Goal: Task Accomplishment & Management: Manage account settings

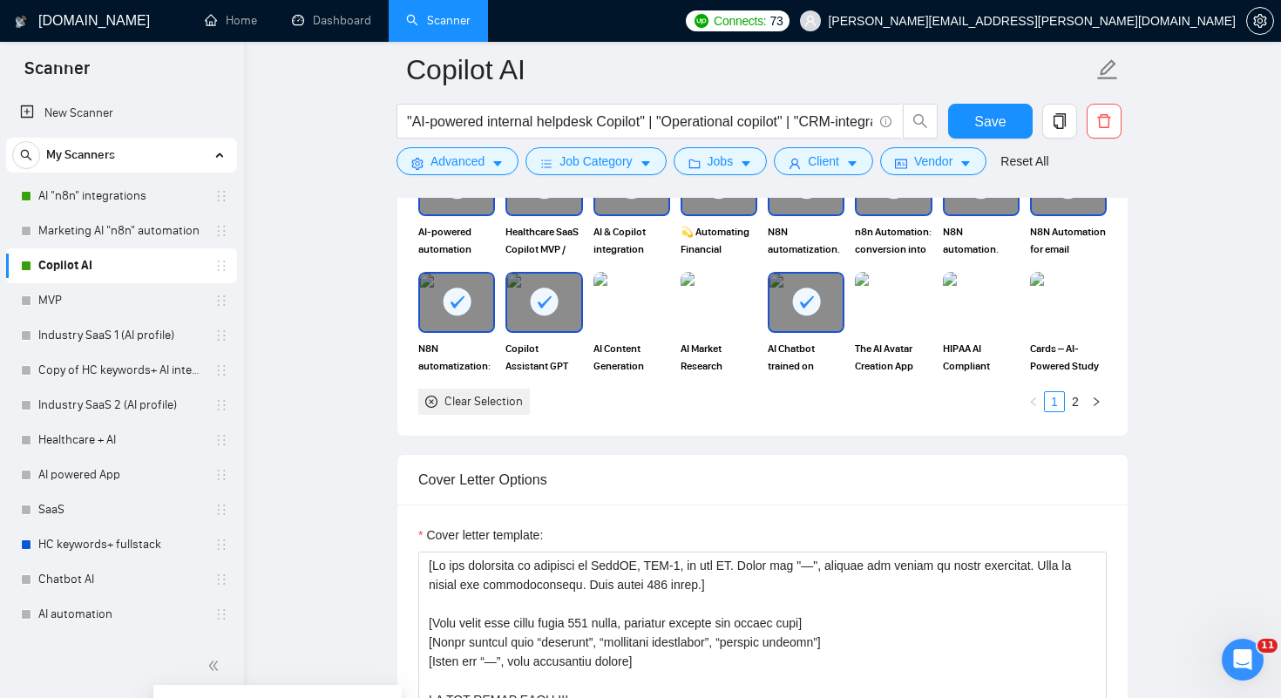
scroll to position [3, 0]
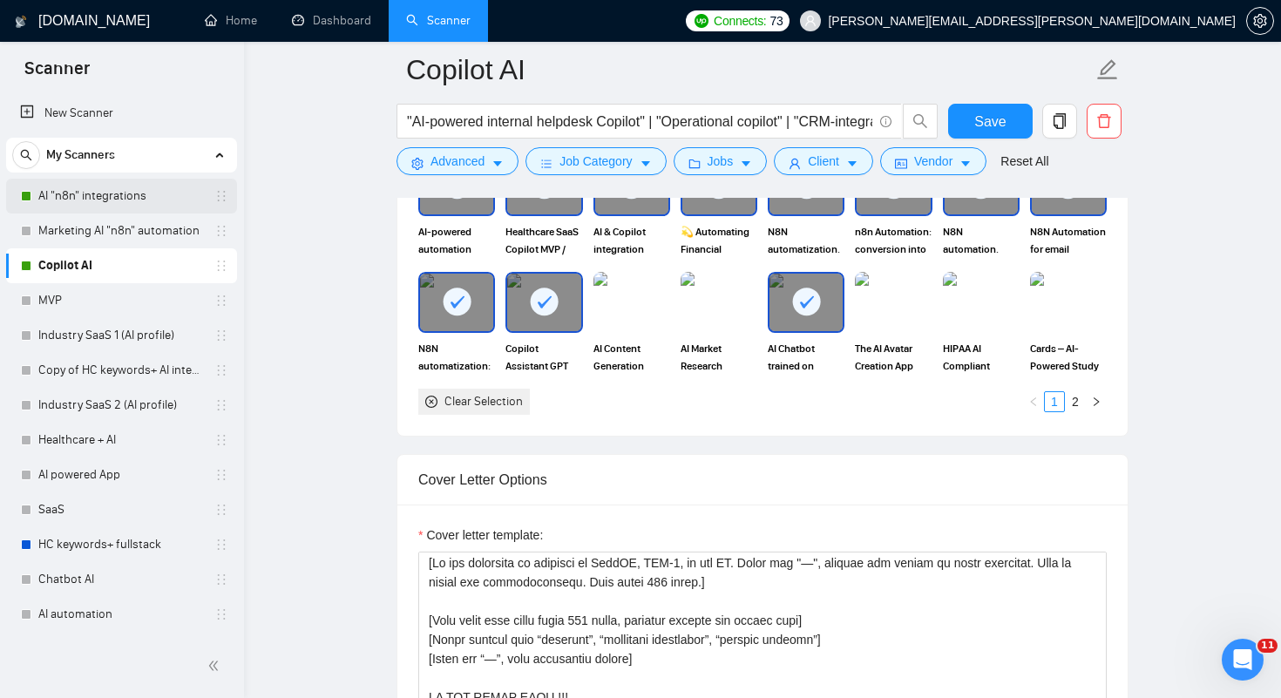
click at [117, 188] on link "AI "n8n" integrations" at bounding box center [121, 196] width 166 height 35
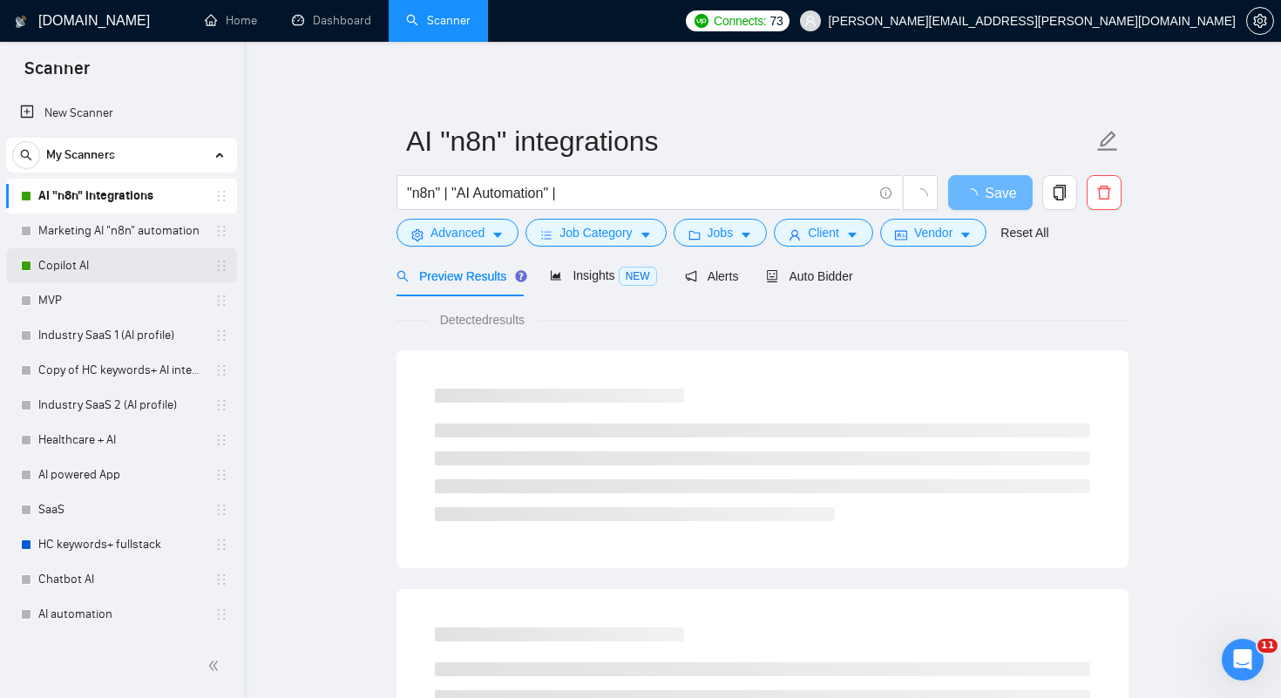
click at [85, 261] on link "Copilot AI" at bounding box center [121, 265] width 166 height 35
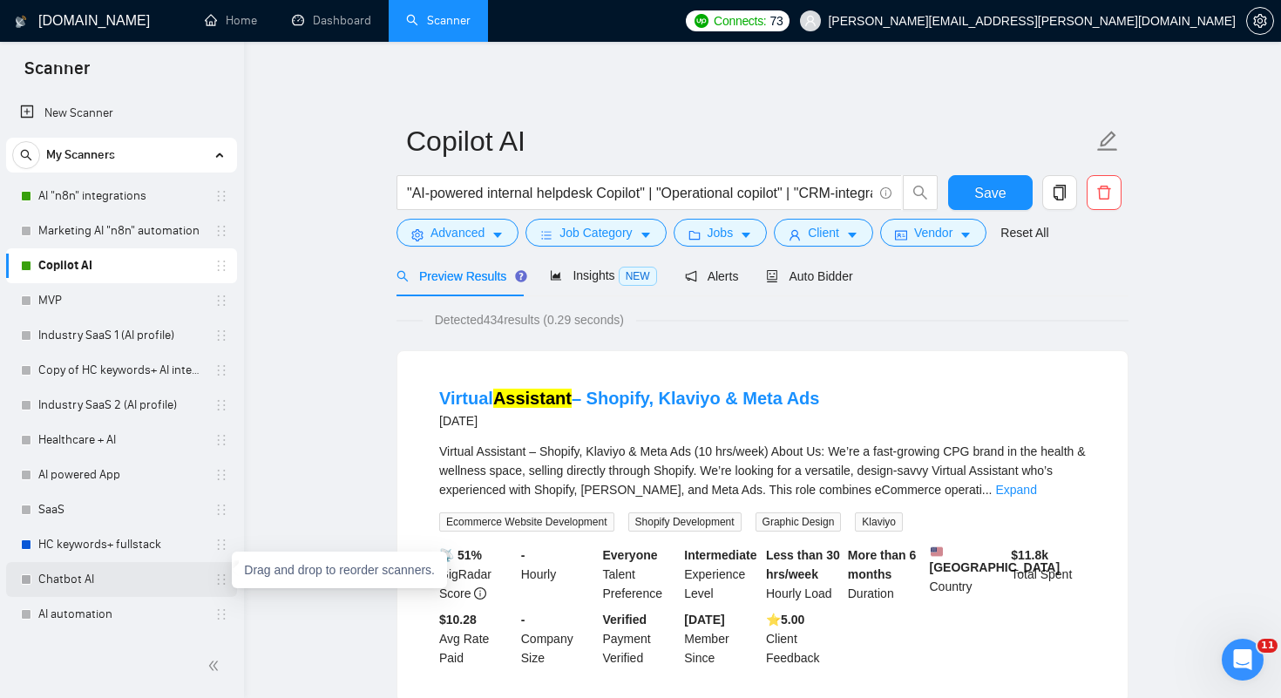
click at [218, 580] on icon "holder" at bounding box center [222, 579] width 8 height 10
click at [105, 576] on link "Chatbot AI" at bounding box center [121, 579] width 166 height 35
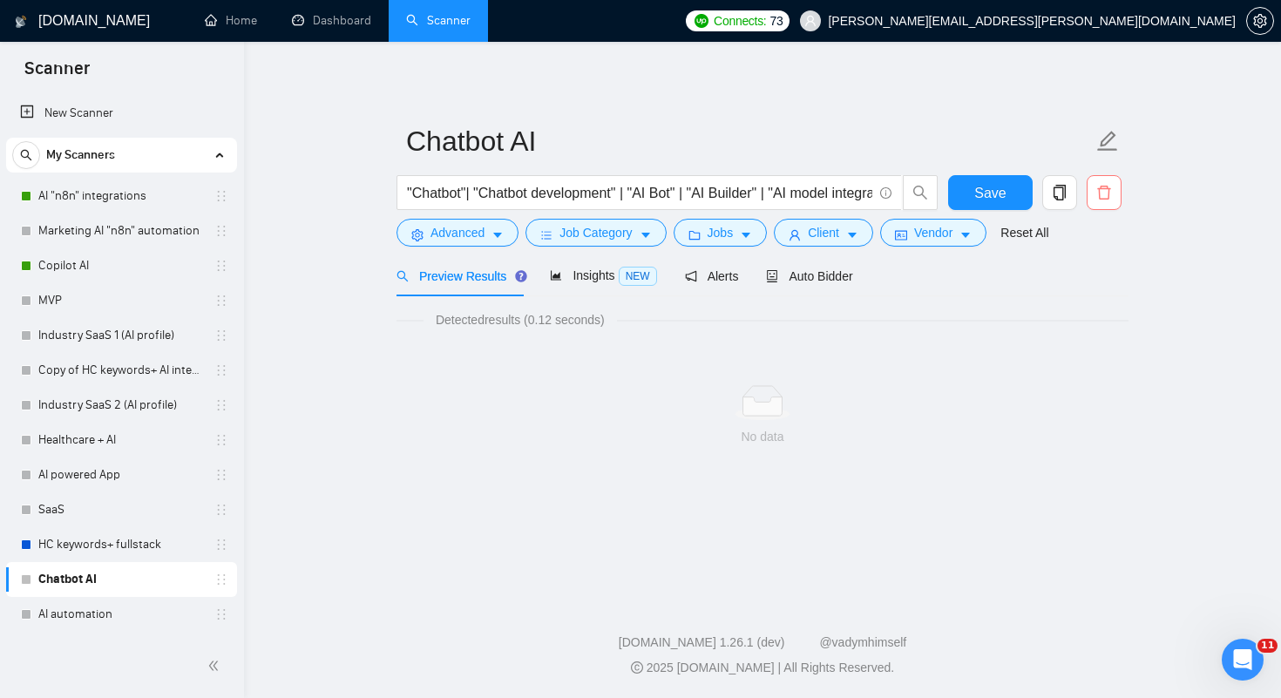
click at [1104, 193] on icon "delete" at bounding box center [1104, 193] width 16 height 16
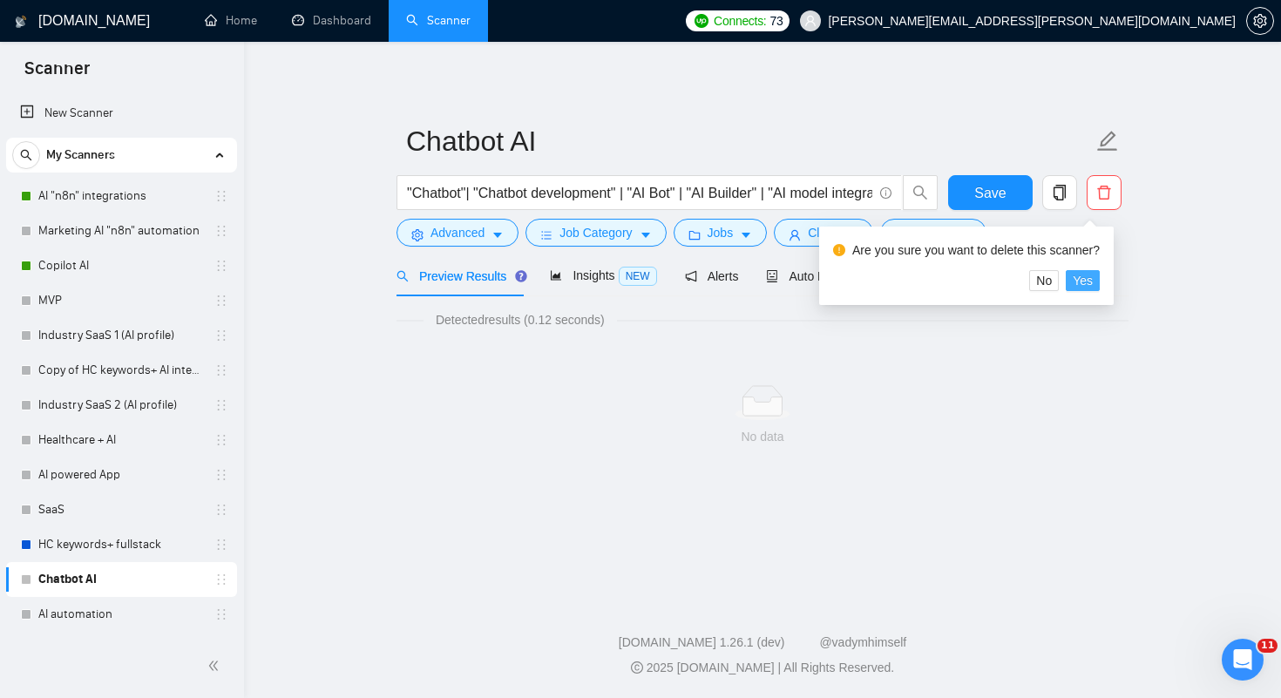
click at [1093, 278] on span "Yes" at bounding box center [1083, 280] width 20 height 19
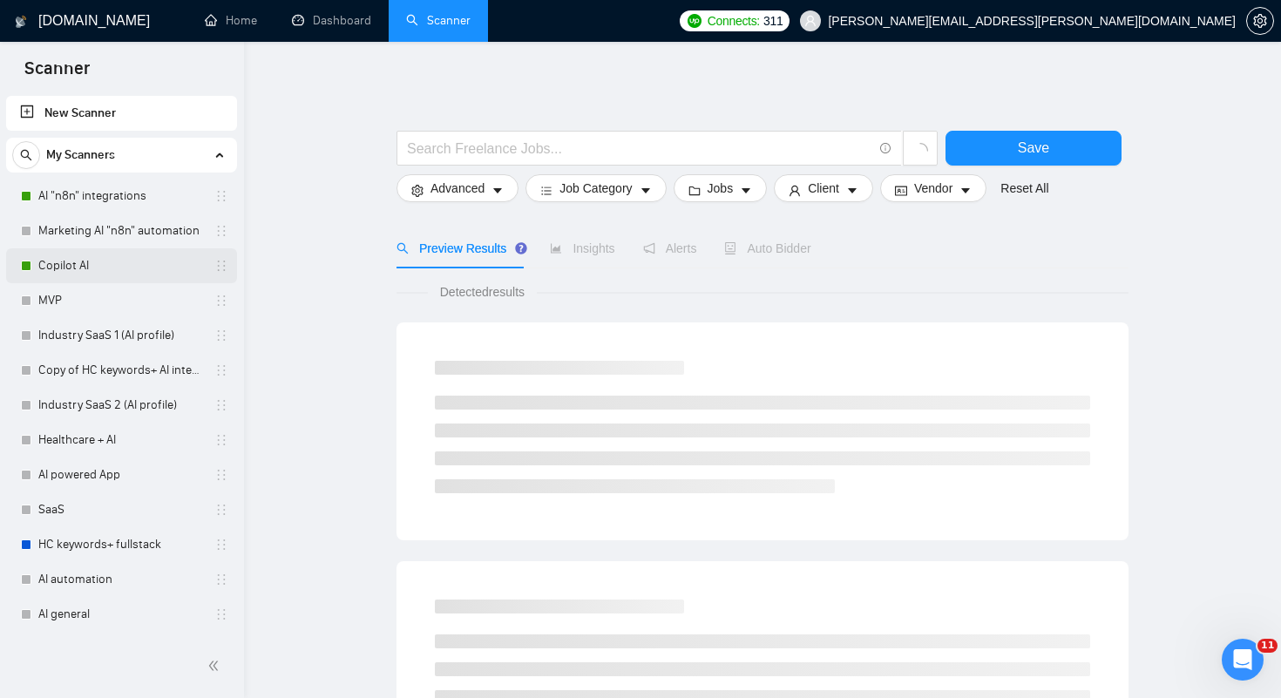
click at [111, 266] on link "Copilot AI" at bounding box center [121, 265] width 166 height 35
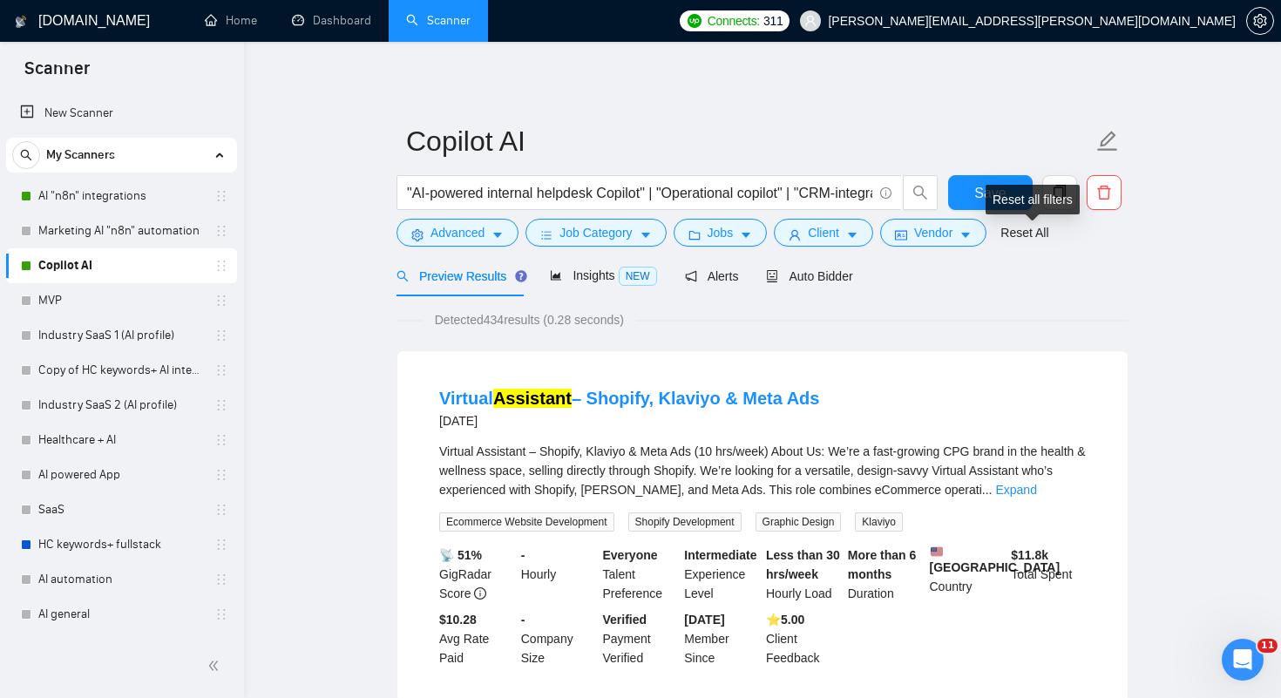
click at [1063, 189] on div "Reset all filters" at bounding box center [1033, 200] width 94 height 30
click at [1066, 185] on icon "copy" at bounding box center [1060, 193] width 16 height 16
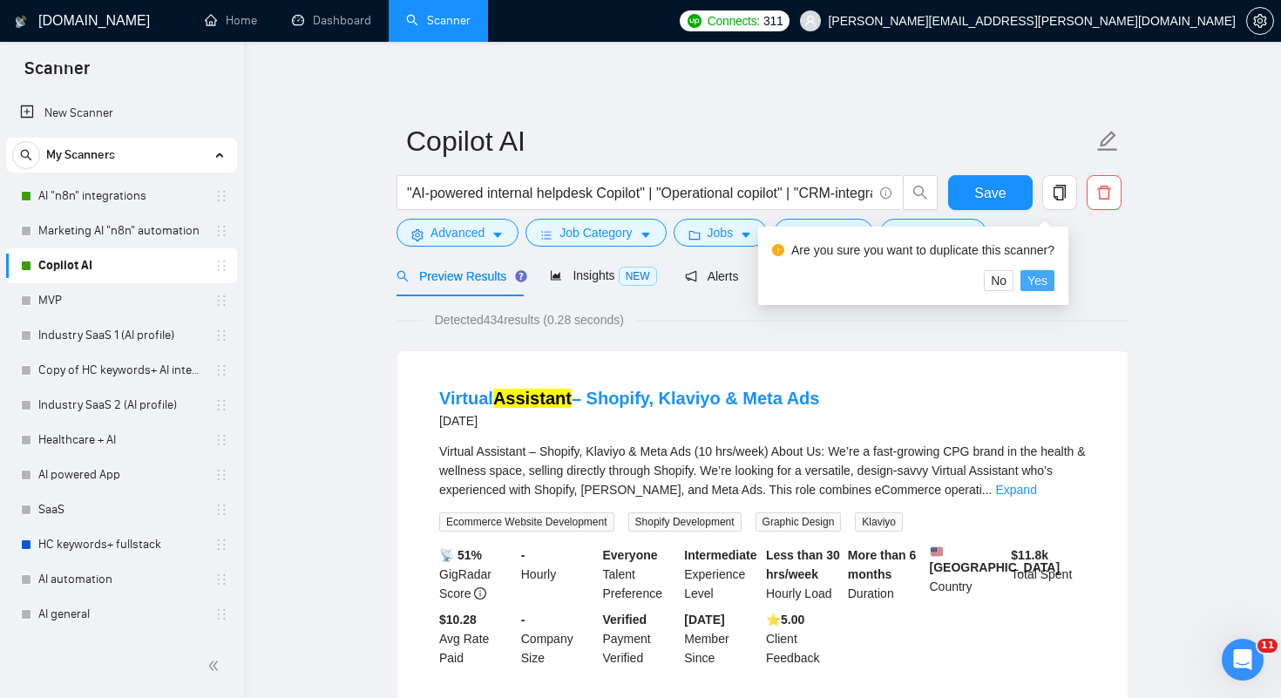
click at [1048, 281] on span "Yes" at bounding box center [1038, 280] width 20 height 19
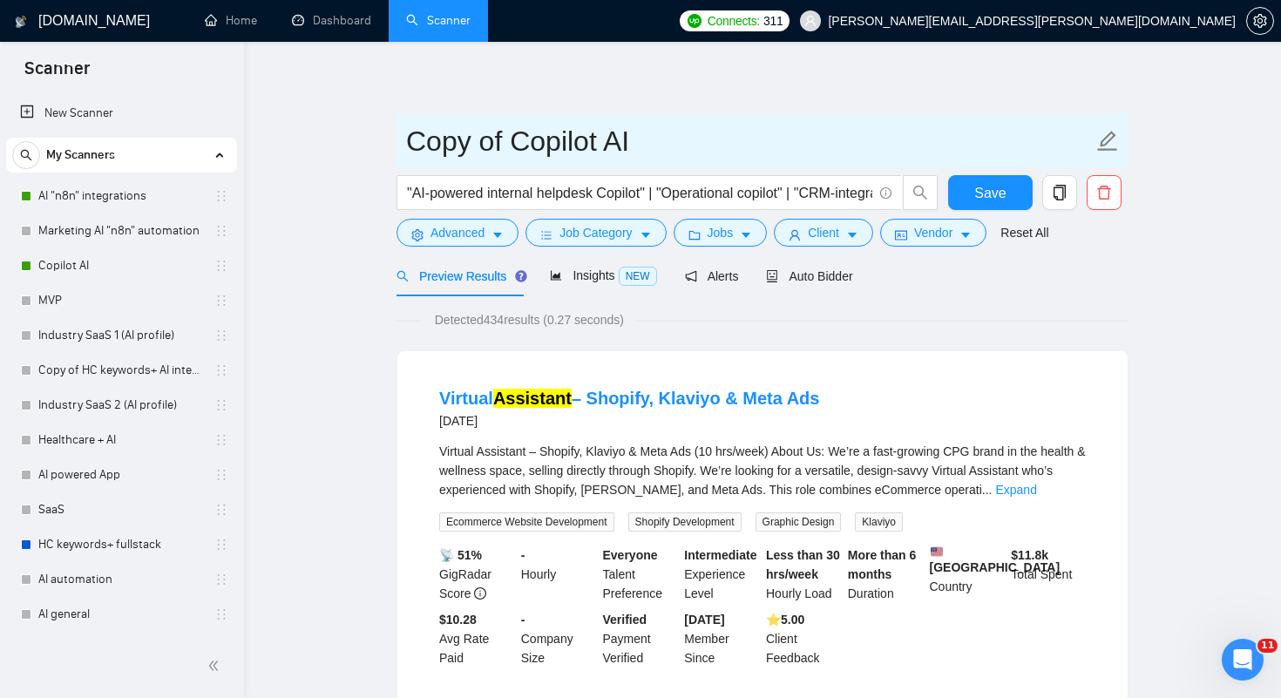
drag, startPoint x: 628, startPoint y: 146, endPoint x: 328, endPoint y: 135, distance: 300.1
type input "Chatbot"
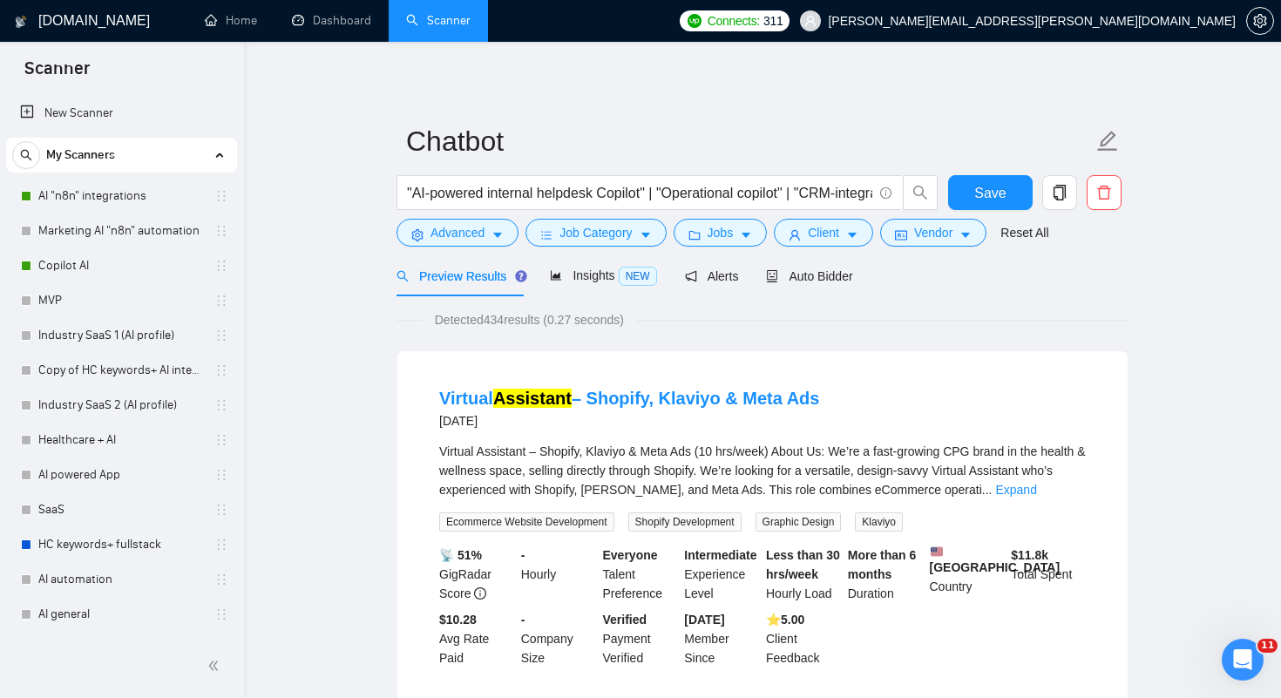
drag, startPoint x: 428, startPoint y: 193, endPoint x: 647, endPoint y: 190, distance: 218.8
click at [647, 190] on input "text" at bounding box center [639, 193] width 465 height 22
drag, startPoint x: 492, startPoint y: 197, endPoint x: 608, endPoint y: 200, distance: 116.0
click at [608, 200] on input ""AI agent" | "Operational copilot" | "CRM-integrated sales assistant Copilot" |…" at bounding box center [639, 193] width 465 height 22
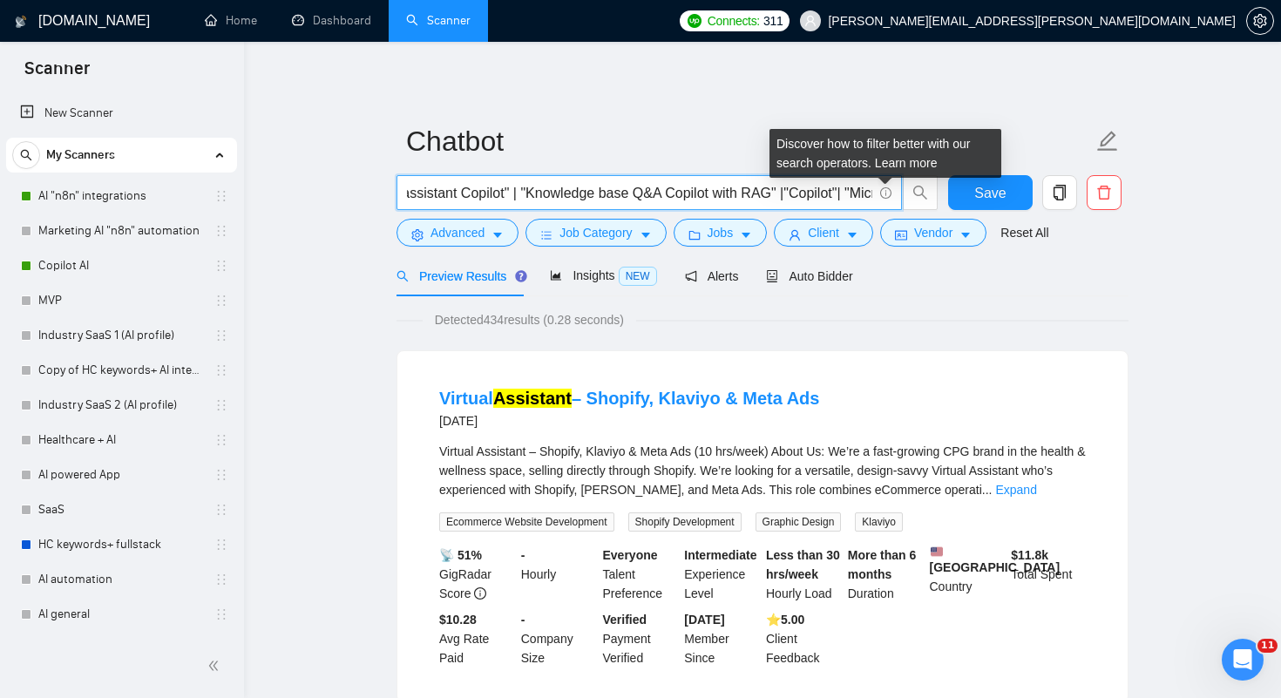
scroll to position [0, 406]
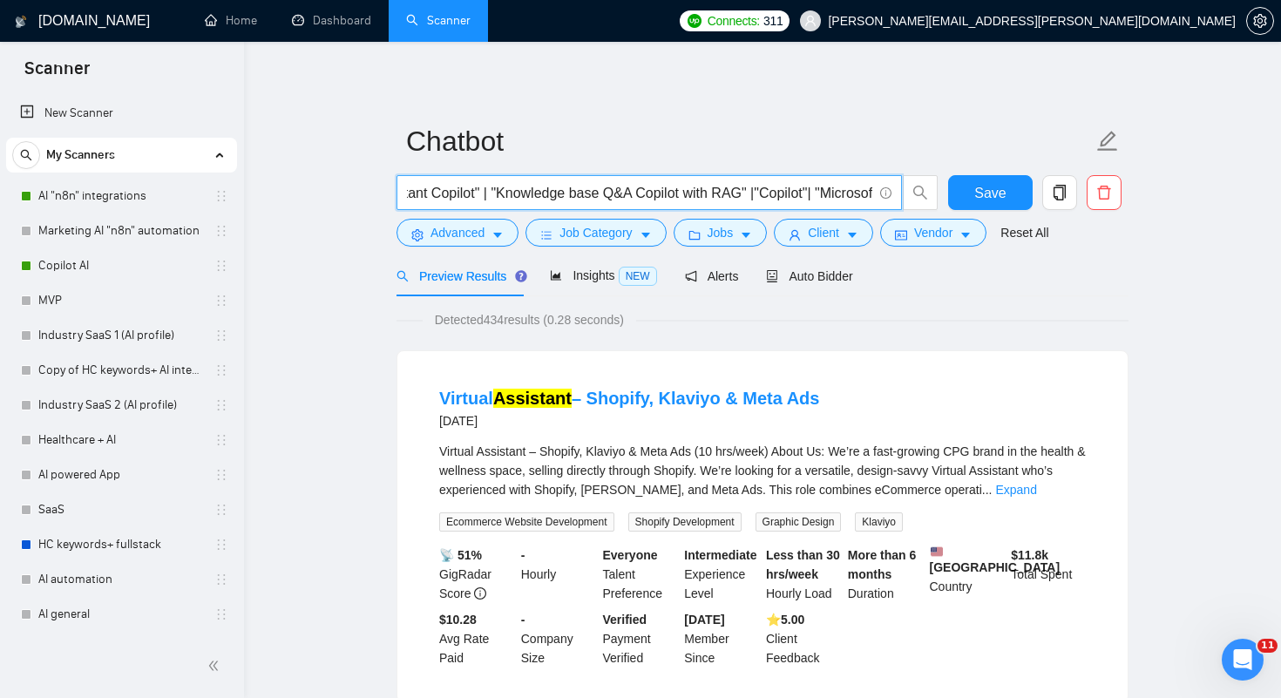
drag, startPoint x: 650, startPoint y: 195, endPoint x: 488, endPoint y: 194, distance: 162.1
click at [488, 194] on input ""AI agent" | "ai agent development" | "CRM-integrated sales assistant Copilot" …" at bounding box center [639, 193] width 465 height 22
drag, startPoint x: 736, startPoint y: 193, endPoint x: 710, endPoint y: 192, distance: 25.3
click at [710, 192] on input ""AI agent" | "ai agent development" | "OpenAI API" | "Knowledge base Q&A Copilo…" at bounding box center [639, 193] width 465 height 22
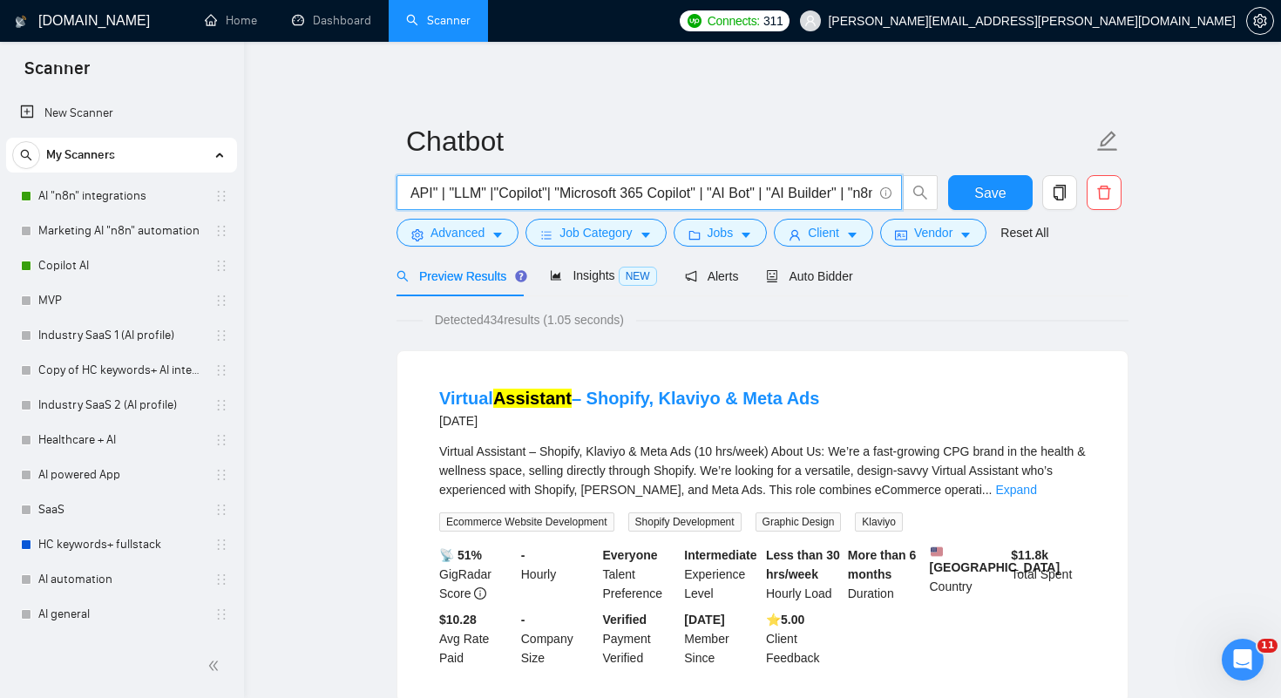
scroll to position [0, 0]
drag, startPoint x: 791, startPoint y: 193, endPoint x: 832, endPoint y: 193, distance: 41.8
click at [832, 193] on input ""AI agent" | "ai agent development" | "OpenAI API" | "LLM" |"Copilot"| "Microso…" at bounding box center [639, 193] width 465 height 22
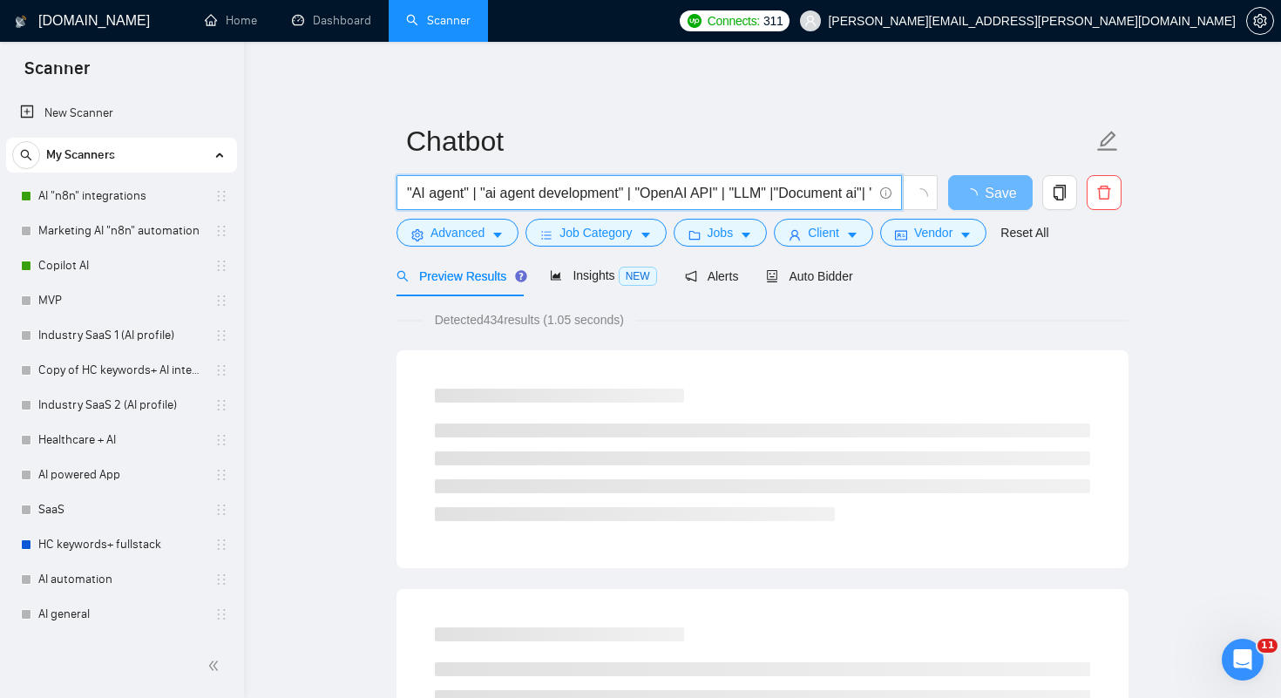
scroll to position [0, 242]
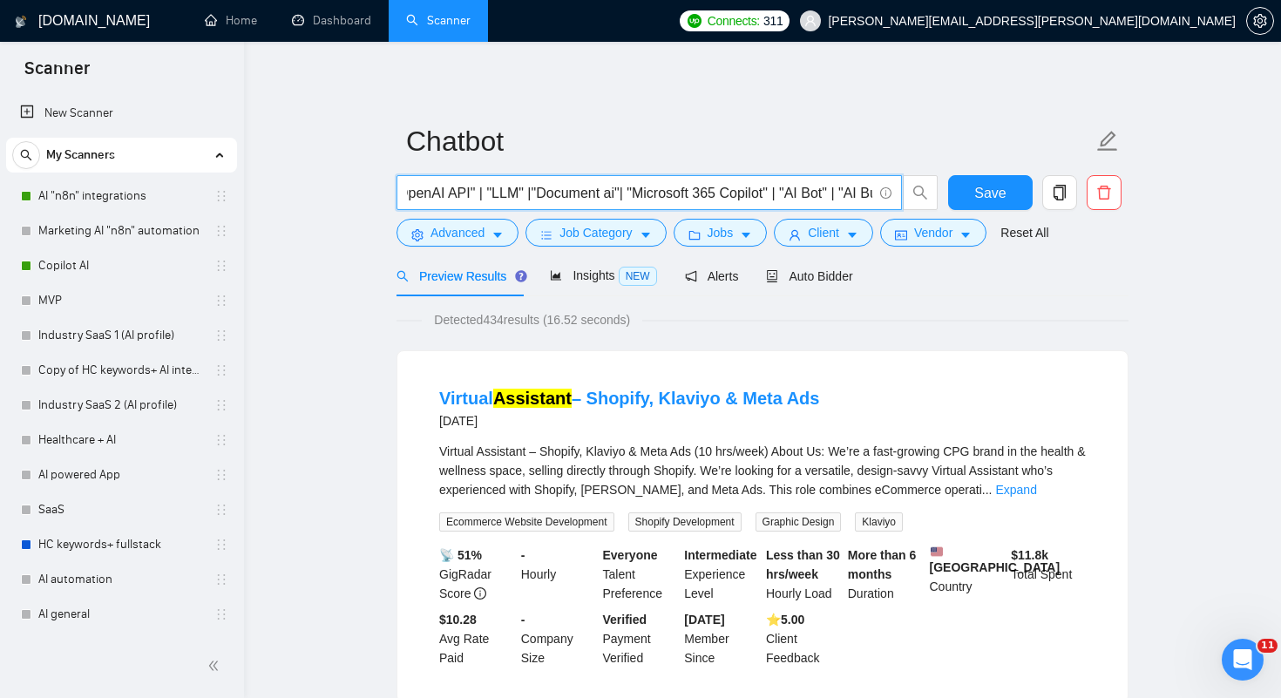
drag, startPoint x: 650, startPoint y: 192, endPoint x: 786, endPoint y: 193, distance: 136.0
click at [786, 193] on input ""AI agent" | "ai agent development" | "OpenAI API" | "LLM" |"Document ai"| "Mic…" at bounding box center [639, 193] width 465 height 22
drag, startPoint x: 792, startPoint y: 194, endPoint x: 750, endPoint y: 204, distance: 42.9
click at [750, 204] on span ""AI agent" | "ai agent development" | "OpenAI API" | "LLM" |"Document ai"| "AI …" at bounding box center [650, 192] width 506 height 35
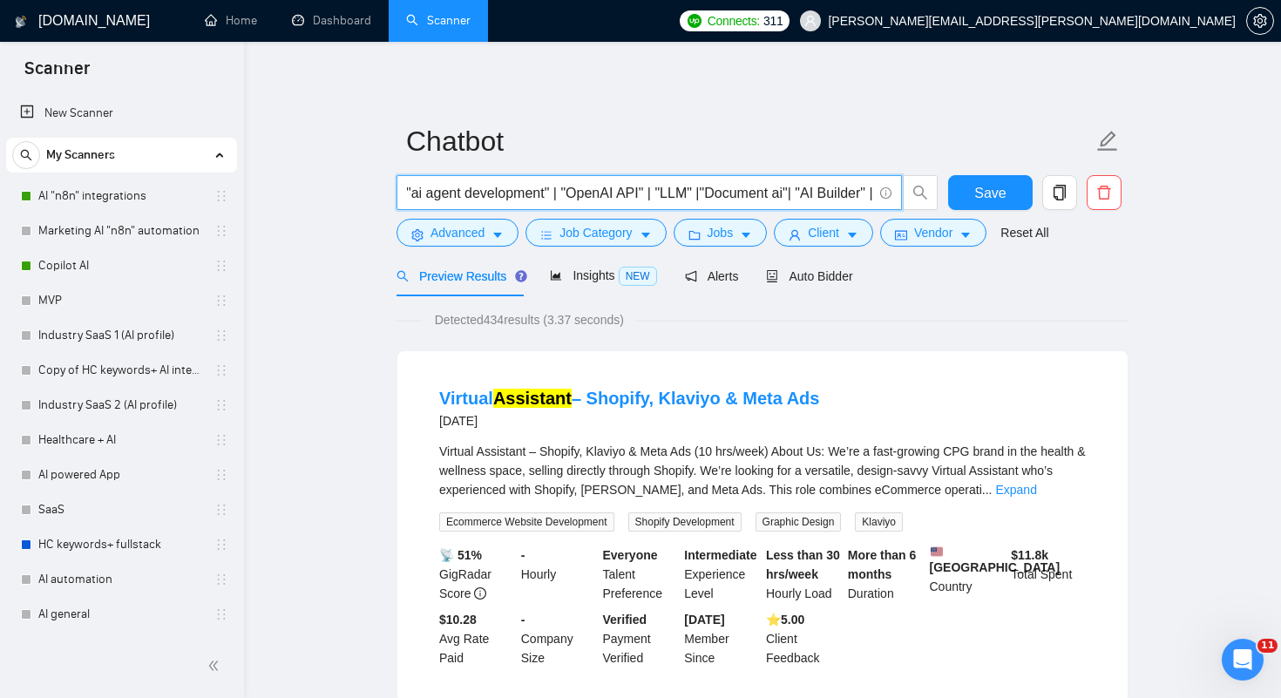
click at [825, 194] on input ""AI agent" | "ai agent development" | "OpenAI API" | "LLM" |"Document ai"| "AI …" at bounding box center [639, 193] width 465 height 22
drag, startPoint x: 681, startPoint y: 193, endPoint x: 700, endPoint y: 193, distance: 19.2
click at [700, 193] on input ""AI agent" | "ai agent development" | "OpenAI API" | "LLM" |"Document ai"| "AI …" at bounding box center [639, 193] width 465 height 22
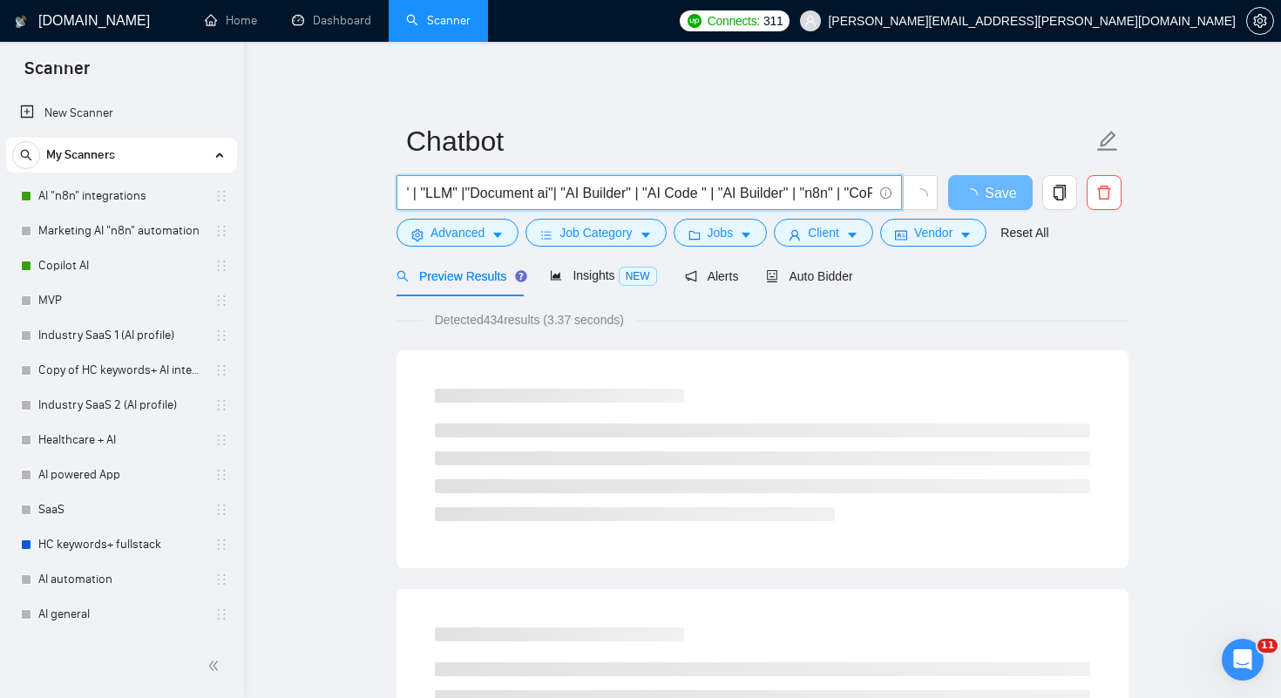
scroll to position [0, 0]
click at [845, 181] on span ""AI agent" | "ai agent development" | "OpenAI API" | "LLM" |"Document ai"| "AI …" at bounding box center [650, 192] width 506 height 35
drag, startPoint x: 729, startPoint y: 192, endPoint x: 784, endPoint y: 192, distance: 55.8
click at [785, 193] on input ""AI agent" | "ai agent development" | "OpenAI API" | "LLM" |"Document ai"| "AI …" at bounding box center [639, 193] width 465 height 22
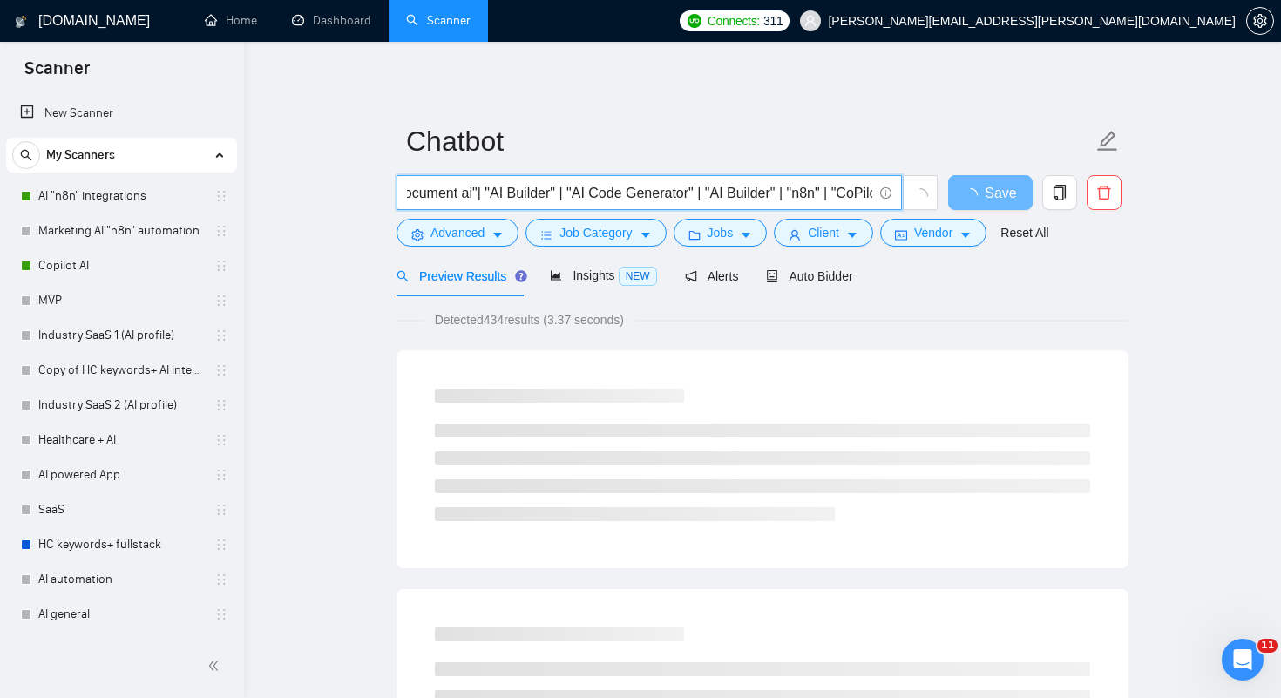
scroll to position [0, 0]
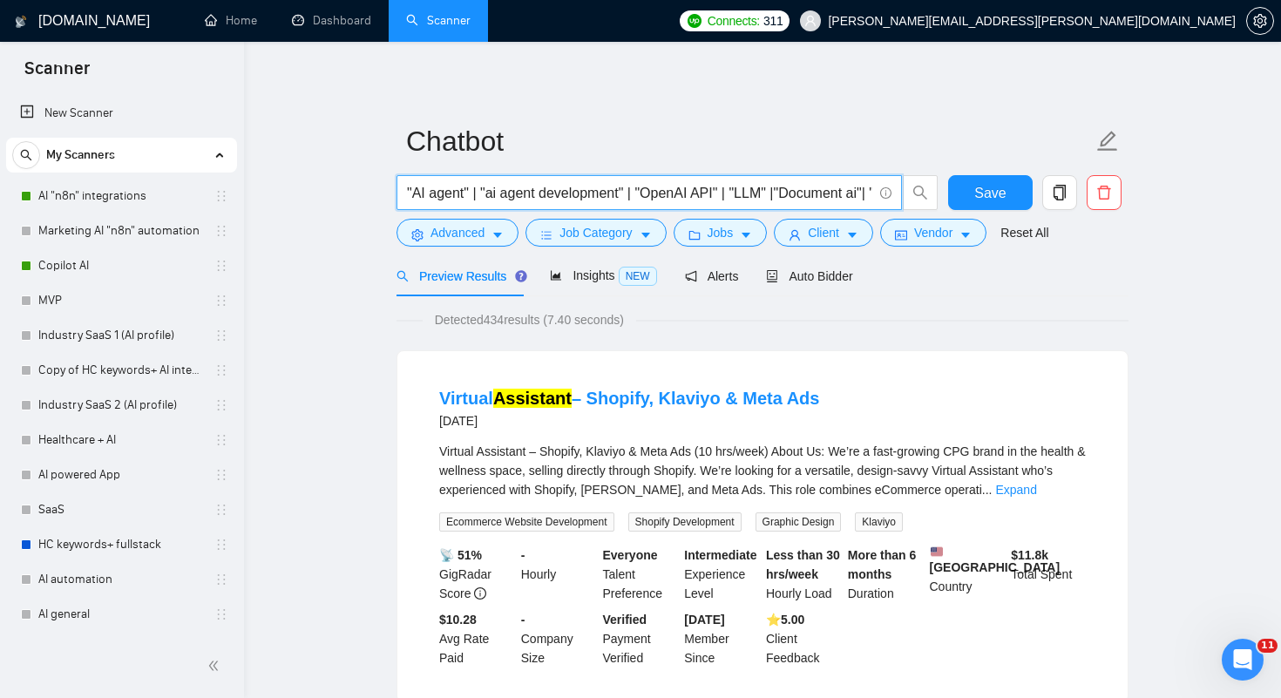
click at [792, 193] on input ""AI agent" | "ai agent development" | "OpenAI API" | "LLM" |"Document ai"| "AI …" at bounding box center [639, 193] width 465 height 22
drag, startPoint x: 659, startPoint y: 194, endPoint x: 699, endPoint y: 194, distance: 40.1
click at [699, 194] on input ""AI agent" | "ai agent development" | "OpenAI API" | "LLM" |"Document ai"| "AI …" at bounding box center [639, 193] width 465 height 22
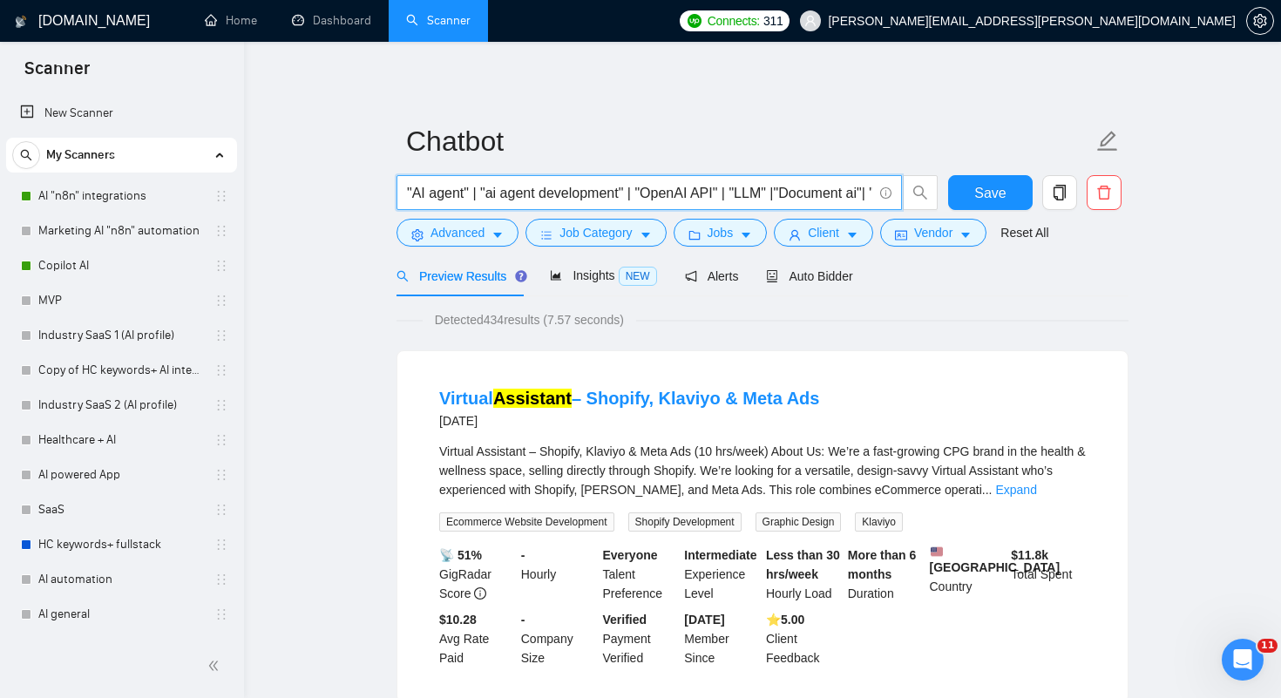
click at [841, 190] on input ""AI agent" | "ai agent development" | "OpenAI API" | "LLM" |"Document ai"| "AI …" at bounding box center [639, 193] width 465 height 22
click at [794, 193] on input ""AI agent" | "ai agent development" | "OpenAI API" | "LLM" |"Document ai"| "AI …" at bounding box center [639, 193] width 465 height 22
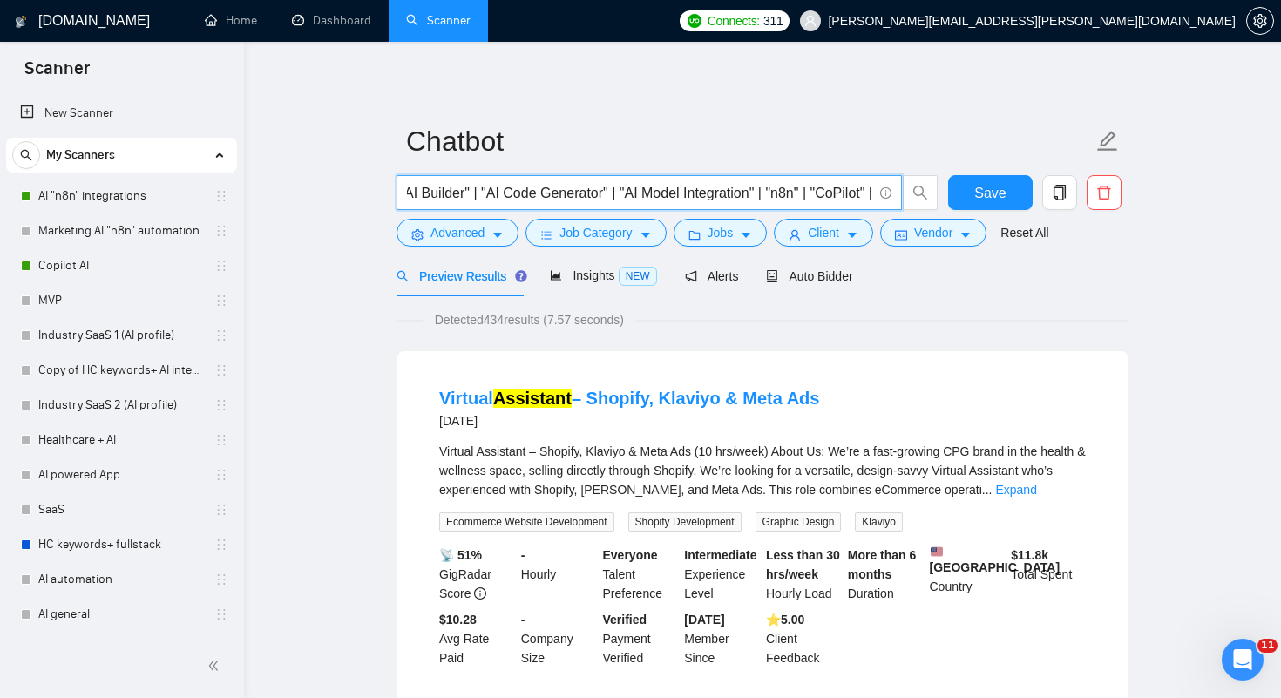
drag, startPoint x: 792, startPoint y: 194, endPoint x: 817, endPoint y: 195, distance: 24.4
click at [817, 195] on input ""AI agent" | "ai agent development" | "OpenAI API" | "LLM" |"Document ai"| "AI …" at bounding box center [639, 193] width 465 height 22
click at [832, 193] on input ""AI agent" | "ai agent development" | "OpenAI API" | "LLM" |"Document ai"| "AI …" at bounding box center [639, 193] width 465 height 22
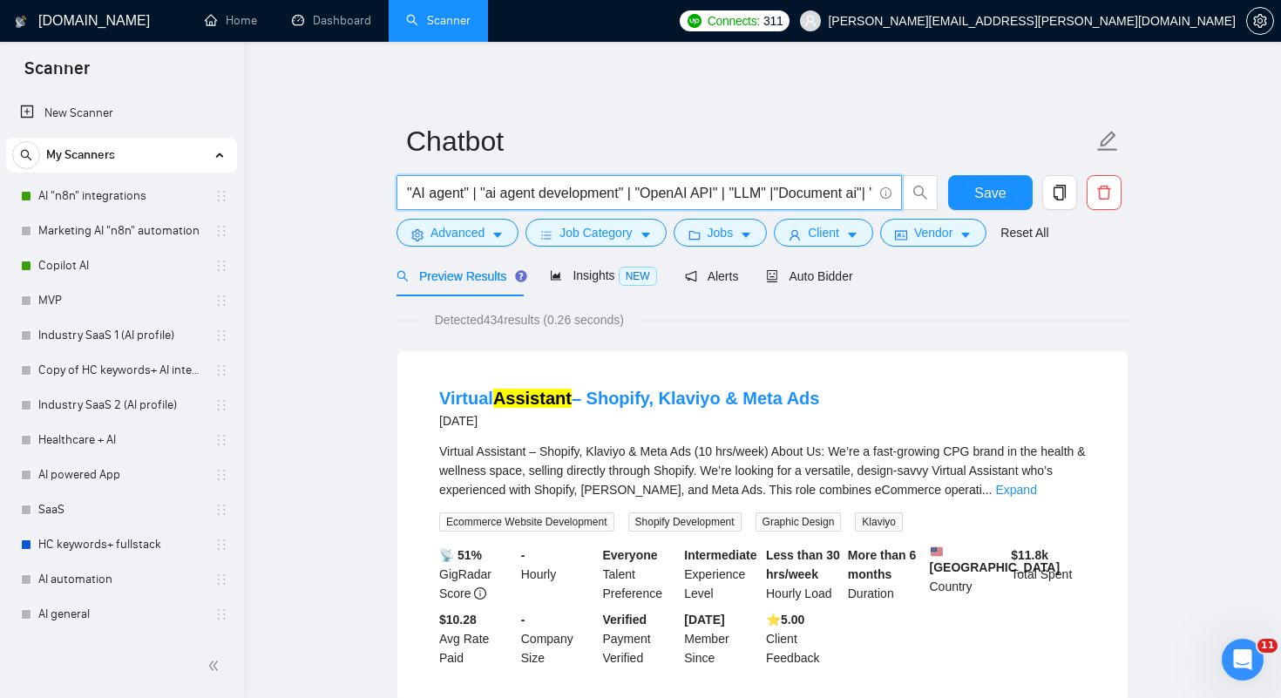
click at [805, 194] on input ""AI agent" | "ai agent development" | "OpenAI API" | "LLM" |"Document ai"| "AI …" at bounding box center [639, 193] width 465 height 22
click at [868, 194] on input ""AI agent" | "ai agent development" | "OpenAI API" | "LLM" |"Document ai"| "AI …" at bounding box center [639, 193] width 465 height 22
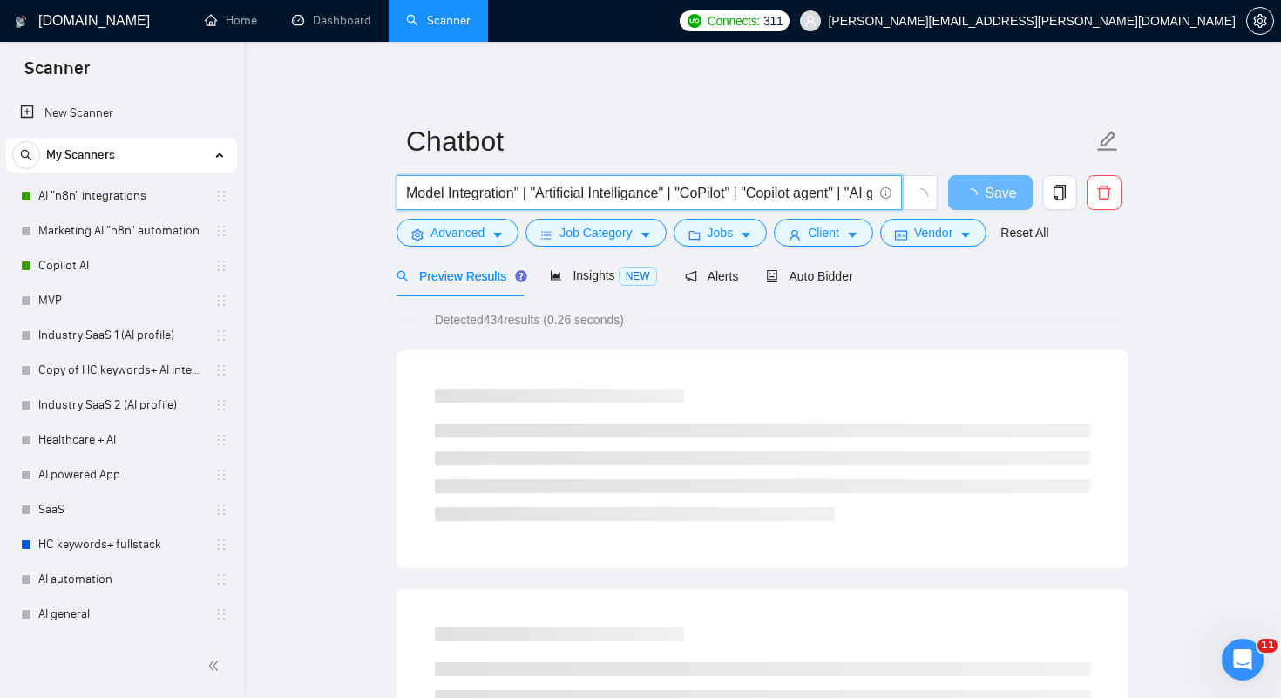
click at [658, 195] on input ""AI agent" | "ai agent development" | "OpenAI API" | "LLM" |"Document ai"| "AI …" at bounding box center [639, 193] width 465 height 22
click at [718, 196] on input ""AI agent" | "ai agent development" | "OpenAI API" | "LLM" |"Document ai"| "AI …" at bounding box center [639, 193] width 465 height 22
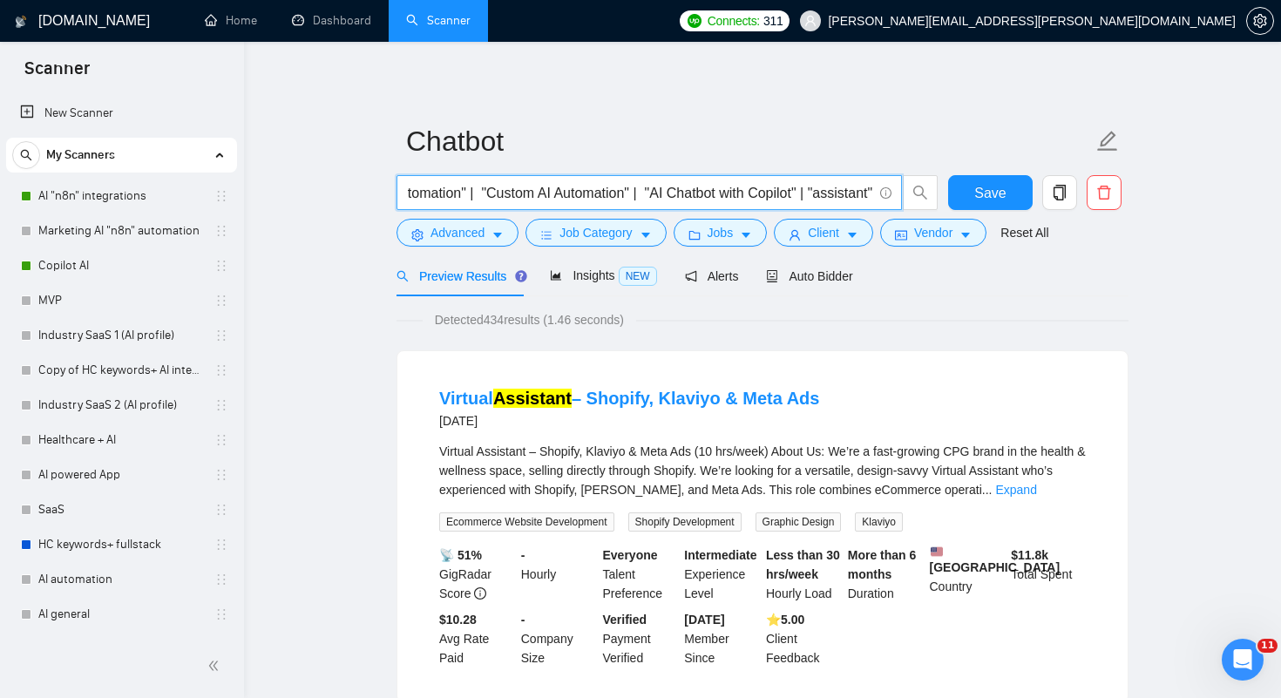
drag, startPoint x: 762, startPoint y: 196, endPoint x: 1038, endPoint y: 204, distance: 276.4
click at [1038, 204] on div ""AI agent" | "ai agent development" | "OpenAI API" | "LLM" |"Document ai"| "AI …" at bounding box center [759, 197] width 732 height 44
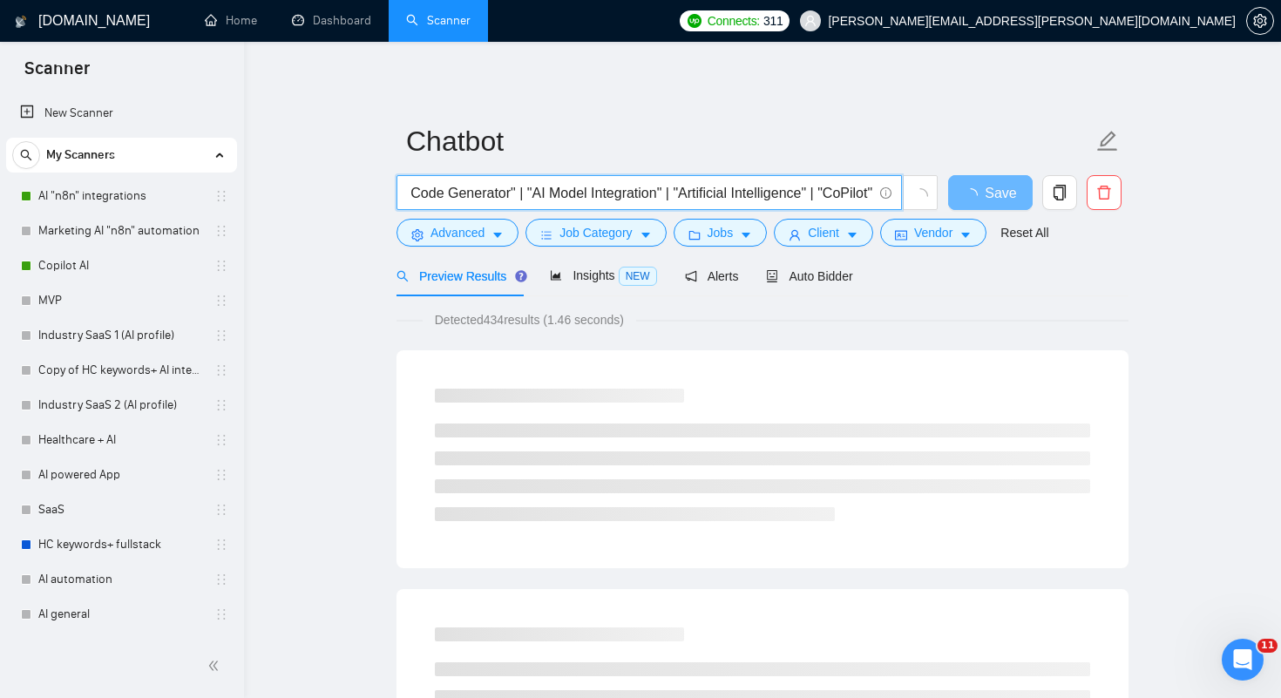
click at [815, 188] on input ""AI agent" | "ai agent development" | "OpenAI API" | "LLM" |"Document ai"| "AI …" at bounding box center [639, 193] width 465 height 22
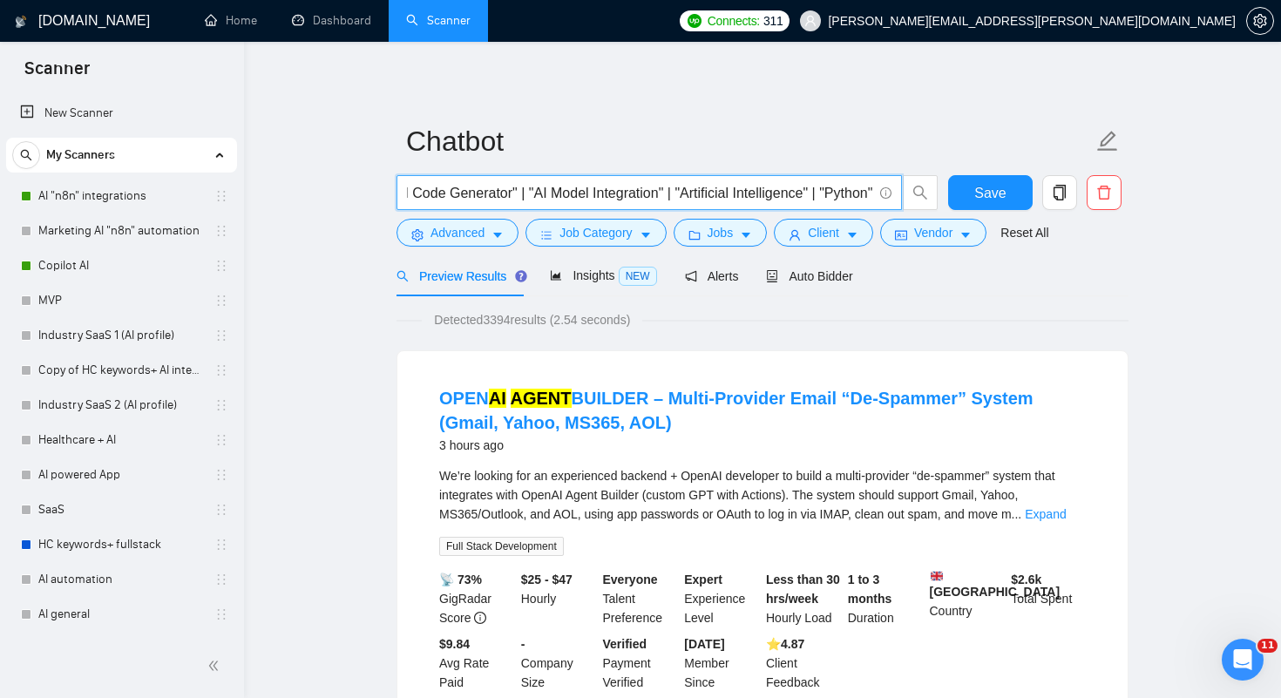
scroll to position [0, 593]
drag, startPoint x: 673, startPoint y: 193, endPoint x: 898, endPoint y: 195, distance: 224.9
click at [898, 195] on span ""AI agent" | "ai agent development" | "OpenAI API" | "LLM" |"Document ai"| "AI …" at bounding box center [650, 192] width 506 height 35
click at [411, 191] on input ""AI agent" | "ai agent development" | "OpenAI API" | "LLM" |"Document ai"| "AI …" at bounding box center [639, 193] width 465 height 22
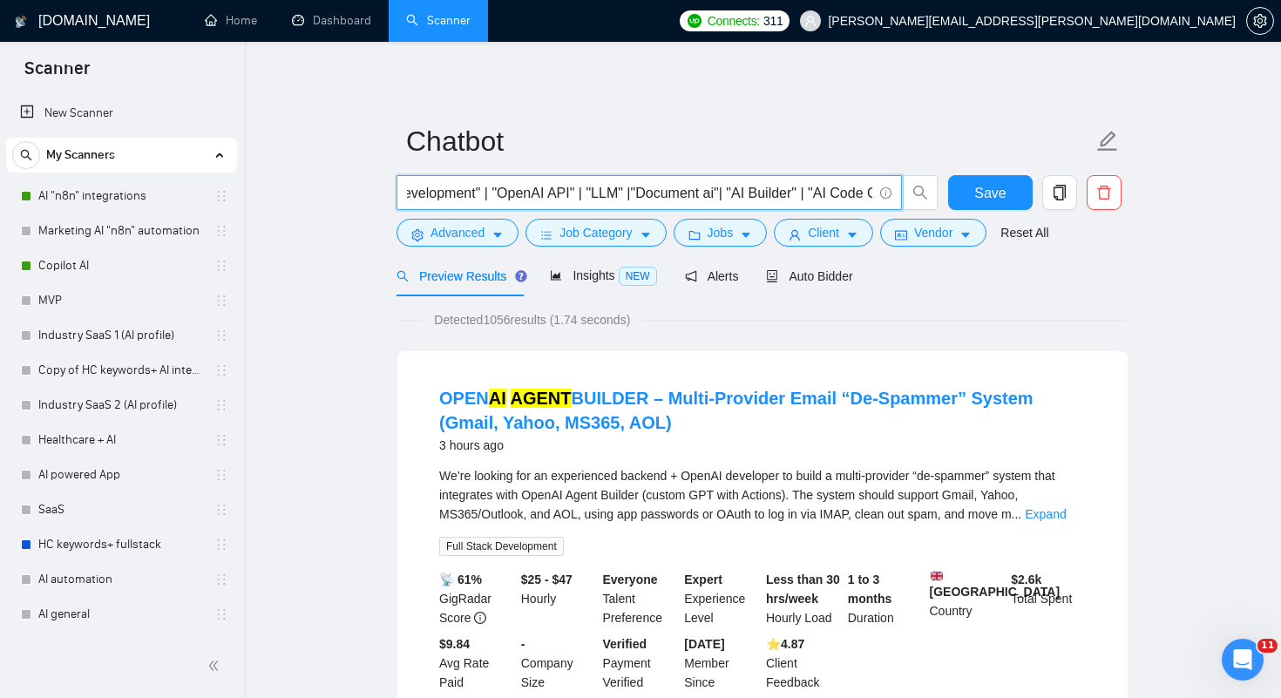
scroll to position [0, 0]
drag, startPoint x: 408, startPoint y: 190, endPoint x: 470, endPoint y: 191, distance: 61.9
click at [470, 191] on input ""AI agent" | "ai agent development" | "OpenAI API" | "LLM" |"Document ai"| "AI …" at bounding box center [639, 193] width 465 height 22
click at [407, 195] on input ""AI agent" | "ai agent development" | "OpenAI API" | "LLM" |"Document ai"| "AI …" at bounding box center [639, 193] width 465 height 22
paste input ""AI agent""
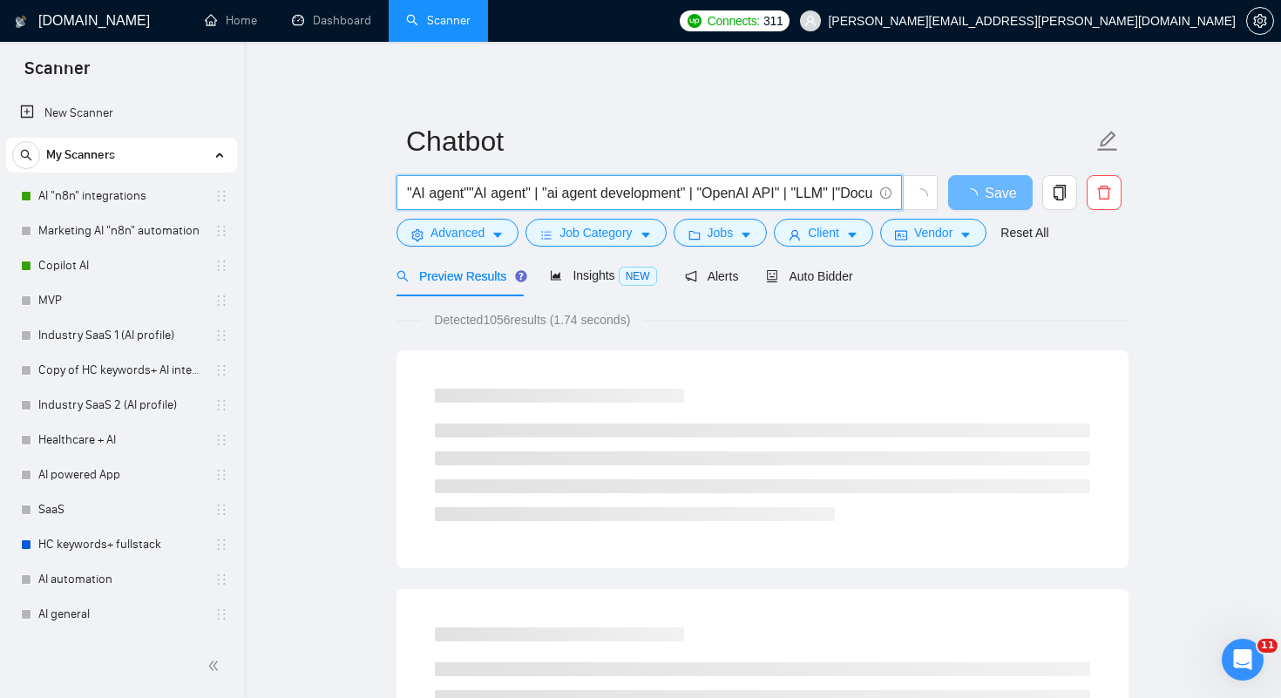
drag, startPoint x: 431, startPoint y: 193, endPoint x: 464, endPoint y: 192, distance: 32.3
click at [464, 193] on input ""AI agent""AI agent" | "ai agent development" | "OpenAI API" | "LLM" |"Document…" at bounding box center [639, 193] width 465 height 22
click at [499, 192] on input ""AI chatbot" | ""AI agent" | "ai agent development" | "OpenAI API" | "LLM" |"Do…" at bounding box center [639, 193] width 465 height 22
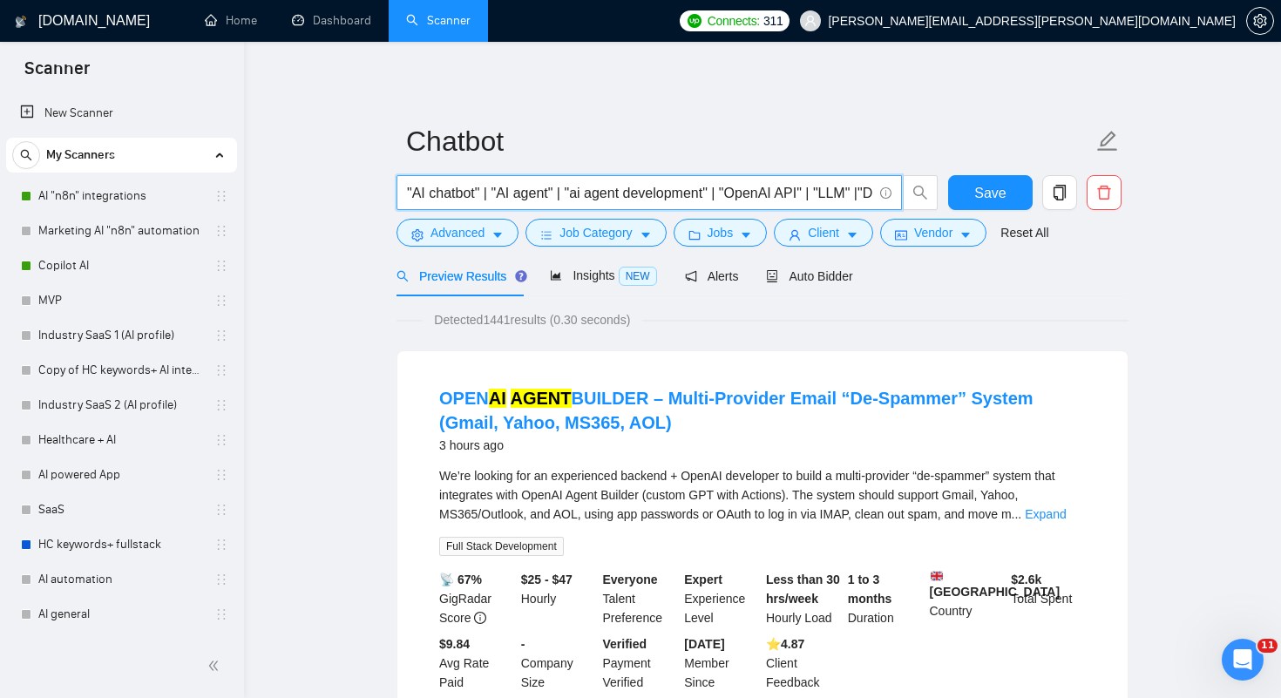
scroll to position [0, 469]
drag, startPoint x: 408, startPoint y: 189, endPoint x: 1275, endPoint y: 224, distance: 868.0
click at [627, 181] on span ""AI chatbot" | "AI agent" | "ai agent development" | "OpenAI API" | "LLM" |"Doc…" at bounding box center [650, 192] width 506 height 35
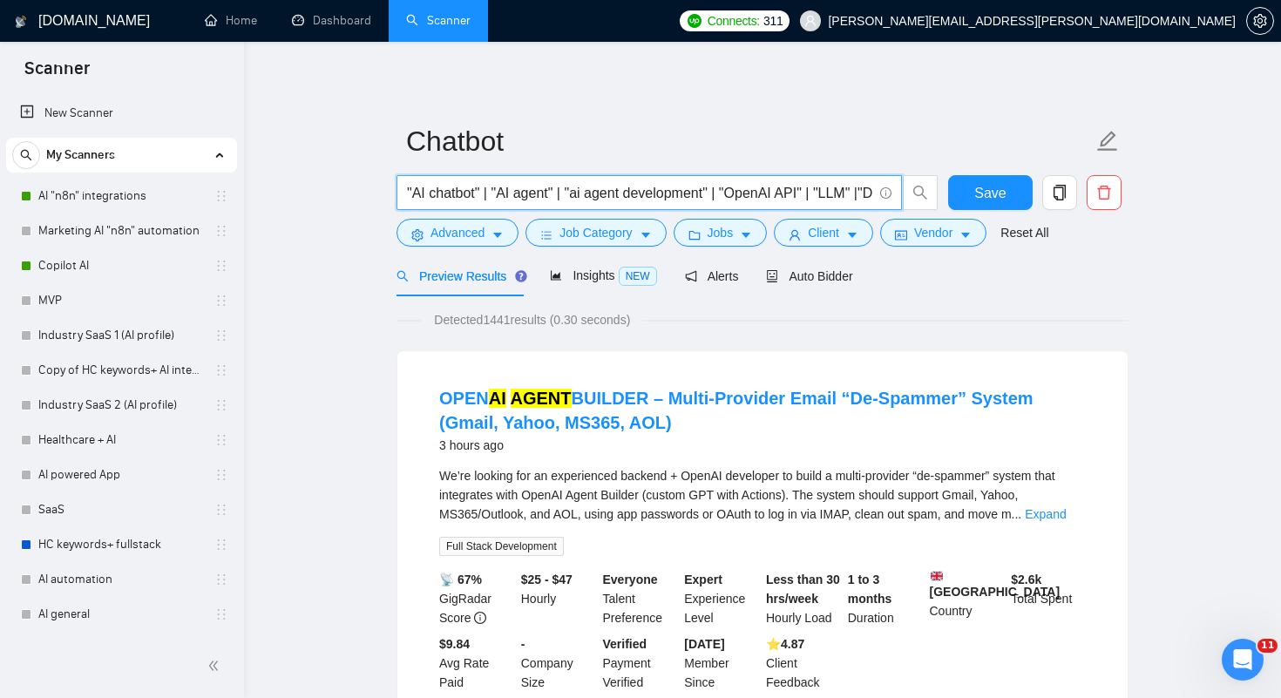
click at [662, 197] on input ""AI chatbot" | "AI agent" | "ai agent development" | "OpenAI API" | "LLM" |"Doc…" at bounding box center [639, 193] width 465 height 22
drag, startPoint x: 722, startPoint y: 193, endPoint x: 872, endPoint y: 200, distance: 150.0
click at [872, 200] on input ""AI chatbot" | "AI agent" | "ai agent development" | "OpenAI API" | "LLM" |"Doc…" at bounding box center [639, 193] width 465 height 22
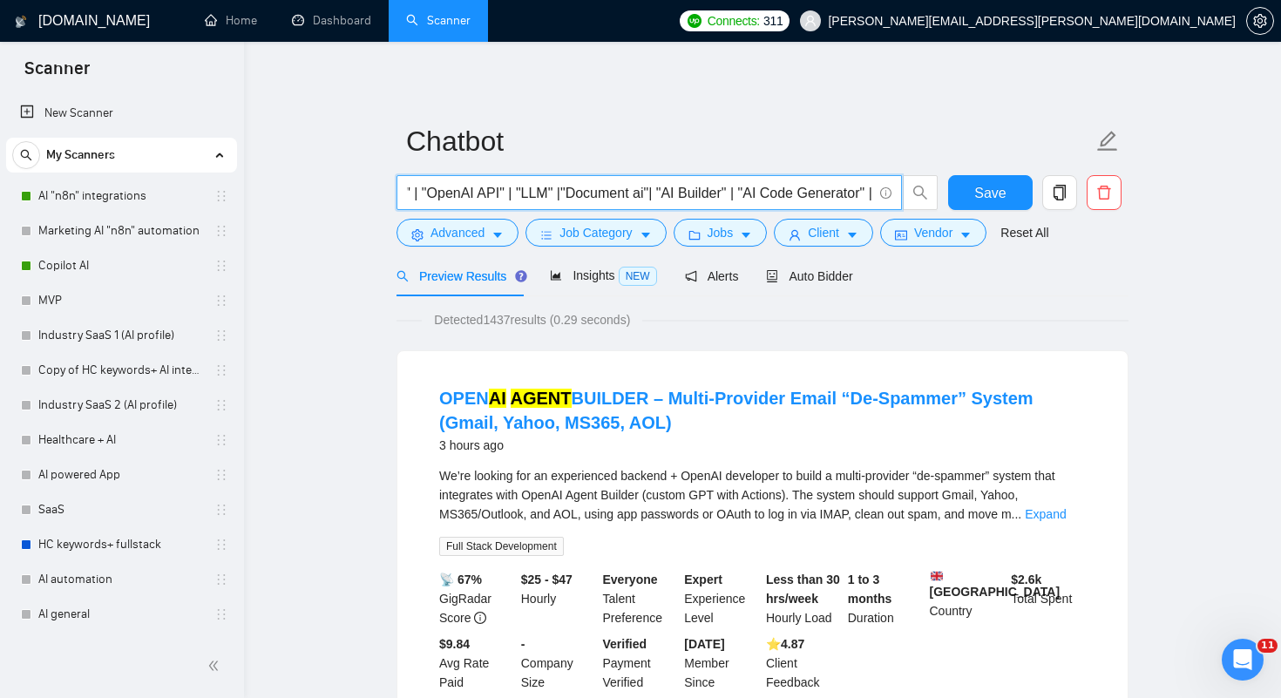
drag, startPoint x: 737, startPoint y: 194, endPoint x: 873, endPoint y: 194, distance: 136.8
click at [873, 194] on span ""AI chatbot" | "AI agent" | "ai agent development" | "OpenAI API" | "LLM" |"Doc…" at bounding box center [650, 192] width 506 height 35
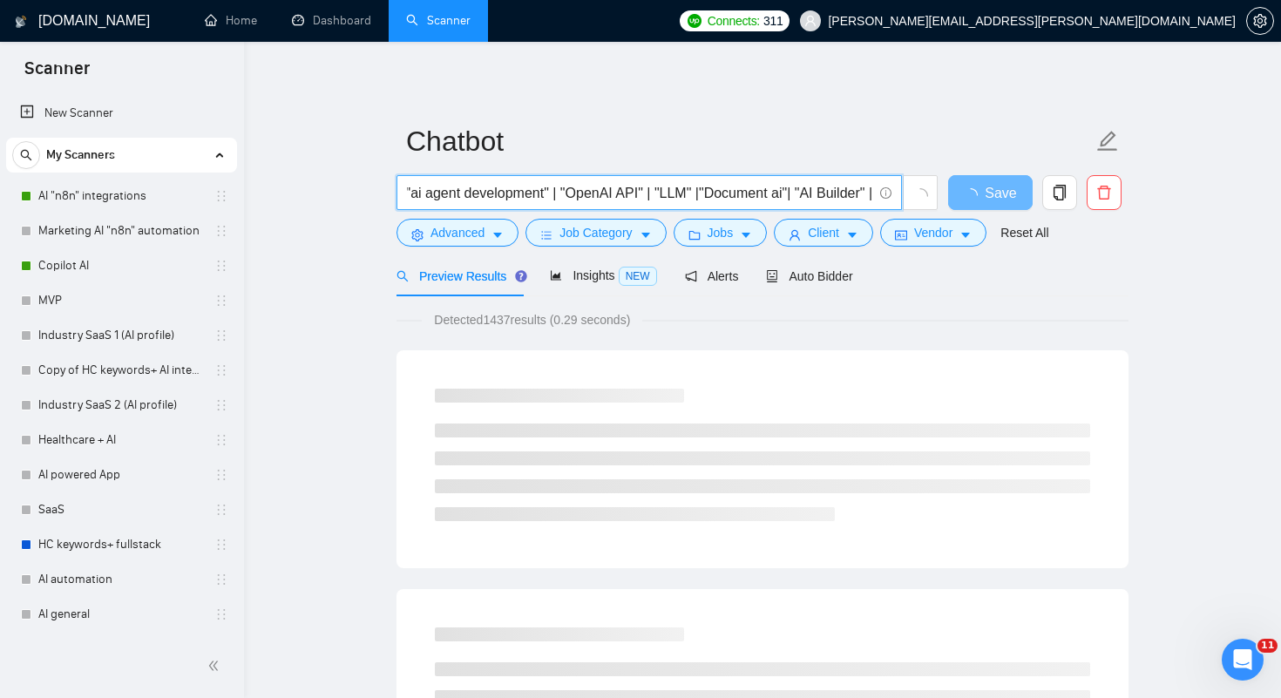
scroll to position [0, 180]
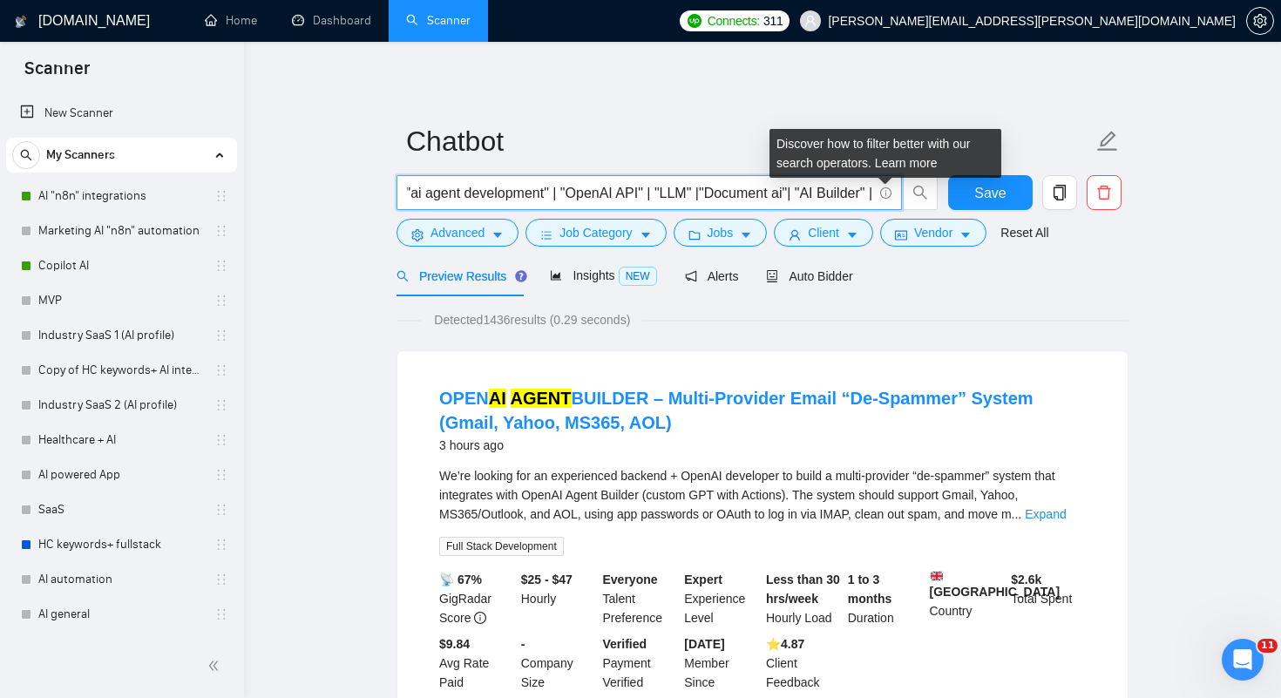
drag, startPoint x: 790, startPoint y: 195, endPoint x: 882, endPoint y: 195, distance: 92.4
click at [882, 195] on span ""AI chatbot" | "AI agent" | "ai agent development" | "OpenAI API" | "LLM" |"Doc…" at bounding box center [650, 192] width 506 height 35
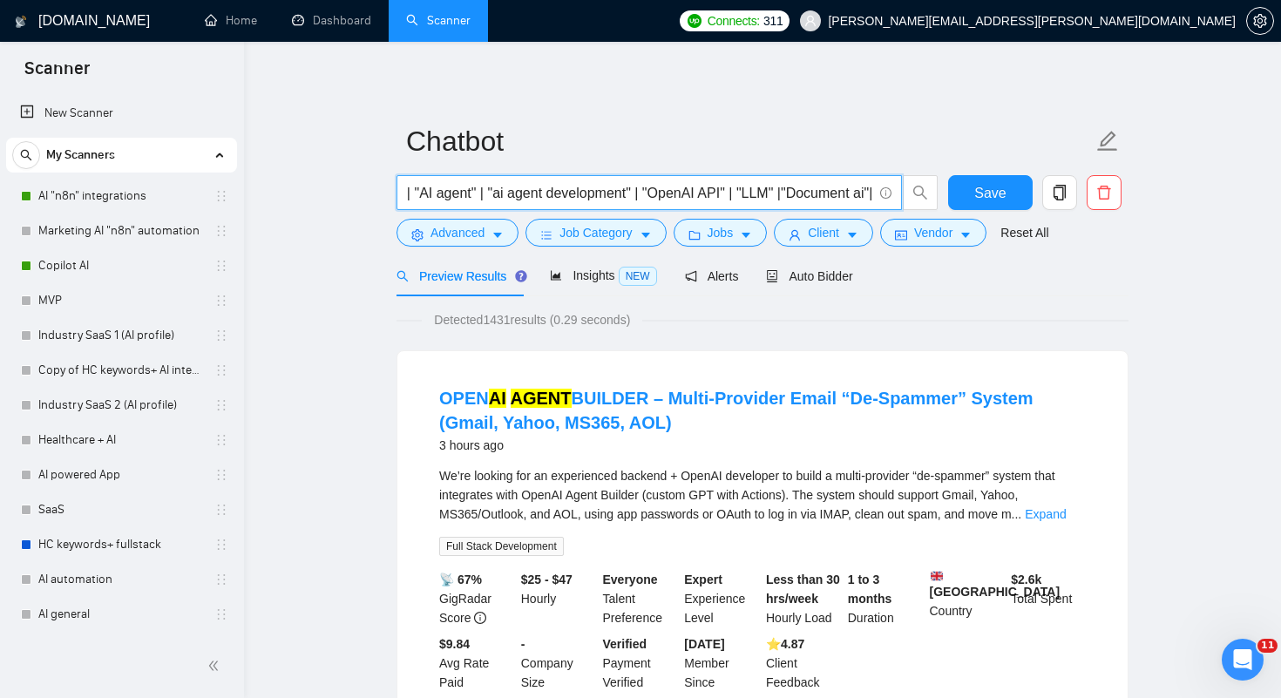
drag, startPoint x: 776, startPoint y: 193, endPoint x: 874, endPoint y: 193, distance: 98.5
click at [874, 193] on span ""AI chatbot" | "AI agent" | "ai agent development" | "OpenAI API" | "LLM" |"Doc…" at bounding box center [650, 192] width 506 height 35
drag, startPoint x: 870, startPoint y: 193, endPoint x: 776, endPoint y: 193, distance: 94.1
click at [776, 193] on input ""AI chatbot" | "AI agent" | "ai agent development" | "OpenAI API" | "LLM" |"Doc…" at bounding box center [639, 193] width 465 height 22
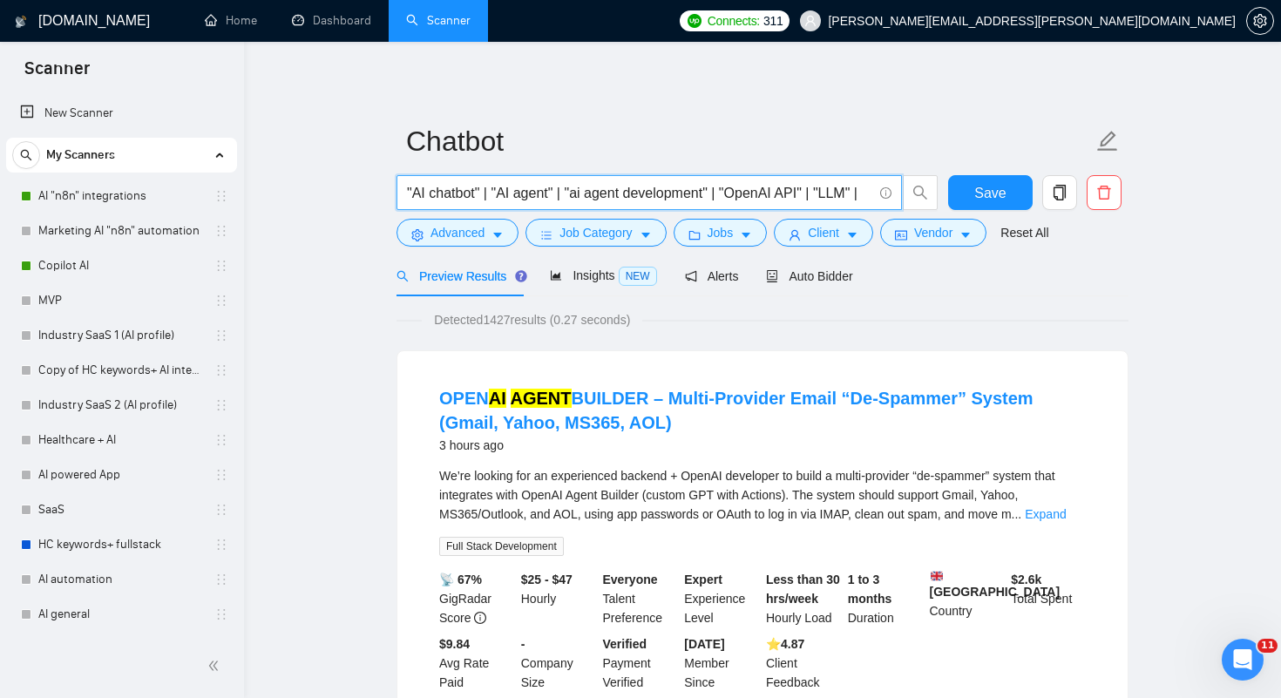
drag, startPoint x: 825, startPoint y: 195, endPoint x: 891, endPoint y: 195, distance: 66.2
click at [891, 195] on span ""AI chatbot" | "AI agent" | "ai agent development" | "OpenAI API" | "LLM" |" at bounding box center [650, 192] width 506 height 35
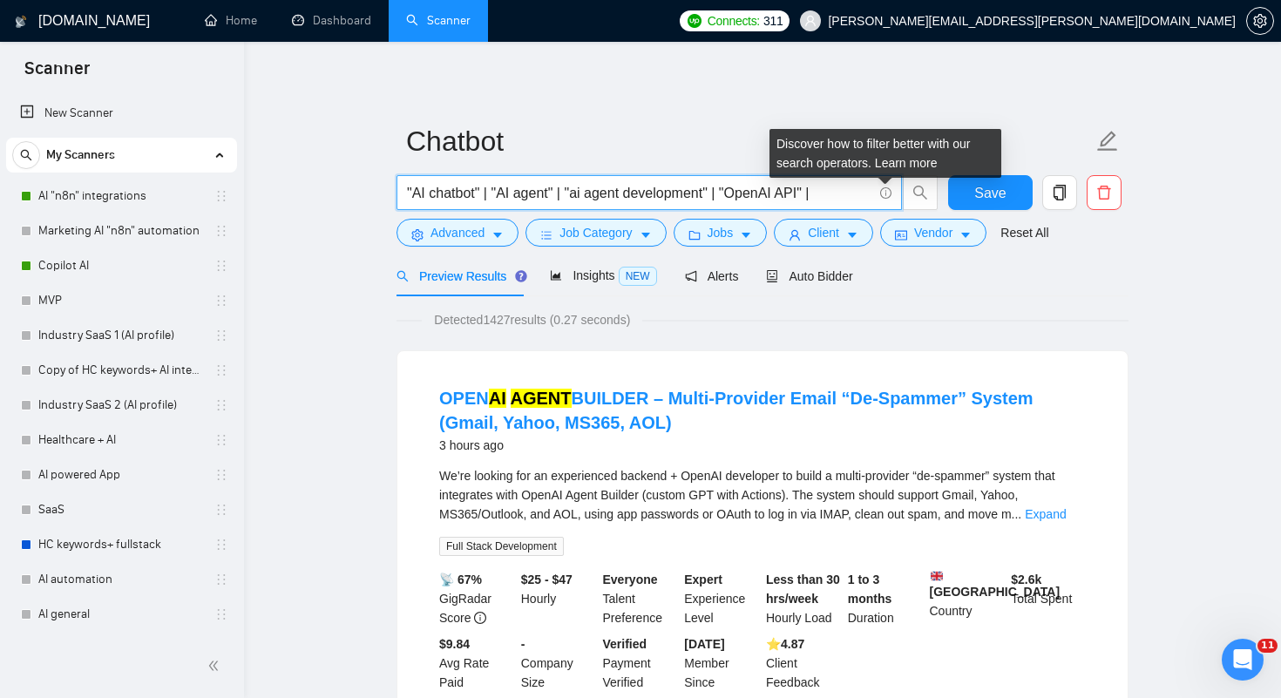
scroll to position [0, 0]
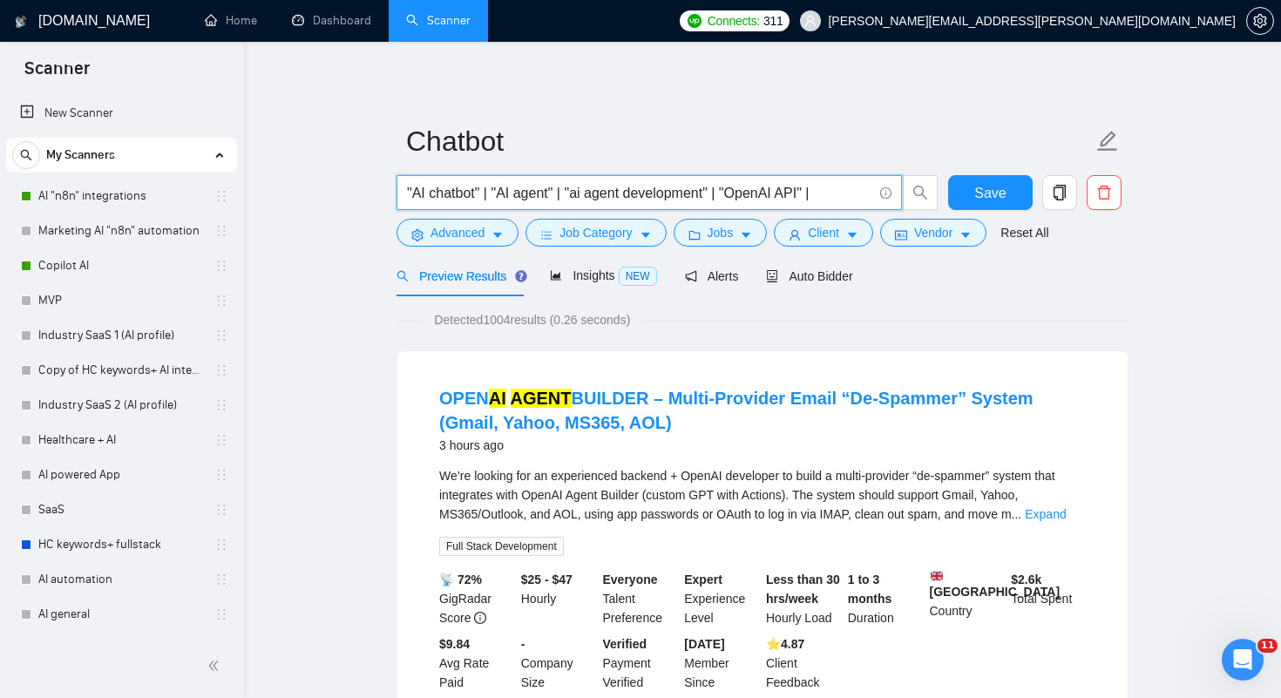
drag, startPoint x: 730, startPoint y: 194, endPoint x: 852, endPoint y: 194, distance: 121.2
click at [852, 194] on input ""AI chatbot" | "AI agent" | "ai agent development" | "OpenAI API" |" at bounding box center [639, 193] width 465 height 22
drag, startPoint x: 572, startPoint y: 192, endPoint x: 737, endPoint y: 192, distance: 165.6
click at [737, 192] on input ""AI chatbot" | "AI agent" | "ai agent development" |" at bounding box center [639, 193] width 465 height 22
drag, startPoint x: 567, startPoint y: 193, endPoint x: 496, endPoint y: 193, distance: 71.5
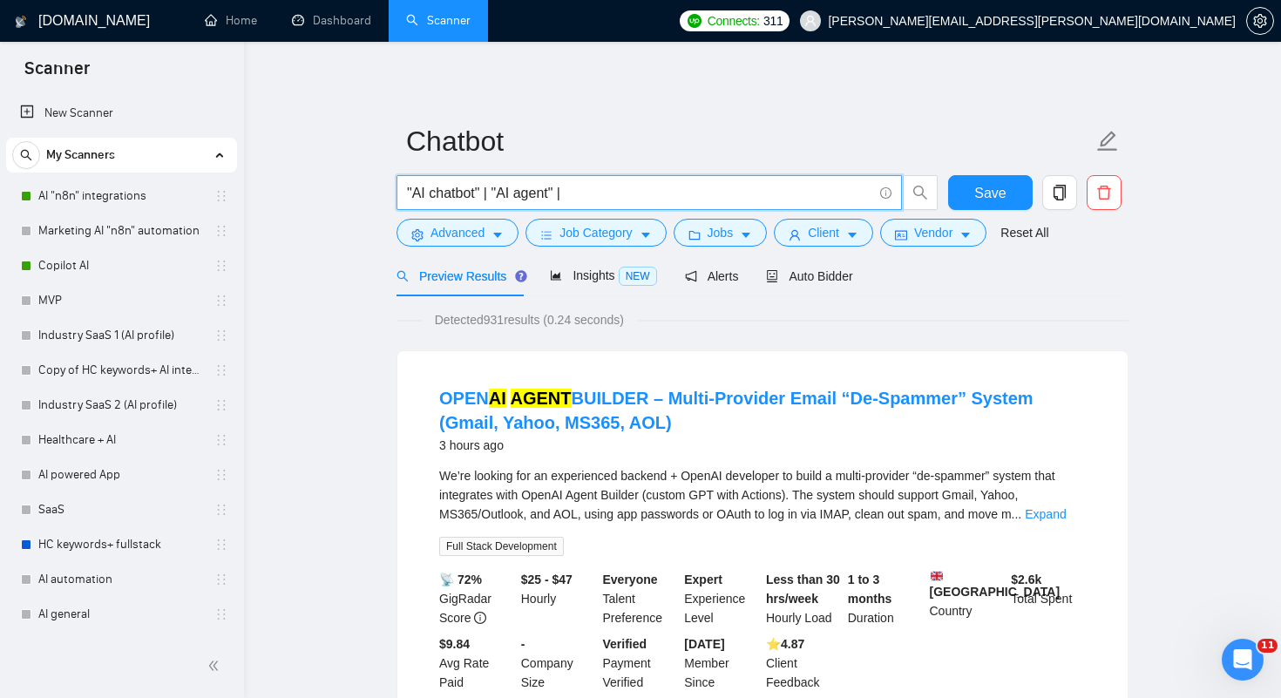
click at [496, 193] on input ""AI chatbot" | "AI agent" |" at bounding box center [639, 193] width 465 height 22
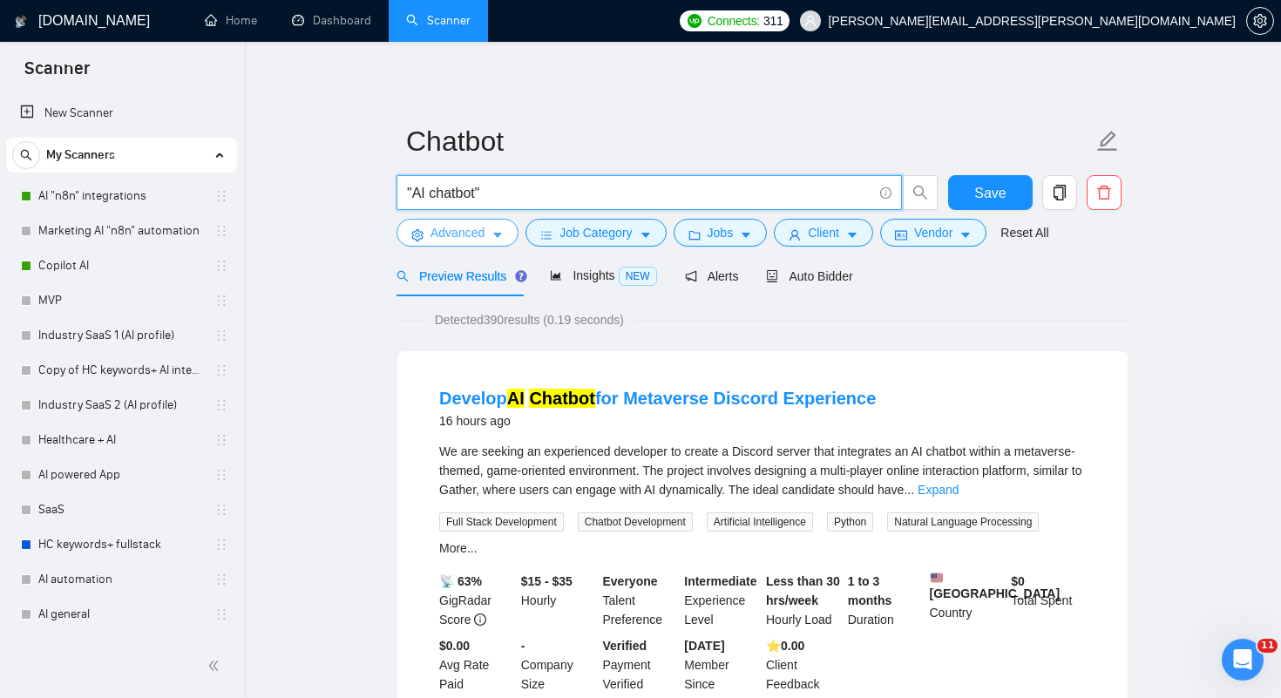
type input ""AI chatbot""
click at [498, 236] on icon "caret-down" at bounding box center [498, 235] width 12 height 12
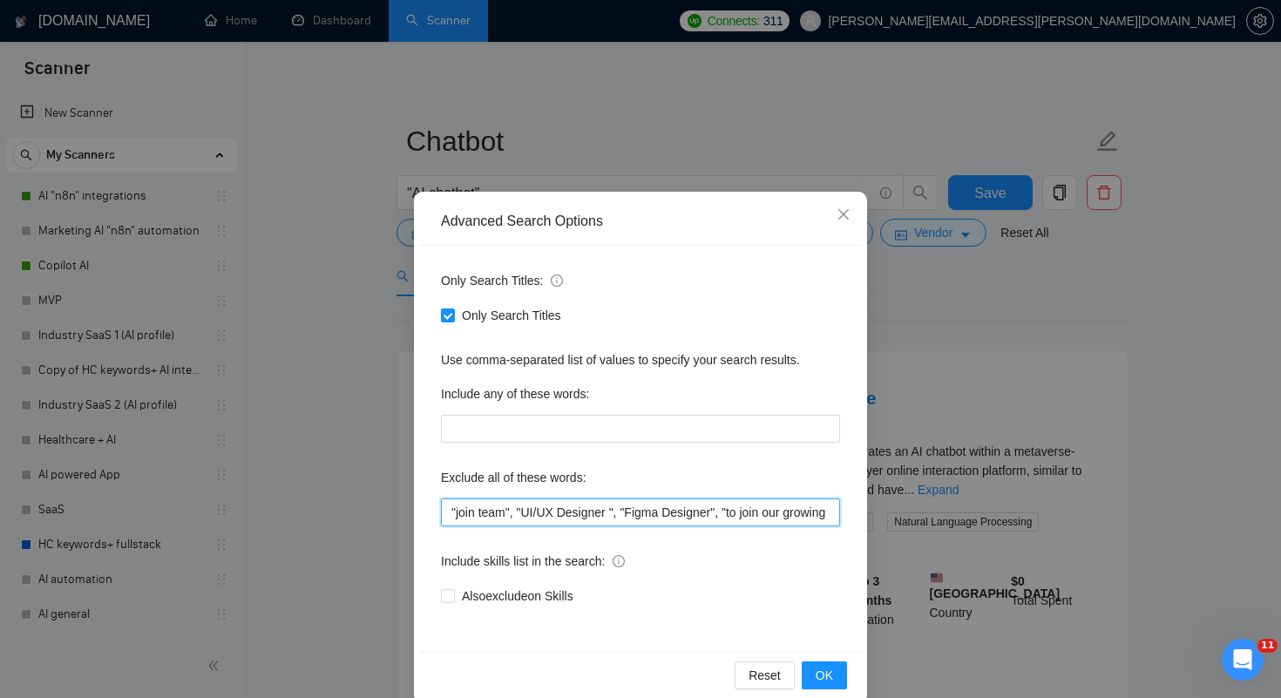
click at [451, 515] on input ""join team", "UI/UX Designer ", "Figma Designer", "to join our growing agency",…" at bounding box center [640, 513] width 399 height 28
type input ""crypto", "join team", "UI/UX Designer ", "Figma Designer", "to join our growin…"
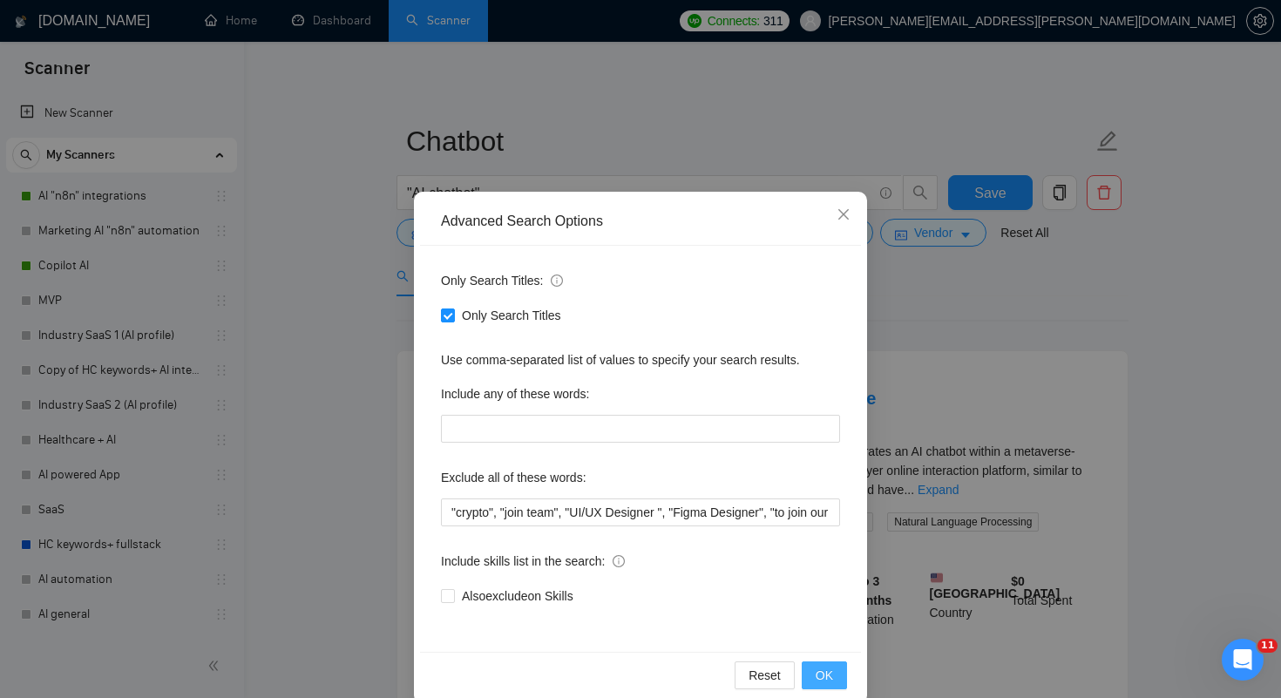
click at [807, 670] on button "OK" at bounding box center [824, 676] width 45 height 28
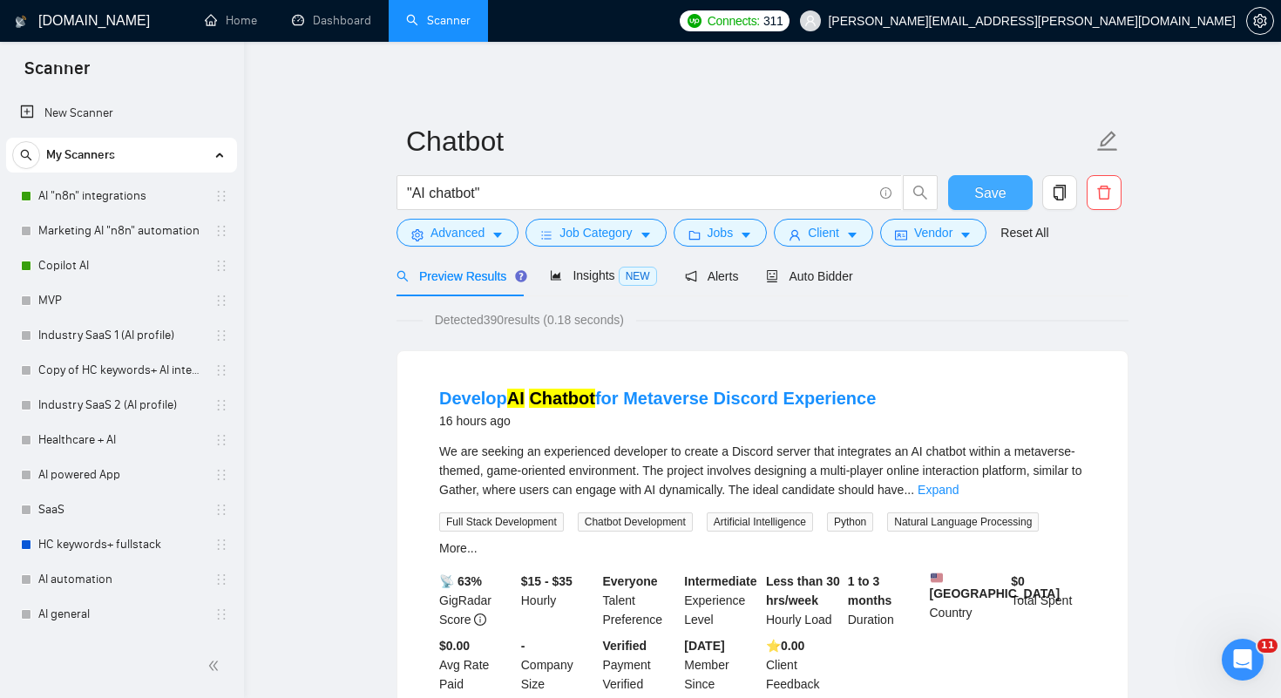
click at [963, 201] on button "Save" at bounding box center [990, 192] width 85 height 35
click at [588, 225] on span "Job Category" at bounding box center [596, 232] width 72 height 19
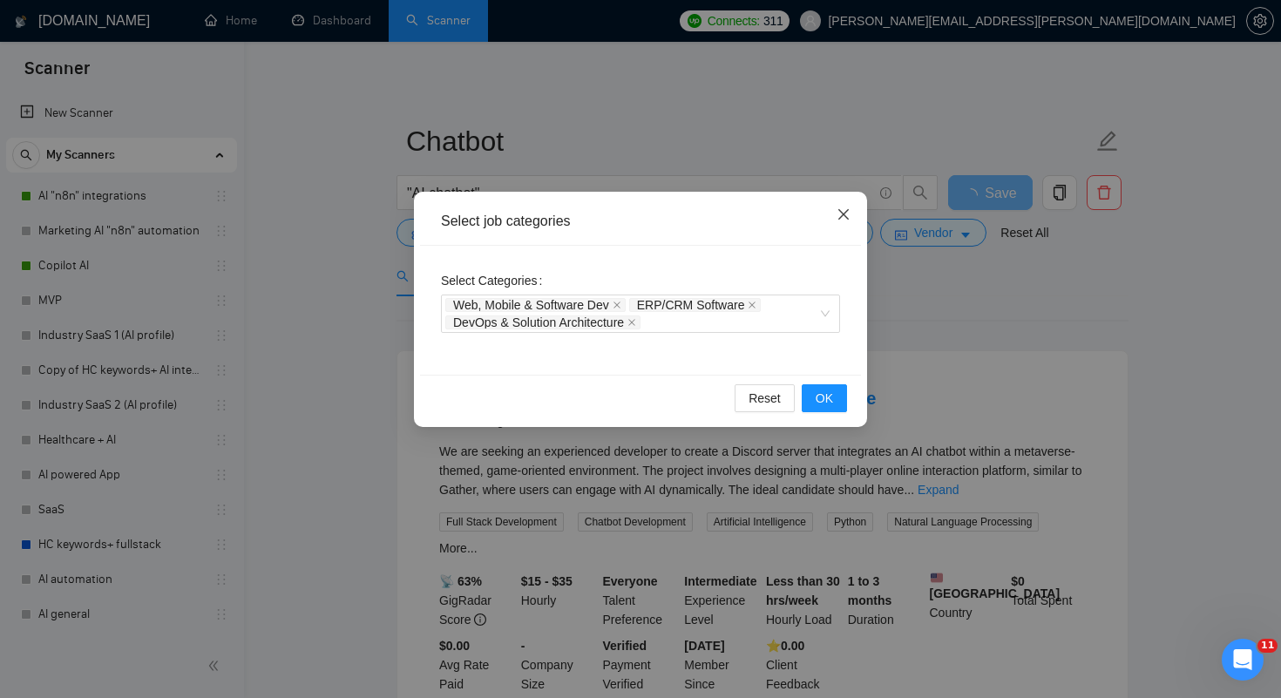
click at [849, 212] on icon "close" at bounding box center [844, 214] width 14 height 14
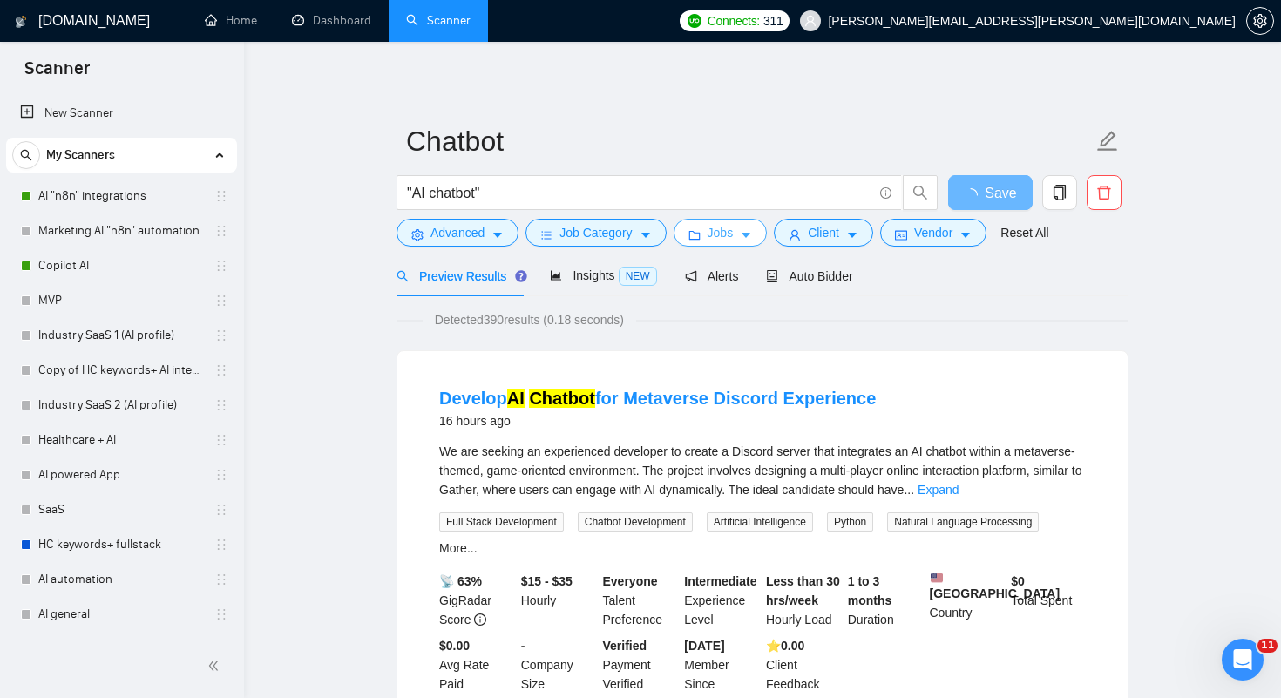
click at [716, 231] on span "Jobs" at bounding box center [721, 232] width 26 height 19
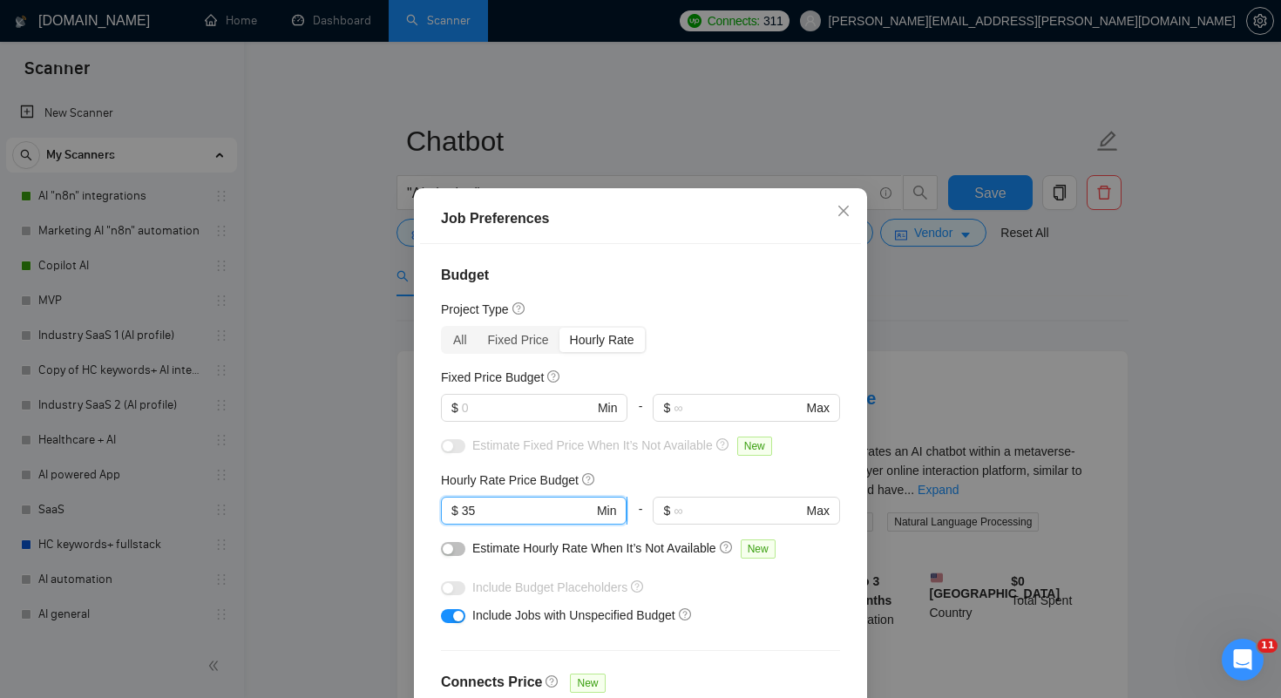
click at [483, 513] on input "35" at bounding box center [528, 510] width 132 height 19
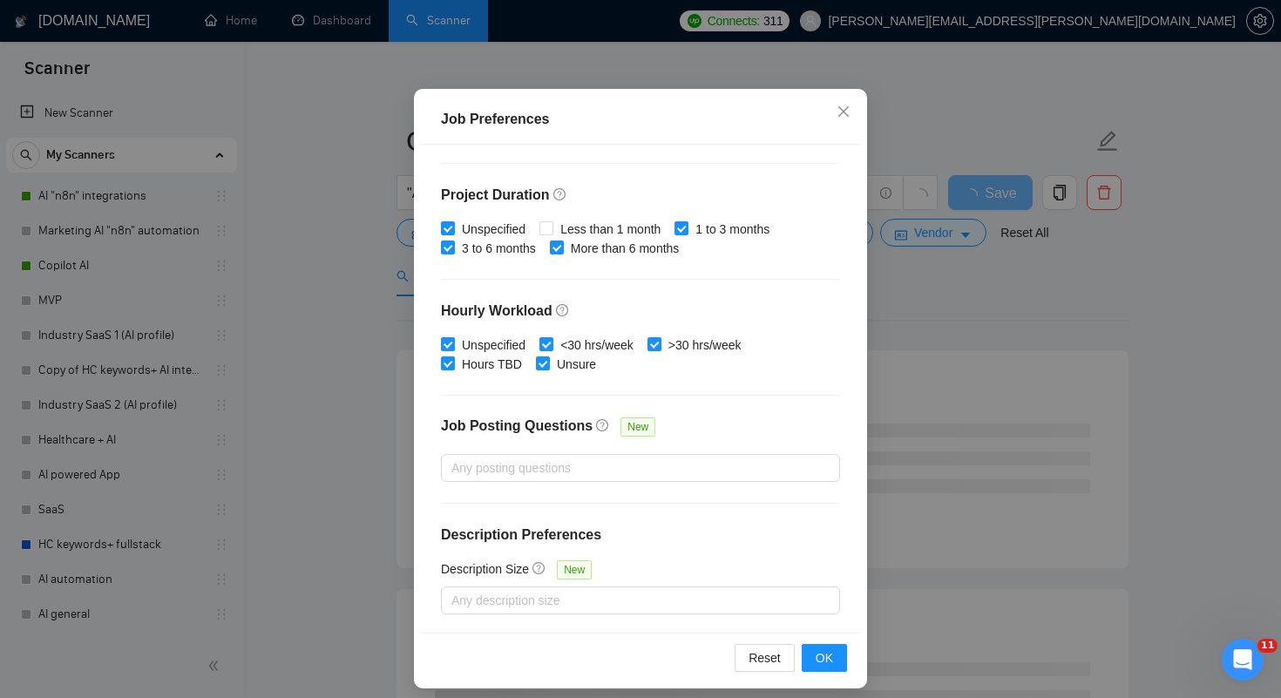
scroll to position [111, 0]
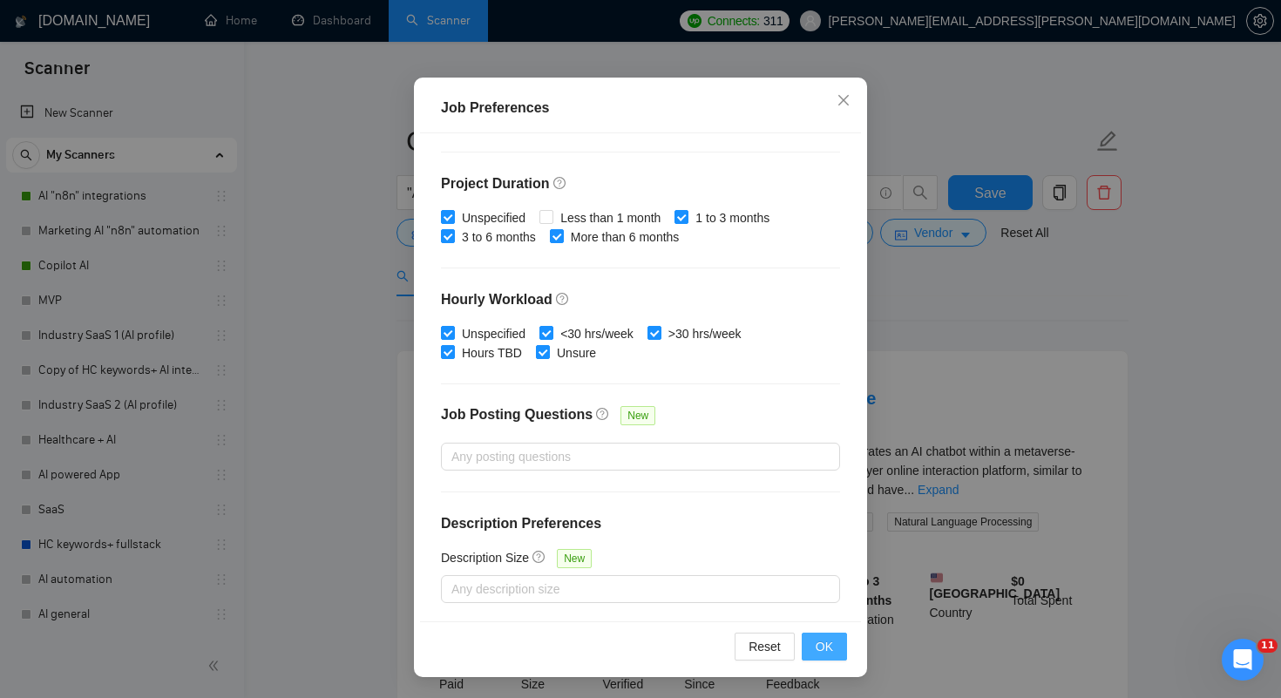
type input "30"
click at [812, 645] on button "OK" at bounding box center [824, 647] width 45 height 28
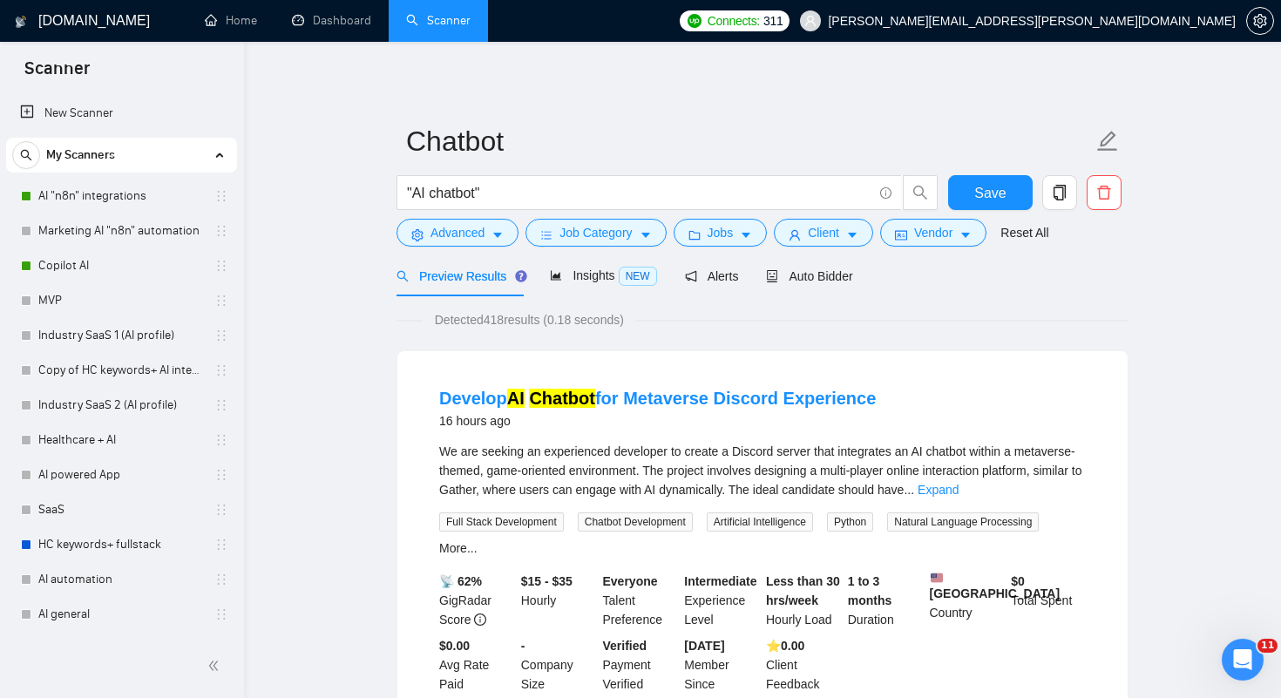
scroll to position [27, 0]
click at [734, 238] on span "Jobs" at bounding box center [721, 232] width 26 height 19
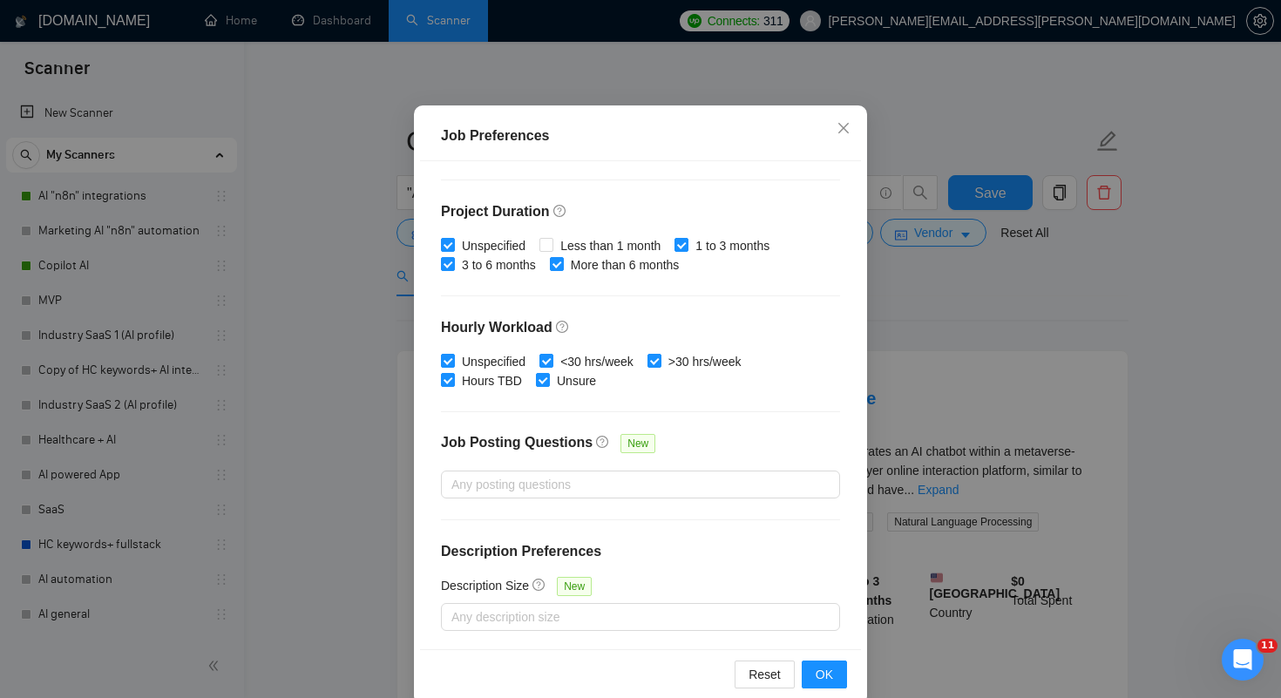
scroll to position [111, 0]
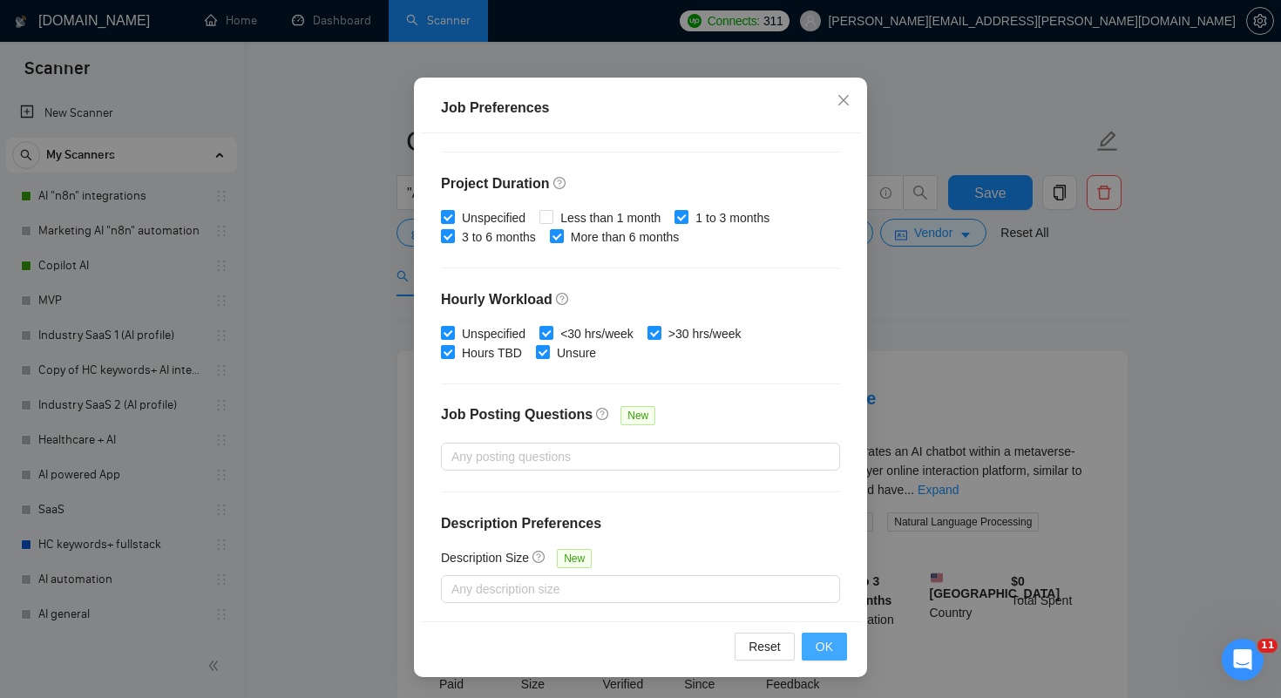
click at [832, 648] on span "OK" at bounding box center [824, 646] width 17 height 19
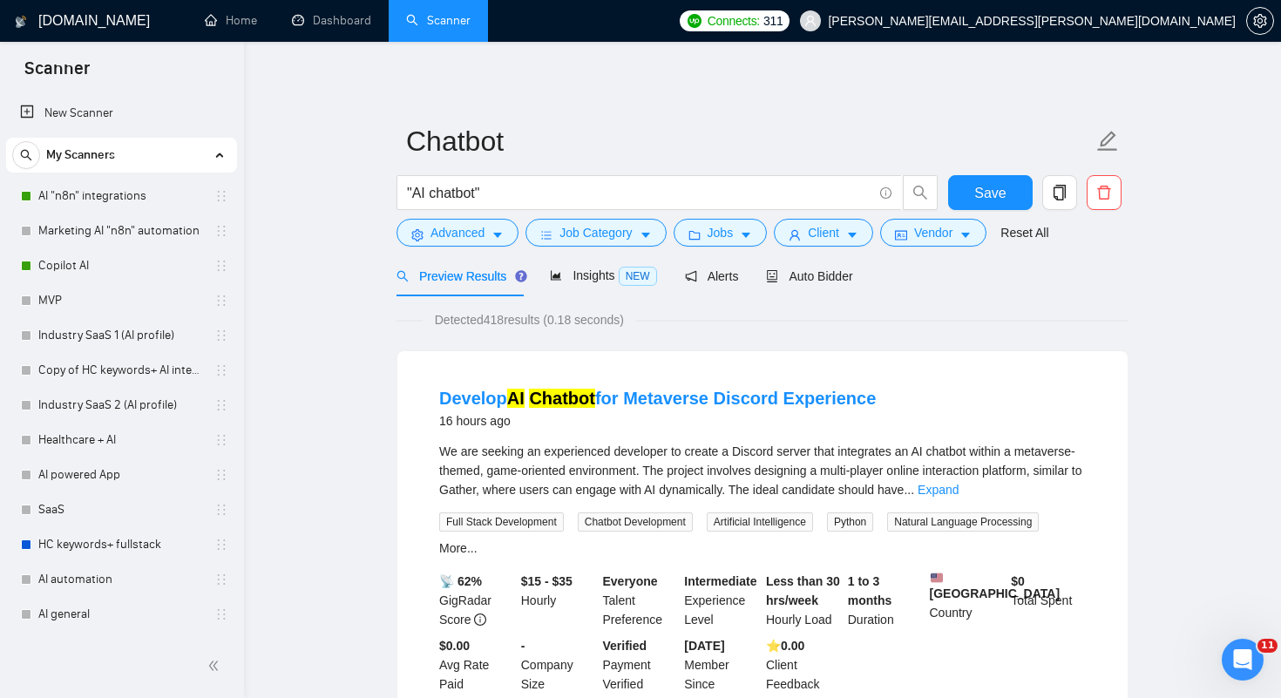
scroll to position [27, 0]
click at [839, 226] on span "Client" at bounding box center [823, 232] width 31 height 19
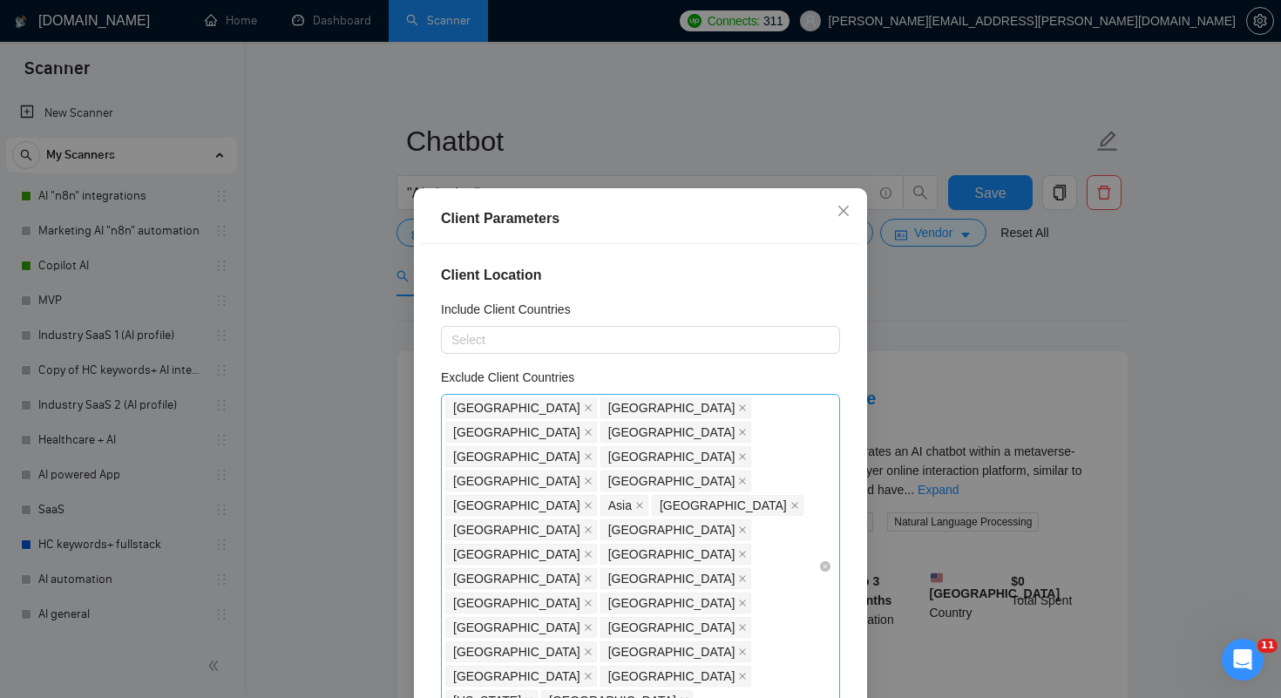
click at [602, 554] on div "[GEOGRAPHIC_DATA] [GEOGRAPHIC_DATA] [GEOGRAPHIC_DATA] [GEOGRAPHIC_DATA] [GEOGRA…" at bounding box center [631, 567] width 373 height 342
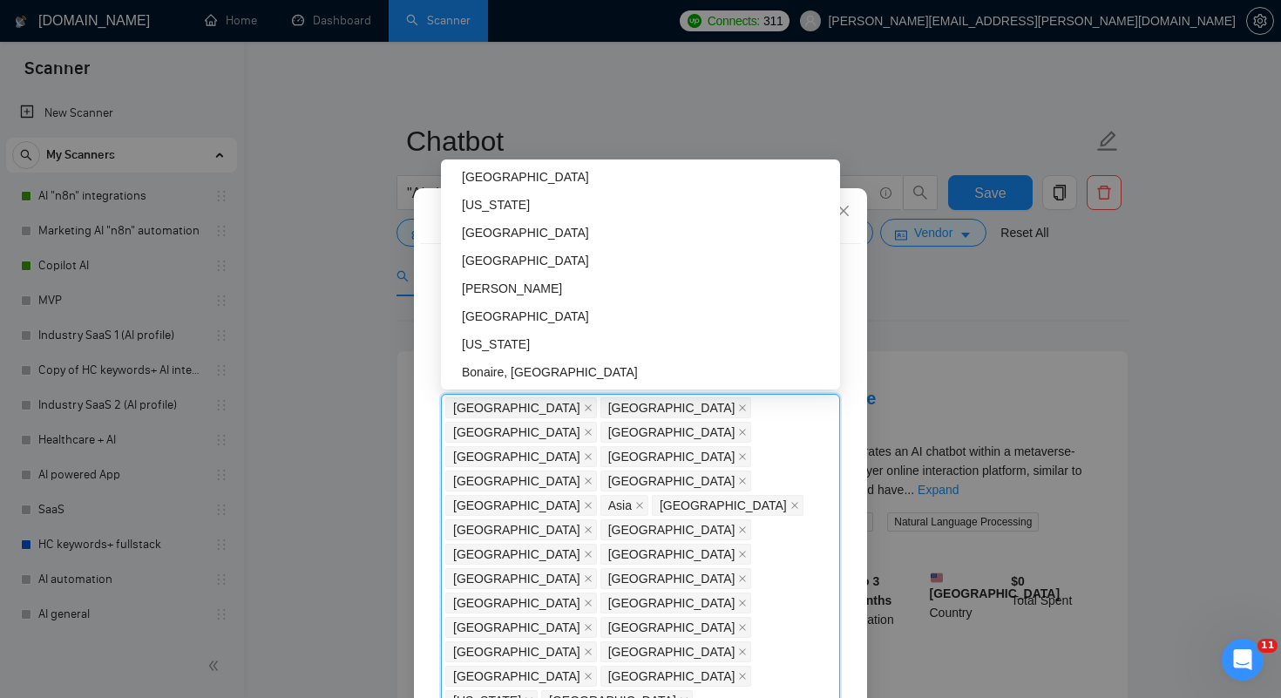
scroll to position [5578, 0]
click at [534, 292] on div "[GEOGRAPHIC_DATA]" at bounding box center [646, 288] width 368 height 19
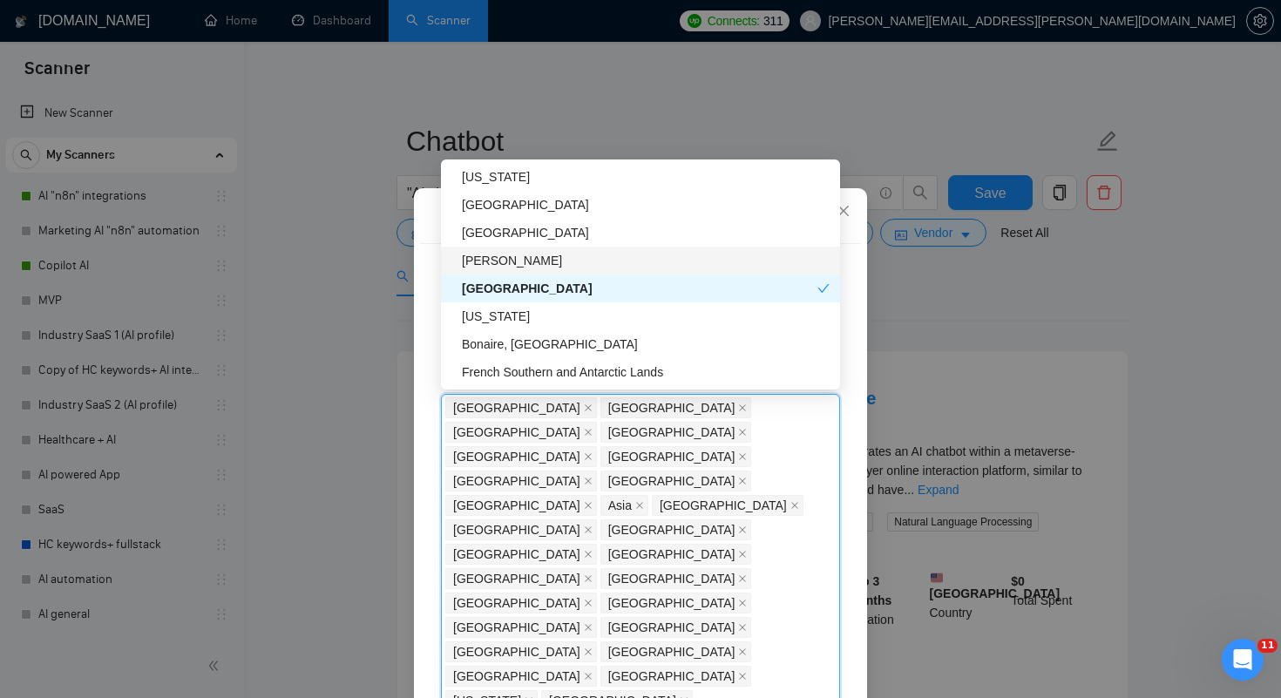
click at [534, 257] on div "[PERSON_NAME]" at bounding box center [646, 260] width 368 height 19
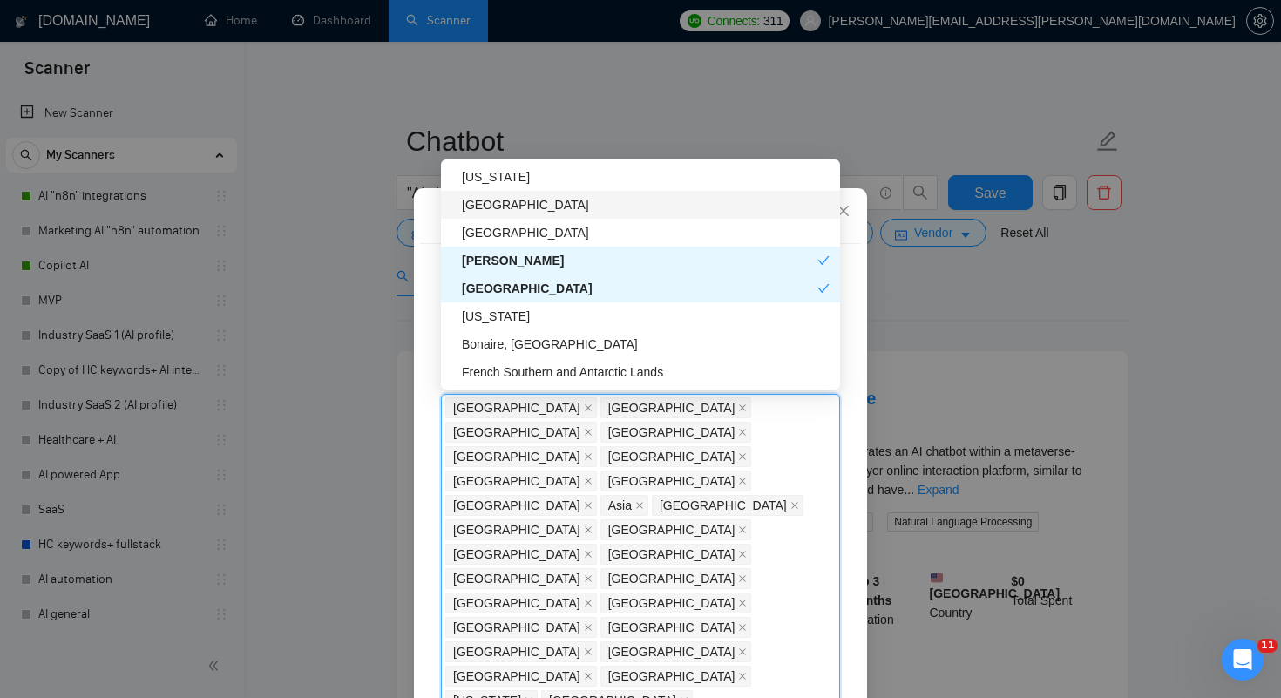
click at [556, 209] on div "[GEOGRAPHIC_DATA]" at bounding box center [646, 204] width 368 height 19
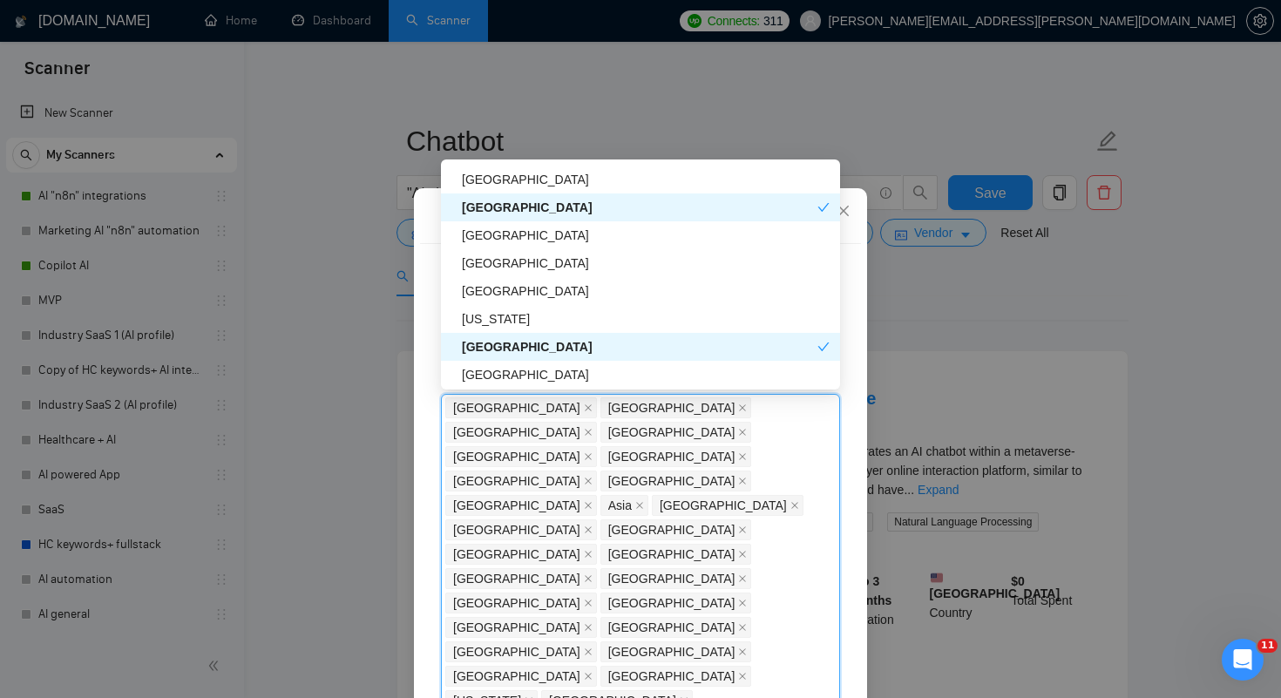
scroll to position [5435, 0]
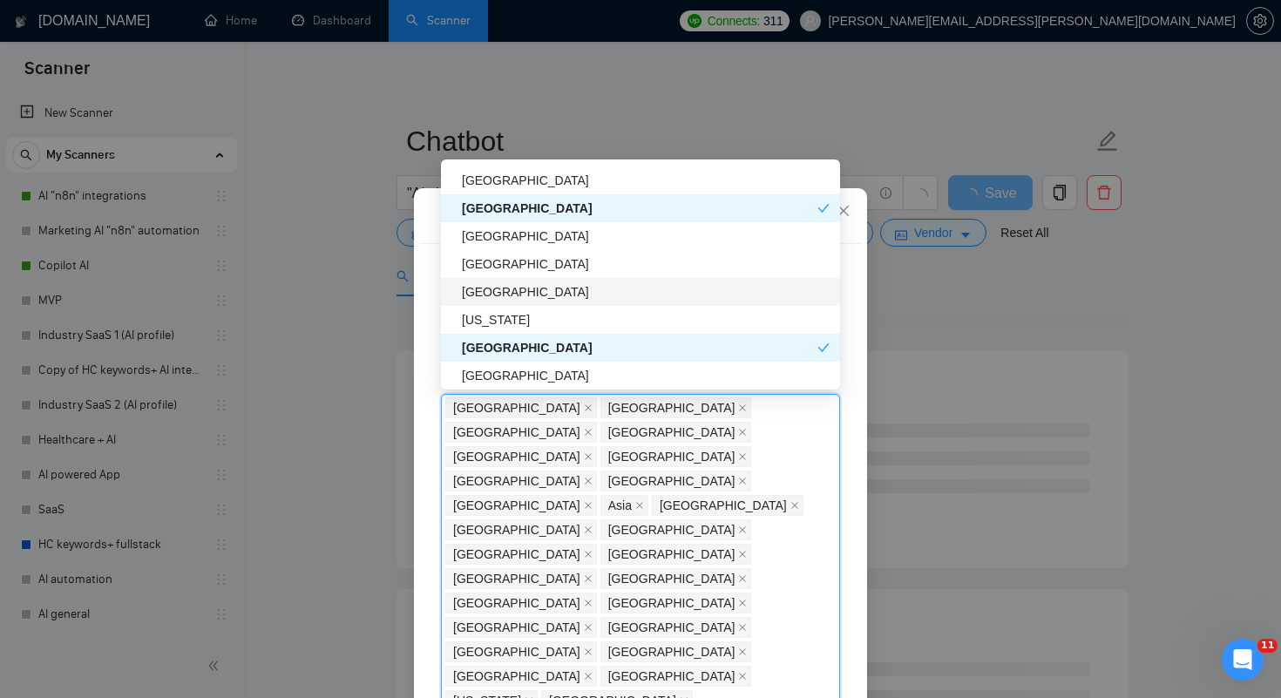
click at [506, 298] on div "[GEOGRAPHIC_DATA]" at bounding box center [646, 291] width 368 height 19
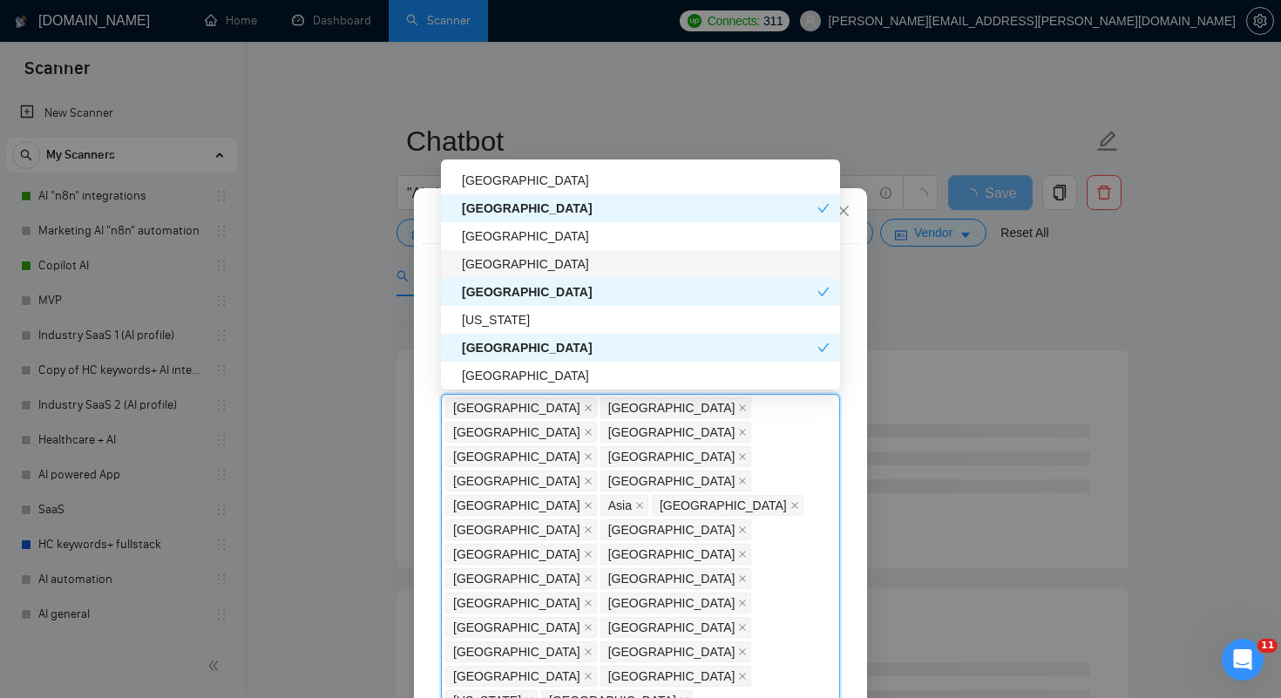
click at [512, 266] on div "[GEOGRAPHIC_DATA]" at bounding box center [646, 264] width 368 height 19
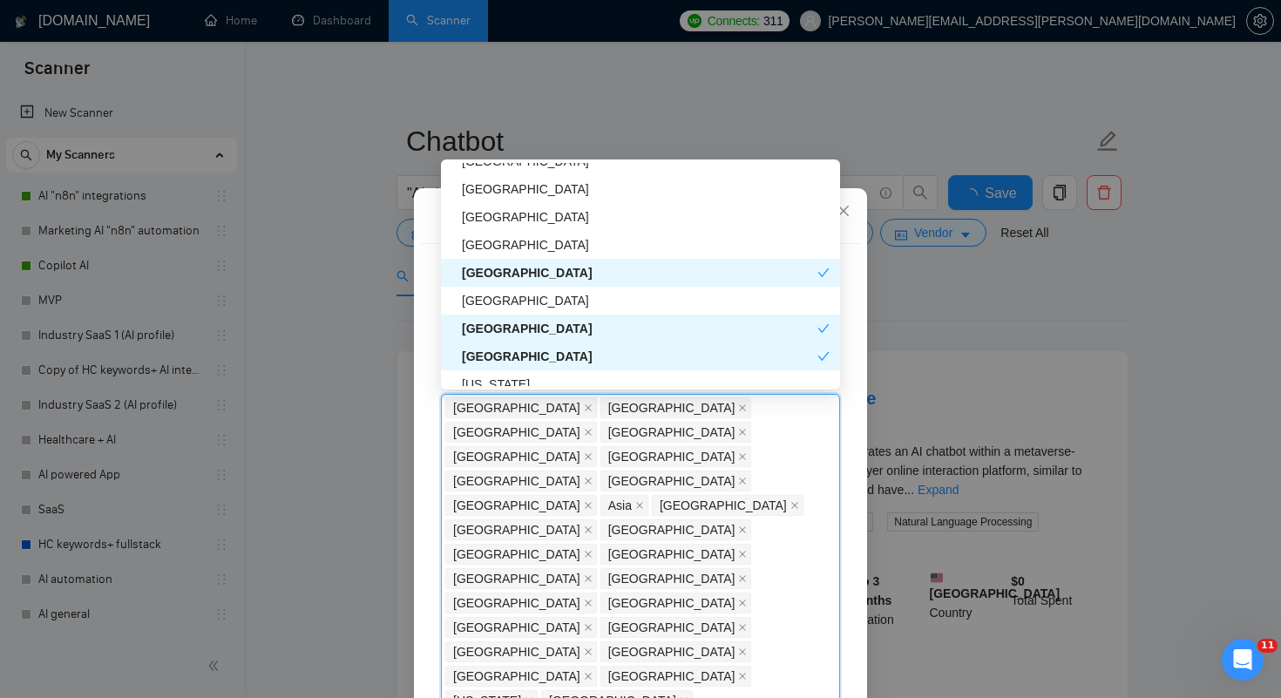
scroll to position [5339, 0]
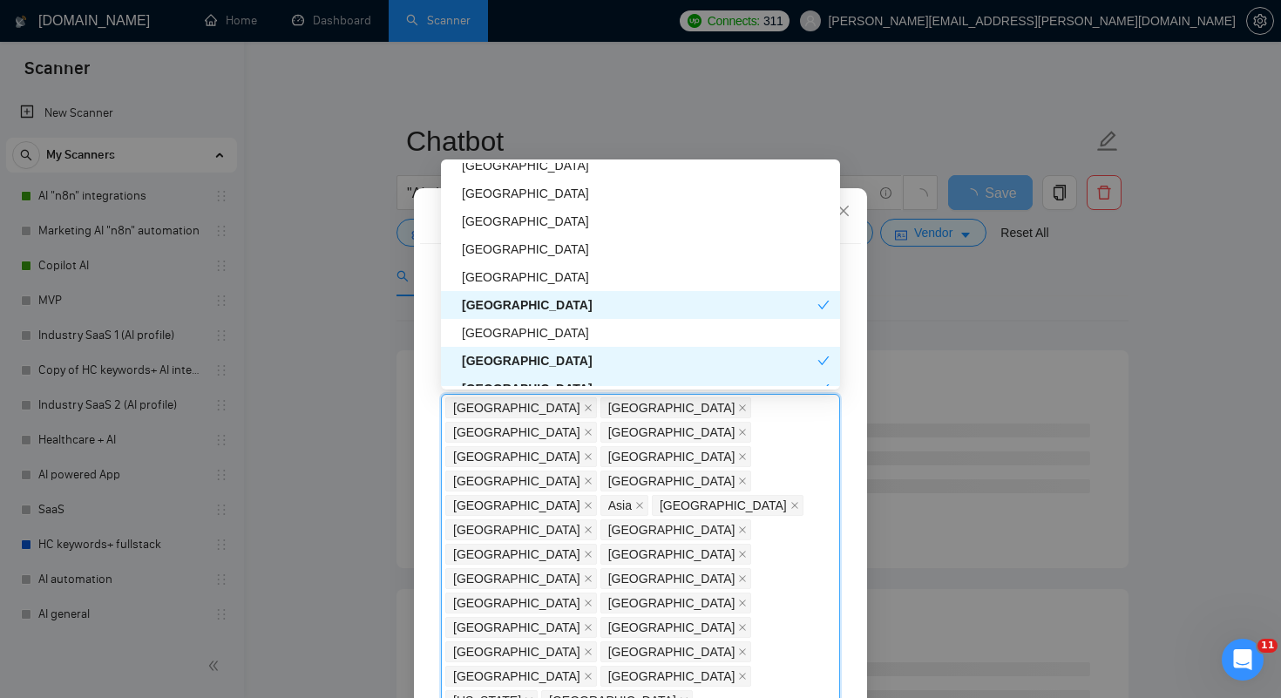
click at [512, 268] on div "[GEOGRAPHIC_DATA]" at bounding box center [646, 277] width 368 height 19
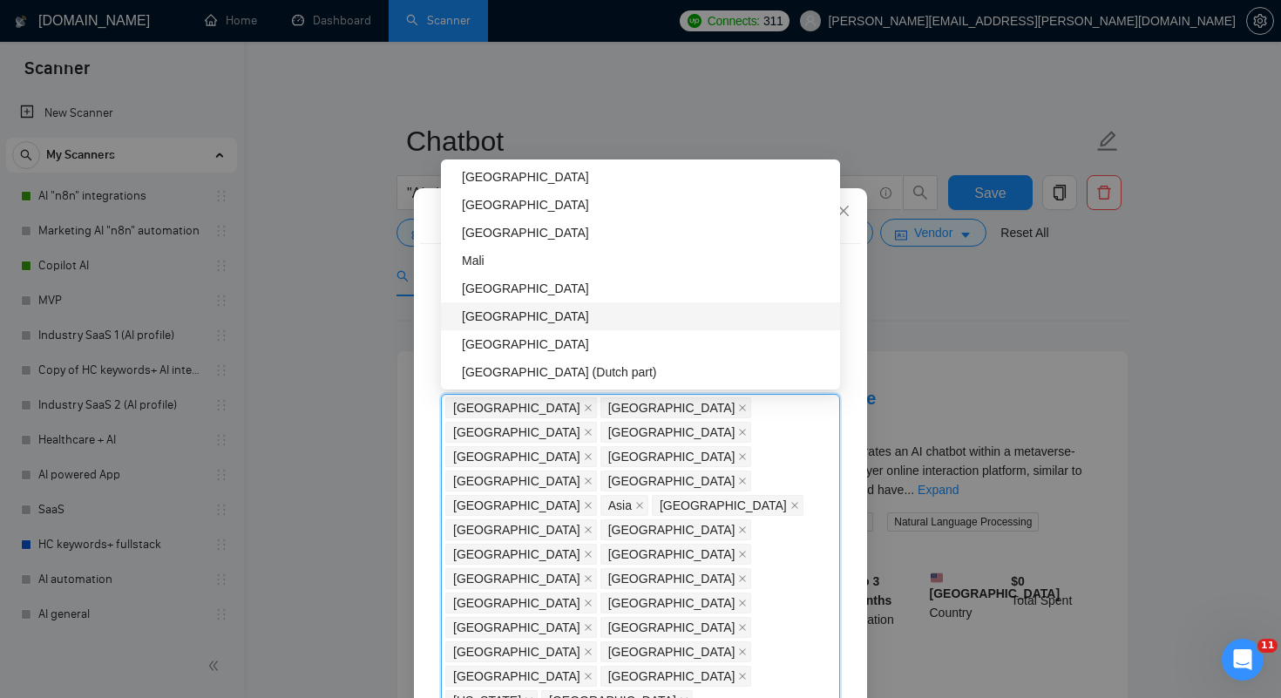
scroll to position [5003, 0]
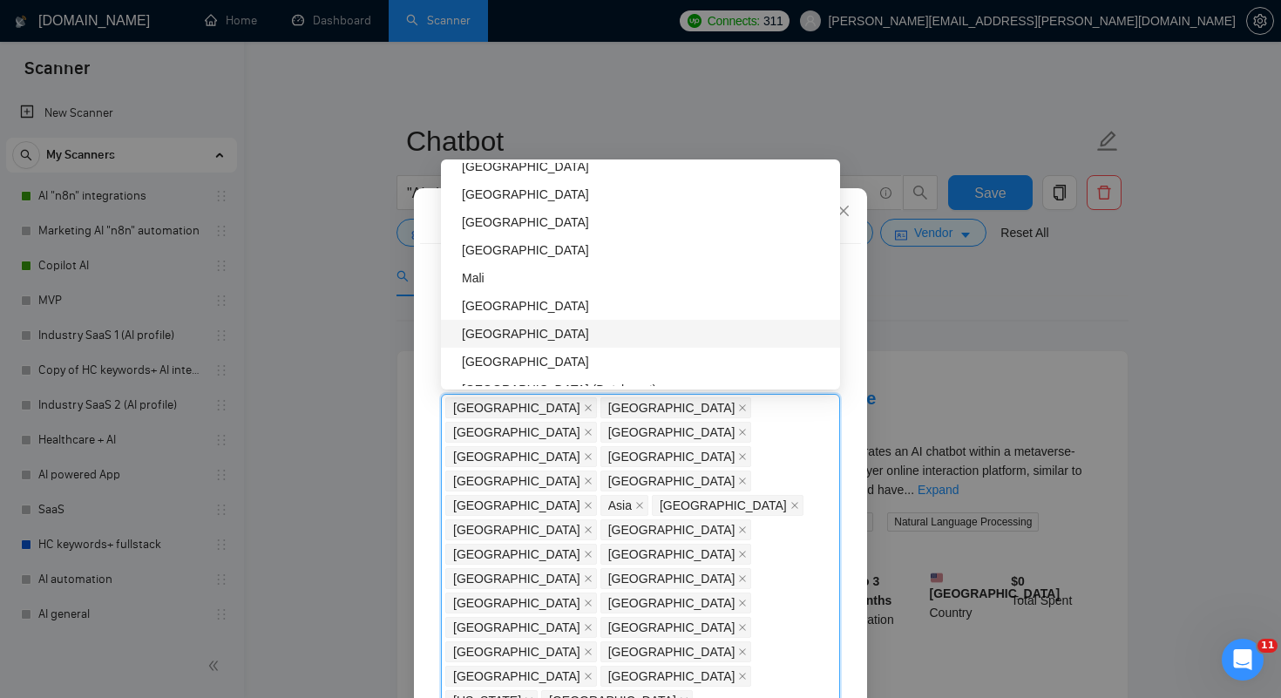
click at [603, 274] on div "Mali" at bounding box center [646, 277] width 368 height 19
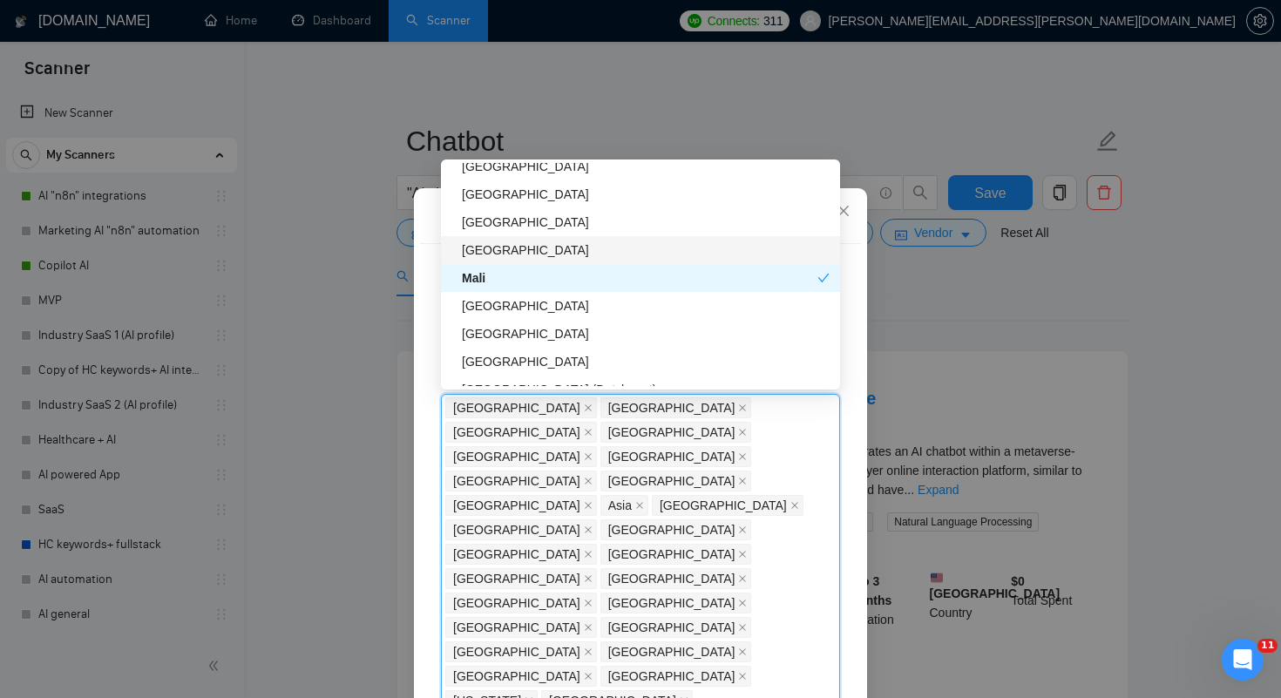
click at [601, 251] on div "[GEOGRAPHIC_DATA]" at bounding box center [646, 250] width 368 height 19
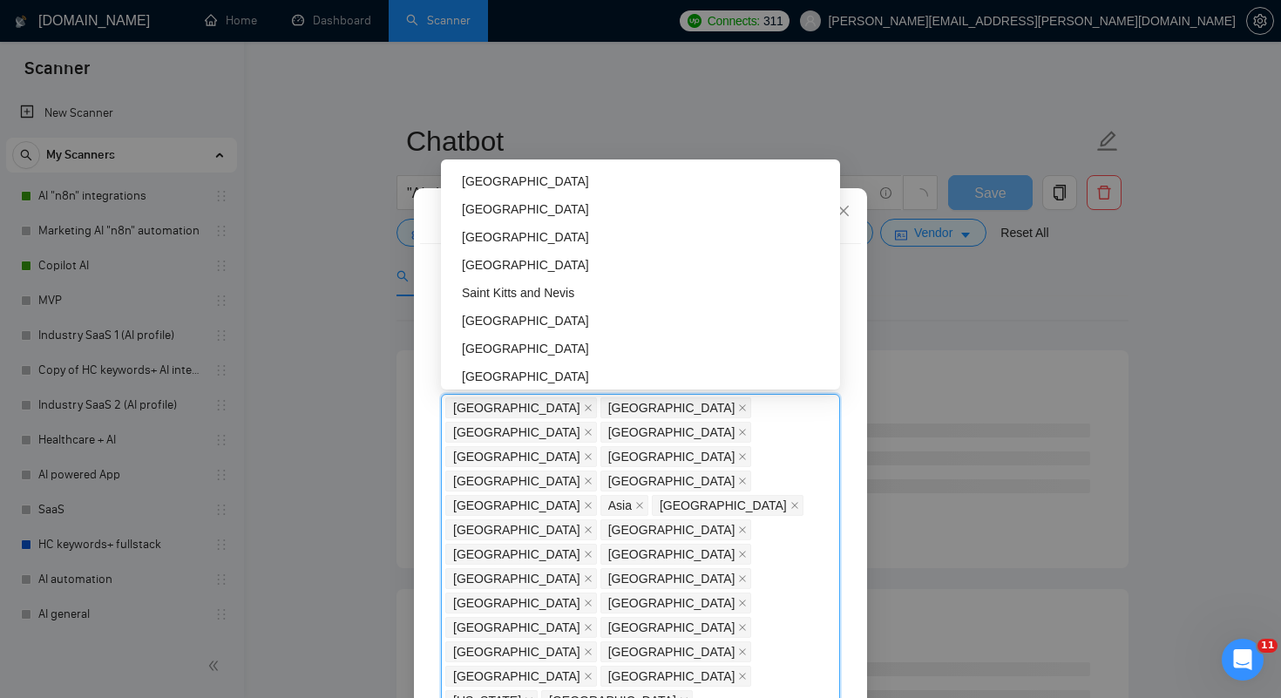
scroll to position [4848, 0]
click at [499, 324] on div "[GEOGRAPHIC_DATA]" at bounding box center [646, 321] width 368 height 19
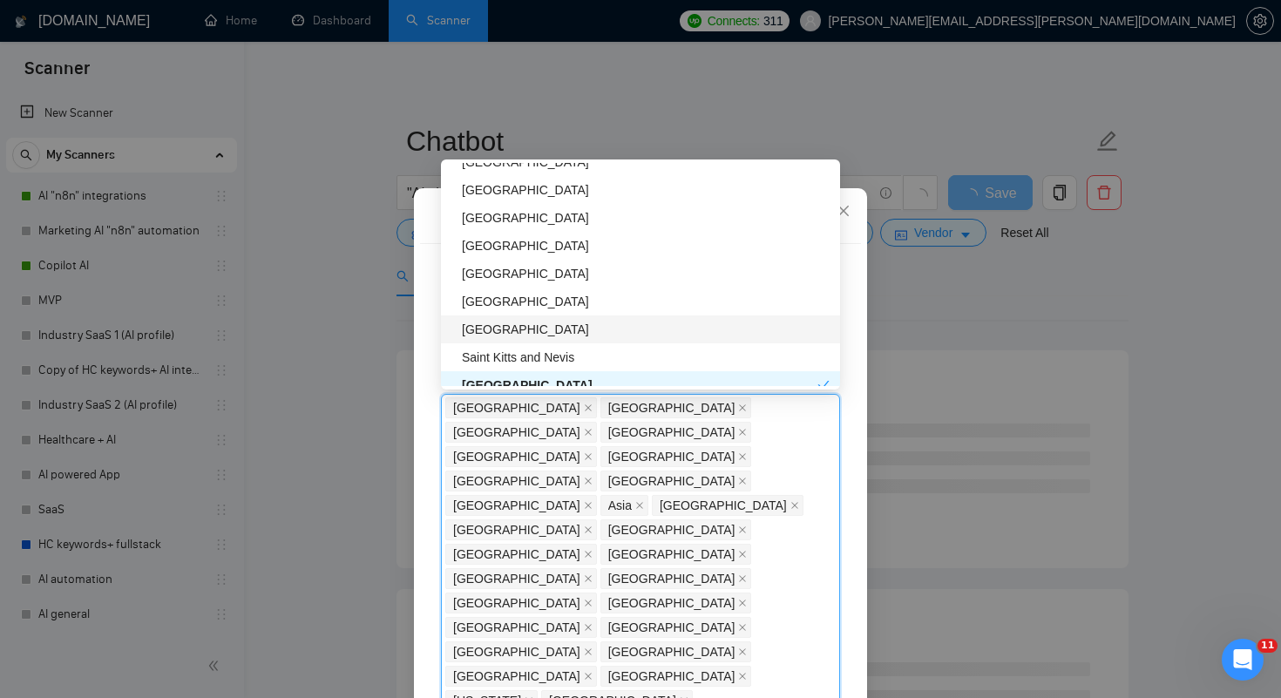
scroll to position [4772, 0]
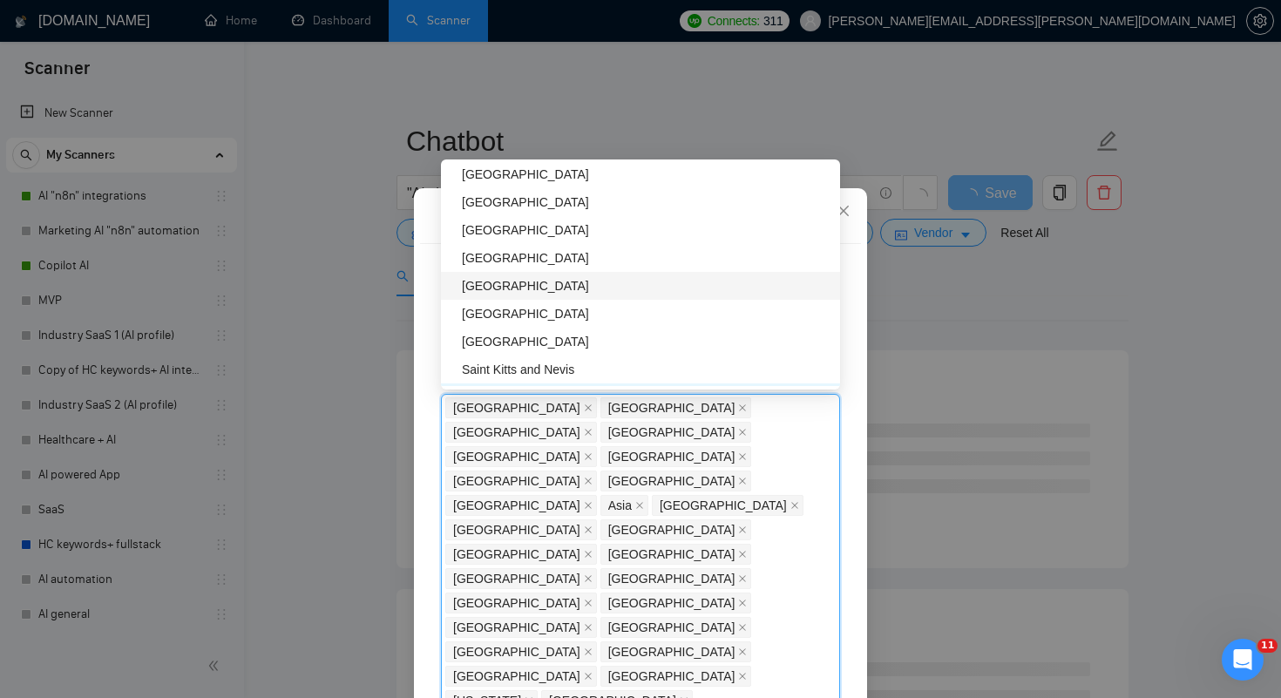
click at [551, 284] on div "[GEOGRAPHIC_DATA]" at bounding box center [646, 285] width 368 height 19
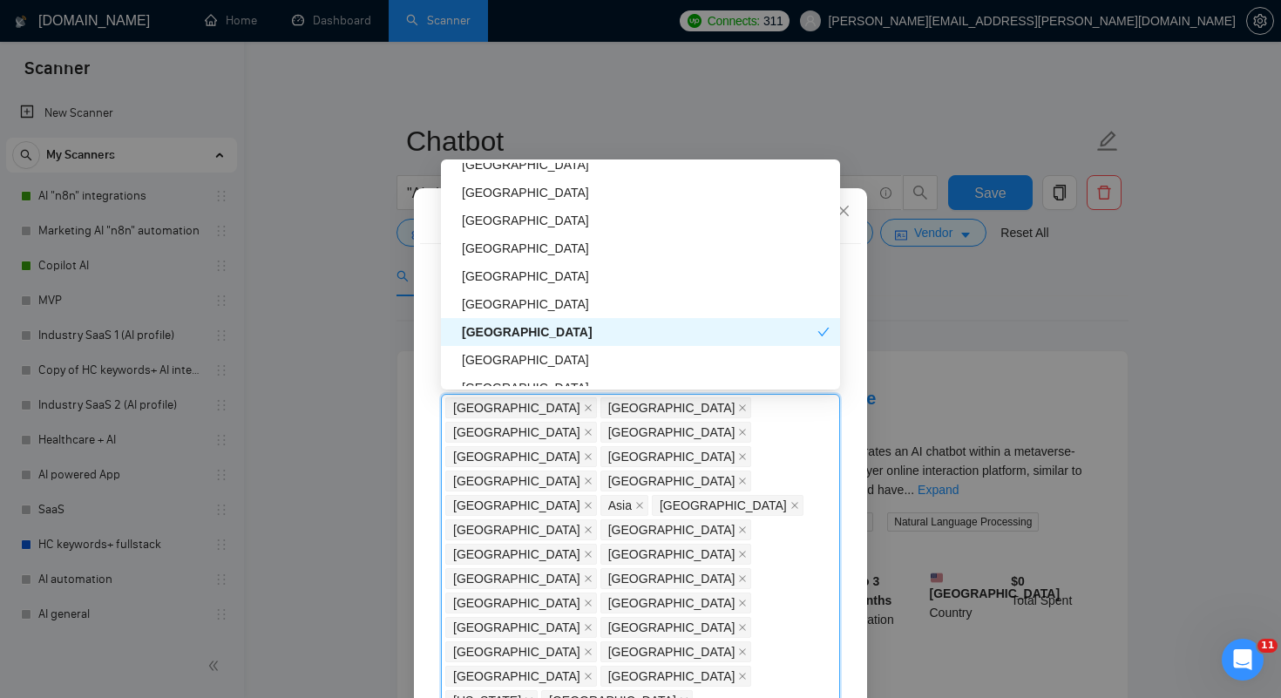
scroll to position [4722, 0]
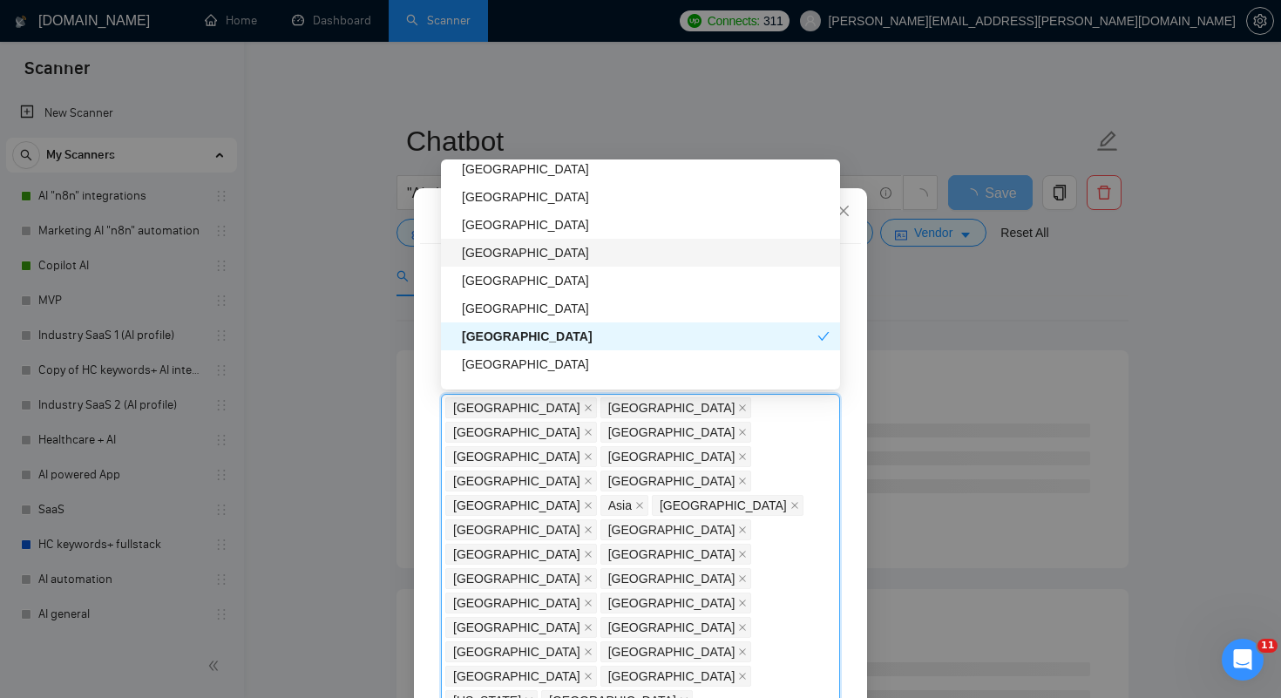
click at [522, 250] on div "[GEOGRAPHIC_DATA]" at bounding box center [646, 252] width 368 height 19
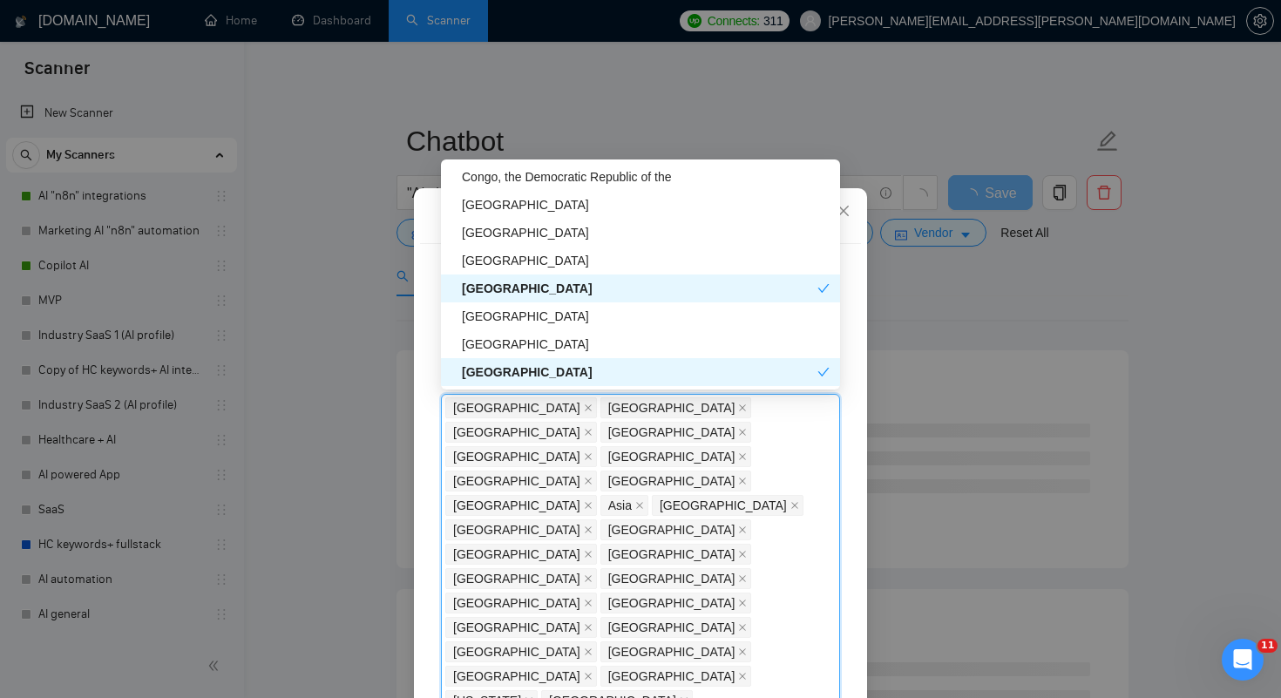
scroll to position [4668, 0]
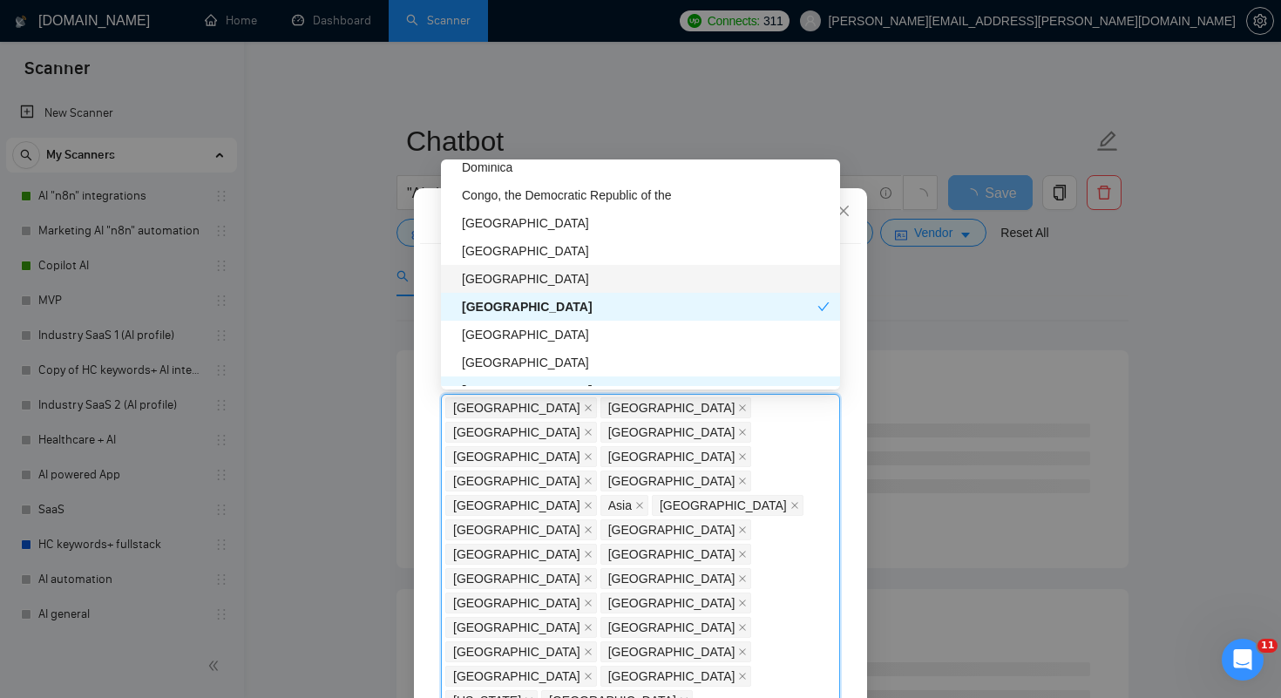
click at [520, 275] on div "[GEOGRAPHIC_DATA]" at bounding box center [646, 278] width 368 height 19
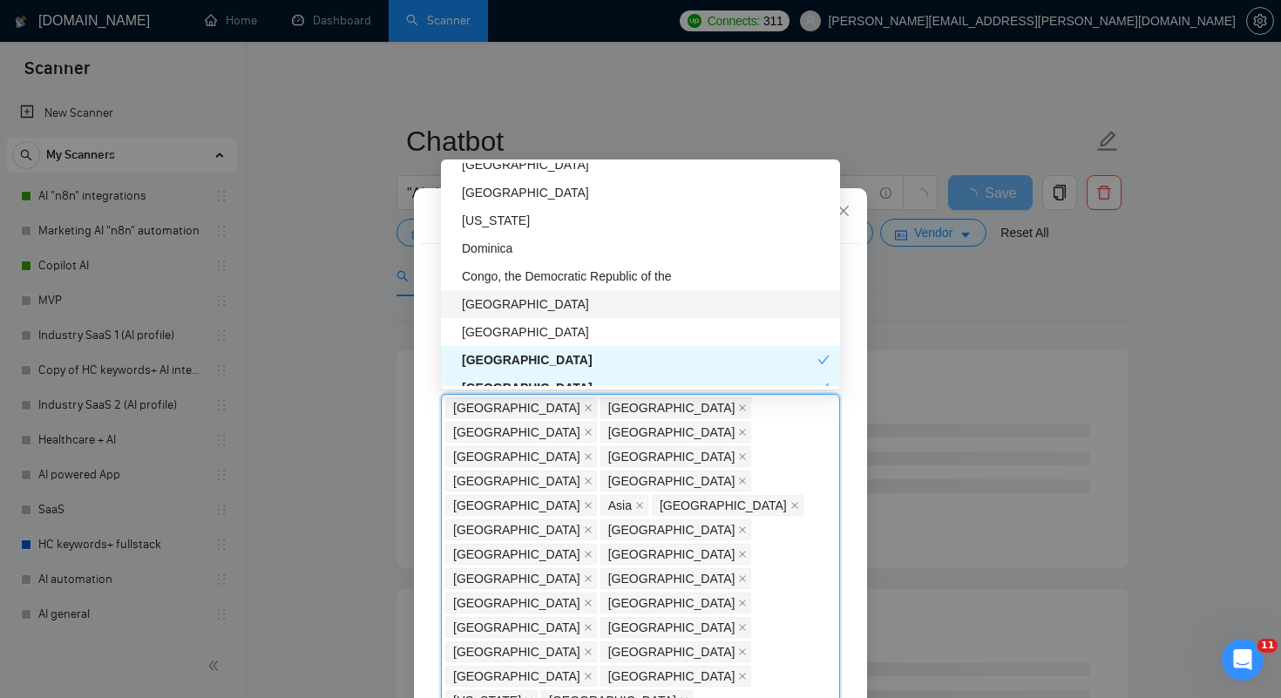
scroll to position [4582, 0]
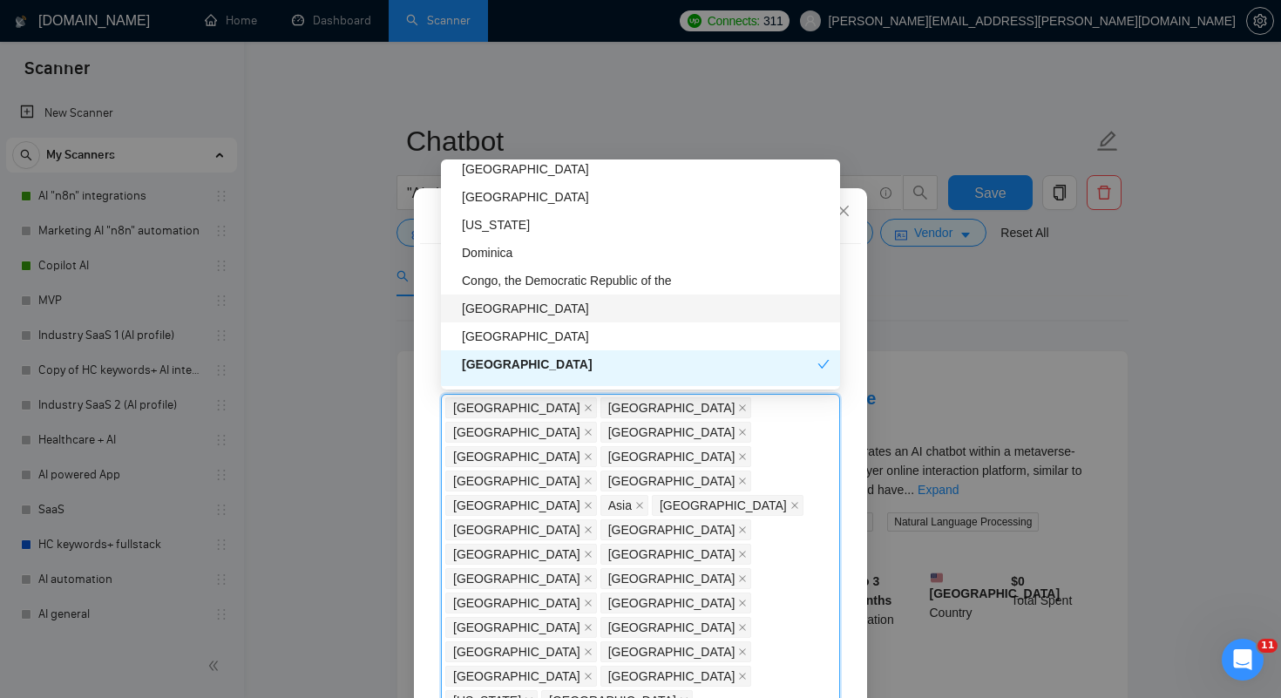
click at [607, 285] on div "Congo, the Democratic Republic of the" at bounding box center [646, 280] width 368 height 19
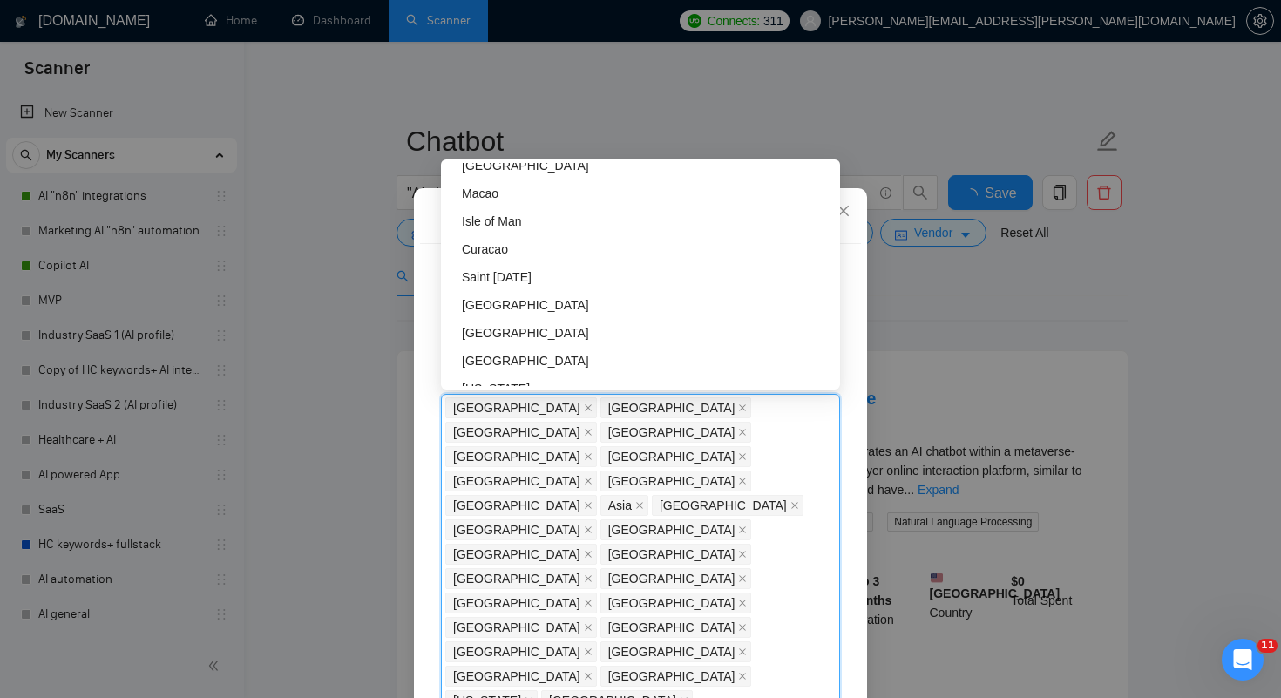
scroll to position [4394, 0]
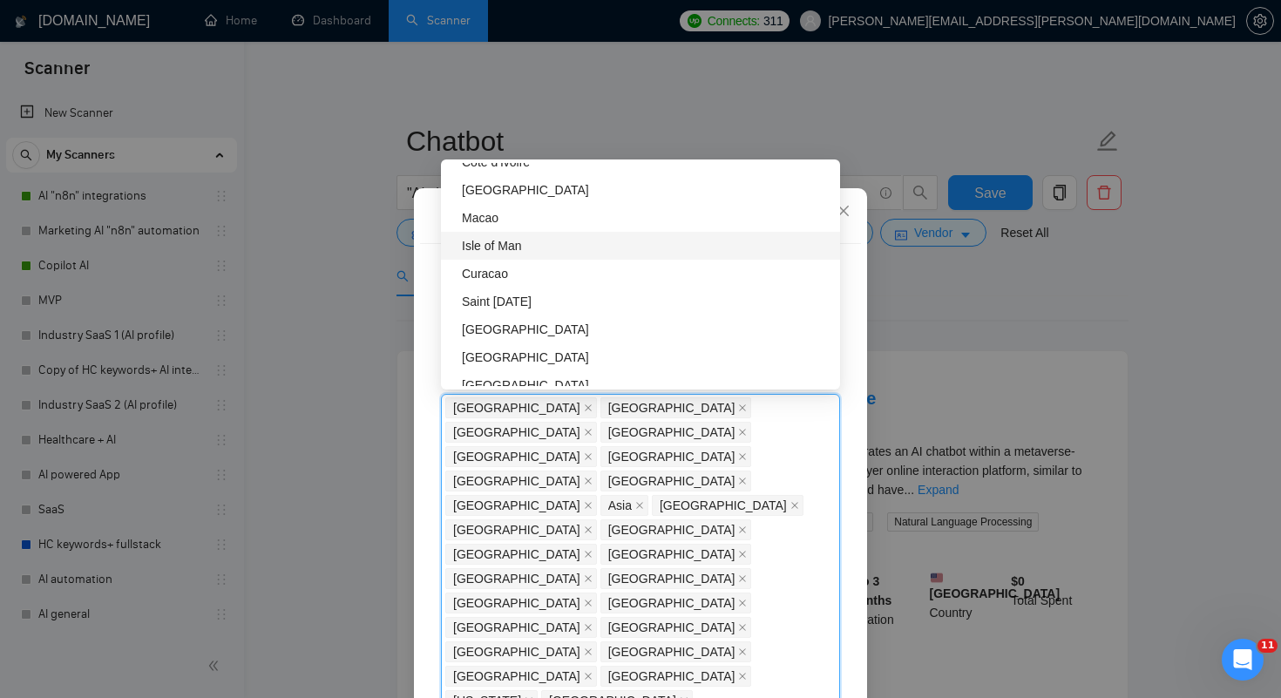
click at [526, 242] on div "Isle of Man" at bounding box center [646, 245] width 368 height 19
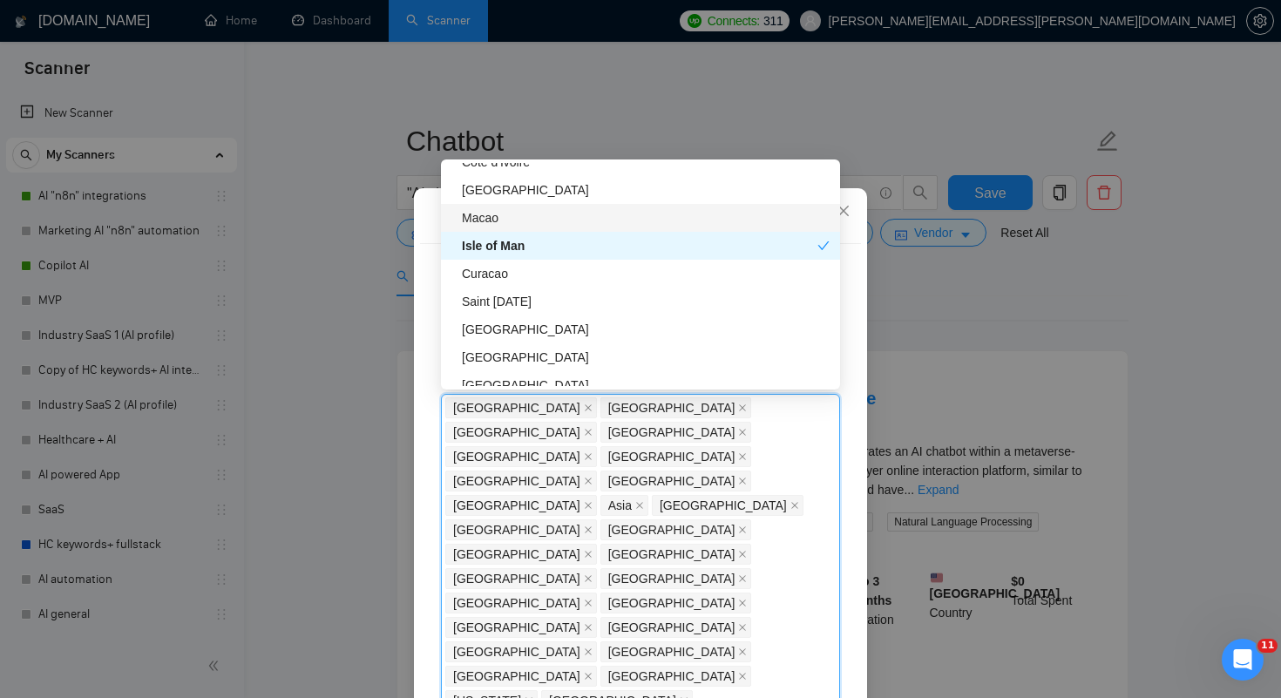
click at [544, 216] on div "Macao" at bounding box center [646, 217] width 368 height 19
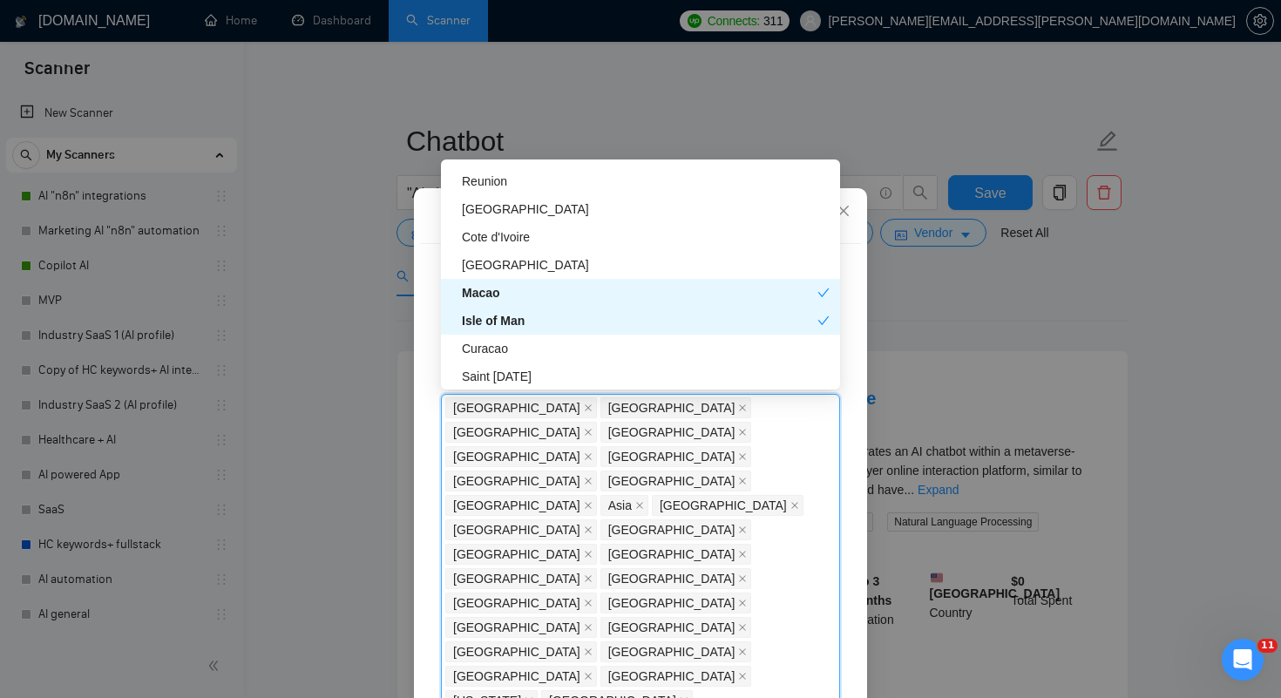
scroll to position [4297, 0]
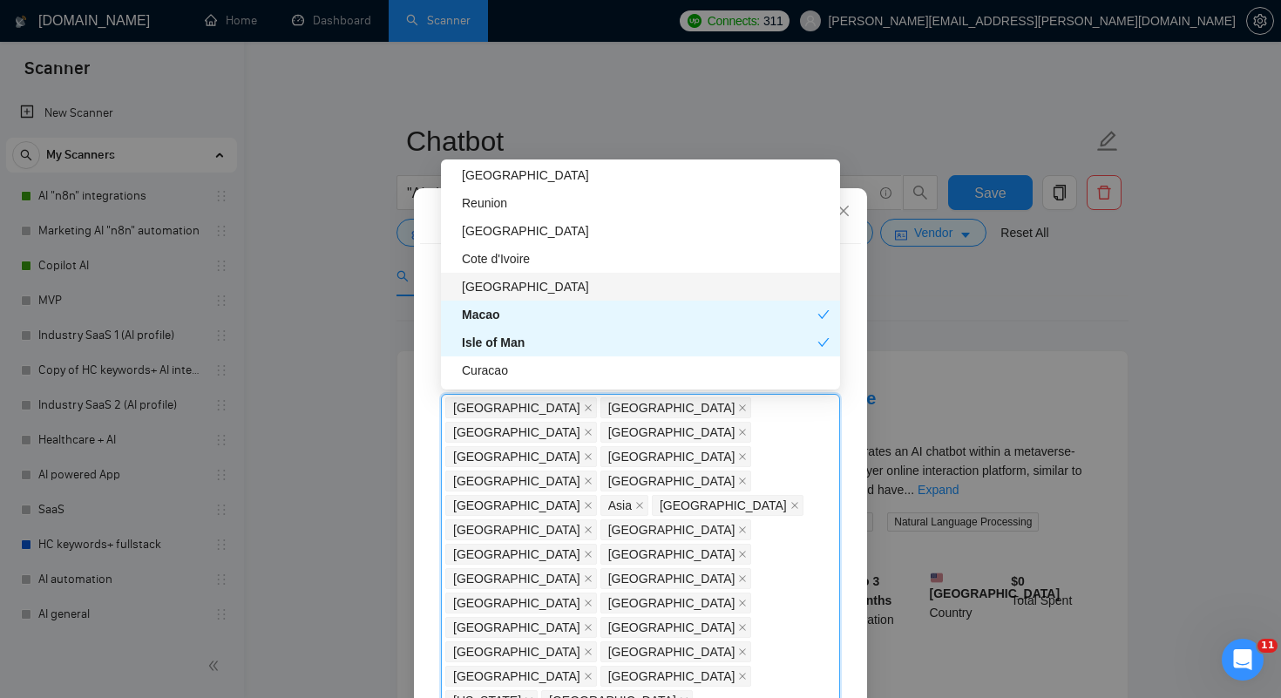
click at [528, 275] on div "[GEOGRAPHIC_DATA]" at bounding box center [640, 287] width 399 height 28
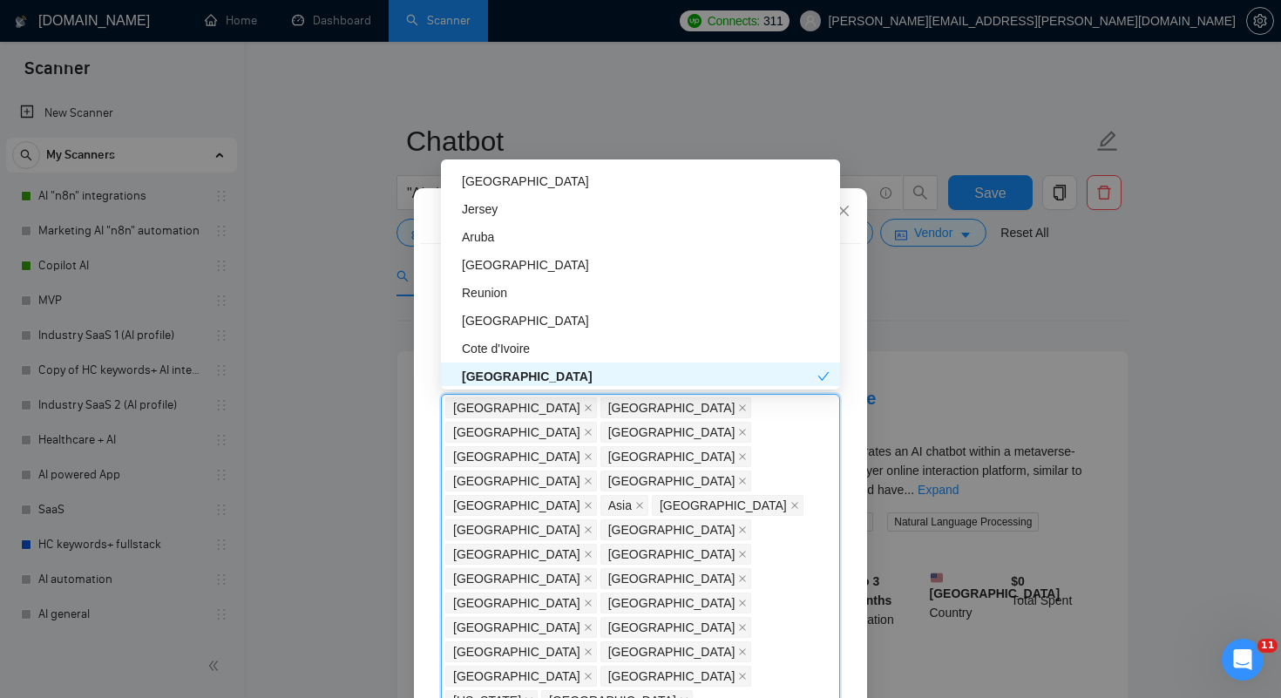
scroll to position [4201, 0]
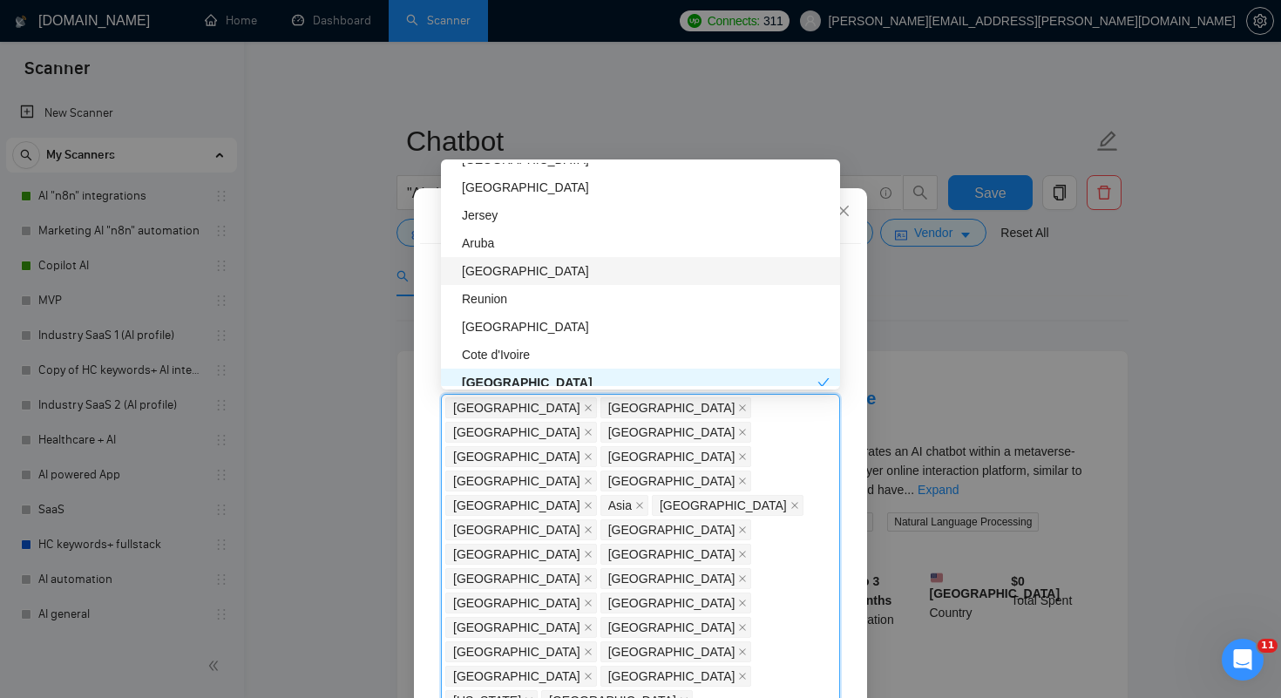
click at [528, 276] on div "[GEOGRAPHIC_DATA]" at bounding box center [646, 270] width 368 height 19
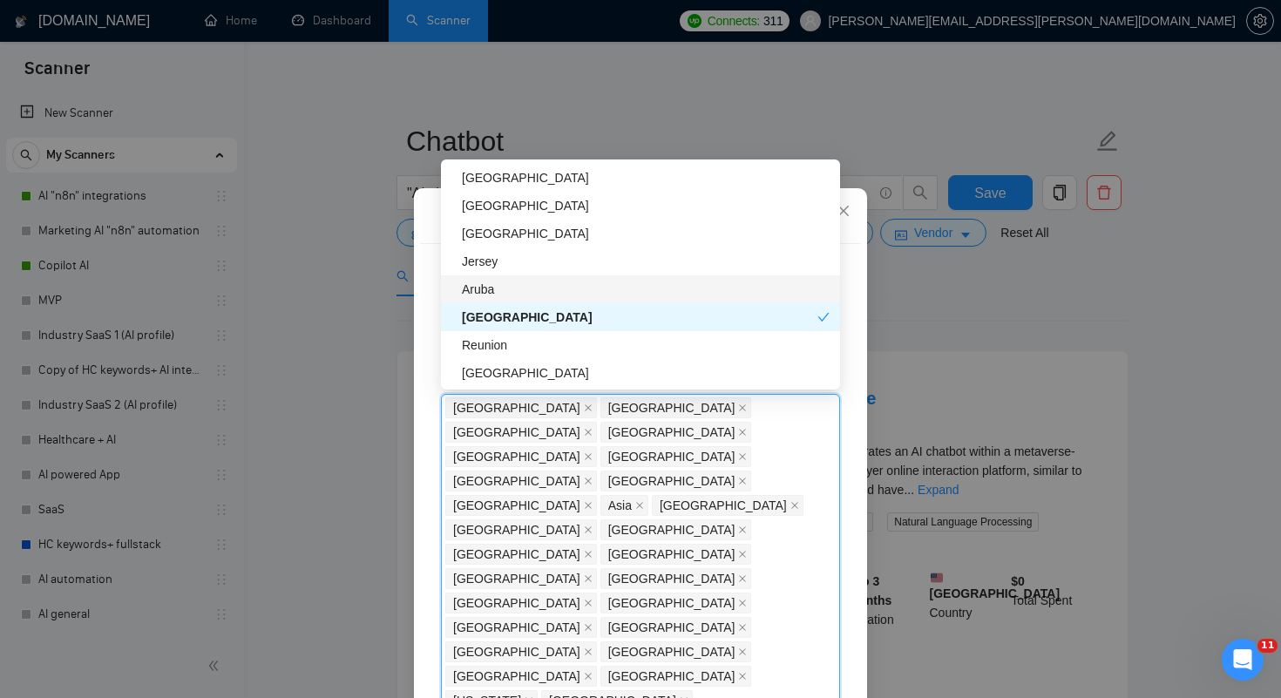
scroll to position [4154, 0]
click at [529, 259] on div "Jersey" at bounding box center [646, 262] width 368 height 19
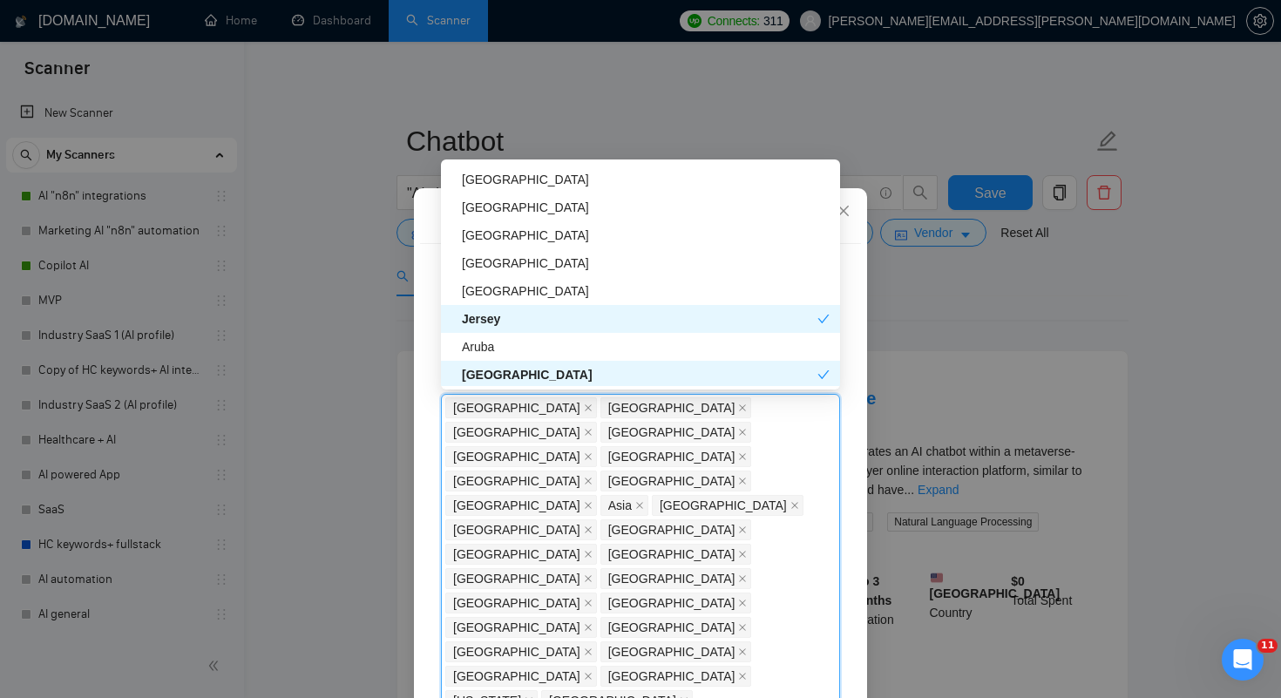
scroll to position [4095, 0]
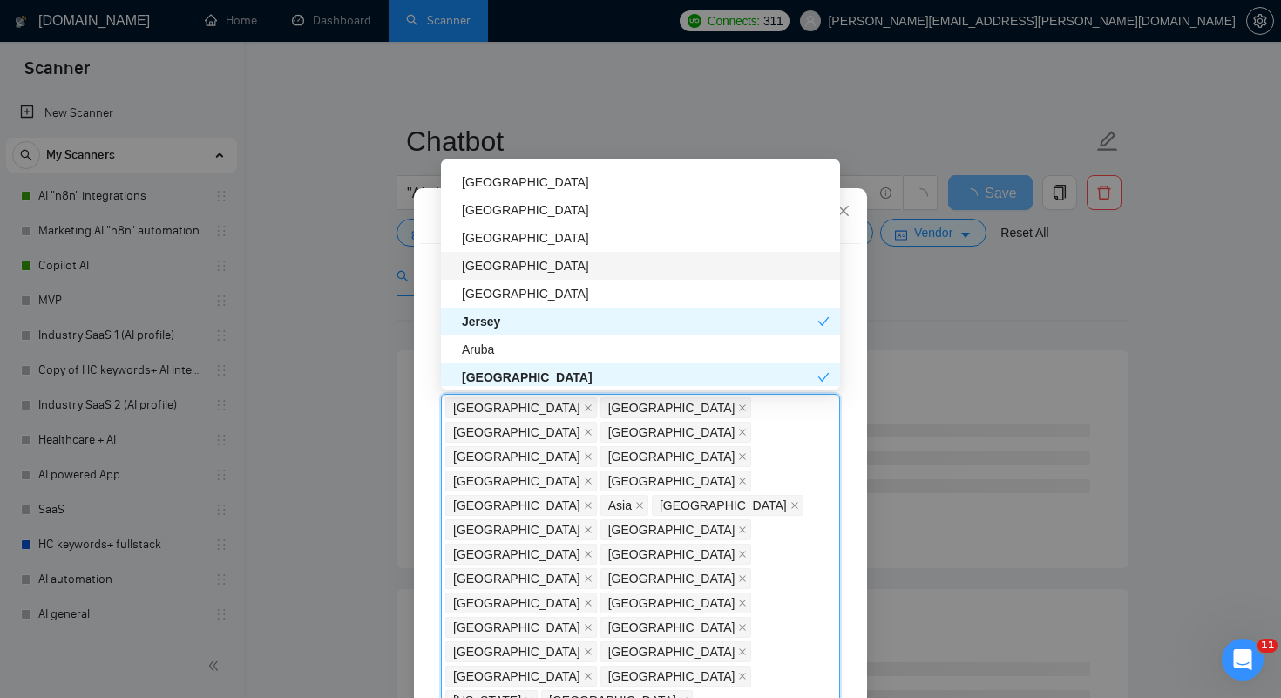
click at [529, 262] on div "[GEOGRAPHIC_DATA]" at bounding box center [646, 265] width 368 height 19
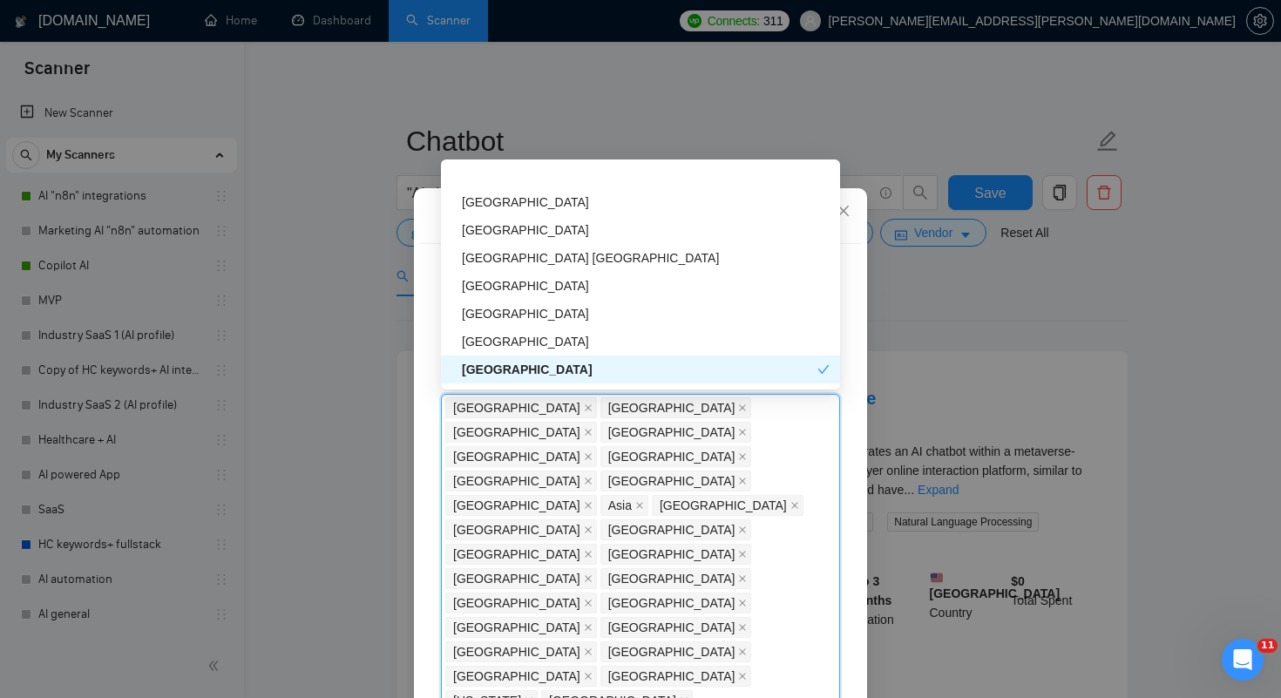
scroll to position [3956, 0]
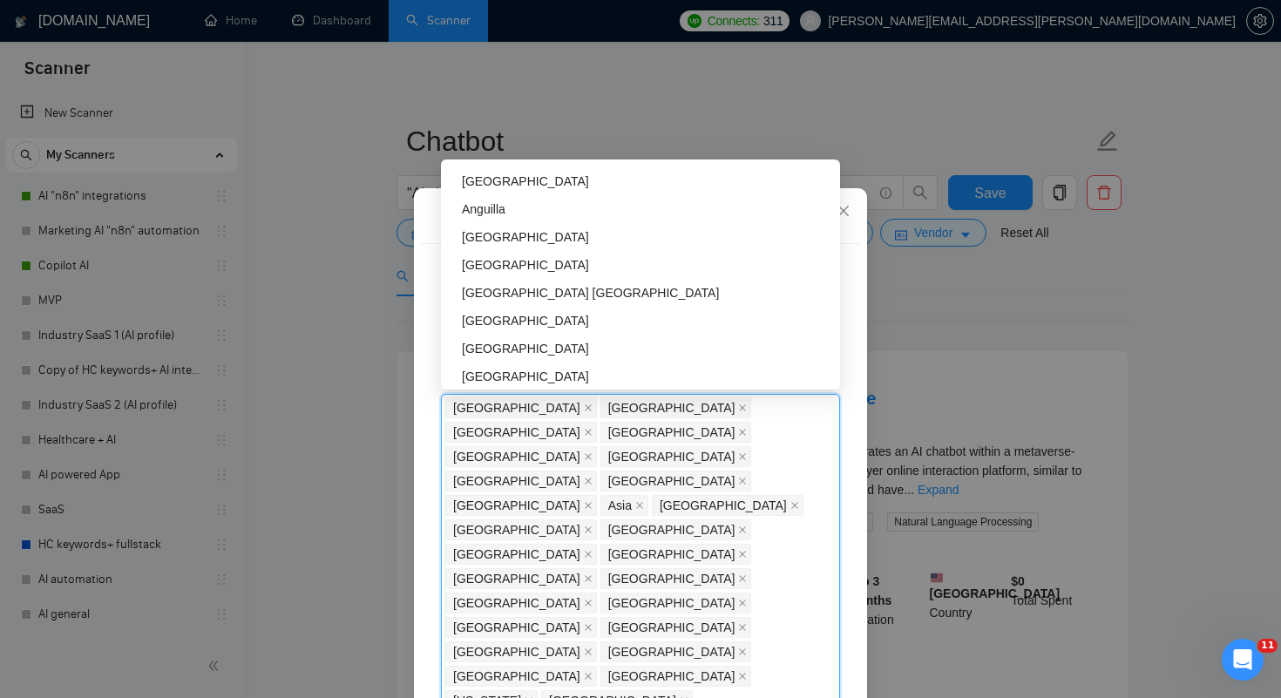
click at [529, 262] on div "[GEOGRAPHIC_DATA]" at bounding box center [646, 264] width 368 height 19
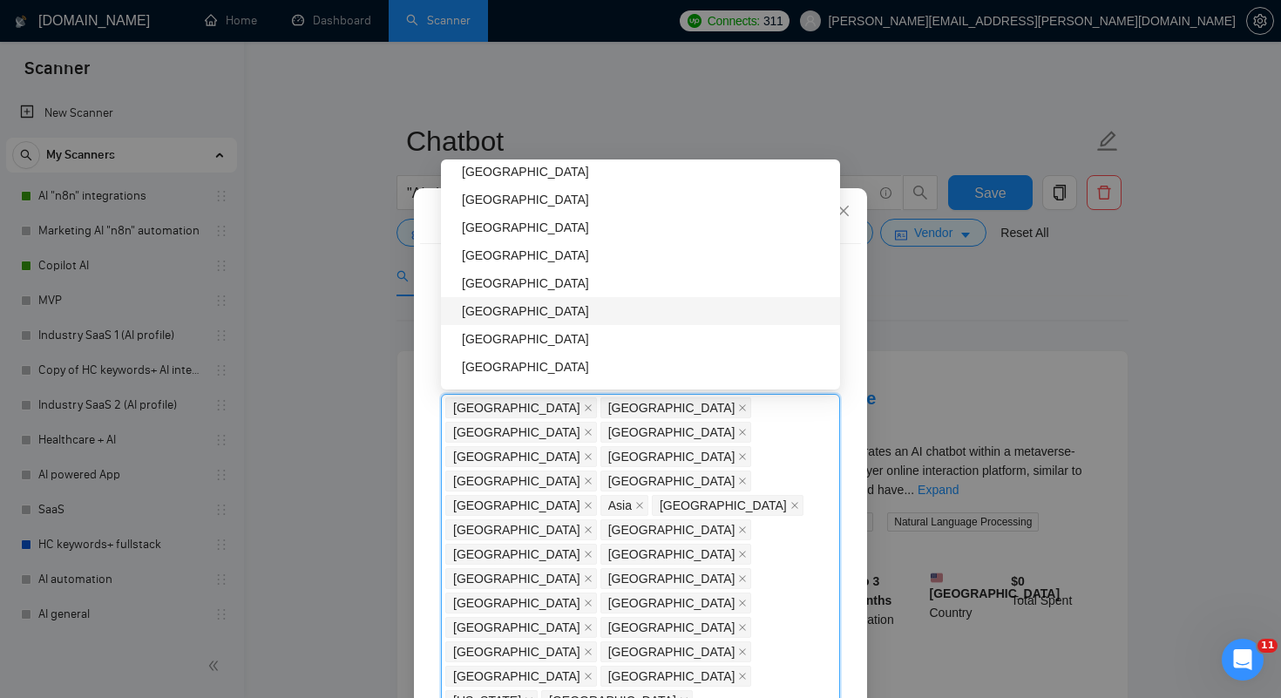
scroll to position [3744, 0]
click at [529, 305] on div "[GEOGRAPHIC_DATA]" at bounding box center [646, 310] width 368 height 19
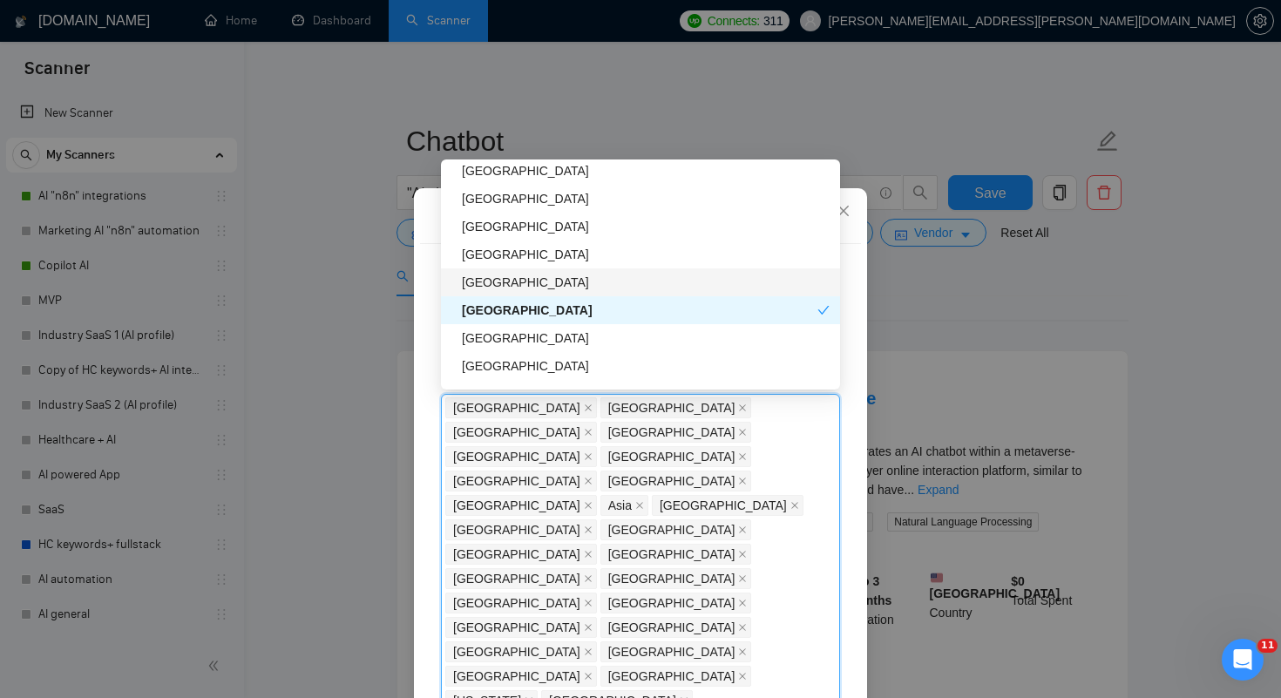
click at [533, 282] on div "[GEOGRAPHIC_DATA]" at bounding box center [646, 282] width 368 height 19
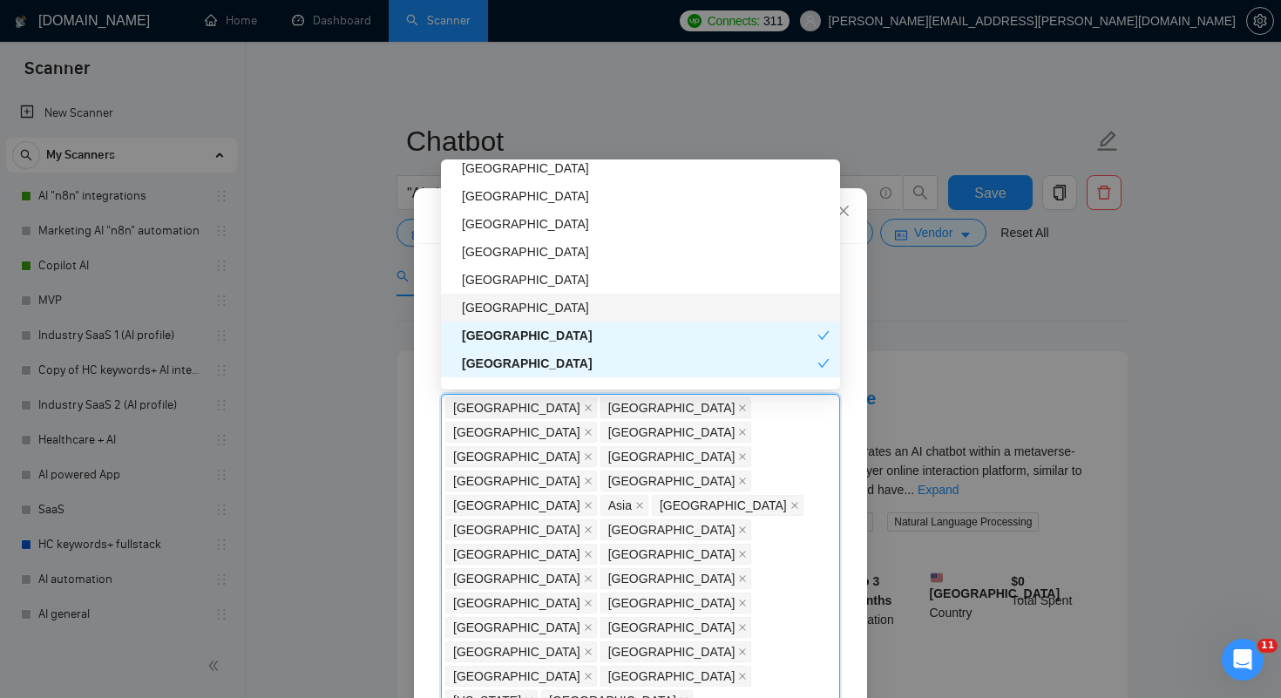
scroll to position [3681, 0]
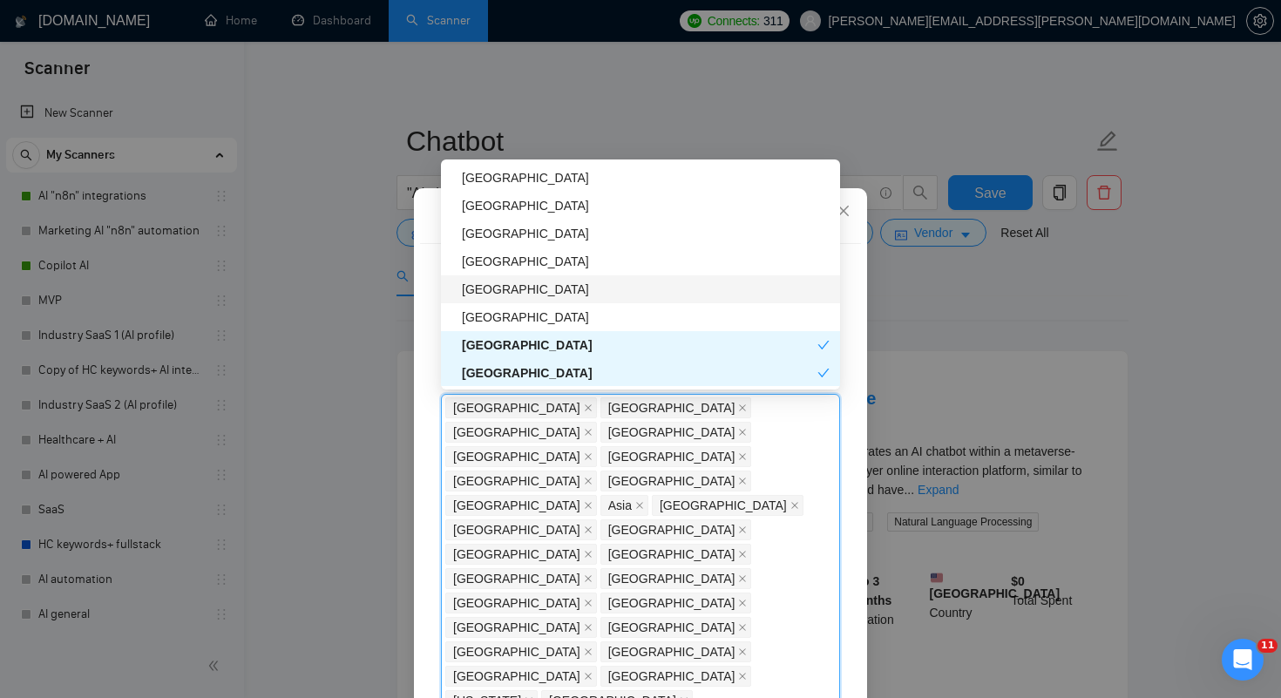
click at [530, 288] on div "[GEOGRAPHIC_DATA]" at bounding box center [646, 289] width 368 height 19
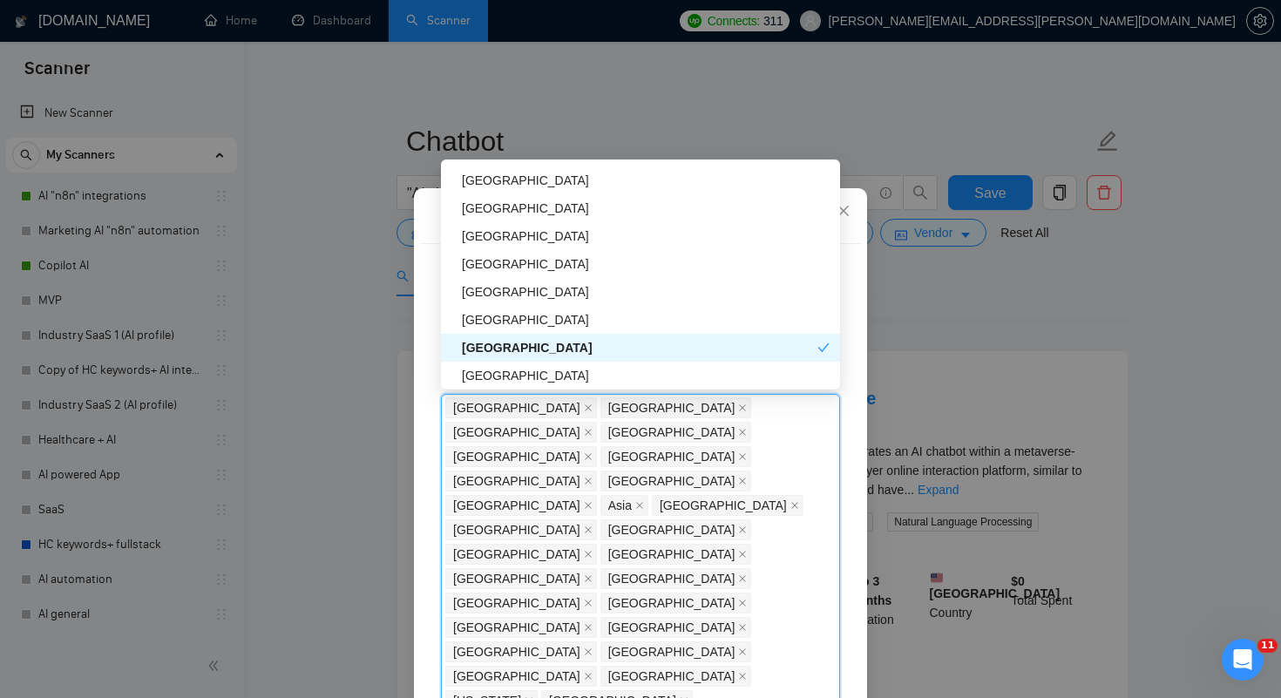
scroll to position [3621, 0]
click at [530, 288] on div "[GEOGRAPHIC_DATA]" at bounding box center [646, 293] width 368 height 19
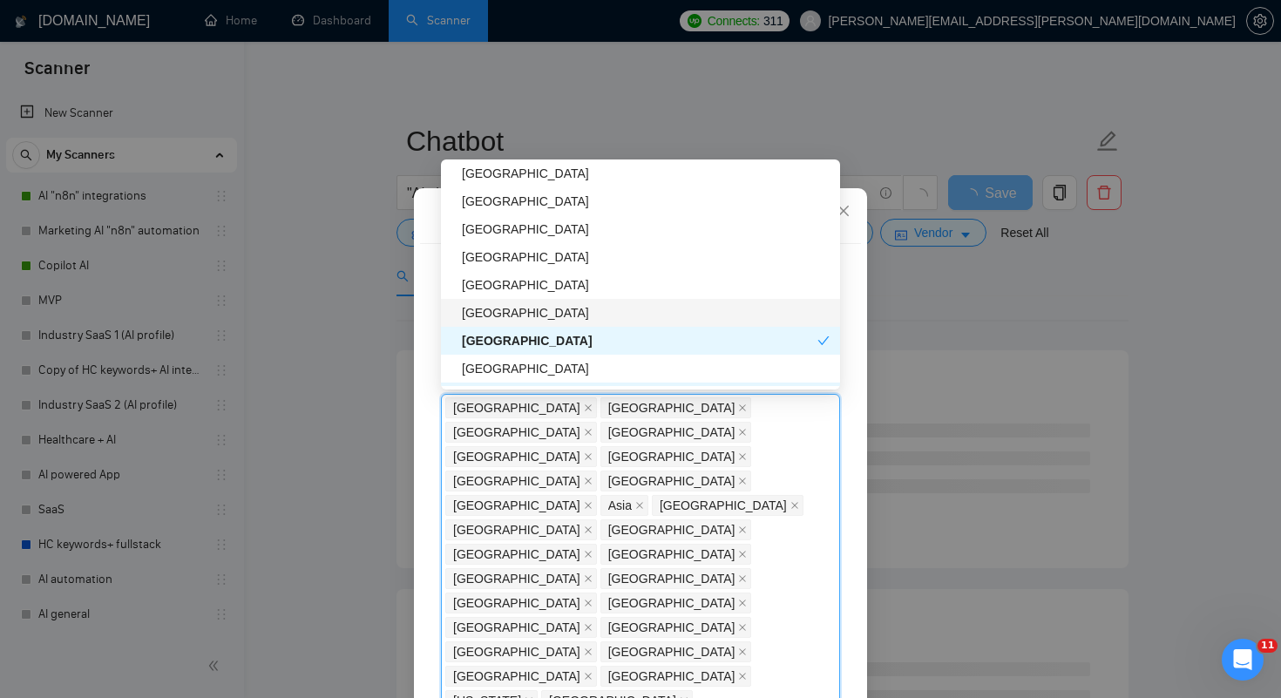
scroll to position [3567, 0]
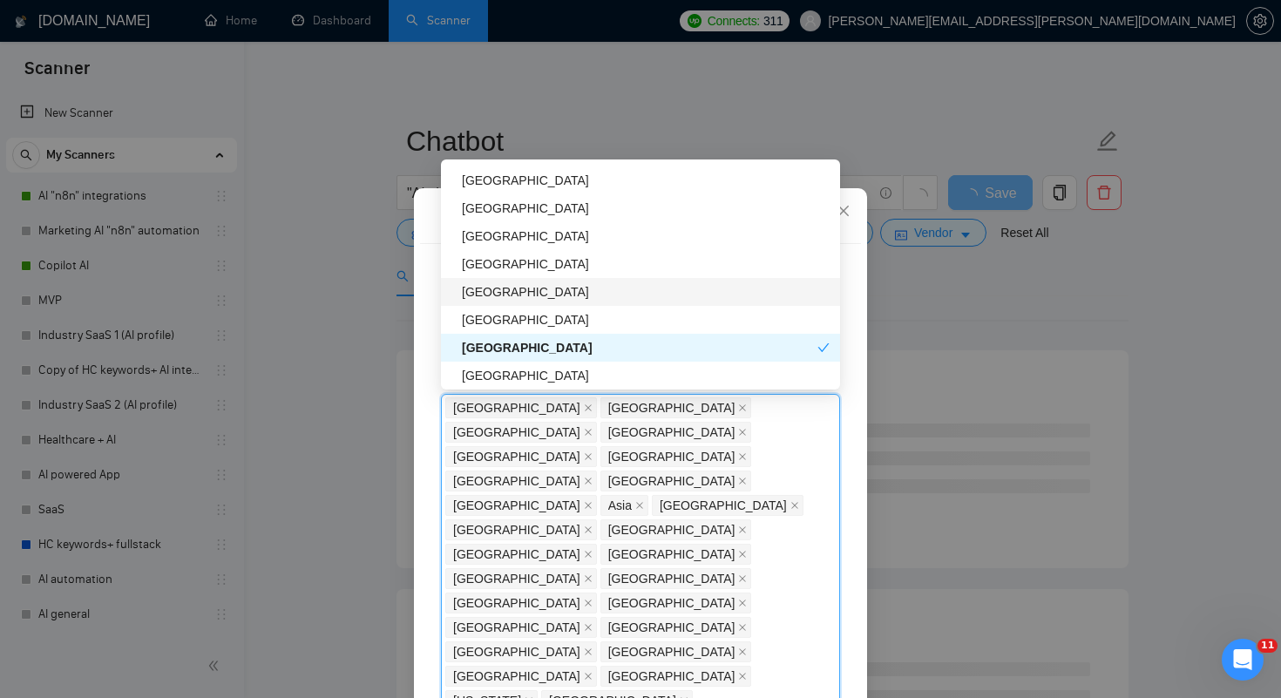
click at [534, 287] on div "[GEOGRAPHIC_DATA]" at bounding box center [646, 291] width 368 height 19
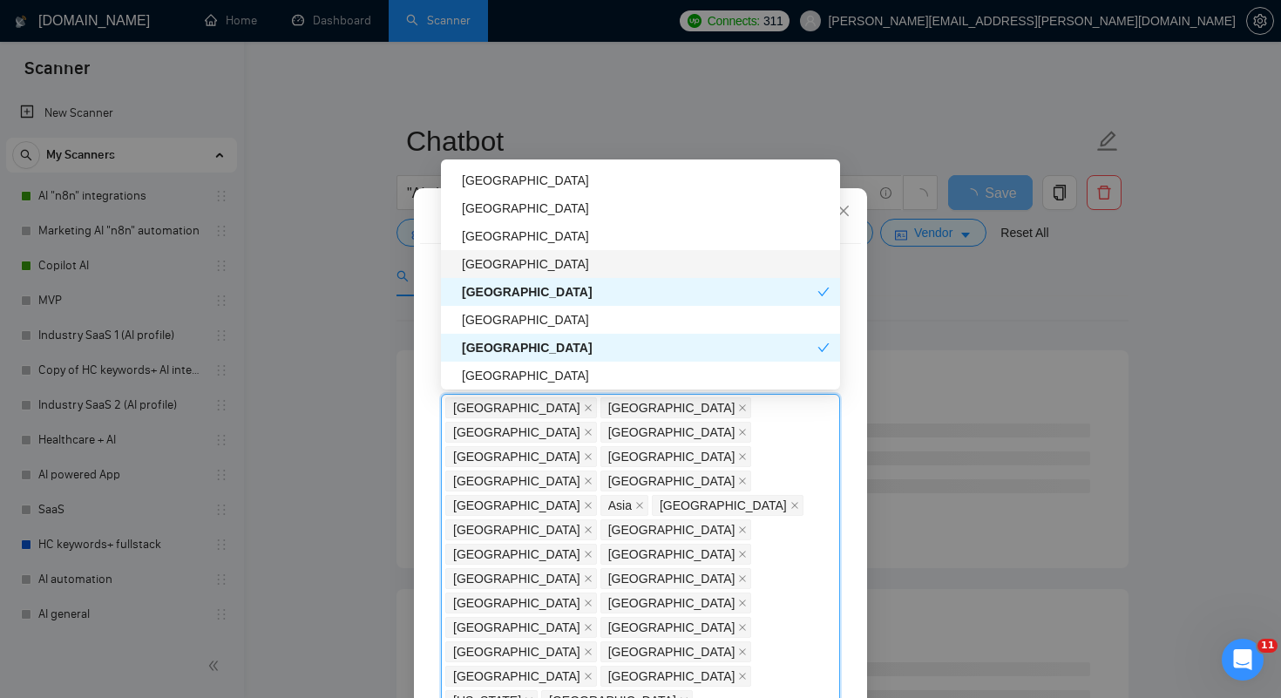
click at [590, 263] on div "[GEOGRAPHIC_DATA]" at bounding box center [646, 264] width 368 height 19
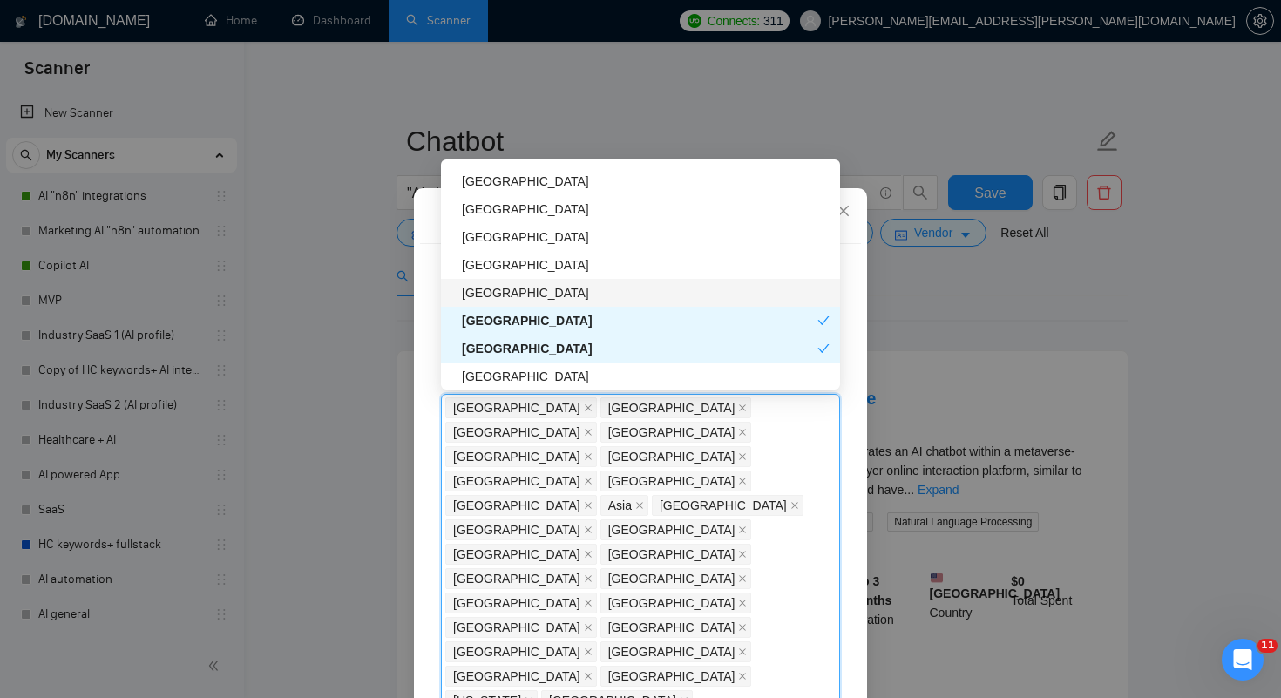
click at [567, 288] on div "[GEOGRAPHIC_DATA]" at bounding box center [646, 292] width 368 height 19
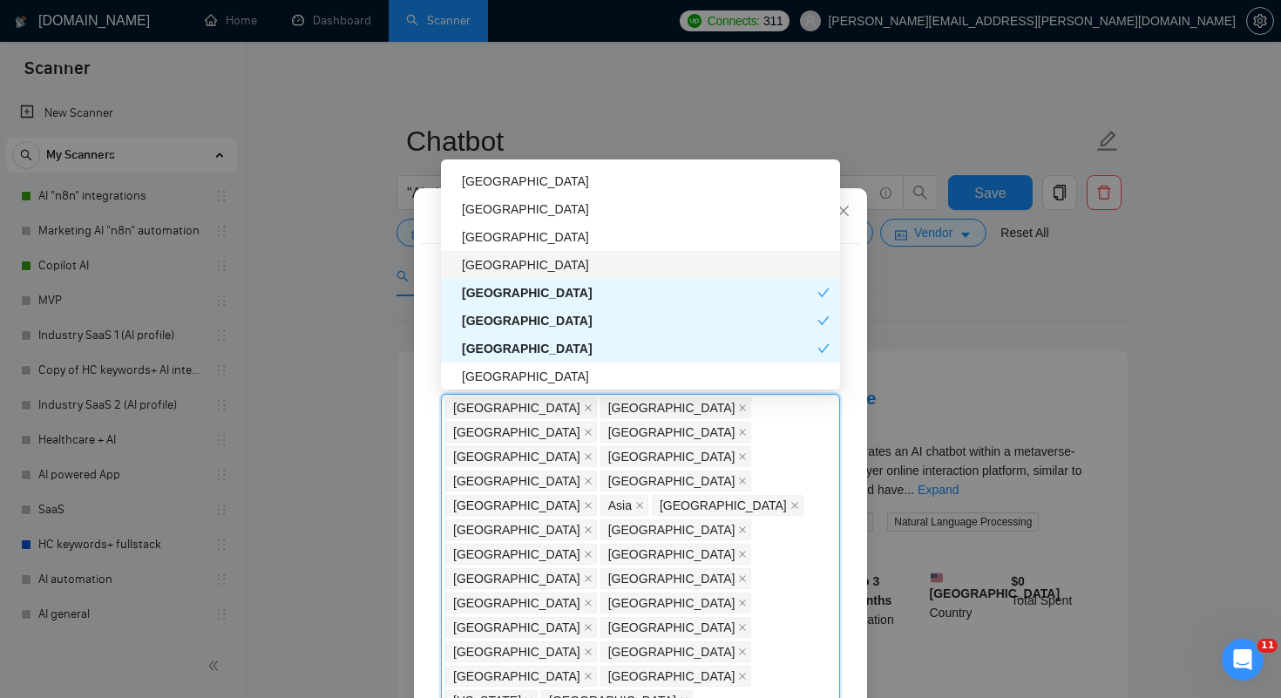
click at [569, 263] on div "[GEOGRAPHIC_DATA]" at bounding box center [646, 264] width 368 height 19
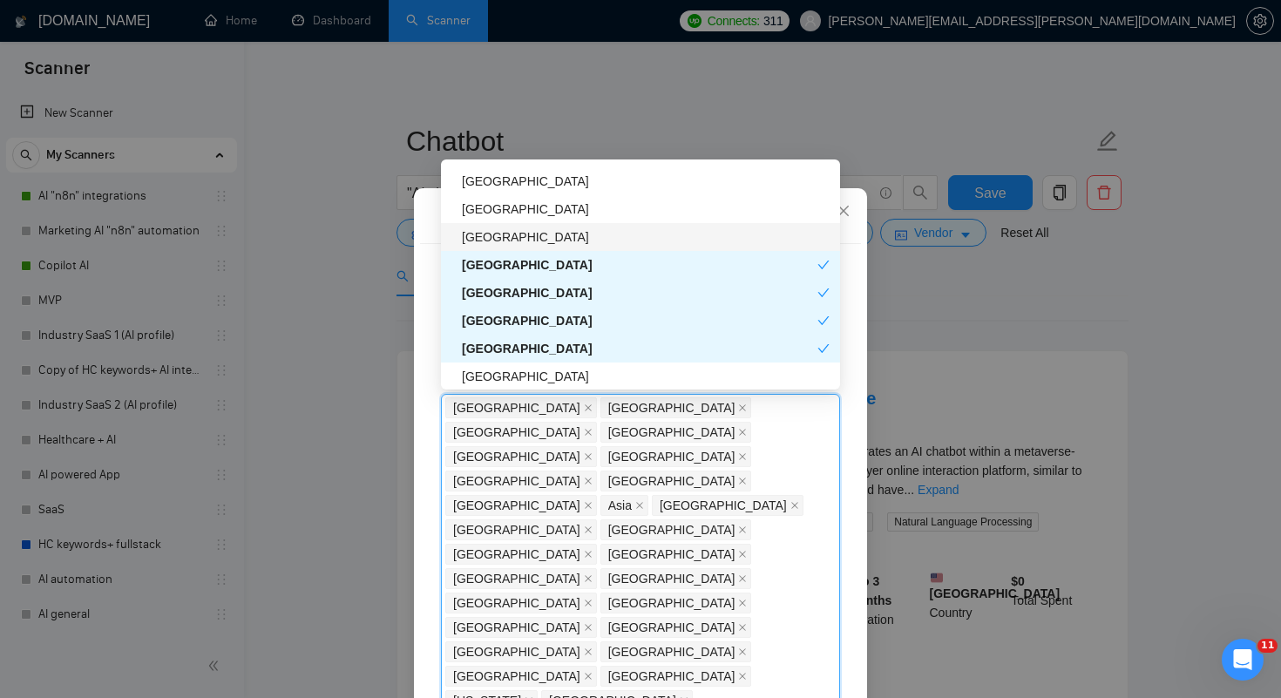
click at [570, 241] on div "[GEOGRAPHIC_DATA]" at bounding box center [646, 236] width 368 height 19
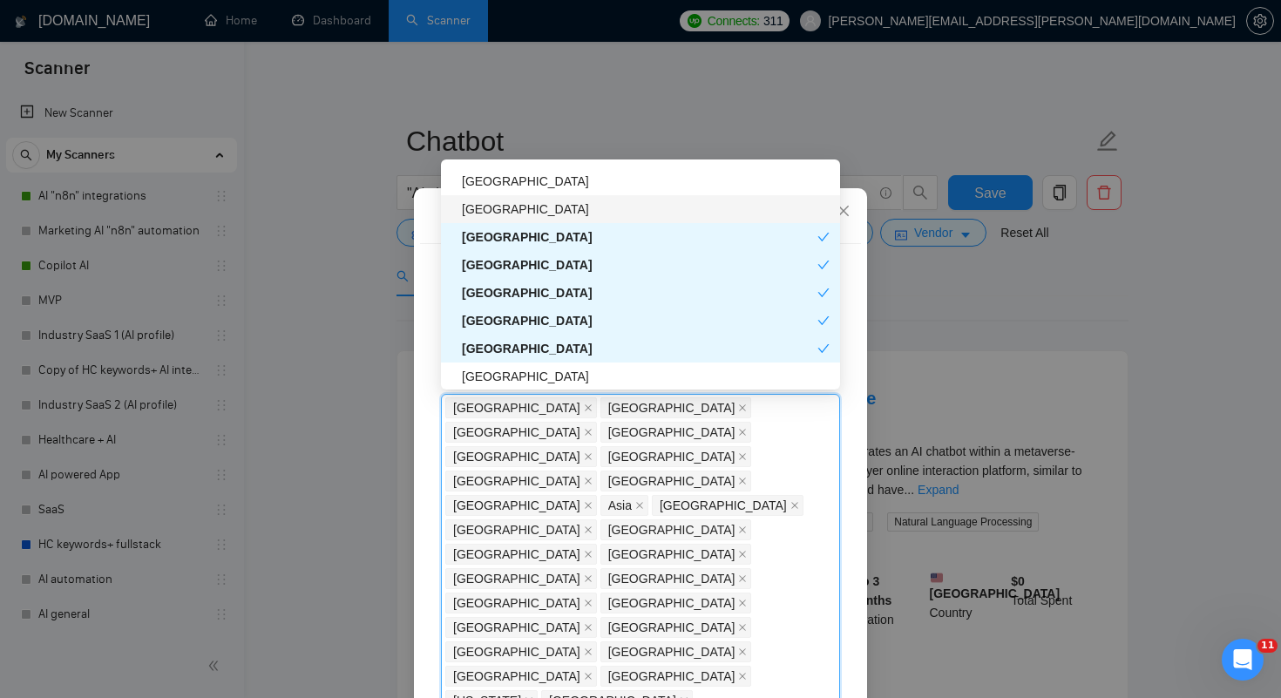
click at [581, 210] on div "[GEOGRAPHIC_DATA]" at bounding box center [646, 209] width 368 height 19
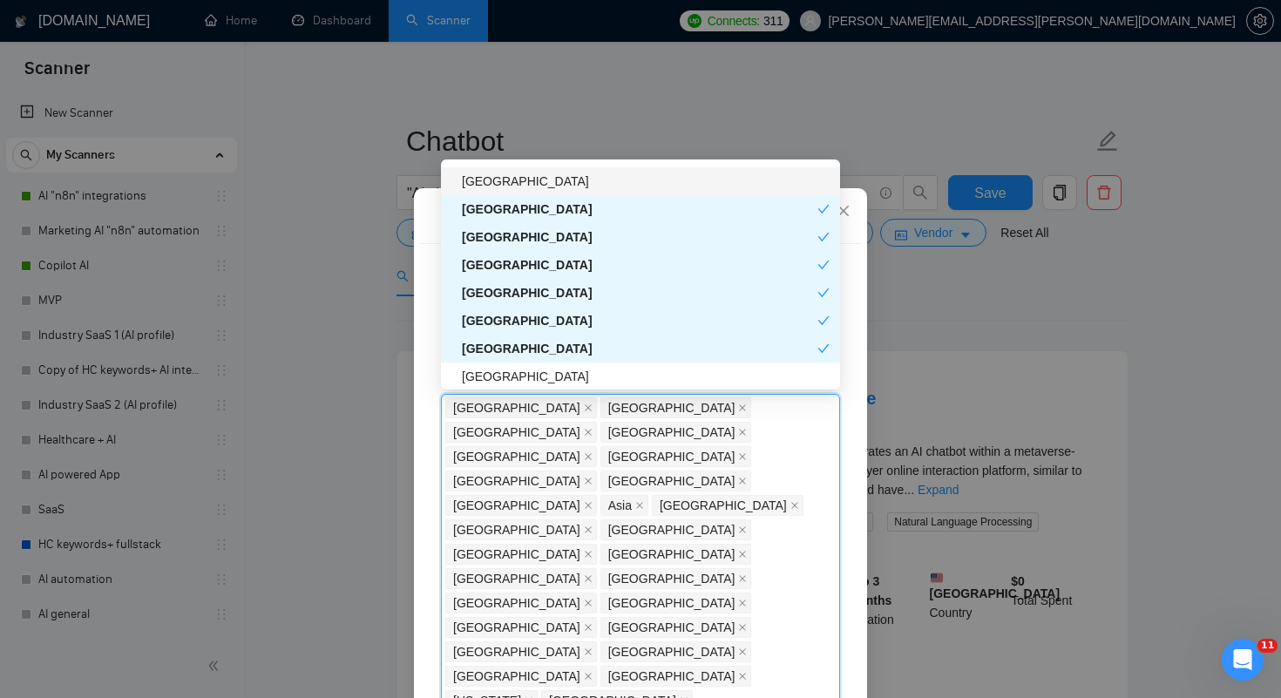
click at [586, 174] on div "[GEOGRAPHIC_DATA]" at bounding box center [646, 181] width 368 height 19
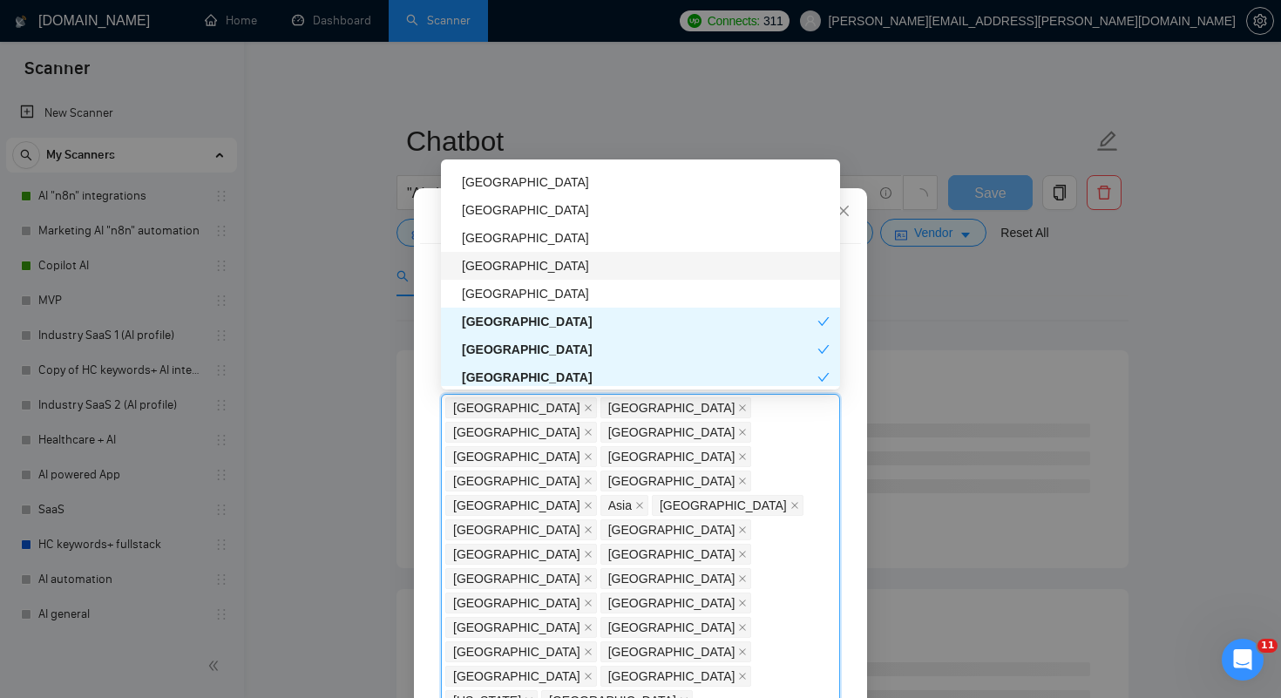
scroll to position [3363, 0]
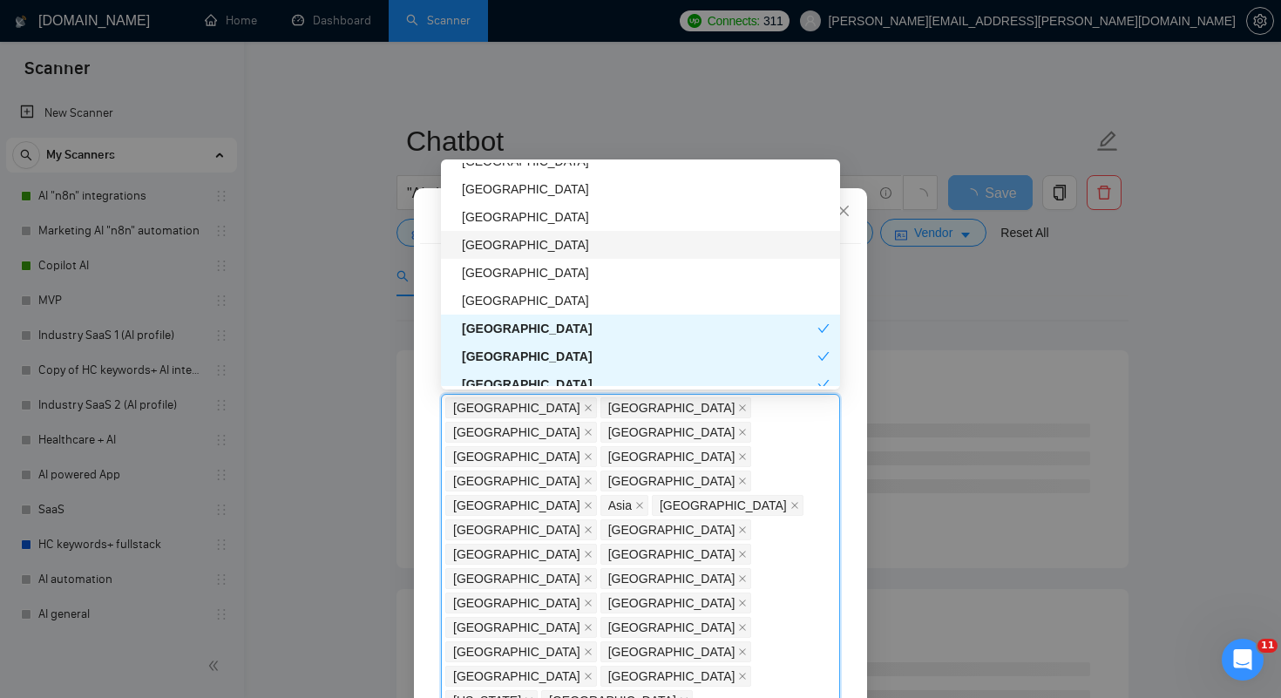
click at [516, 254] on div "[GEOGRAPHIC_DATA]" at bounding box center [646, 244] width 368 height 19
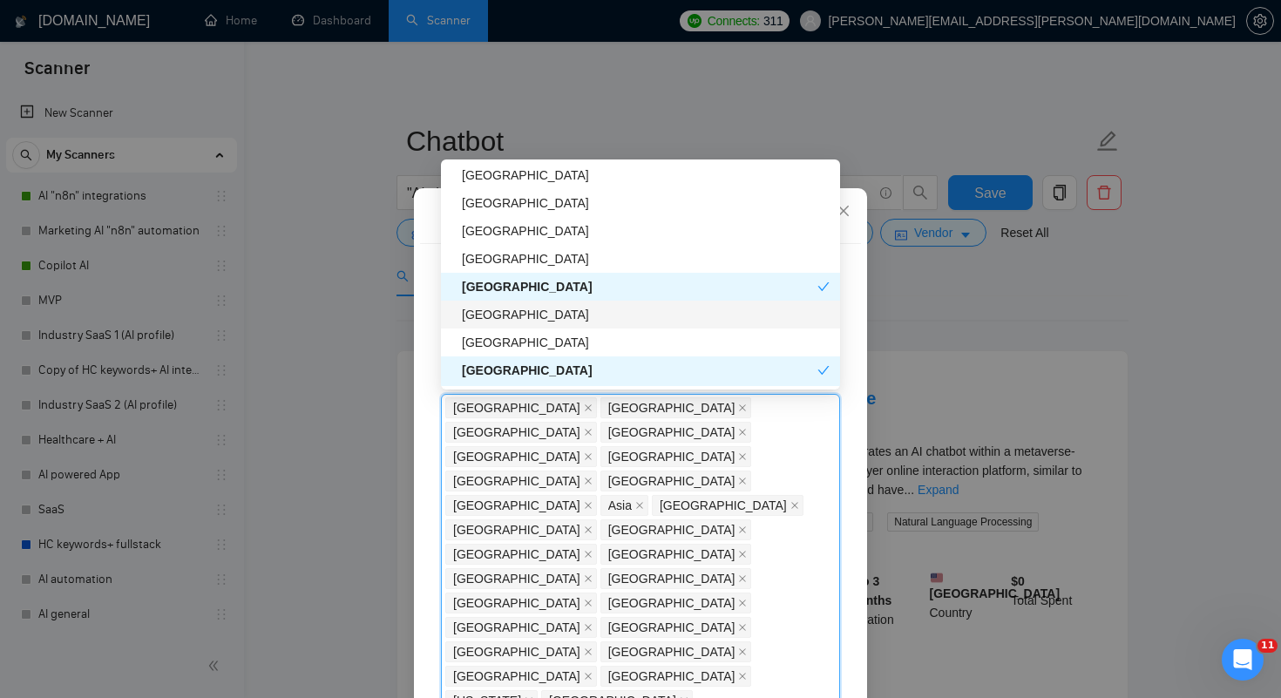
scroll to position [3318, 0]
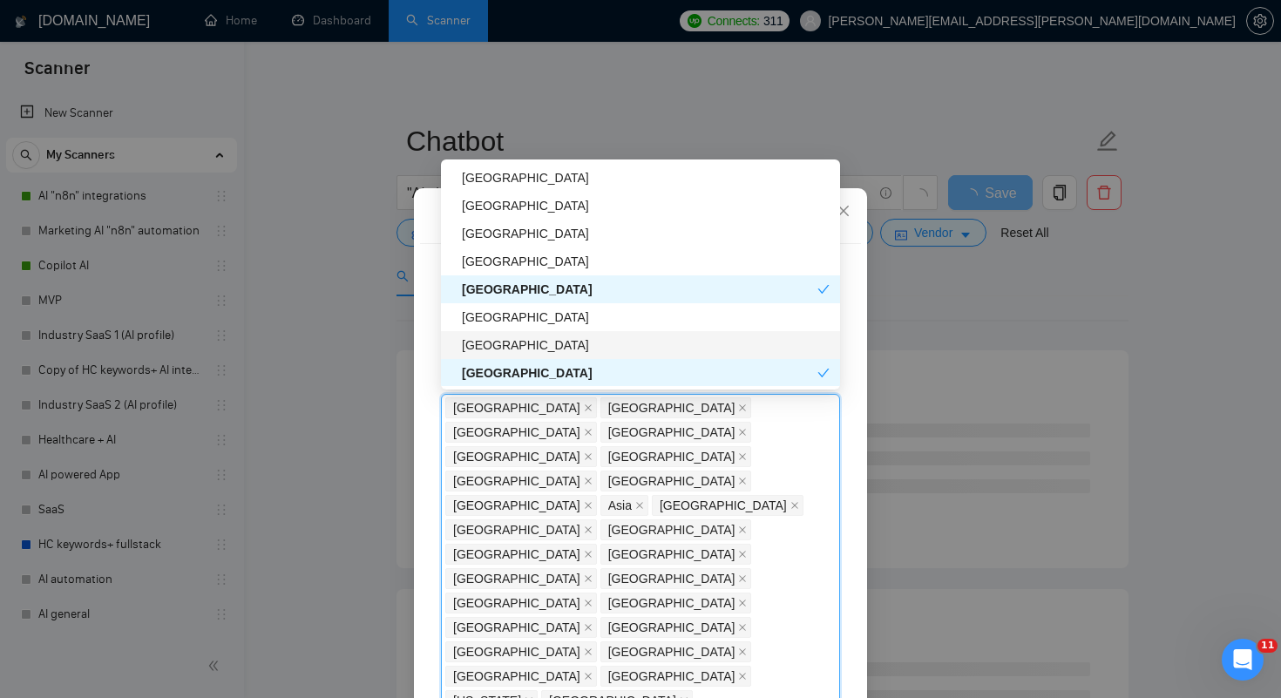
click at [506, 338] on div "[GEOGRAPHIC_DATA]" at bounding box center [646, 345] width 368 height 19
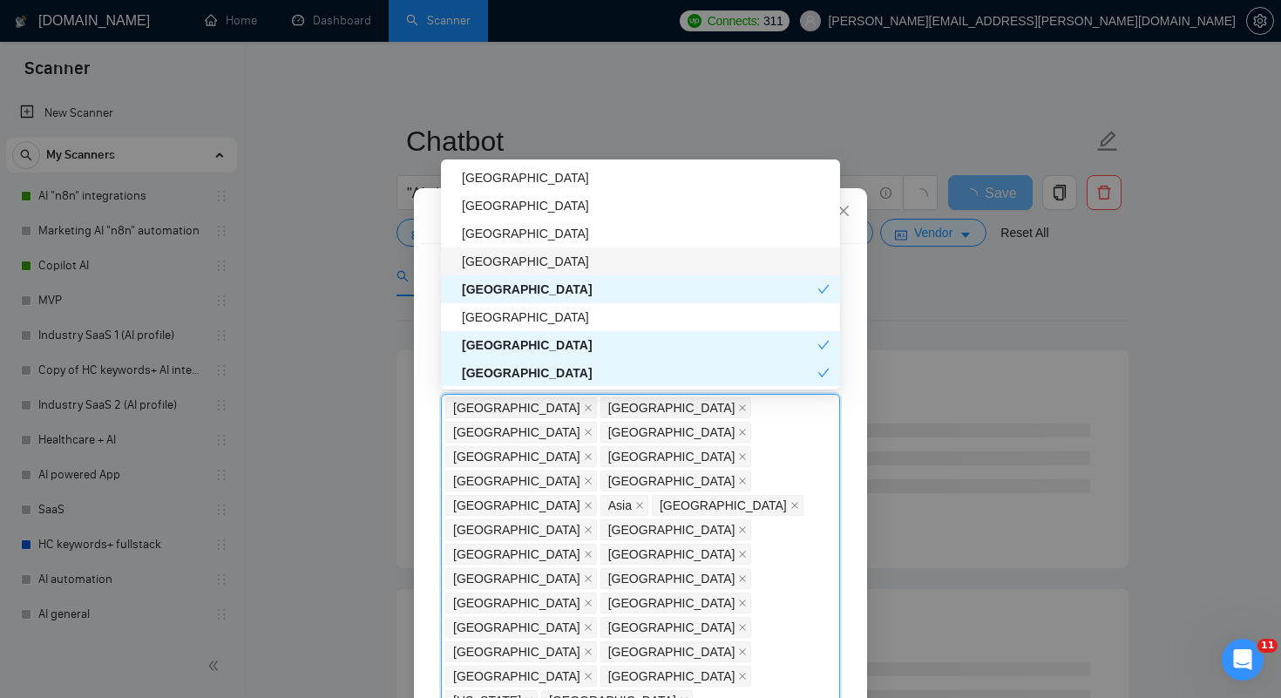
scroll to position [3297, 0]
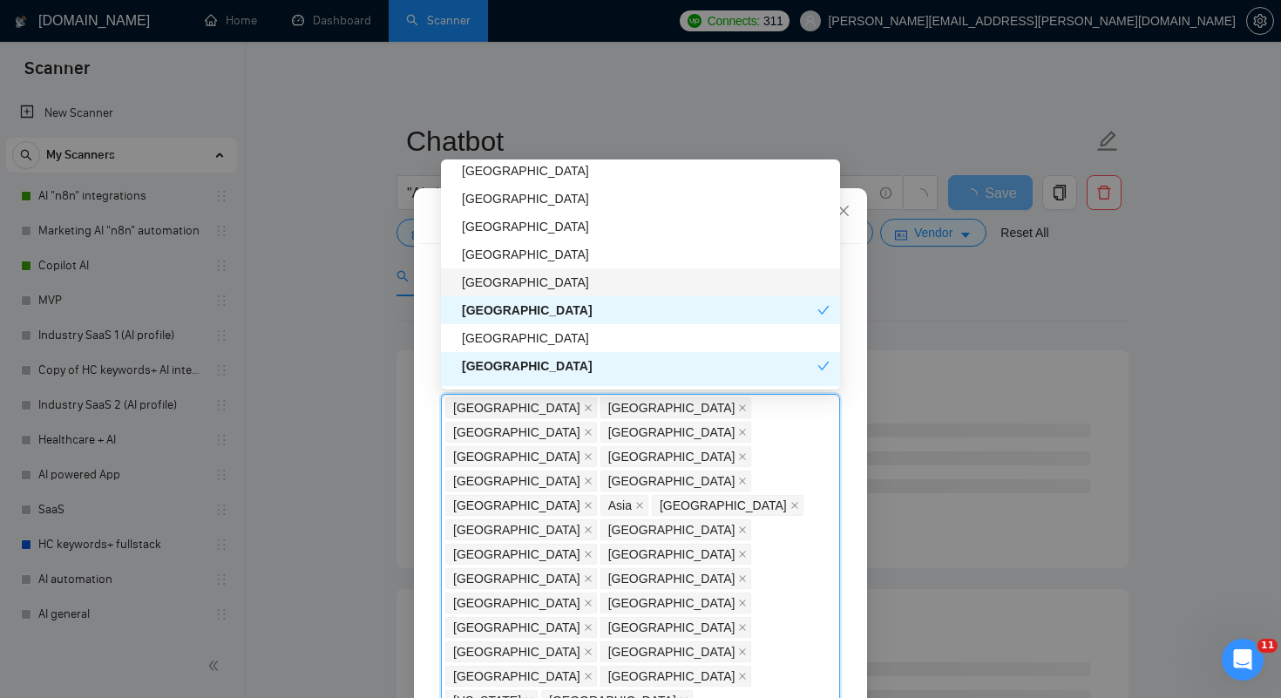
click at [528, 275] on div "[GEOGRAPHIC_DATA]" at bounding box center [646, 282] width 368 height 19
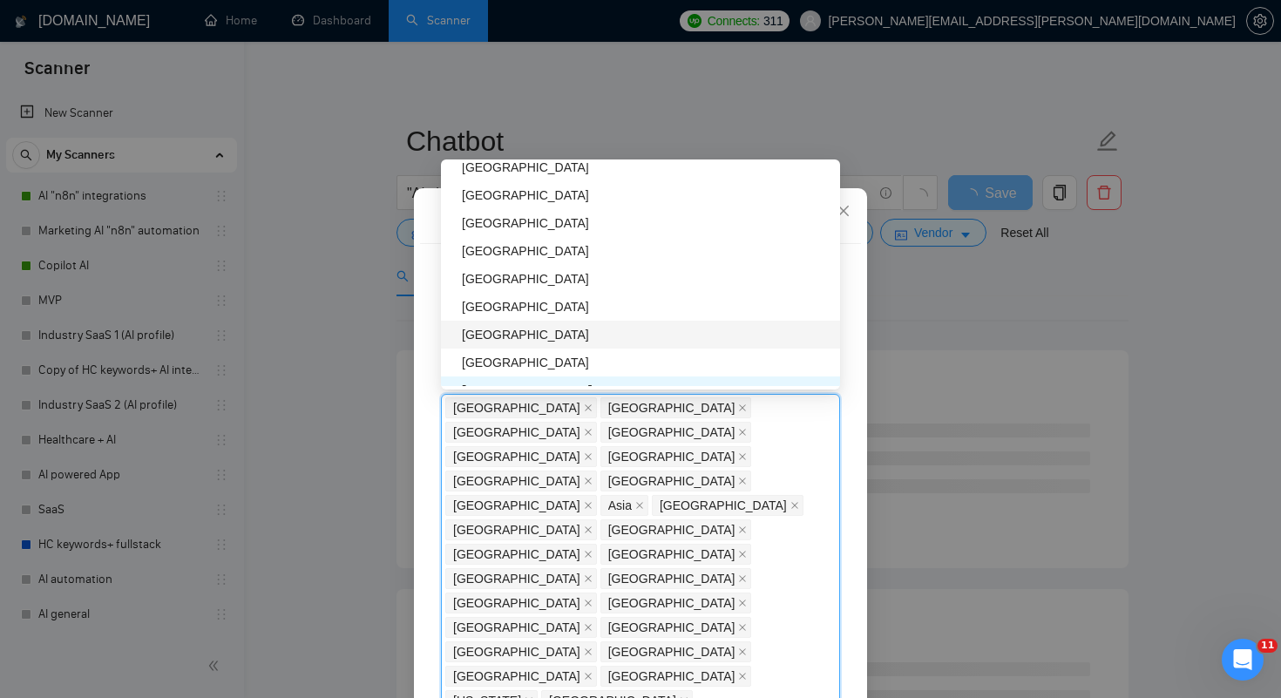
scroll to position [3184, 0]
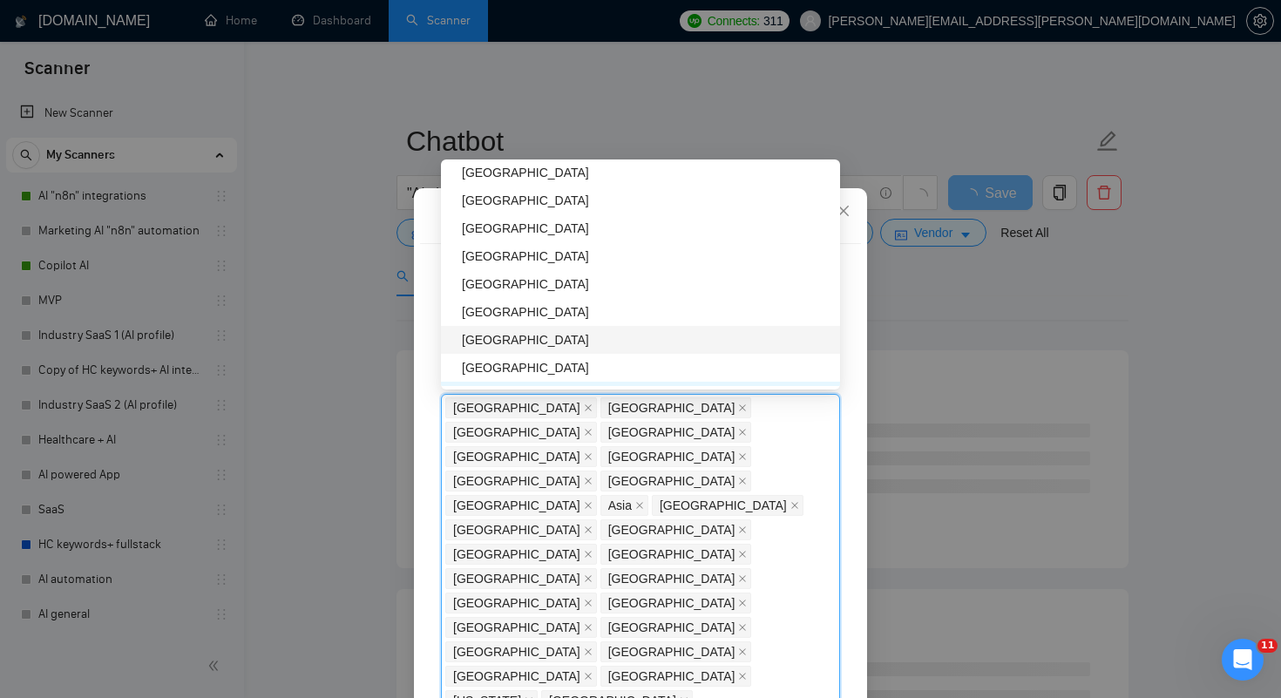
click at [526, 294] on div "[GEOGRAPHIC_DATA]" at bounding box center [640, 284] width 399 height 28
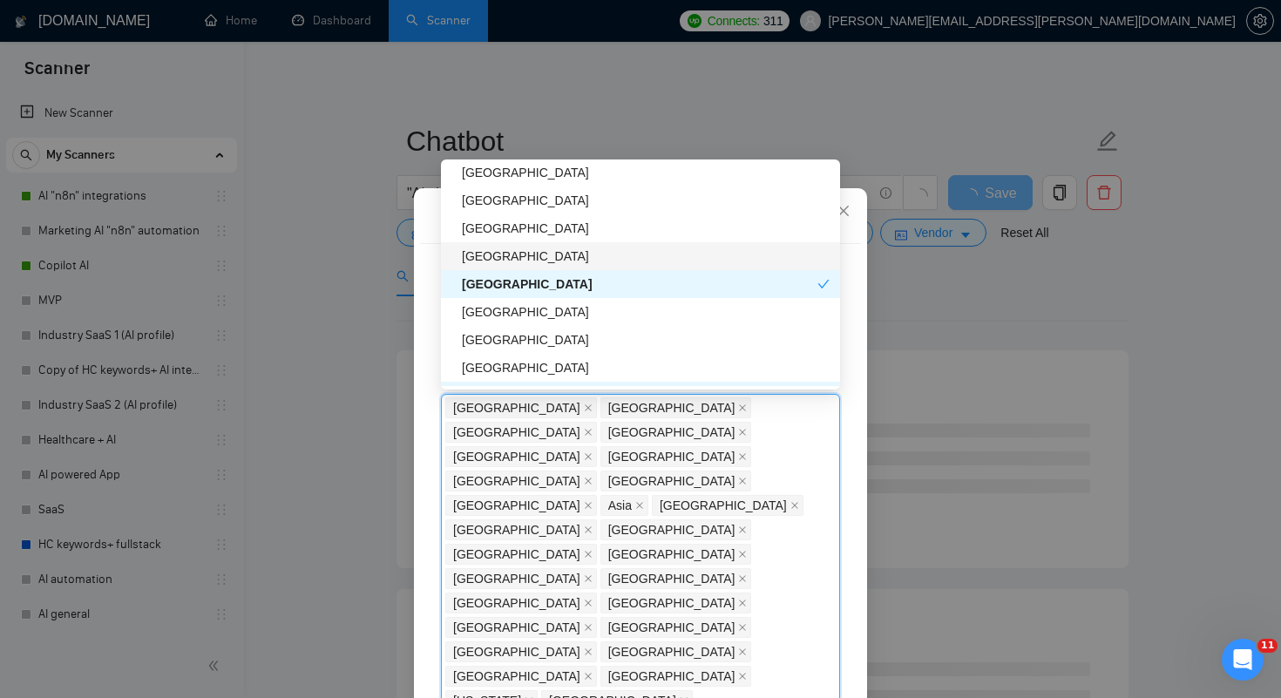
click at [546, 262] on div "[GEOGRAPHIC_DATA]" at bounding box center [646, 256] width 368 height 19
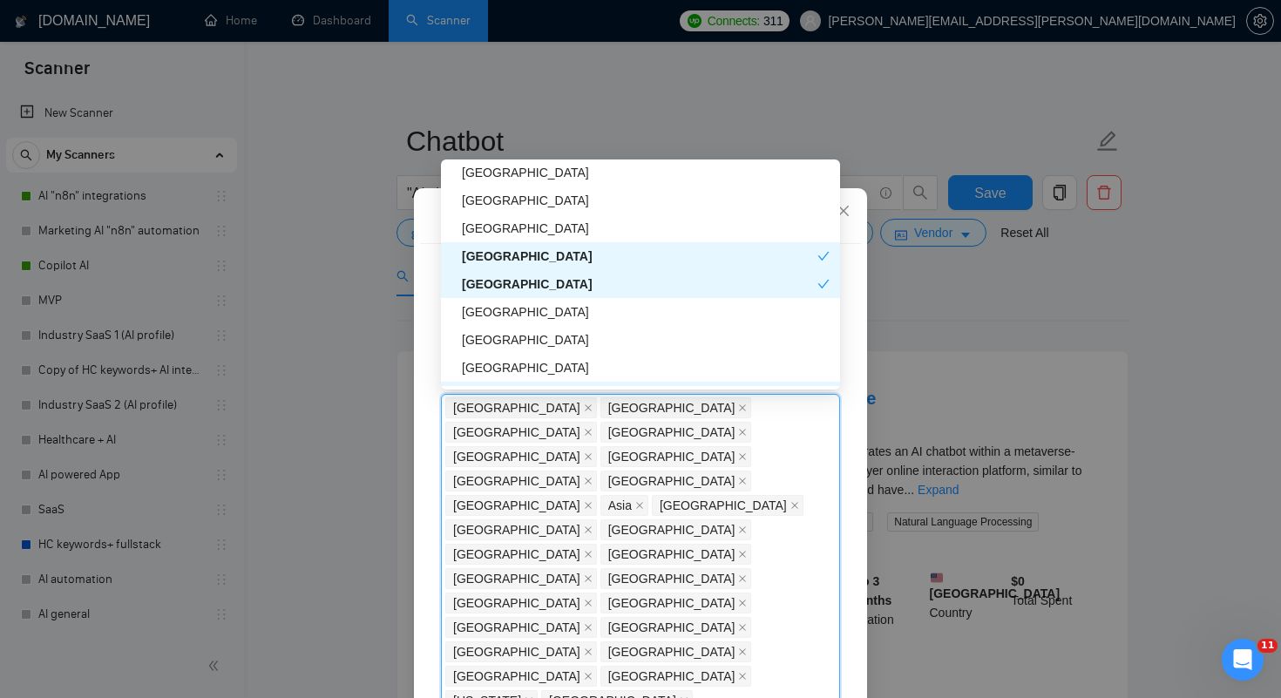
scroll to position [3148, 0]
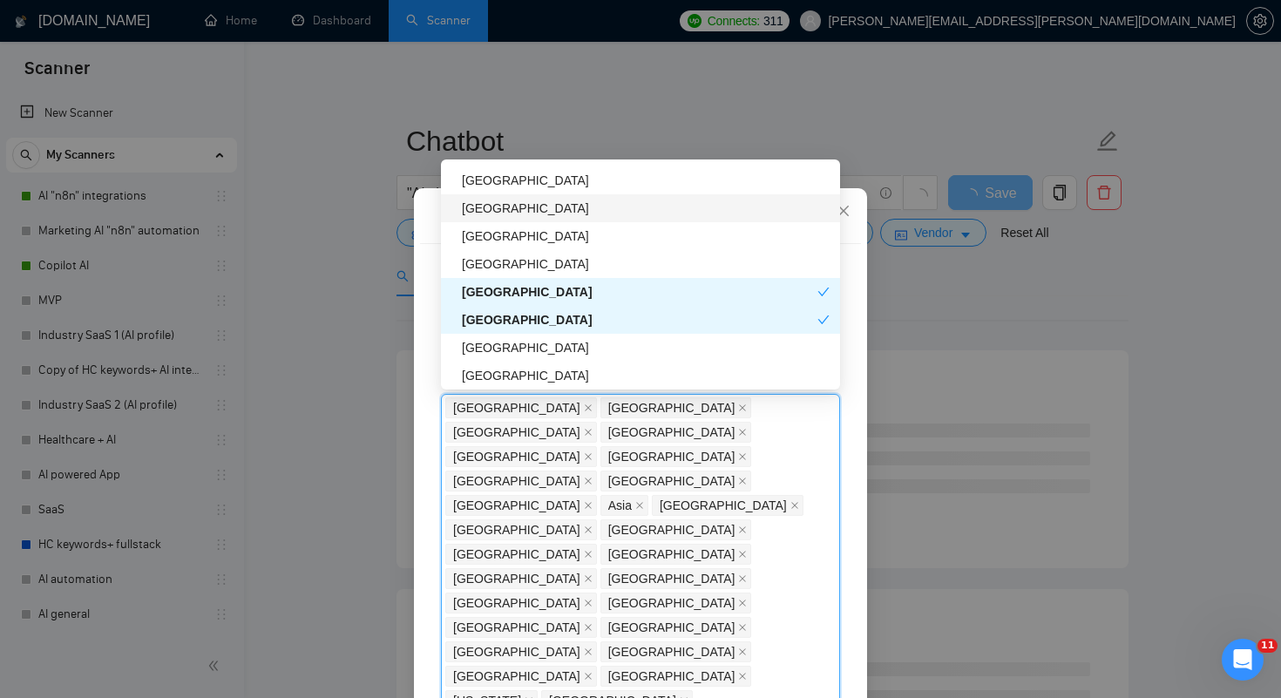
click at [555, 200] on div "[GEOGRAPHIC_DATA]" at bounding box center [646, 208] width 368 height 19
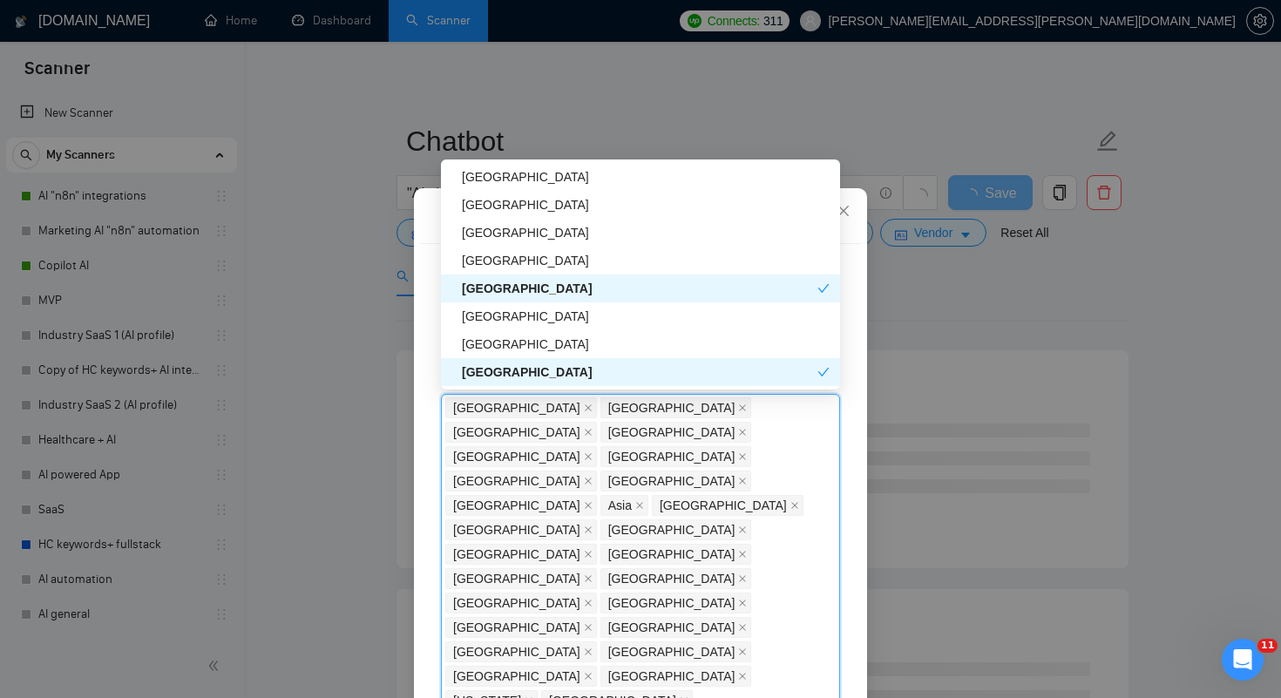
scroll to position [3049, 0]
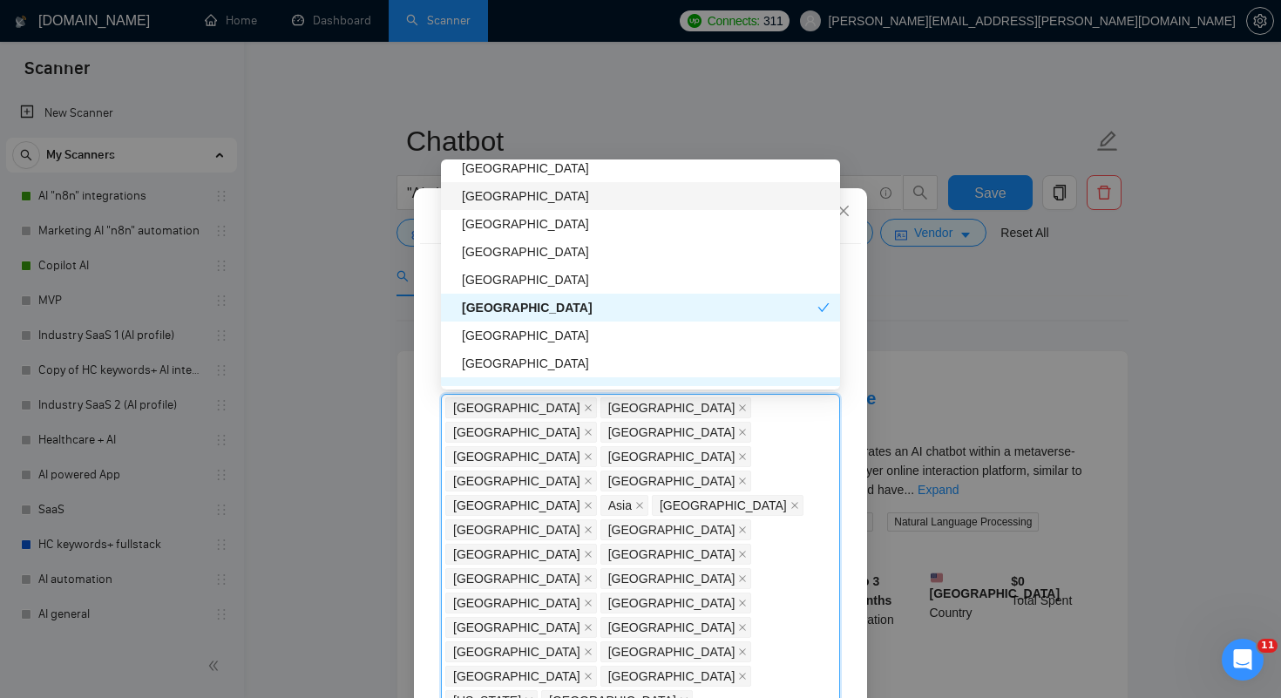
click at [529, 202] on div "[GEOGRAPHIC_DATA]" at bounding box center [646, 196] width 368 height 19
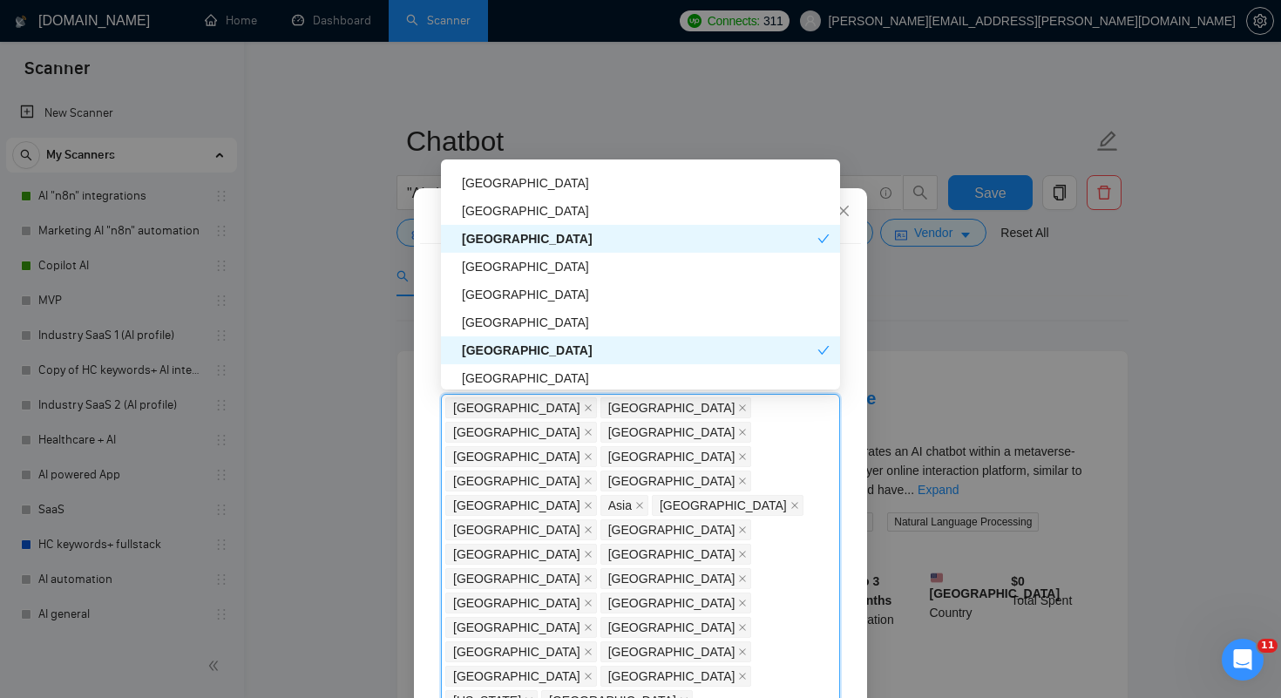
scroll to position [2998, 0]
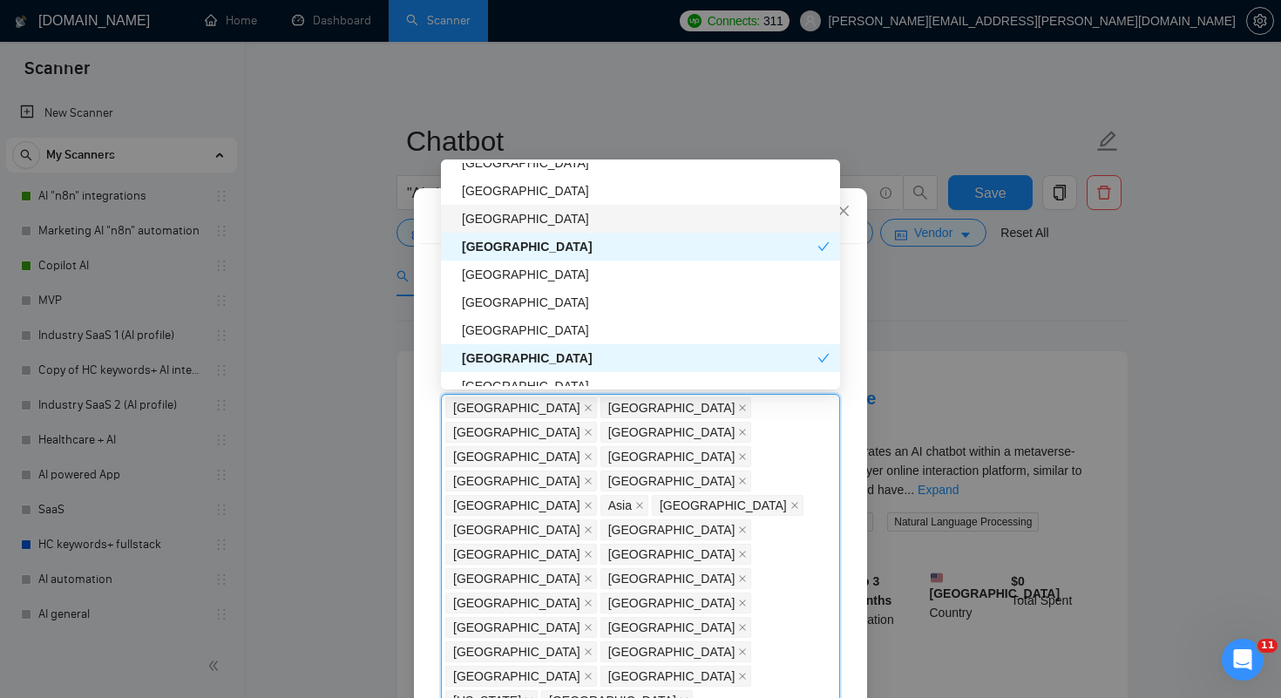
click at [526, 215] on div "[GEOGRAPHIC_DATA]" at bounding box center [646, 218] width 368 height 19
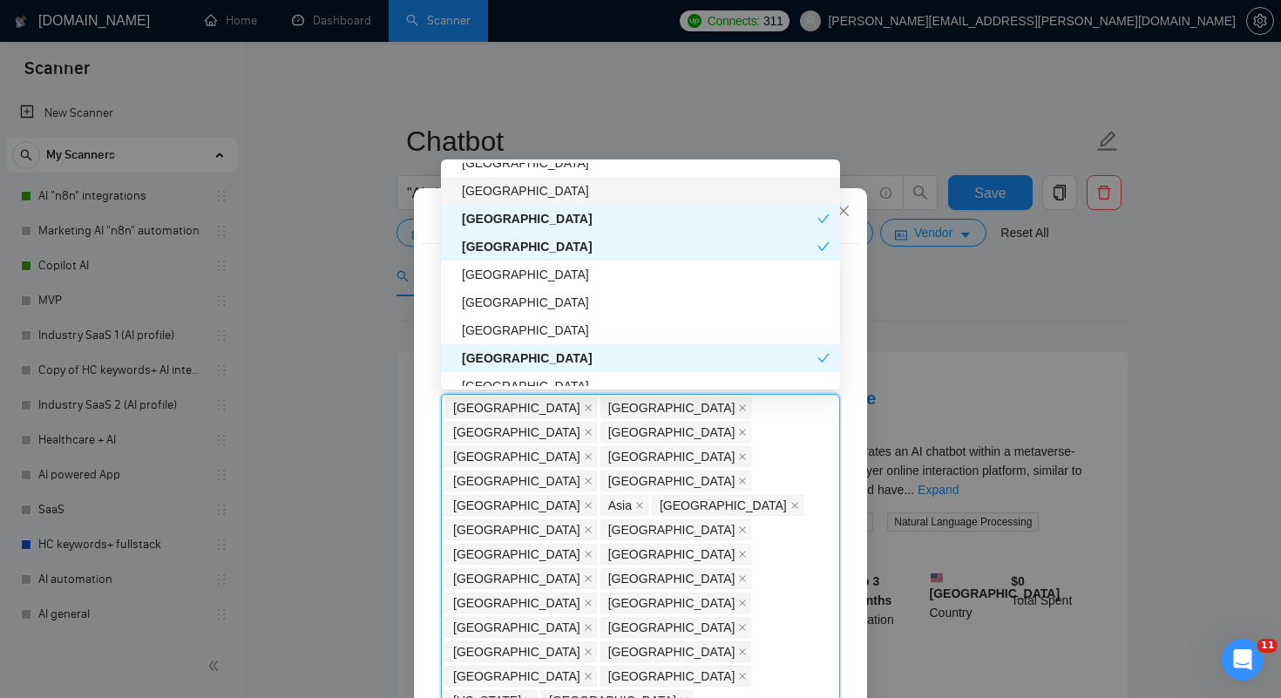
click at [529, 186] on div "[GEOGRAPHIC_DATA]" at bounding box center [646, 190] width 368 height 19
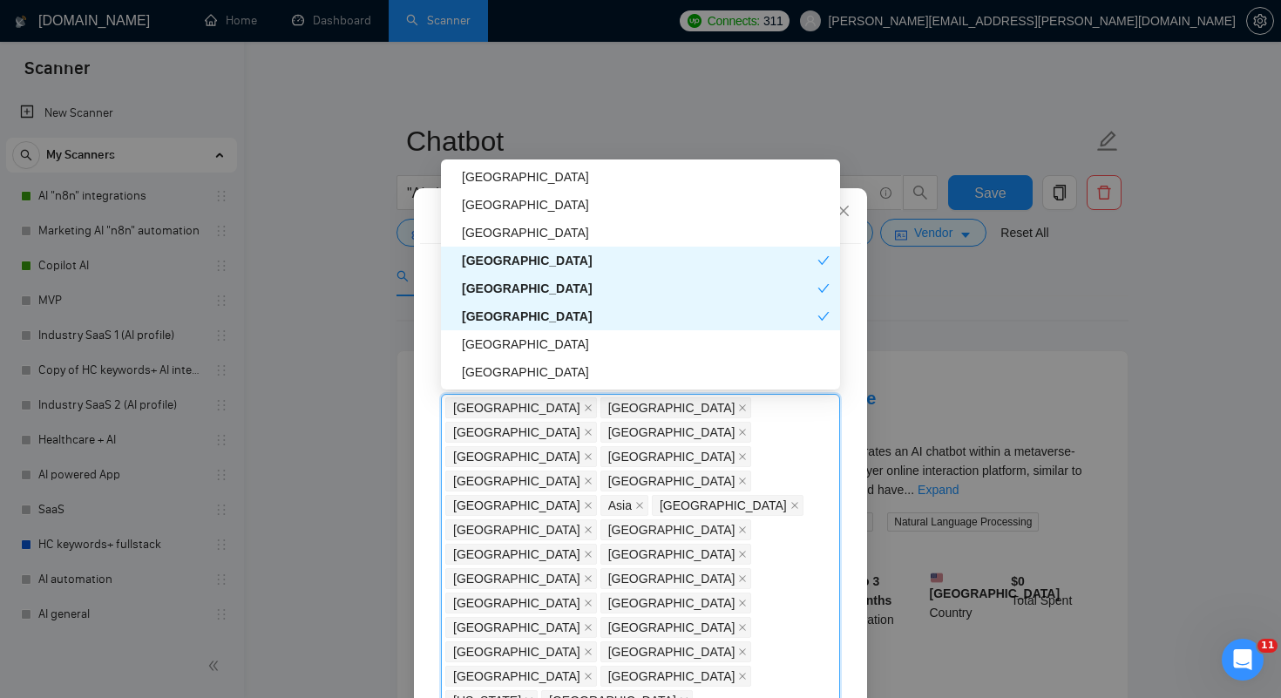
scroll to position [2926, 0]
click at [508, 233] on div "[GEOGRAPHIC_DATA]" at bounding box center [646, 235] width 368 height 19
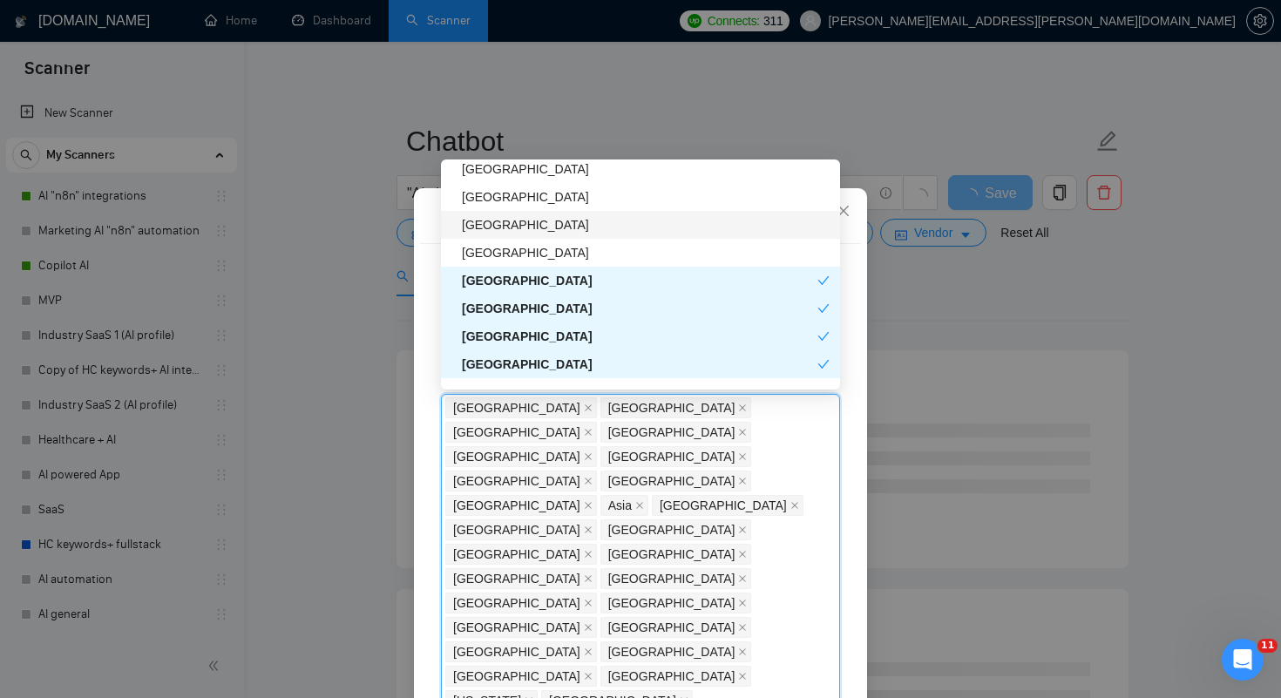
scroll to position [2827, 0]
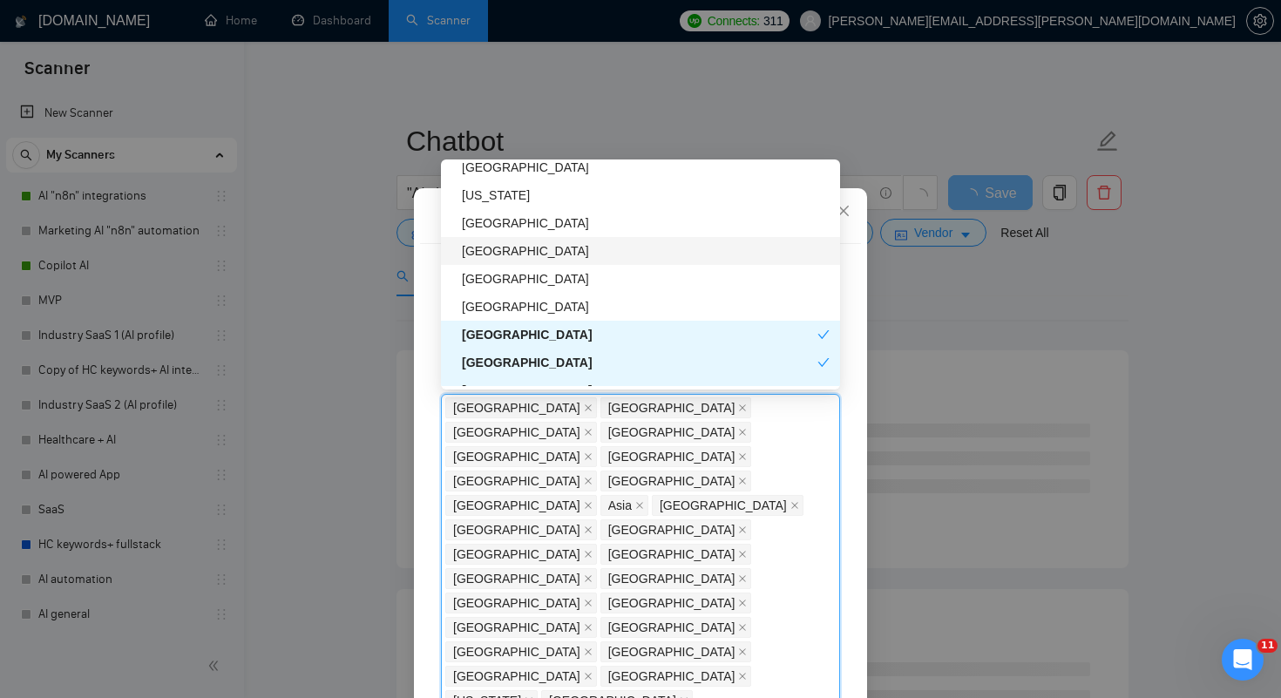
click at [508, 251] on div "[GEOGRAPHIC_DATA]" at bounding box center [646, 250] width 368 height 19
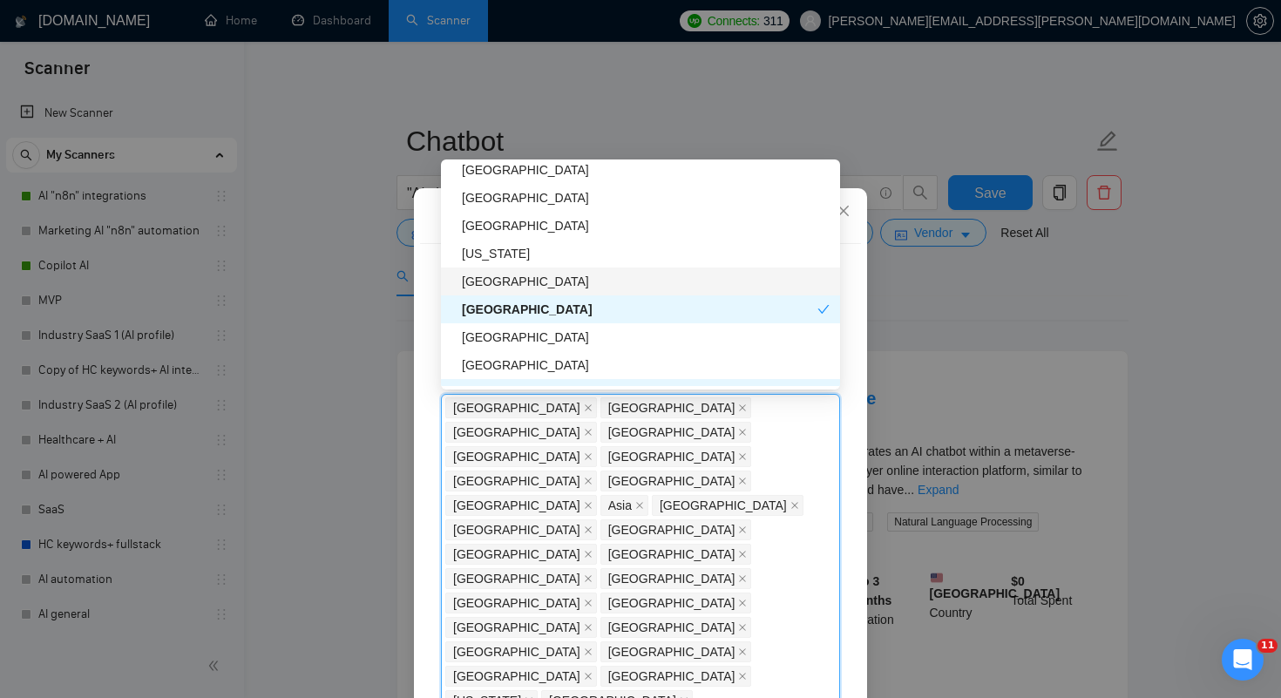
scroll to position [2748, 0]
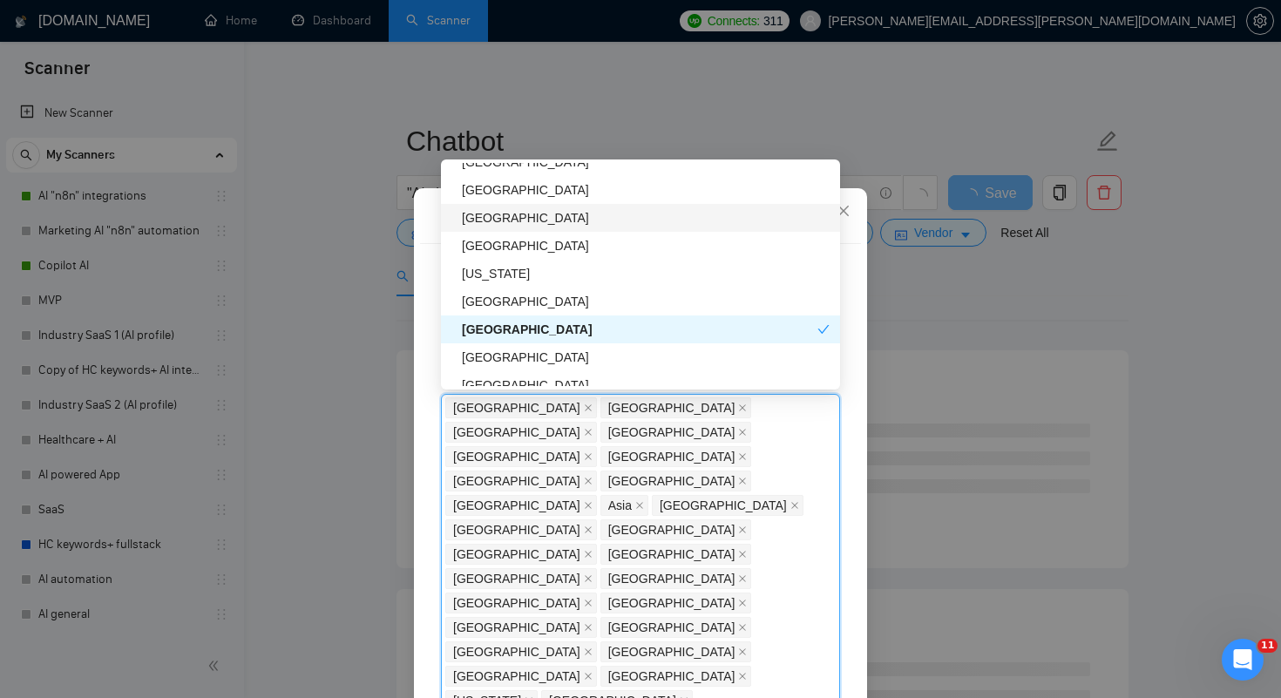
click at [515, 219] on div "[GEOGRAPHIC_DATA]" at bounding box center [646, 217] width 368 height 19
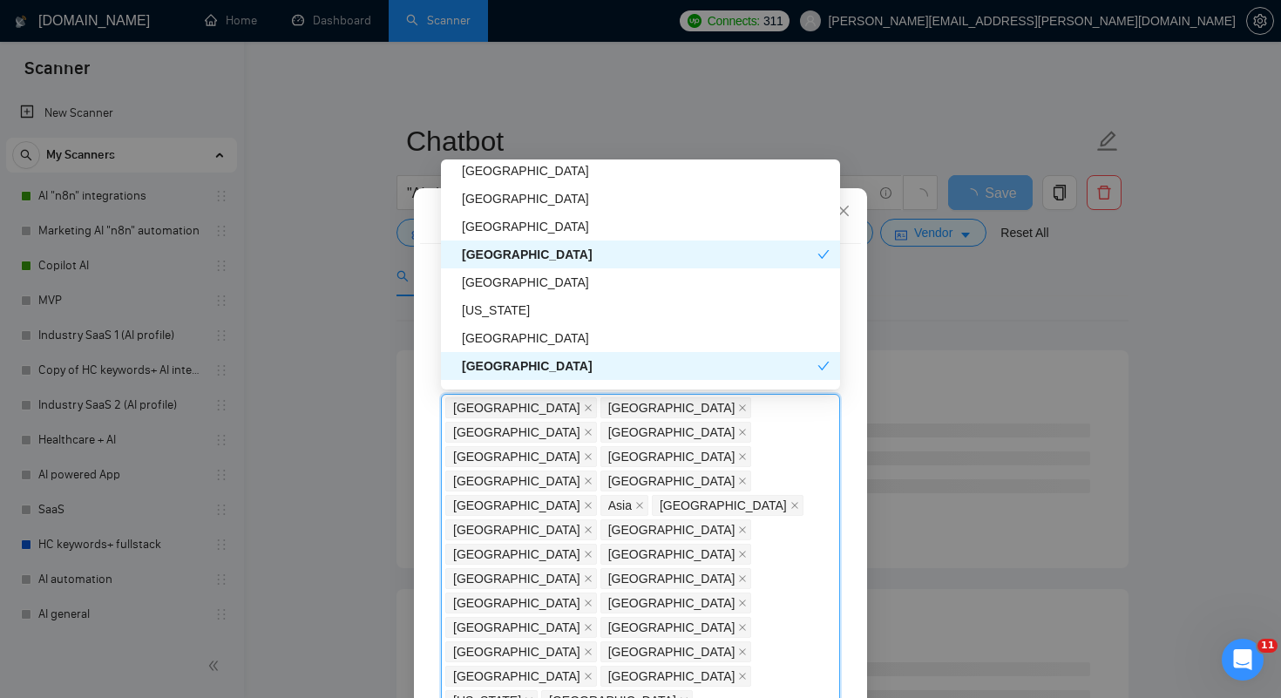
scroll to position [2713, 0]
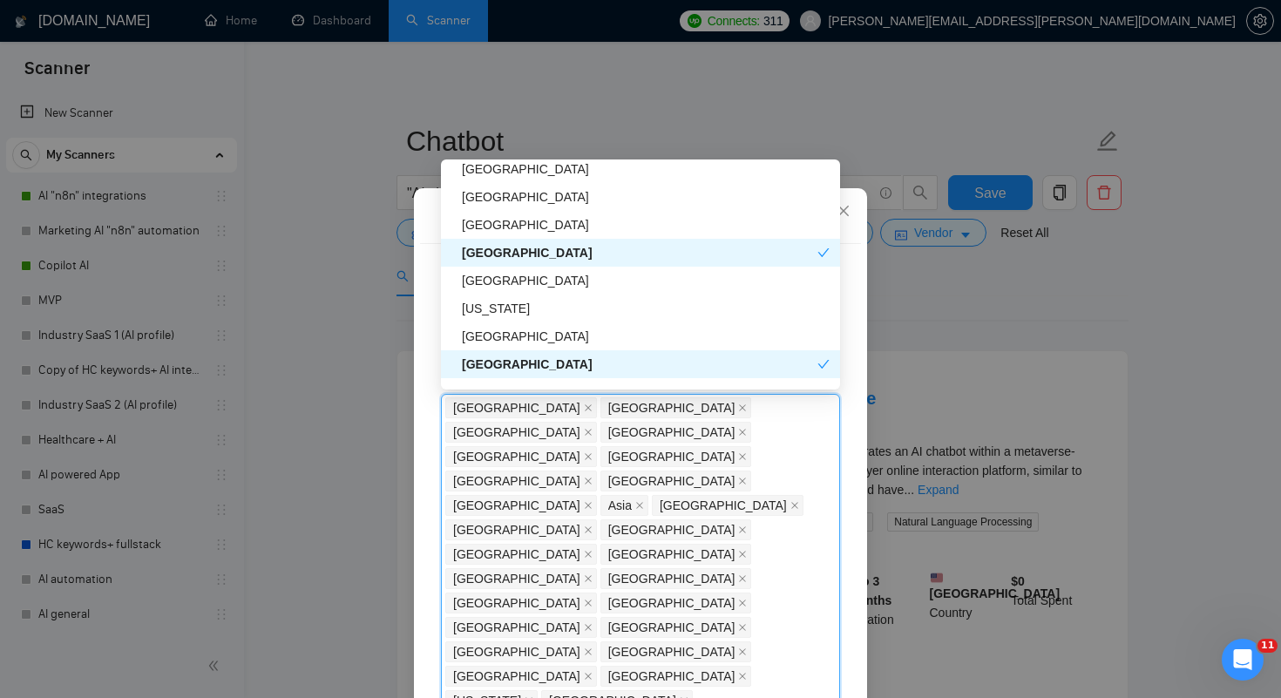
click at [515, 219] on div "[GEOGRAPHIC_DATA]" at bounding box center [646, 224] width 368 height 19
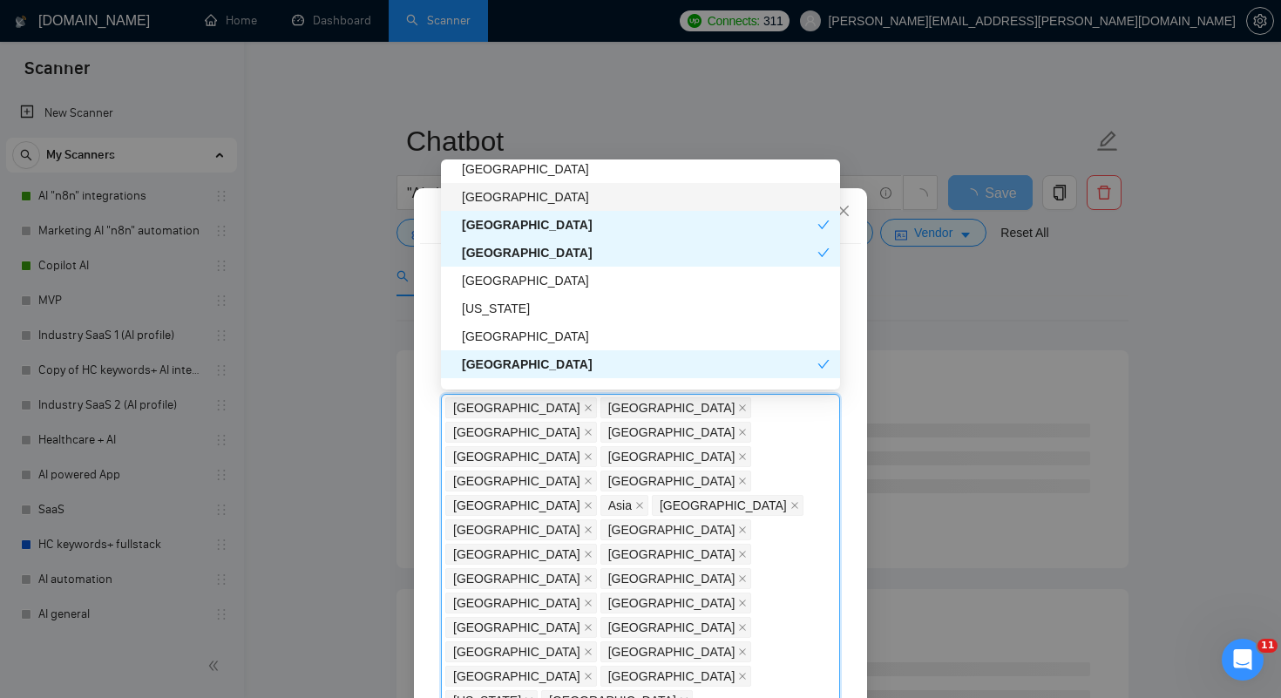
click at [519, 198] on div "[GEOGRAPHIC_DATA]" at bounding box center [646, 196] width 368 height 19
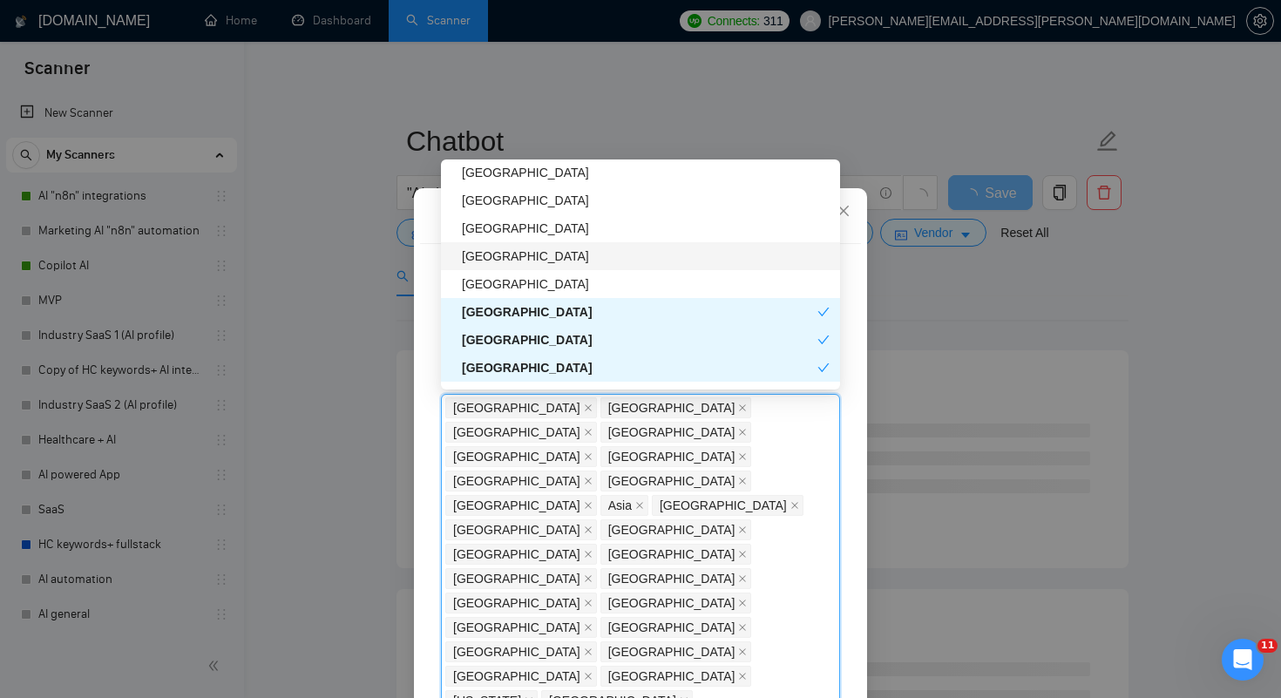
click at [511, 252] on div "[GEOGRAPHIC_DATA]" at bounding box center [646, 256] width 368 height 19
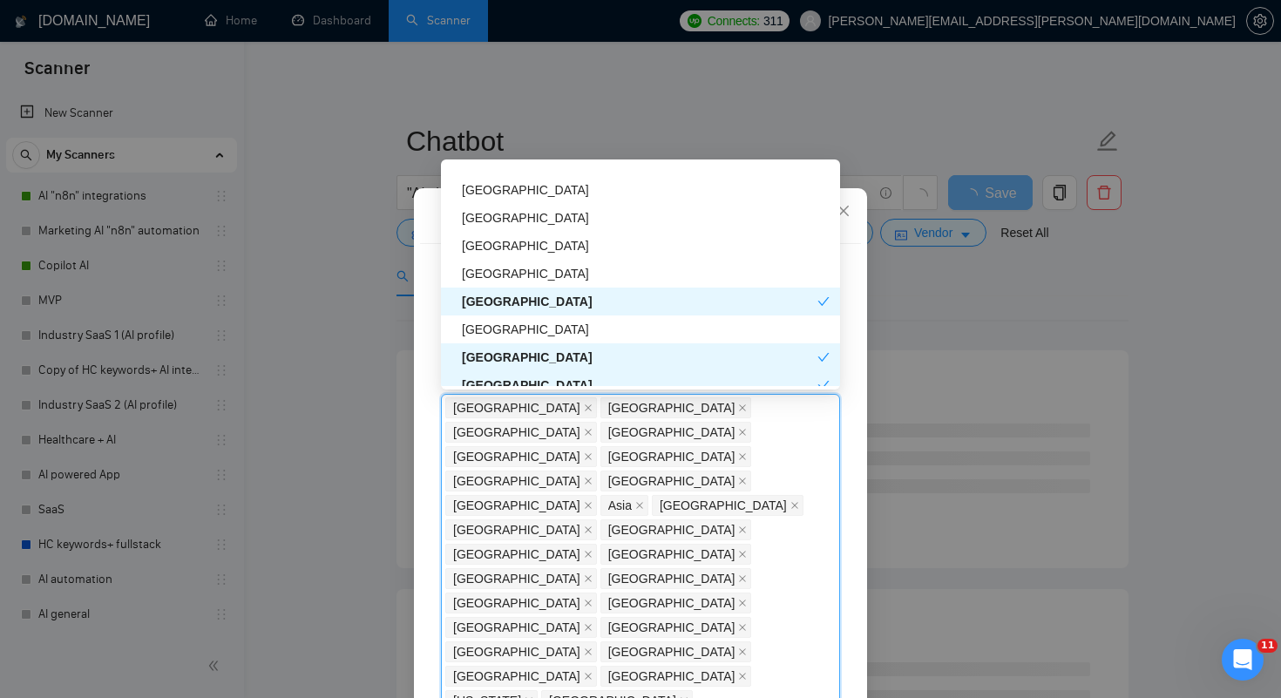
scroll to position [2549, 0]
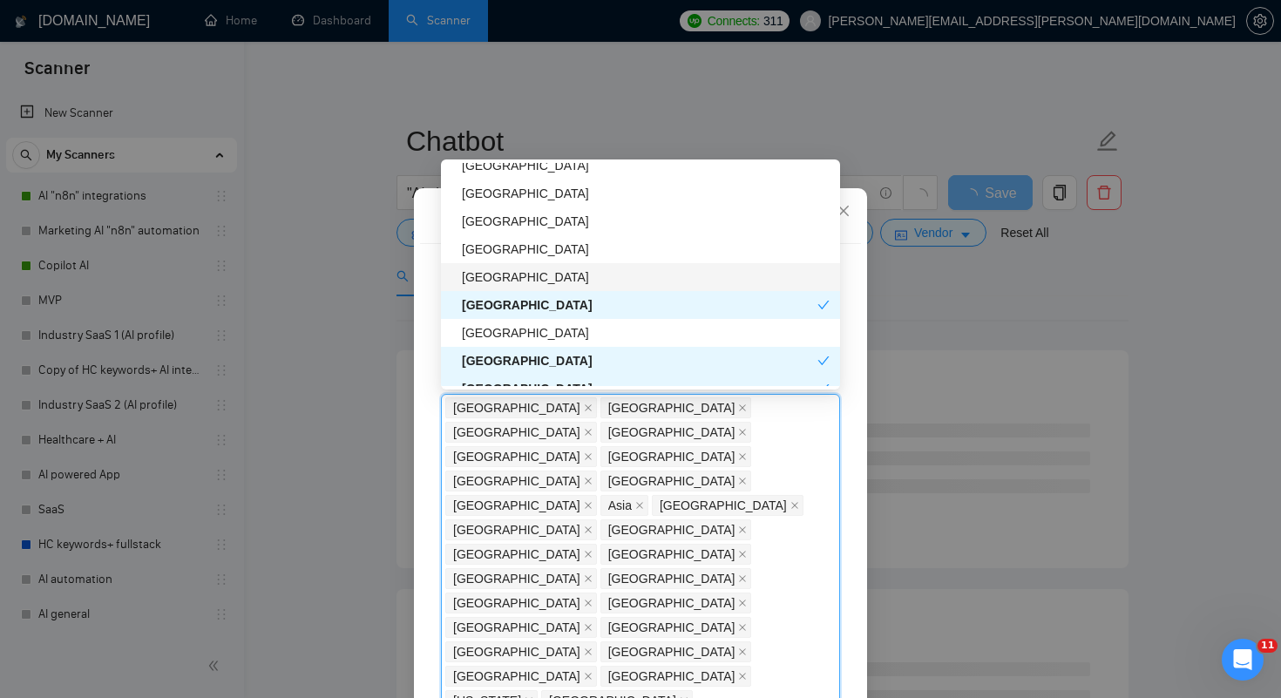
click at [506, 272] on div "[GEOGRAPHIC_DATA]" at bounding box center [646, 277] width 368 height 19
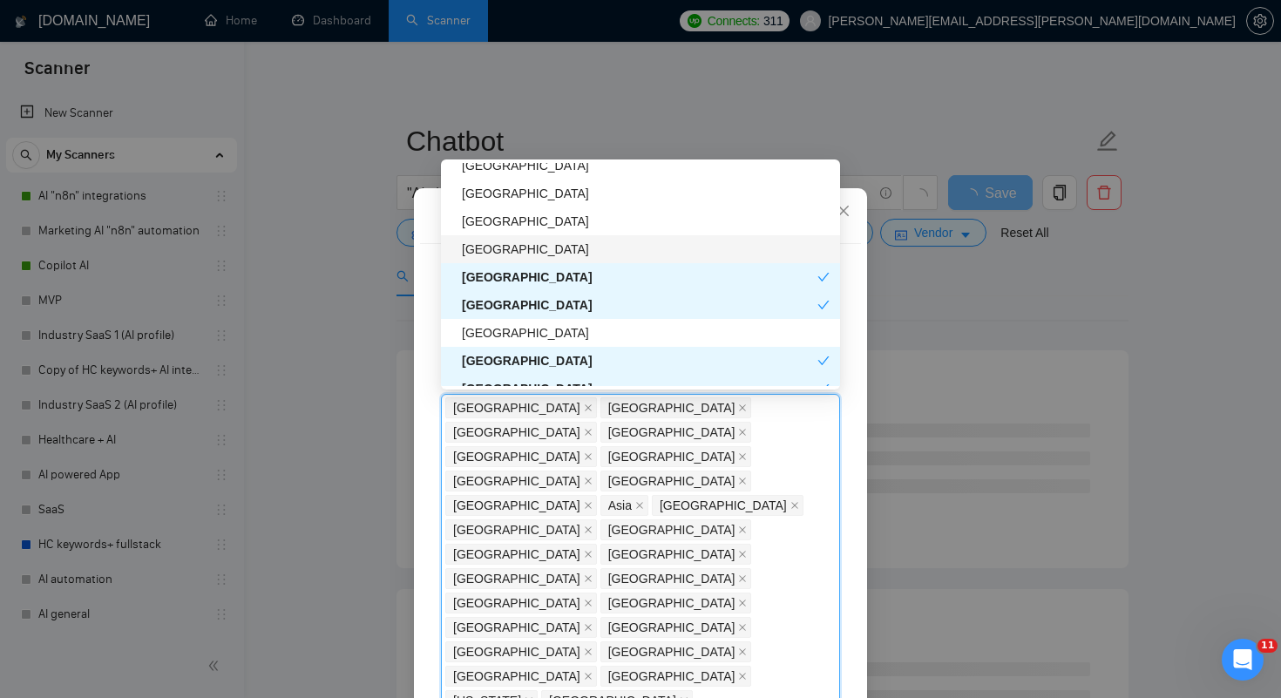
click at [522, 247] on div "[GEOGRAPHIC_DATA]" at bounding box center [646, 249] width 368 height 19
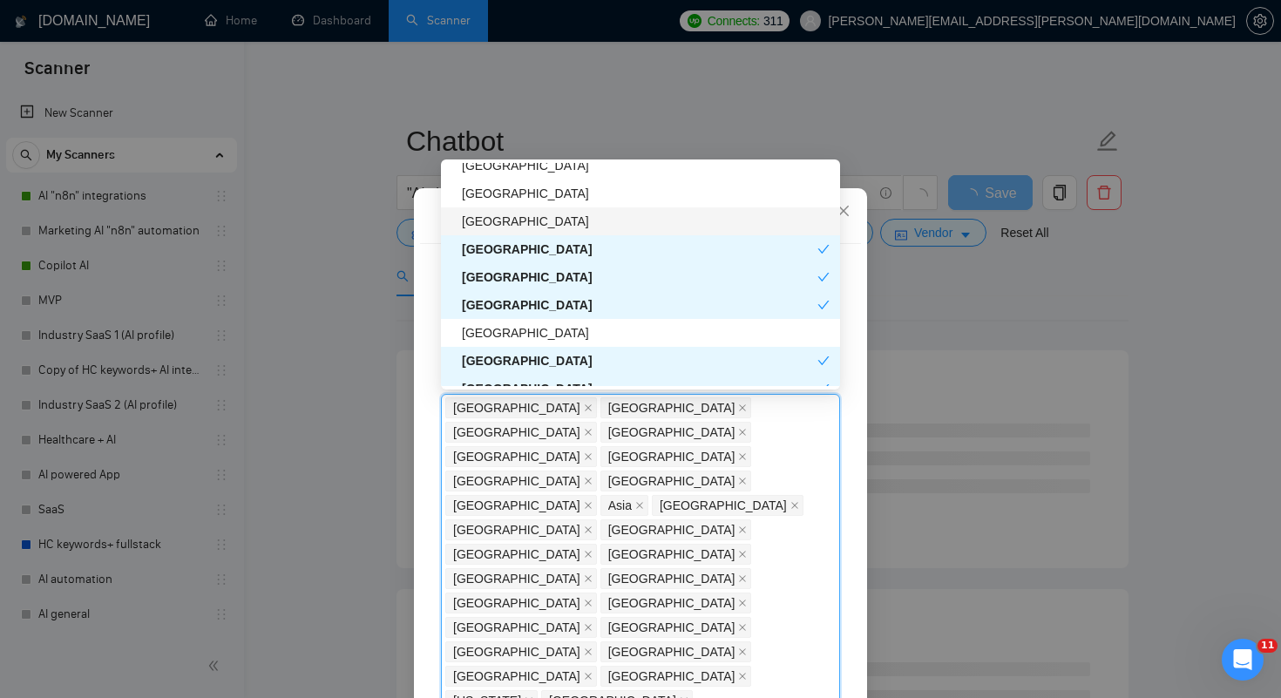
click at [530, 221] on div "[GEOGRAPHIC_DATA]" at bounding box center [646, 221] width 368 height 19
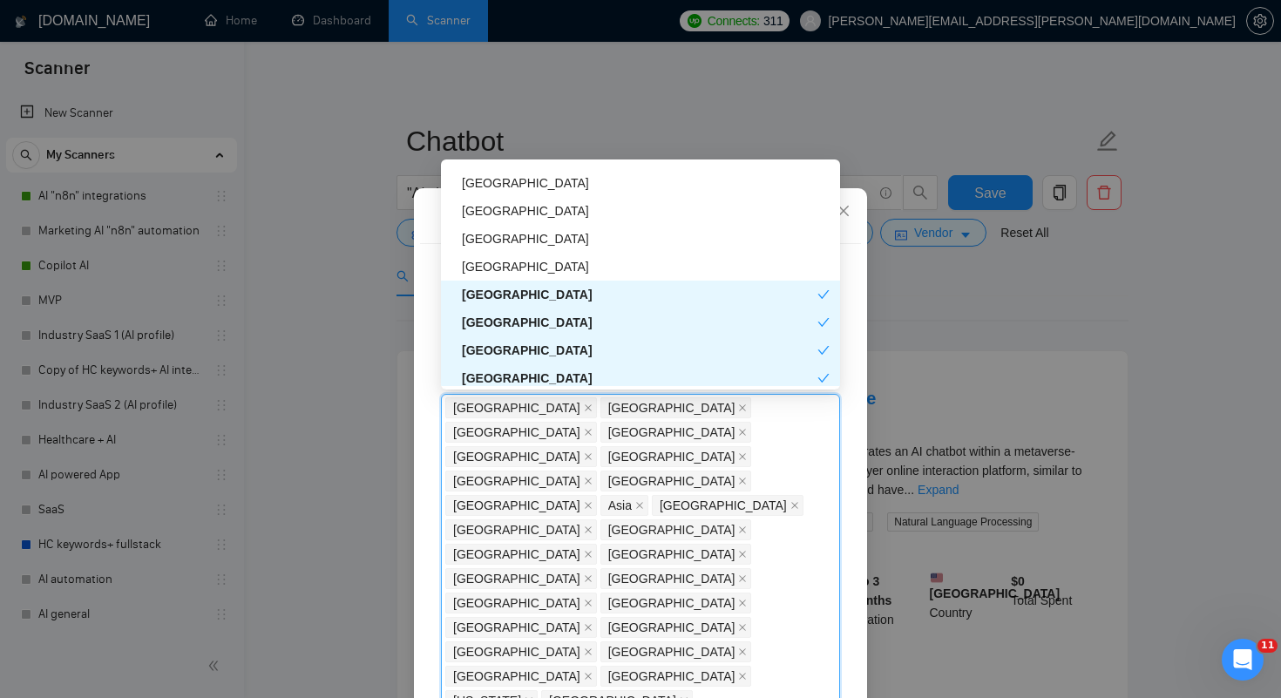
scroll to position [2465, 0]
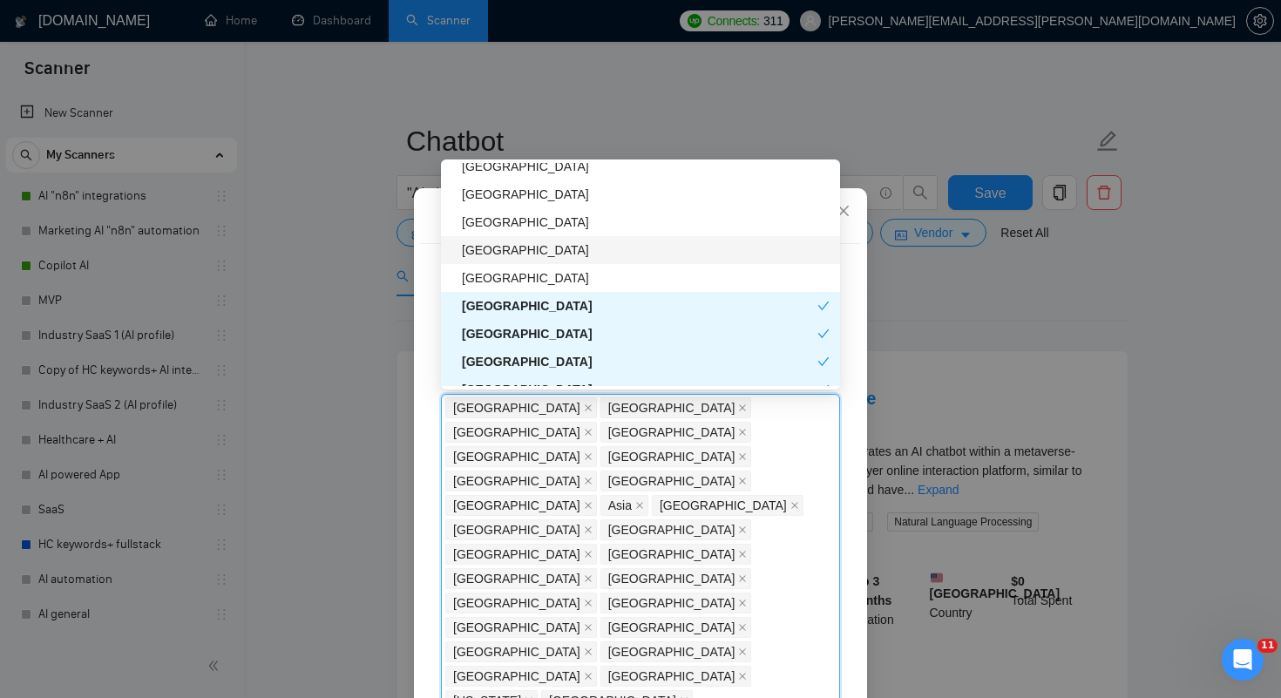
click at [525, 247] on div "[GEOGRAPHIC_DATA]" at bounding box center [646, 250] width 368 height 19
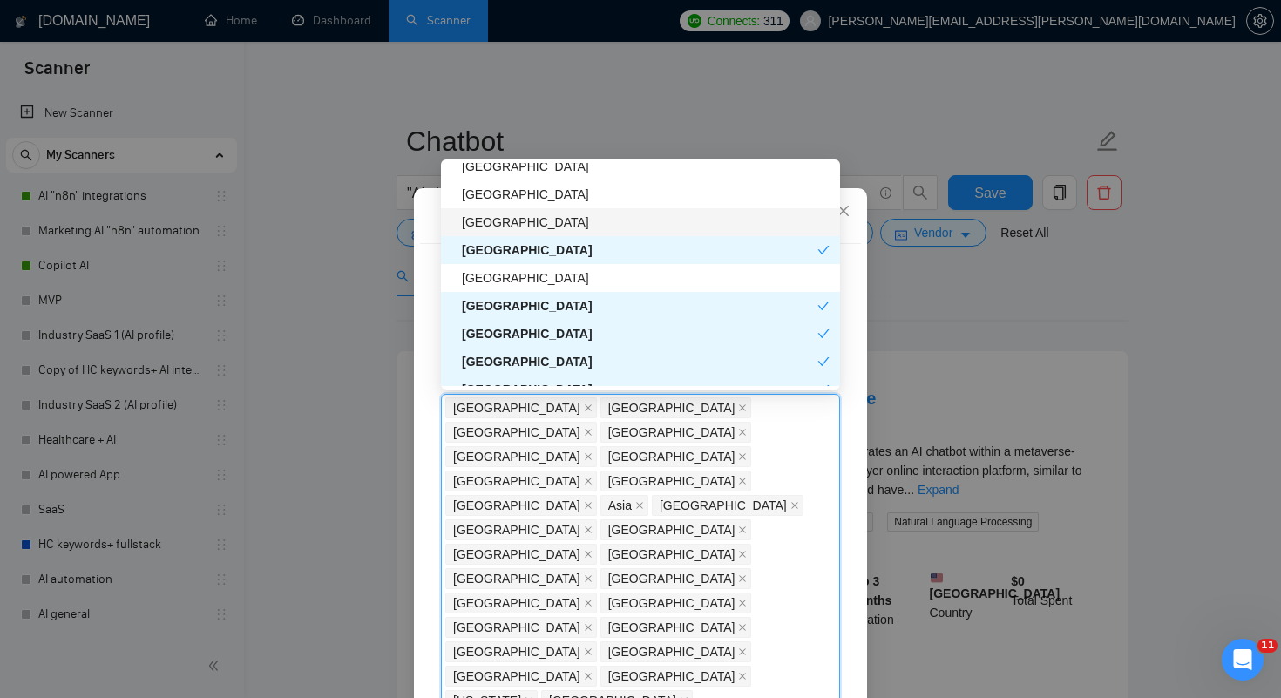
click at [534, 218] on div "[GEOGRAPHIC_DATA]" at bounding box center [646, 222] width 368 height 19
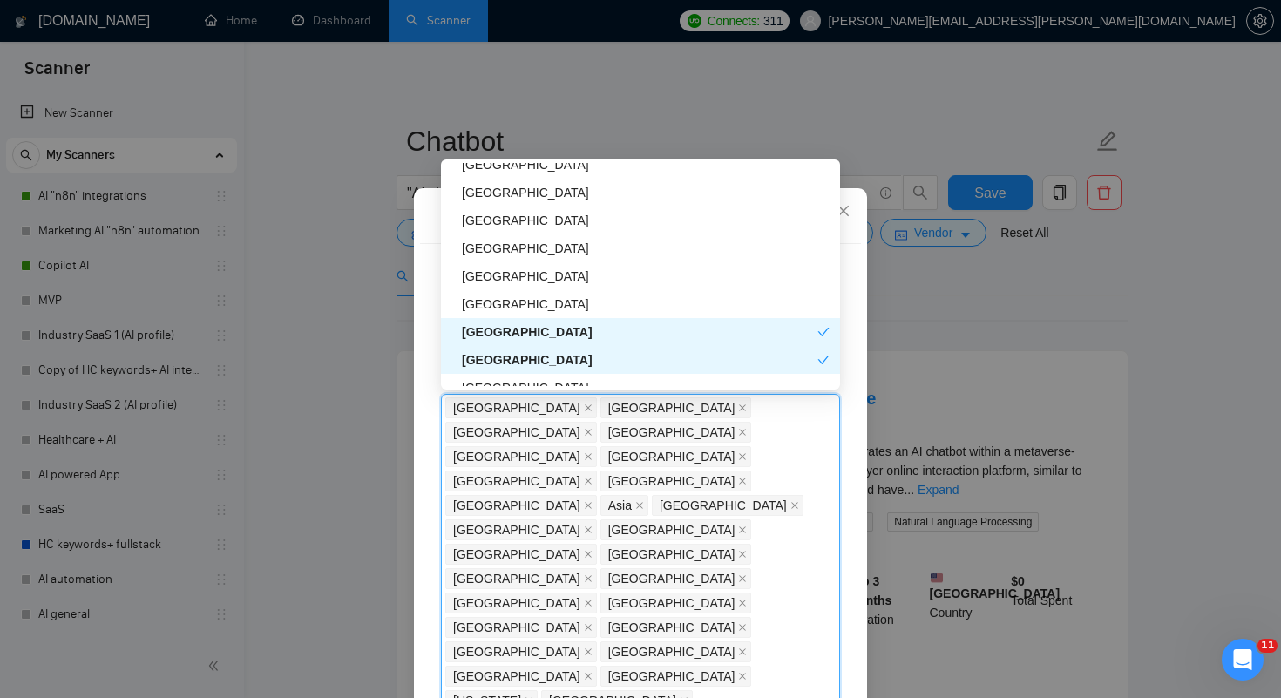
scroll to position [2353, 0]
click at [534, 218] on div "[GEOGRAPHIC_DATA]" at bounding box center [646, 222] width 368 height 19
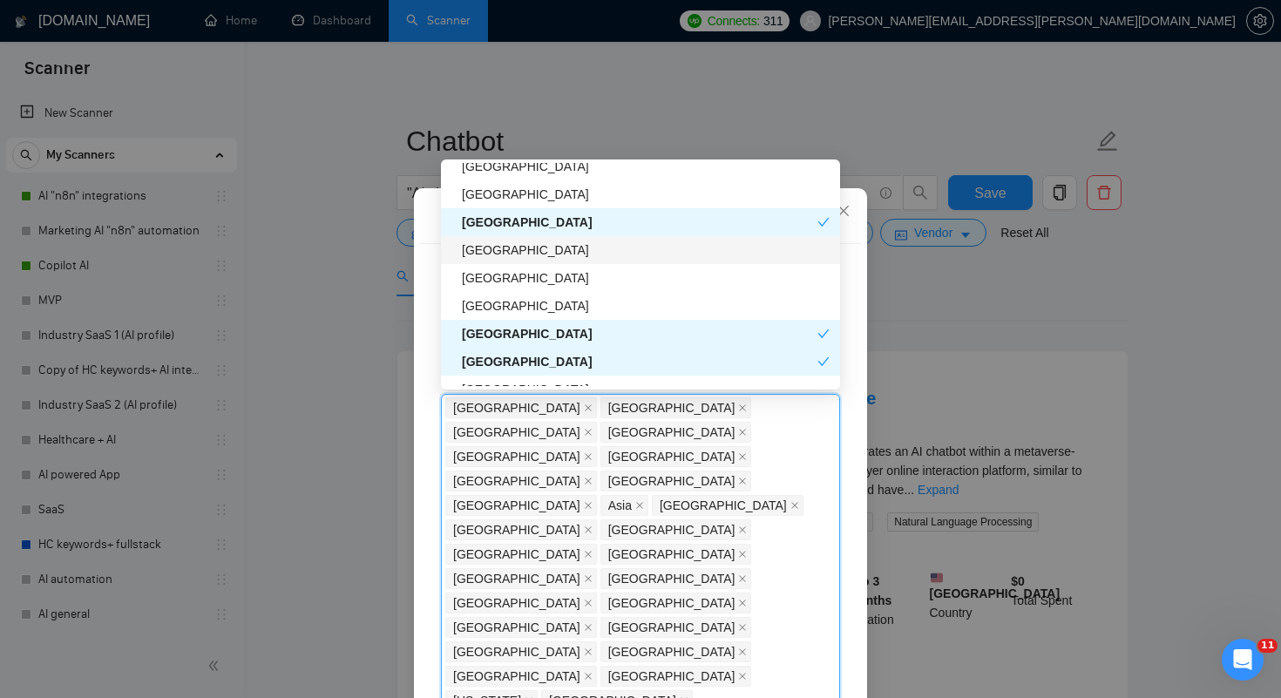
click at [518, 254] on div "[GEOGRAPHIC_DATA]" at bounding box center [646, 250] width 368 height 19
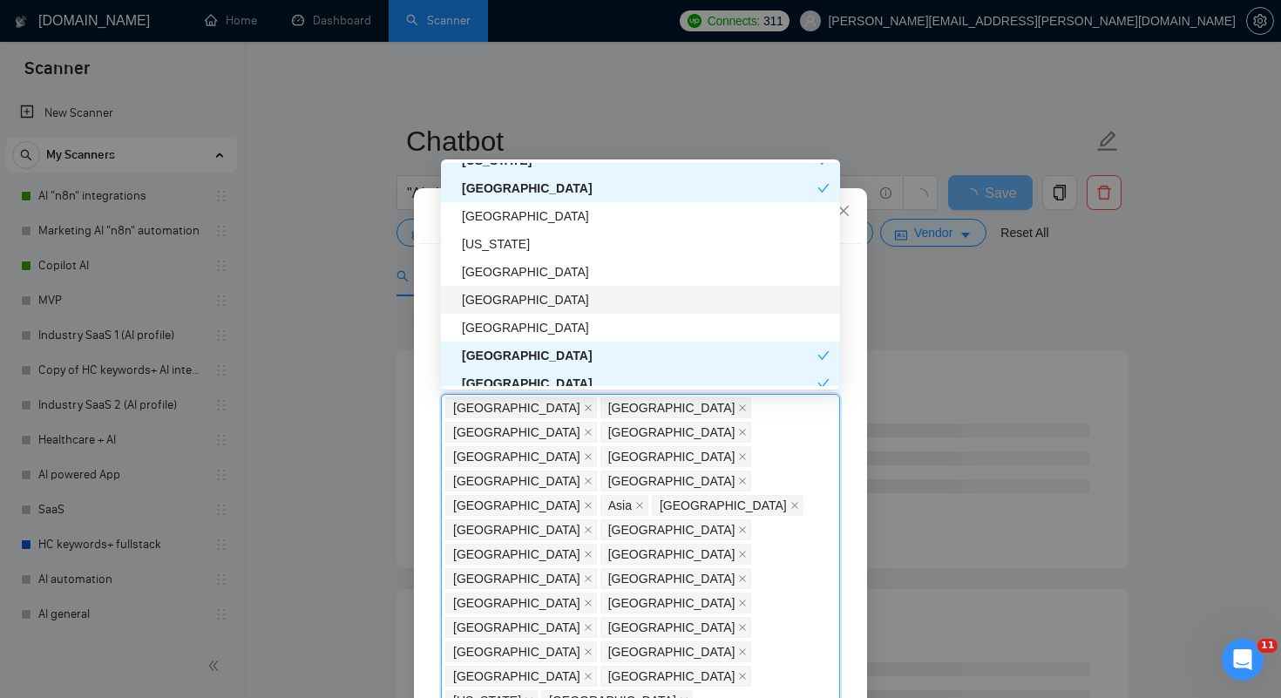
scroll to position [2201, 0]
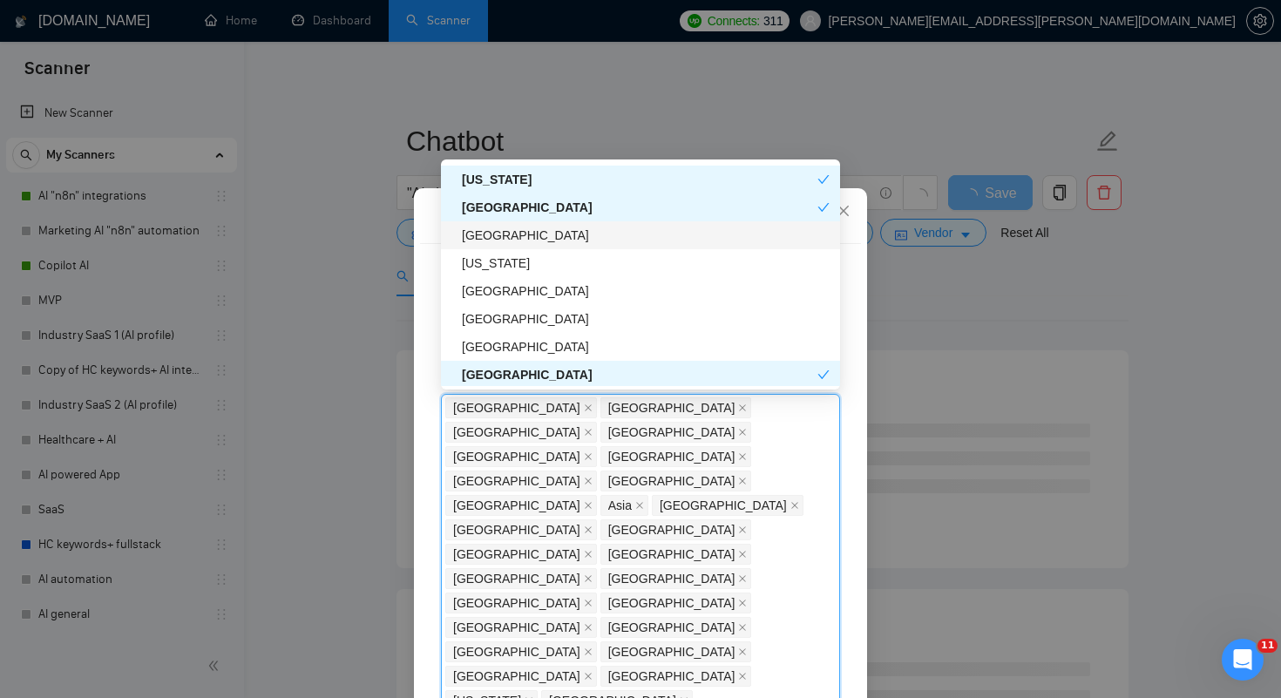
click at [533, 234] on div "[GEOGRAPHIC_DATA]" at bounding box center [646, 235] width 368 height 19
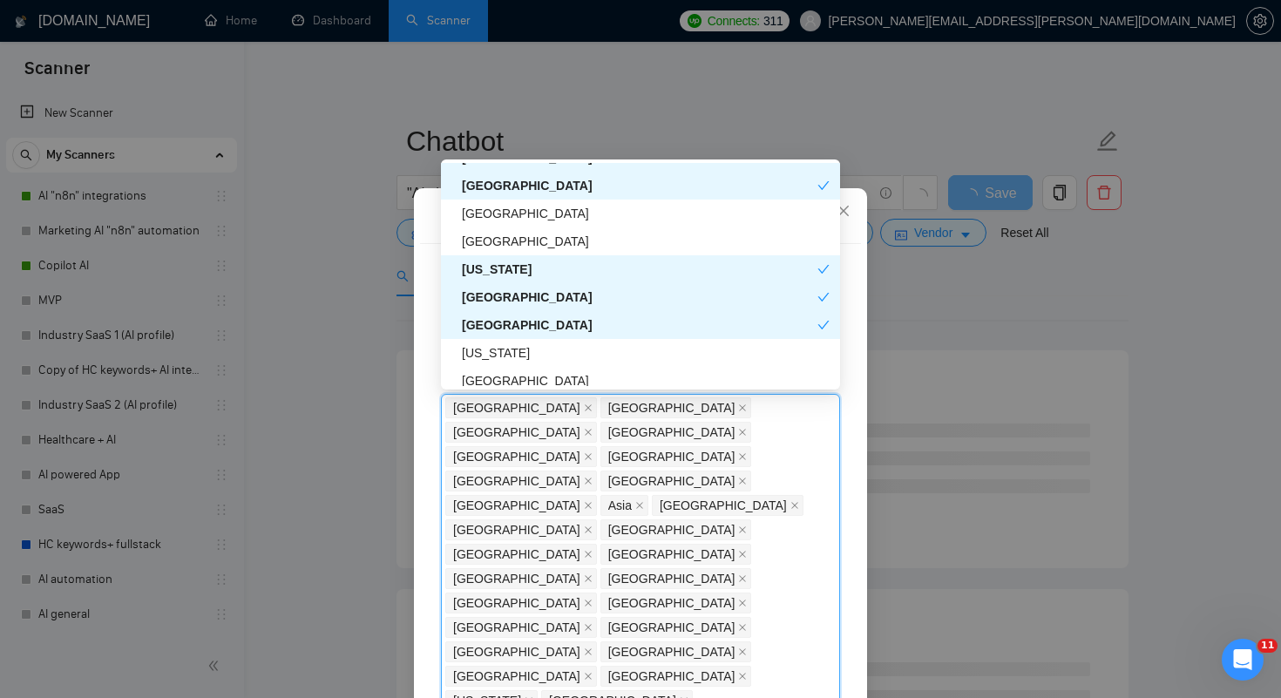
scroll to position [2107, 0]
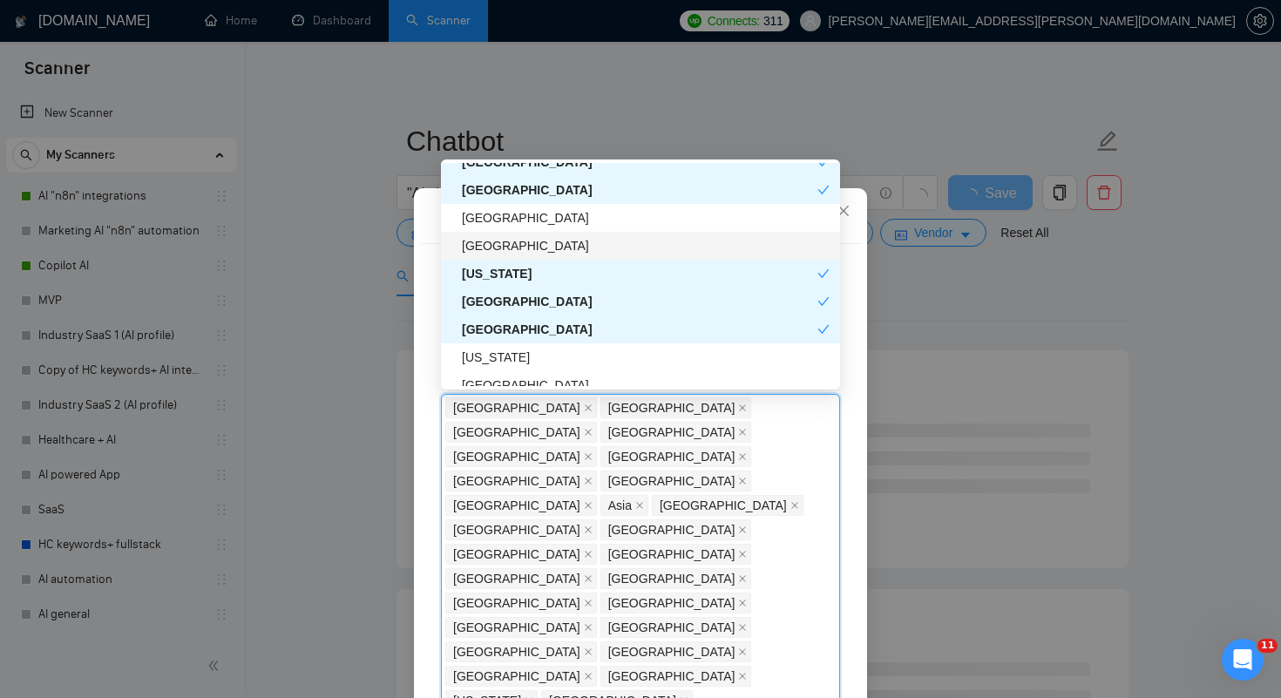
click at [533, 233] on div "[GEOGRAPHIC_DATA]" at bounding box center [640, 246] width 399 height 28
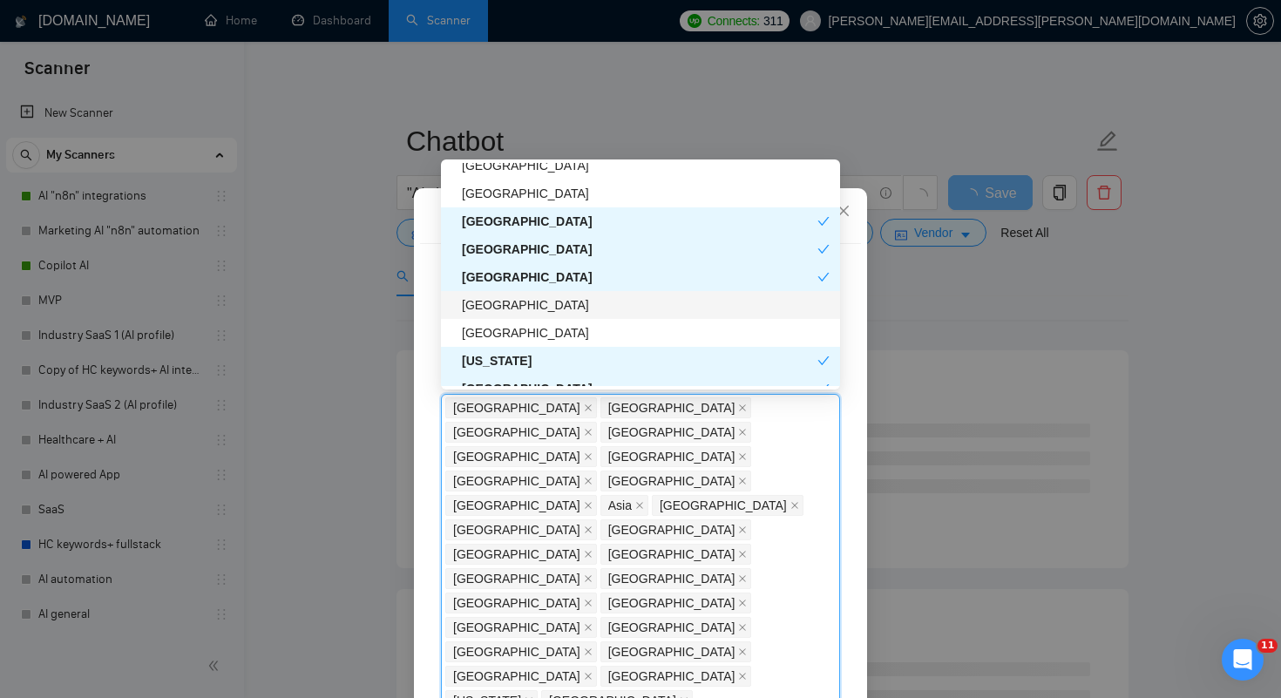
scroll to position [1999, 0]
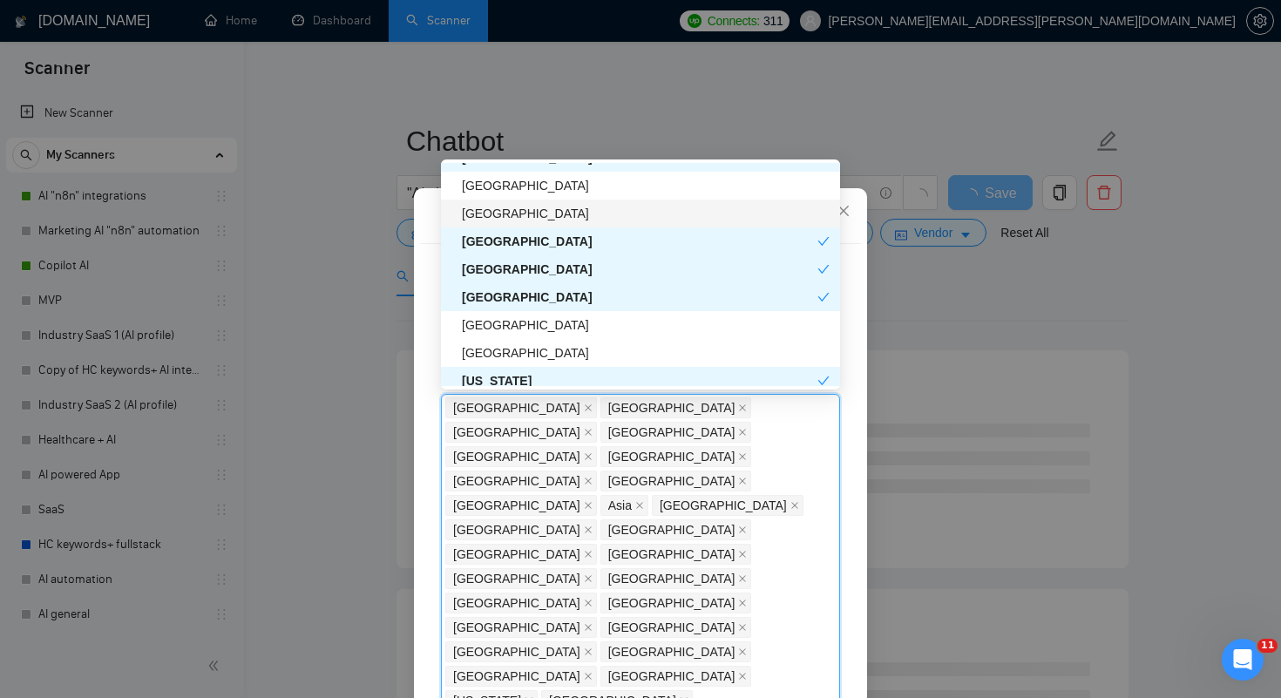
click at [534, 212] on div "[GEOGRAPHIC_DATA]" at bounding box center [646, 213] width 368 height 19
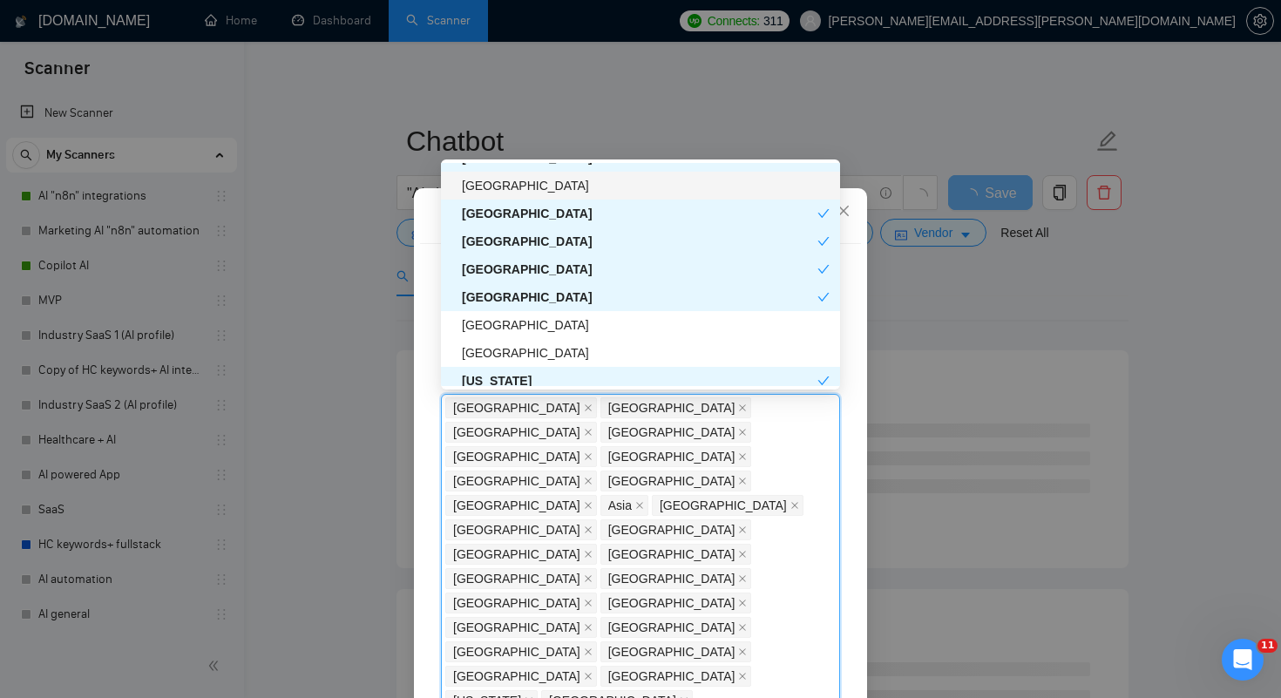
click at [549, 182] on div "[GEOGRAPHIC_DATA]" at bounding box center [646, 185] width 368 height 19
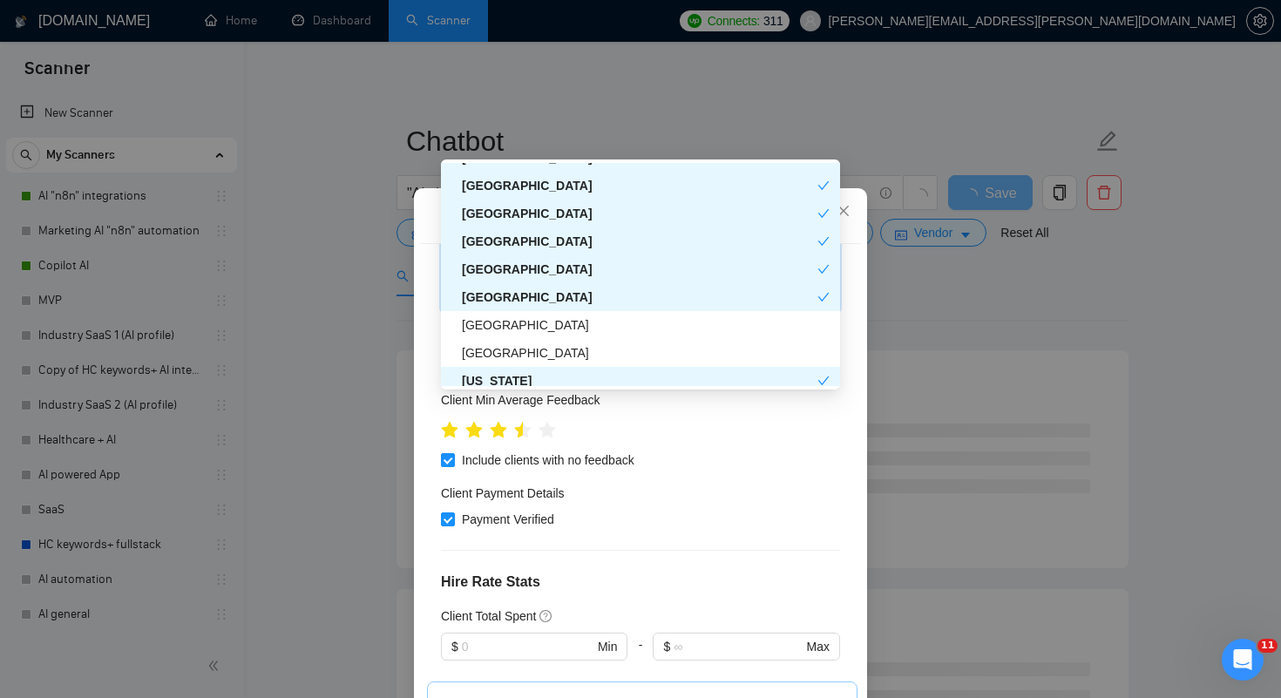
scroll to position [111, 0]
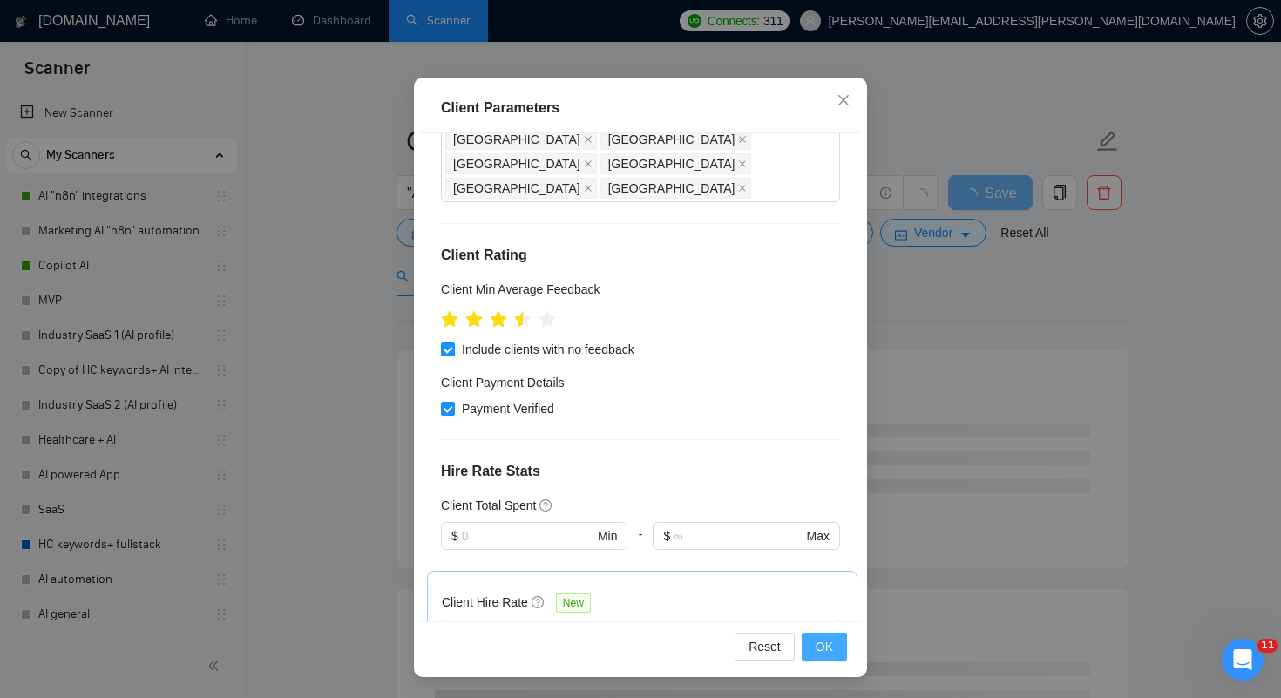
click at [820, 644] on span "OK" at bounding box center [824, 646] width 17 height 19
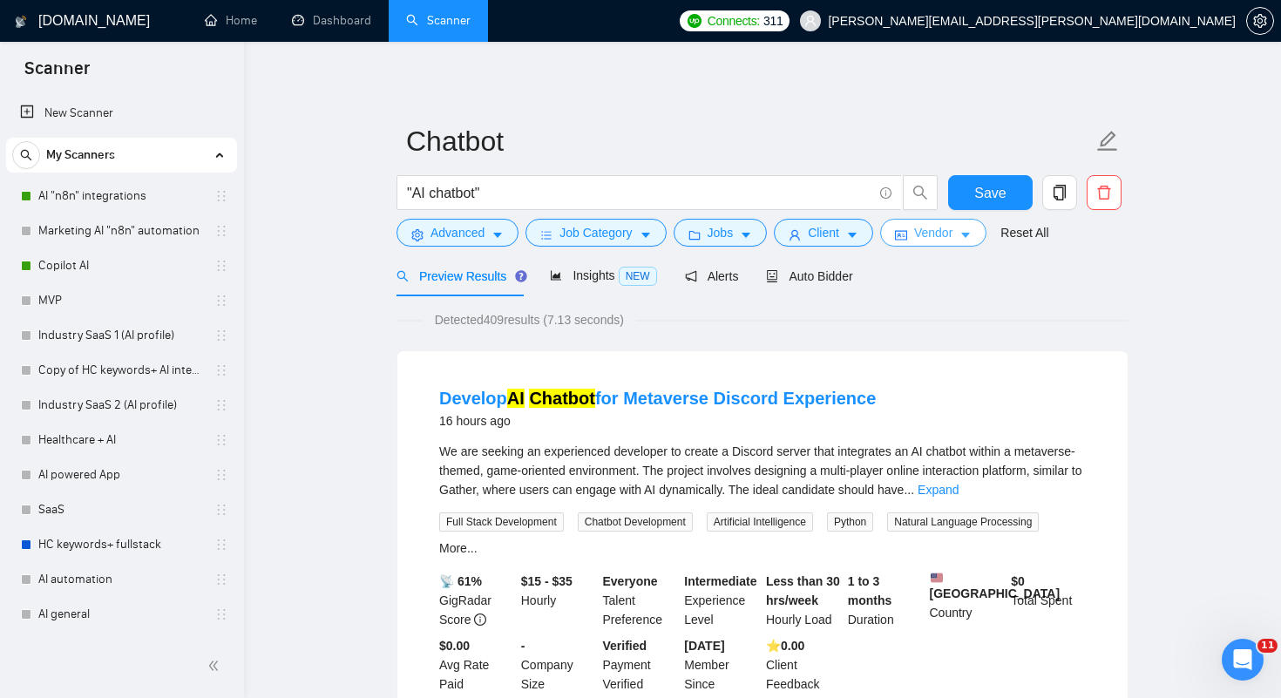
click at [947, 233] on span "Vendor" at bounding box center [933, 232] width 38 height 19
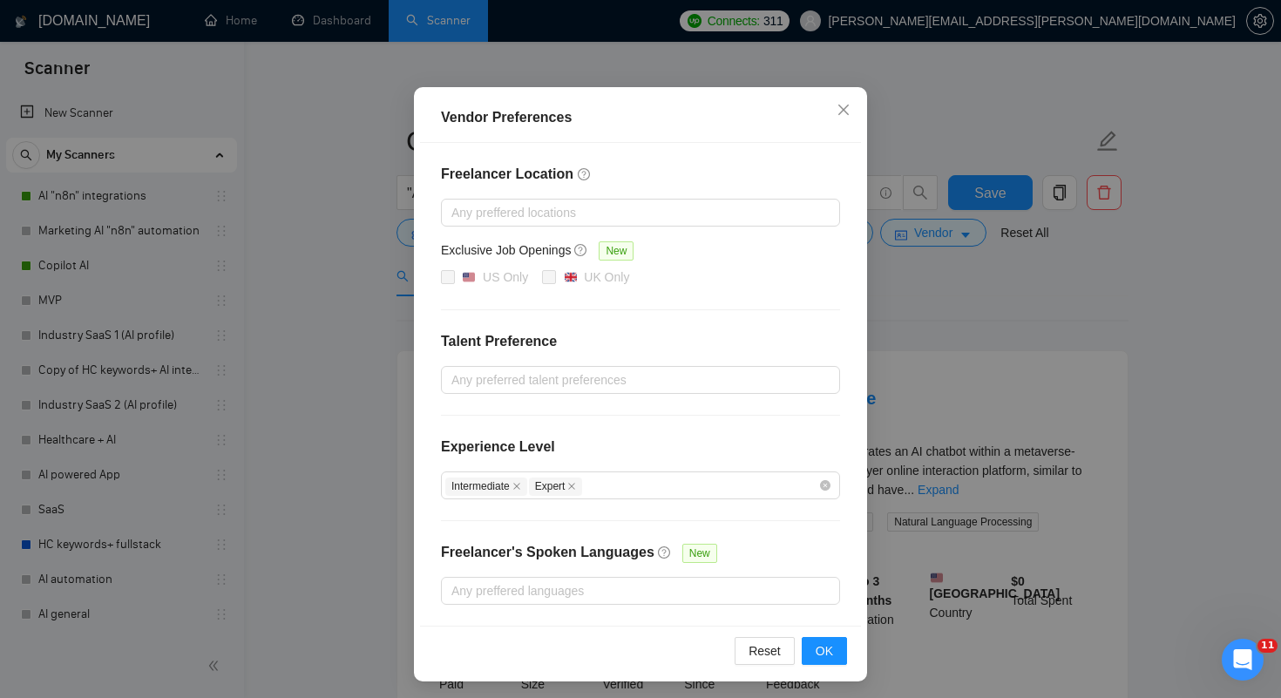
scroll to position [108, 0]
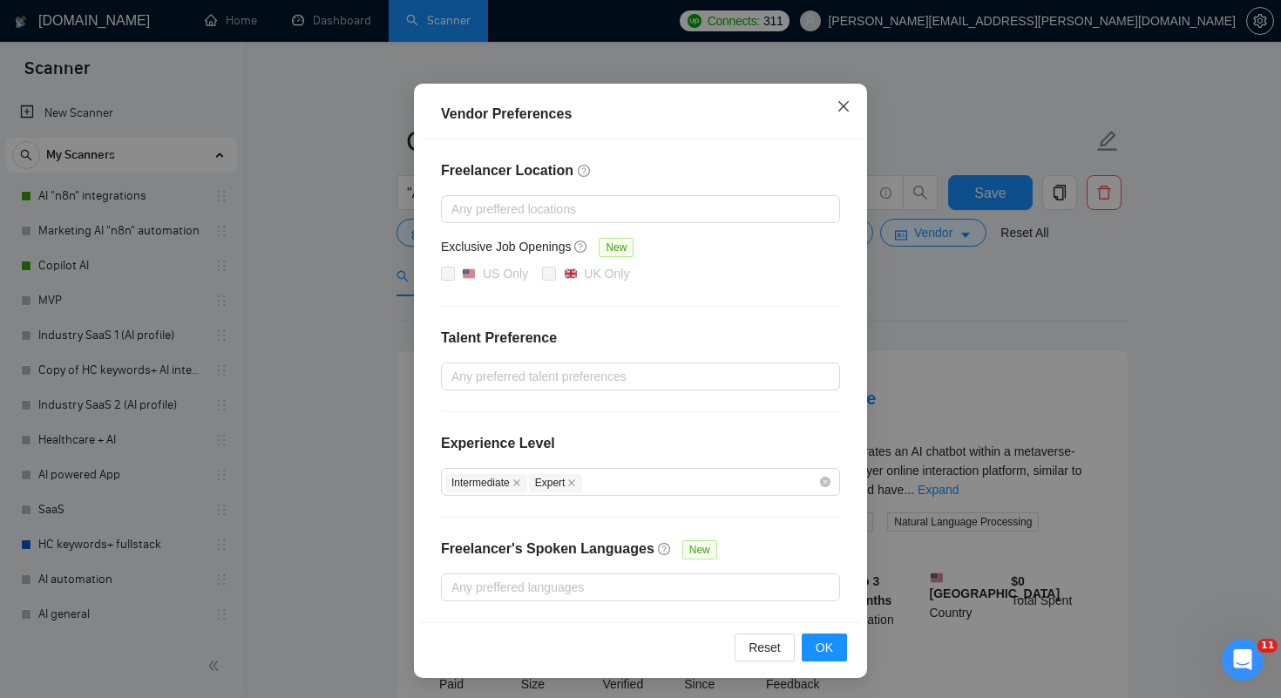
click at [844, 108] on icon "close" at bounding box center [843, 106] width 10 height 10
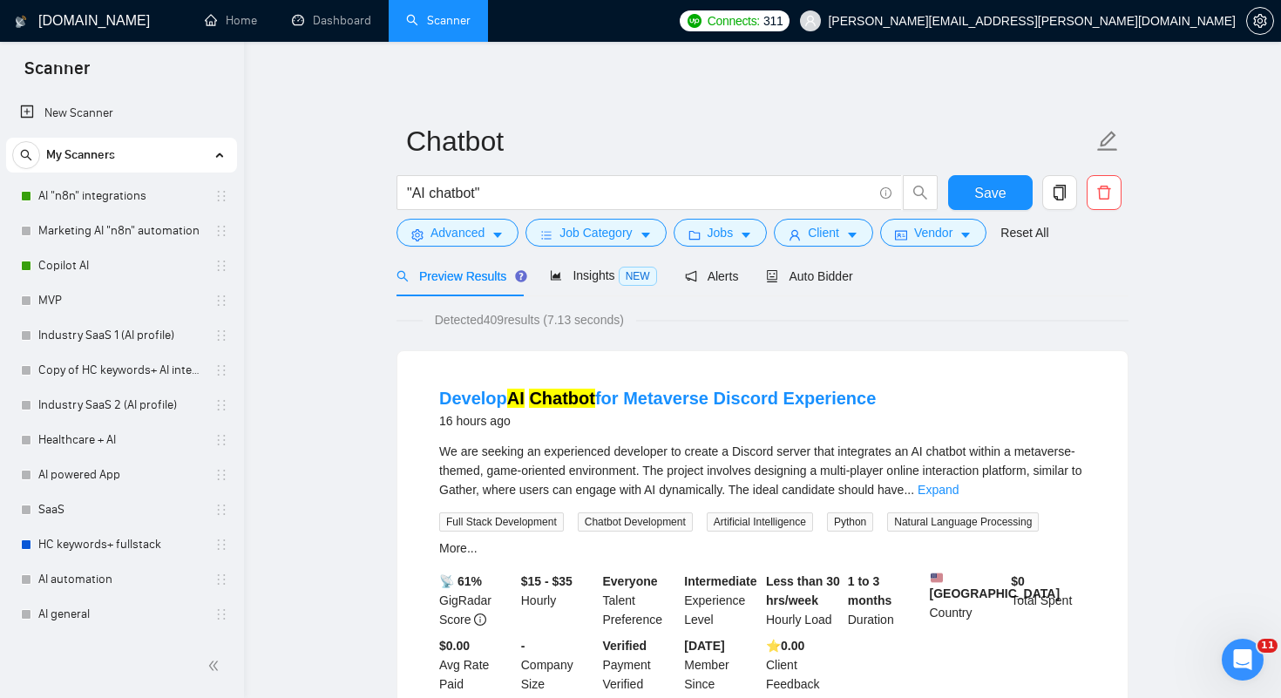
scroll to position [21, 0]
click at [595, 277] on span "Insights NEW" at bounding box center [603, 275] width 106 height 14
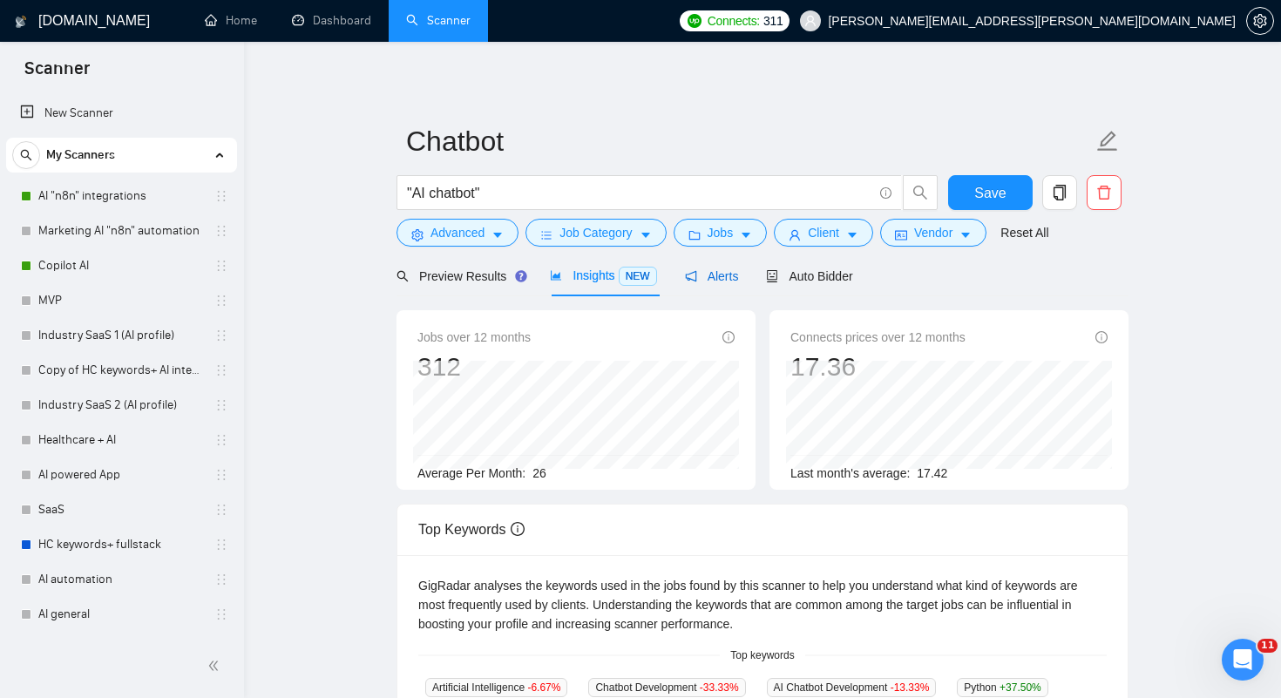
click at [725, 279] on span "Alerts" at bounding box center [712, 276] width 54 height 14
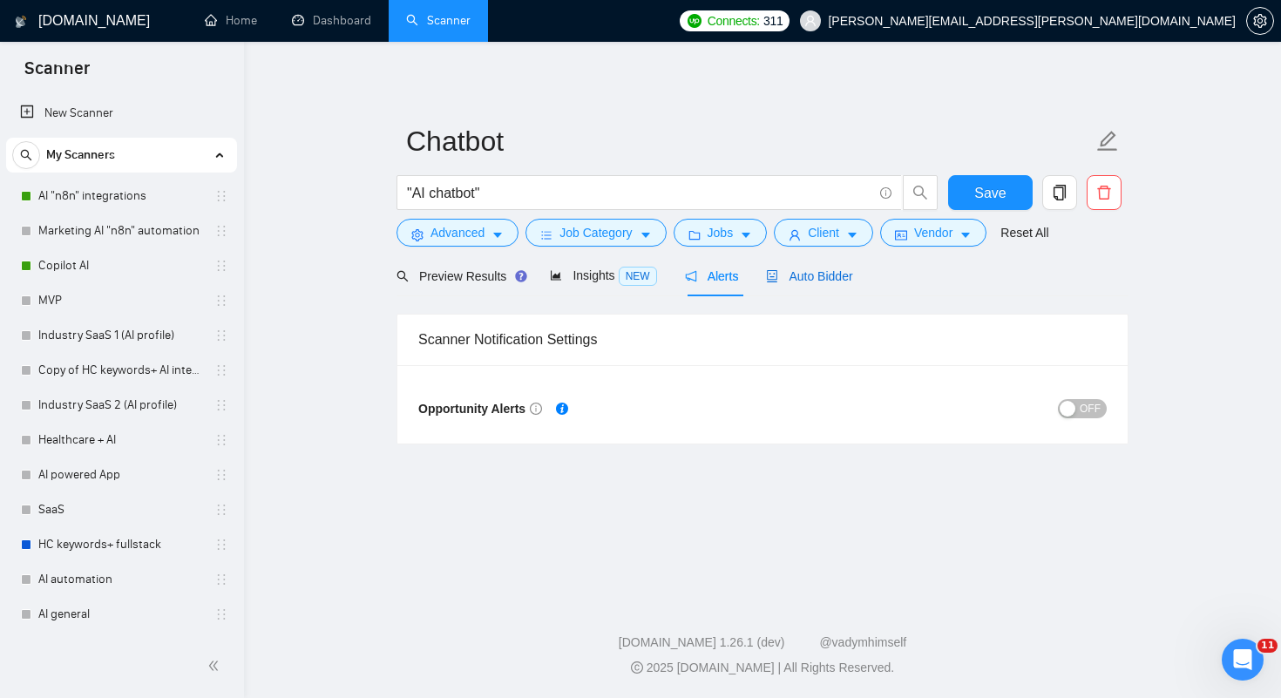
click at [803, 273] on span "Auto Bidder" at bounding box center [809, 276] width 86 height 14
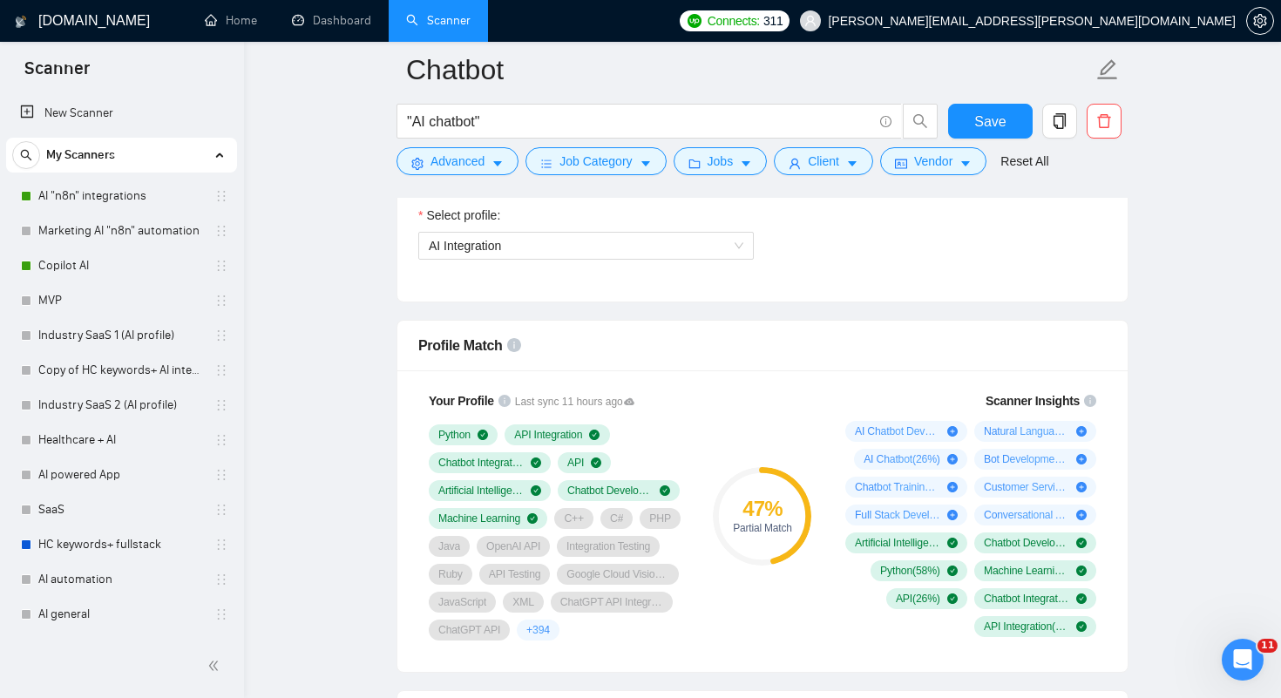
scroll to position [1045, 0]
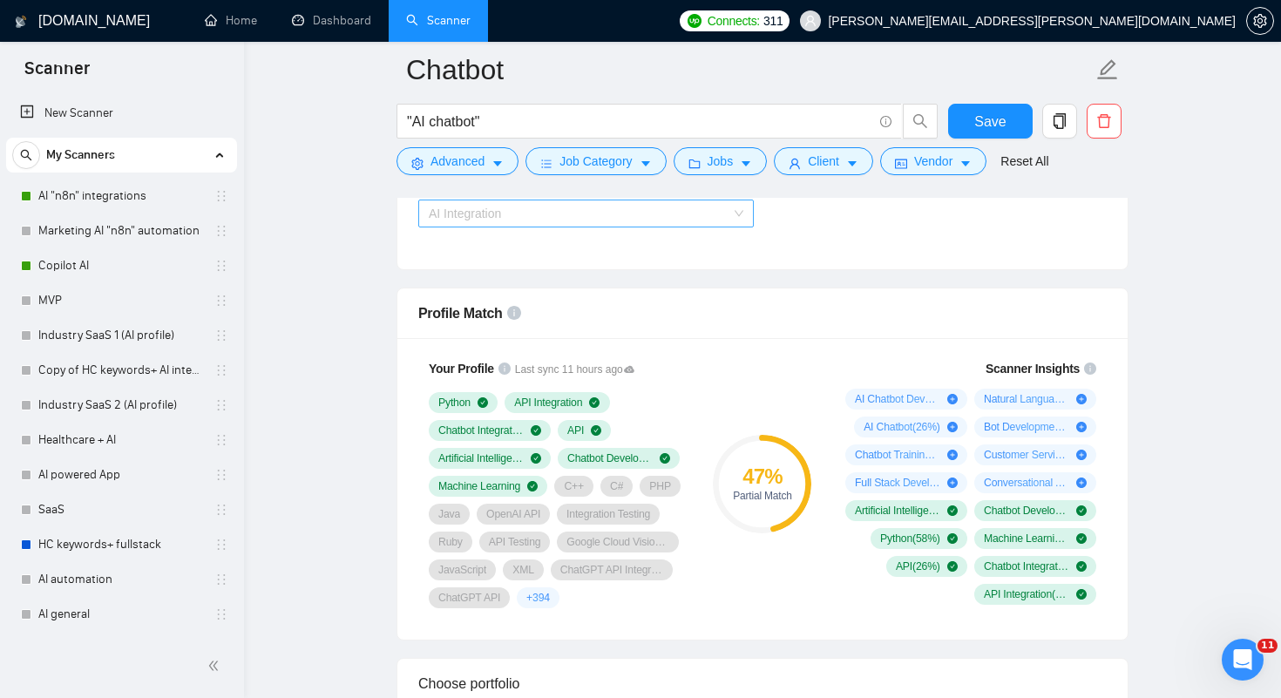
click at [689, 217] on span "AI Integration" at bounding box center [586, 213] width 315 height 26
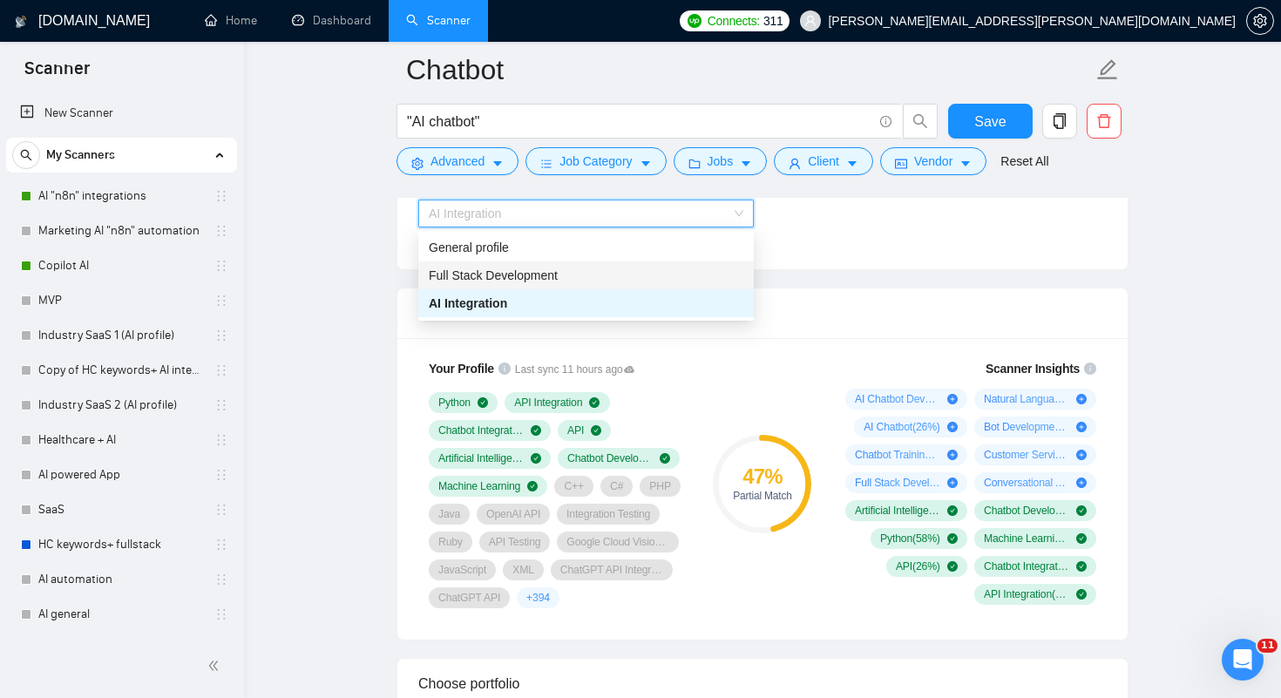
click at [536, 271] on span "Full Stack Development" at bounding box center [493, 275] width 129 height 14
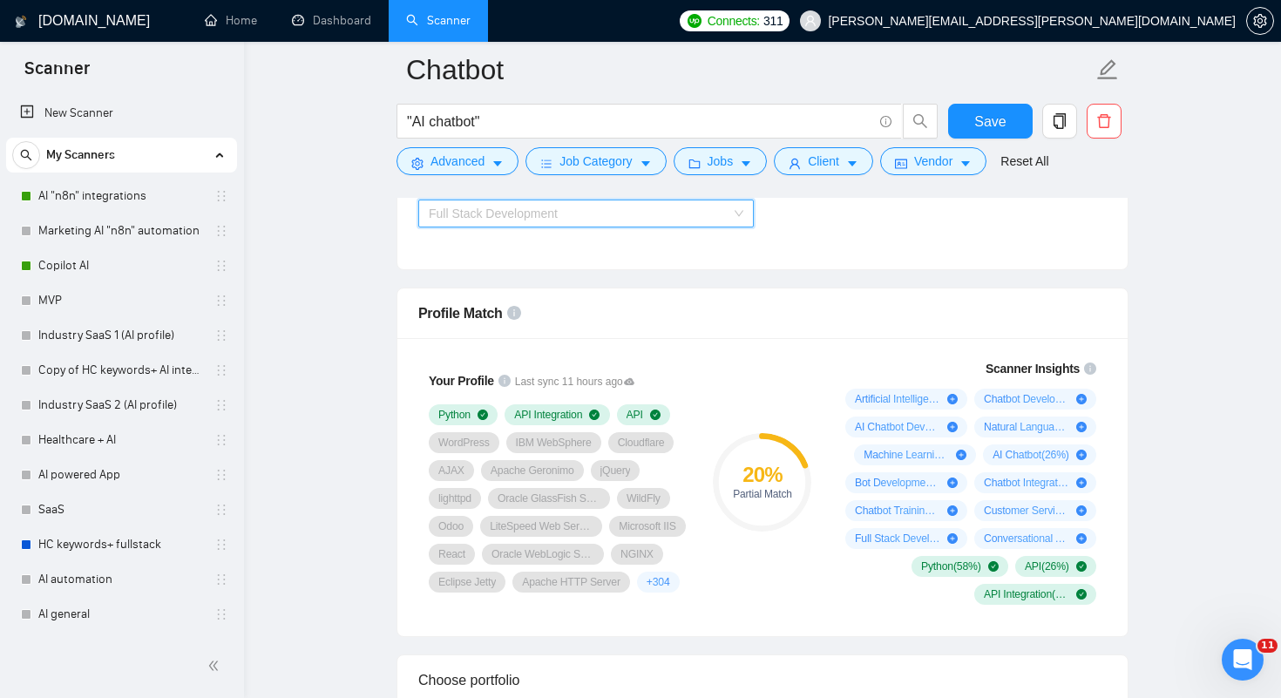
click at [573, 221] on span "Full Stack Development" at bounding box center [586, 213] width 315 height 26
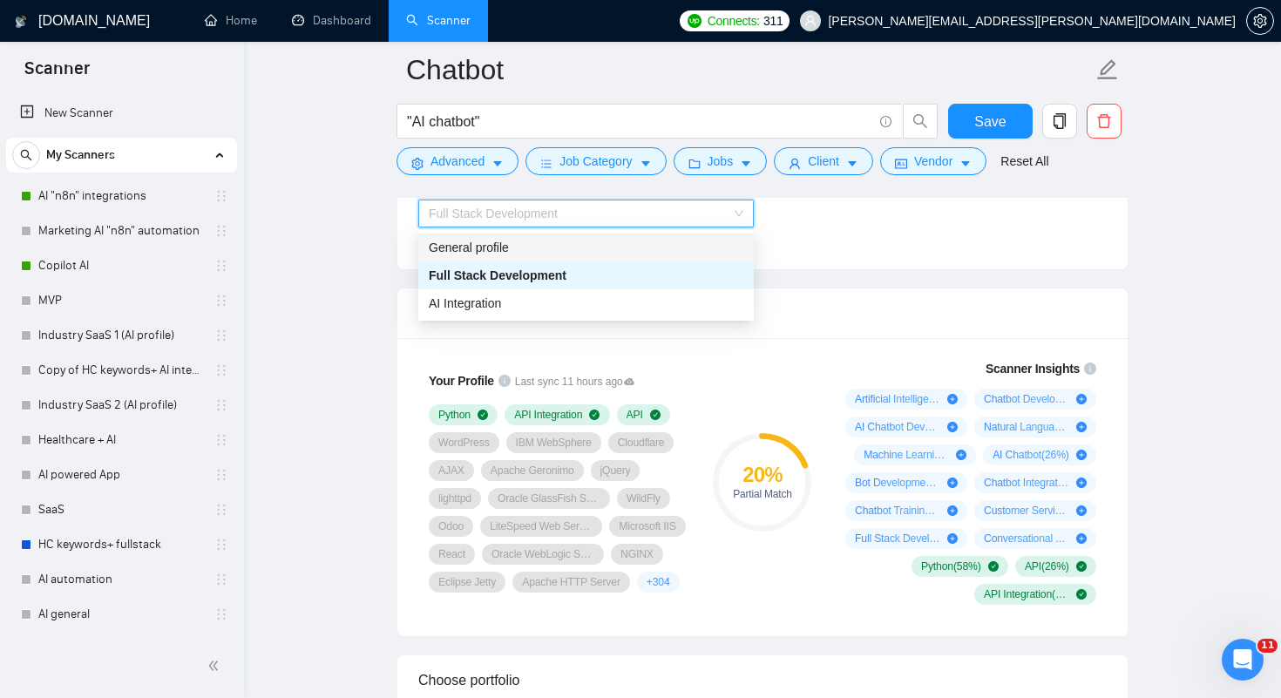
click at [557, 247] on div "General profile" at bounding box center [586, 247] width 315 height 19
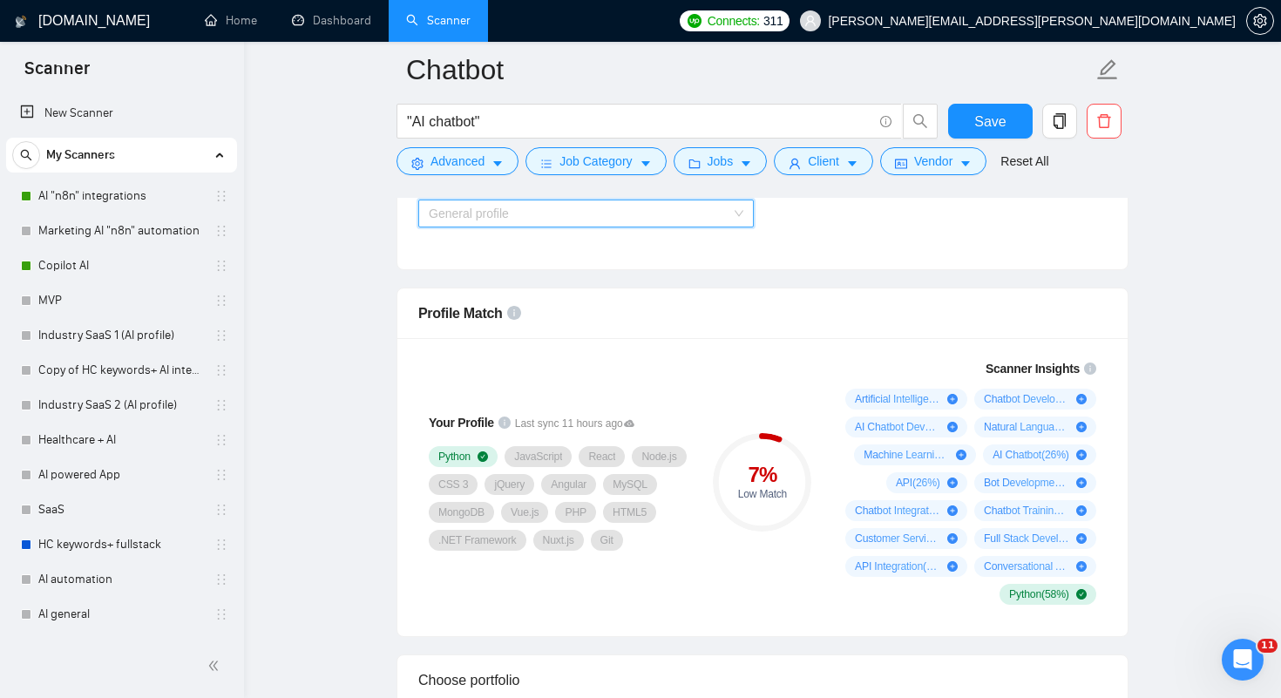
click at [559, 210] on span "General profile" at bounding box center [586, 213] width 315 height 26
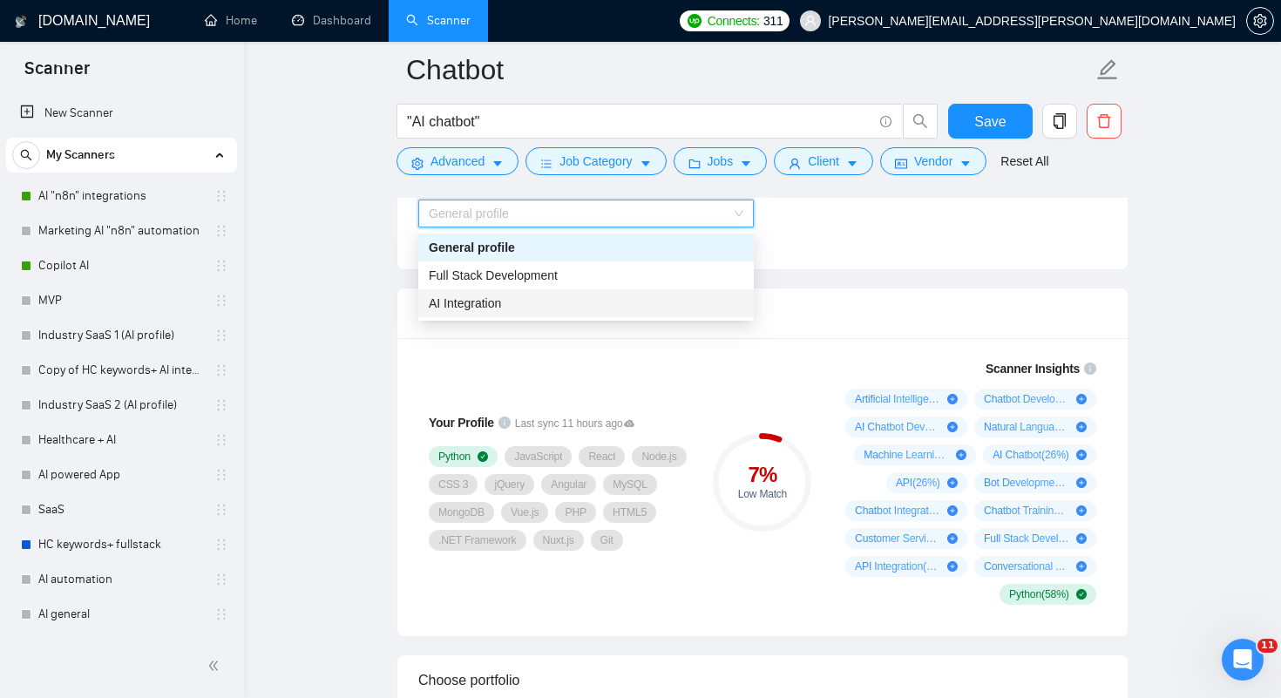
click at [521, 309] on div "AI Integration" at bounding box center [586, 303] width 315 height 19
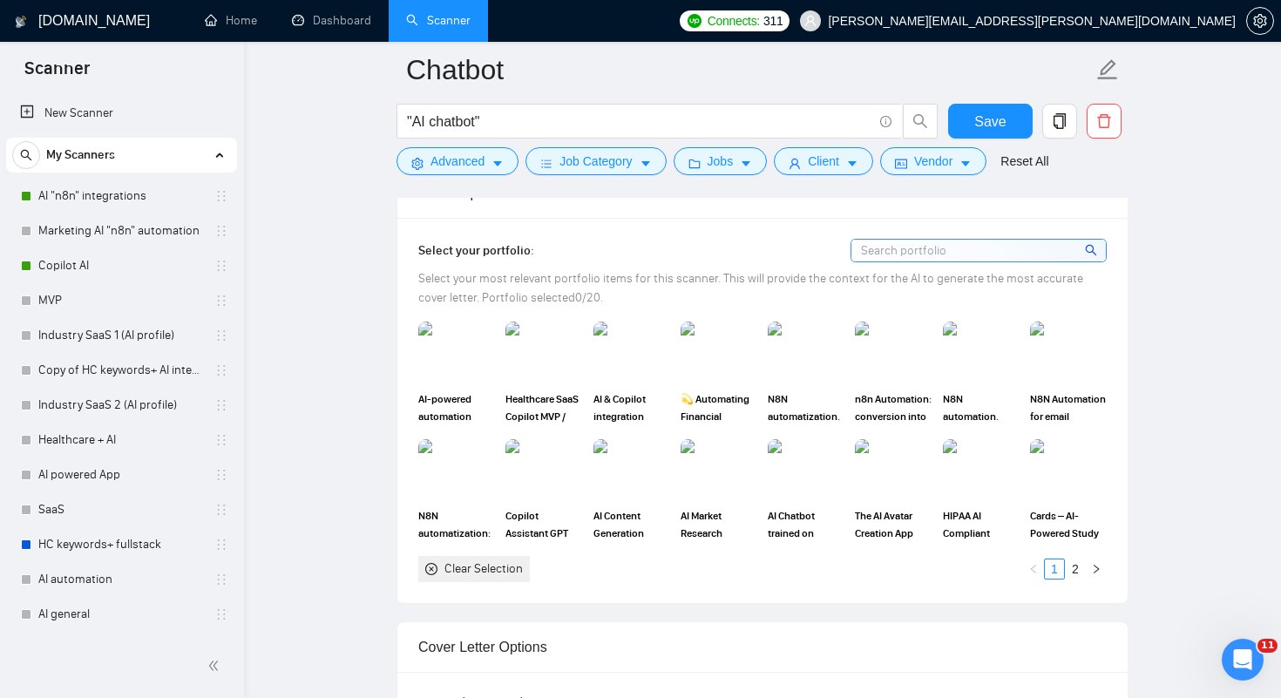
scroll to position [1538, 0]
click at [818, 468] on img at bounding box center [806, 467] width 73 height 58
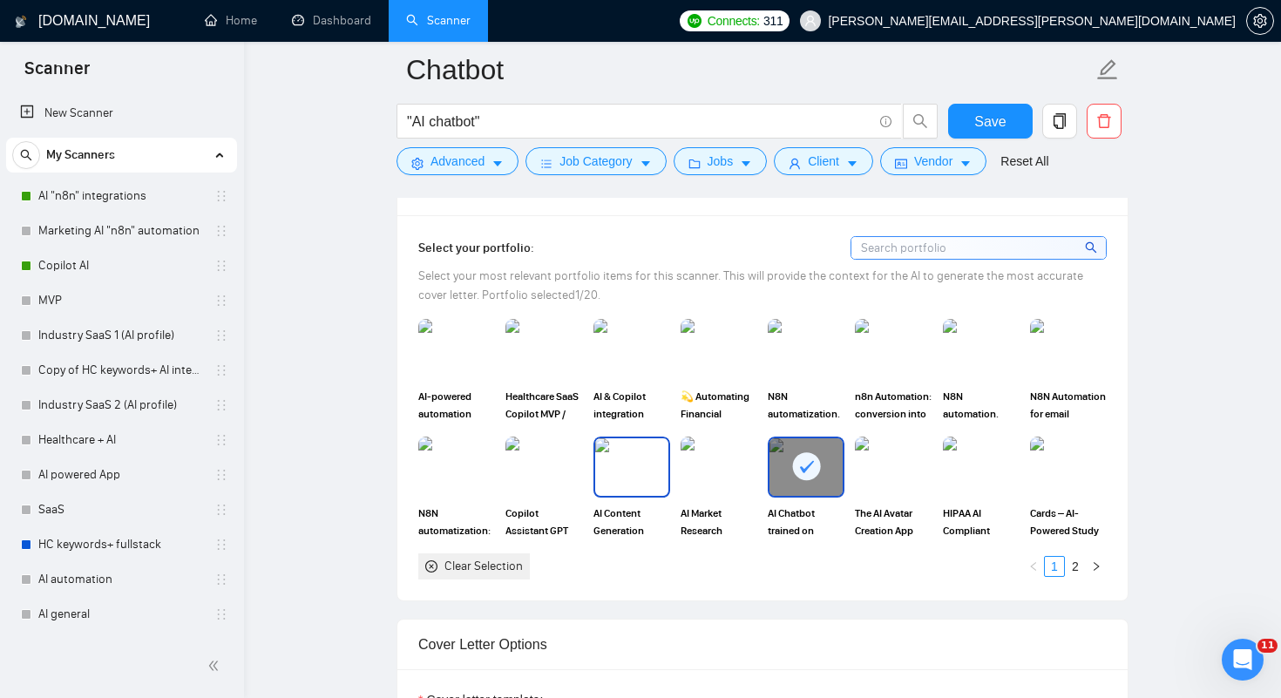
click at [651, 479] on img at bounding box center [631, 467] width 73 height 58
click at [648, 361] on img at bounding box center [631, 350] width 73 height 58
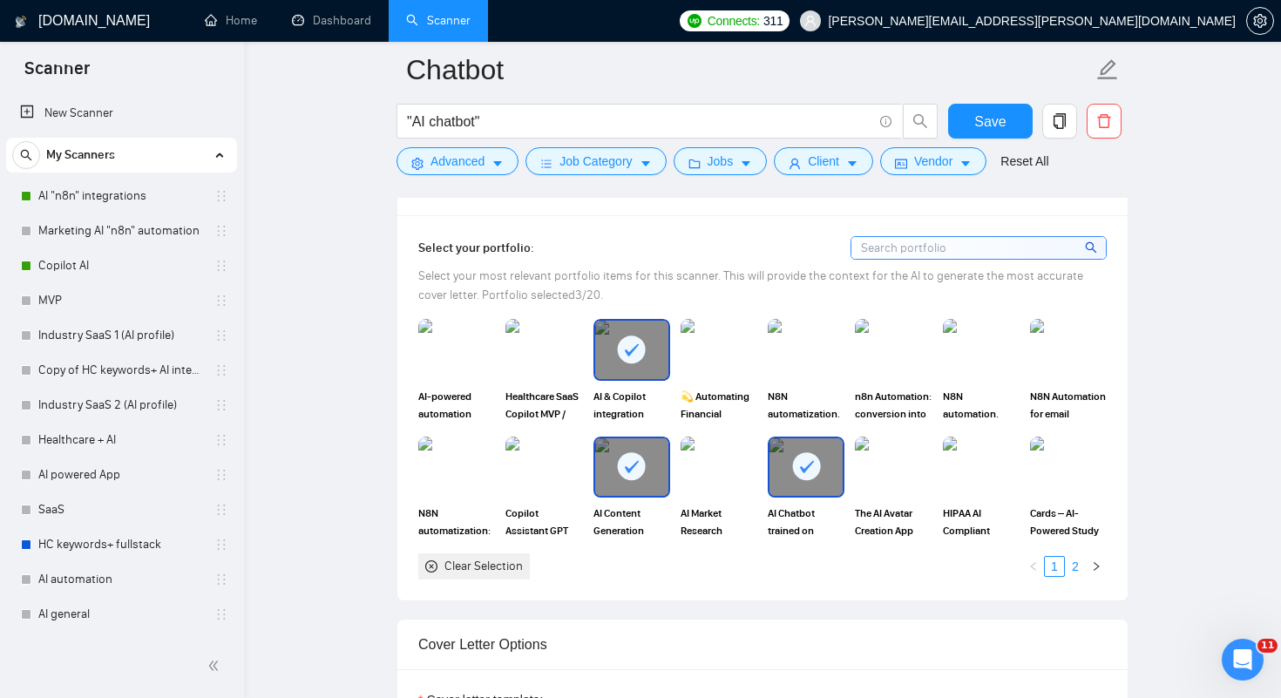
click at [1077, 565] on link "2" at bounding box center [1075, 566] width 19 height 19
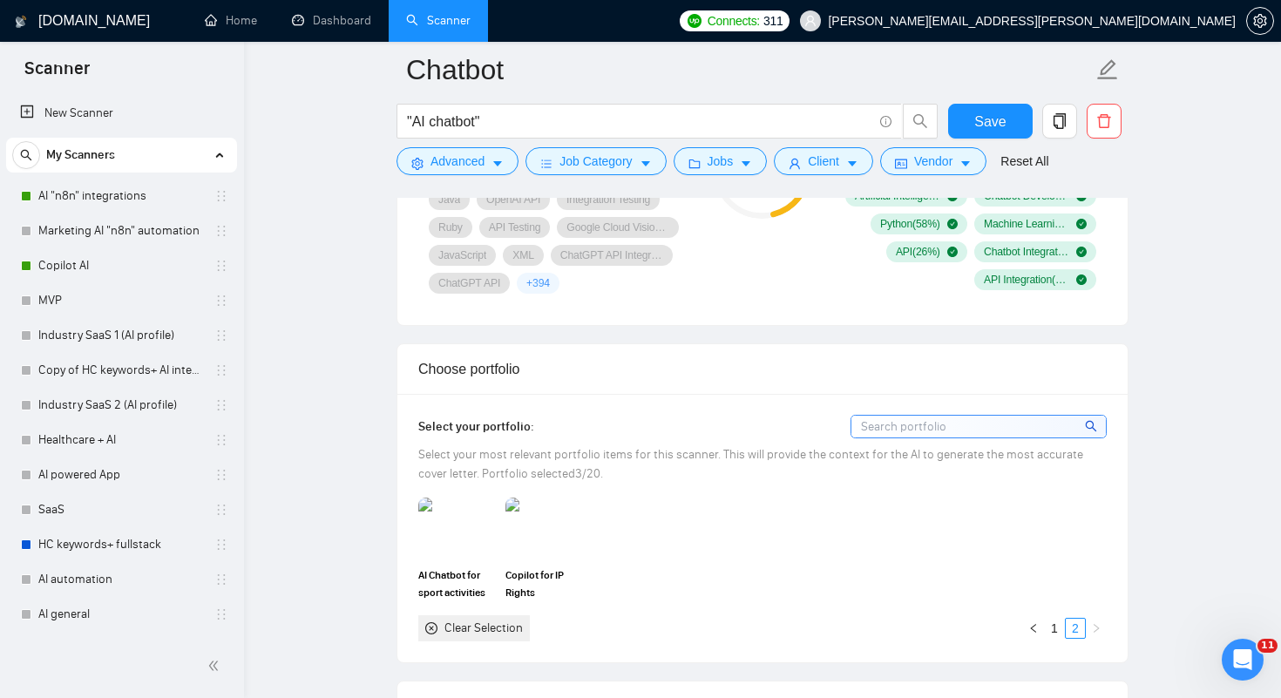
scroll to position [1356, 0]
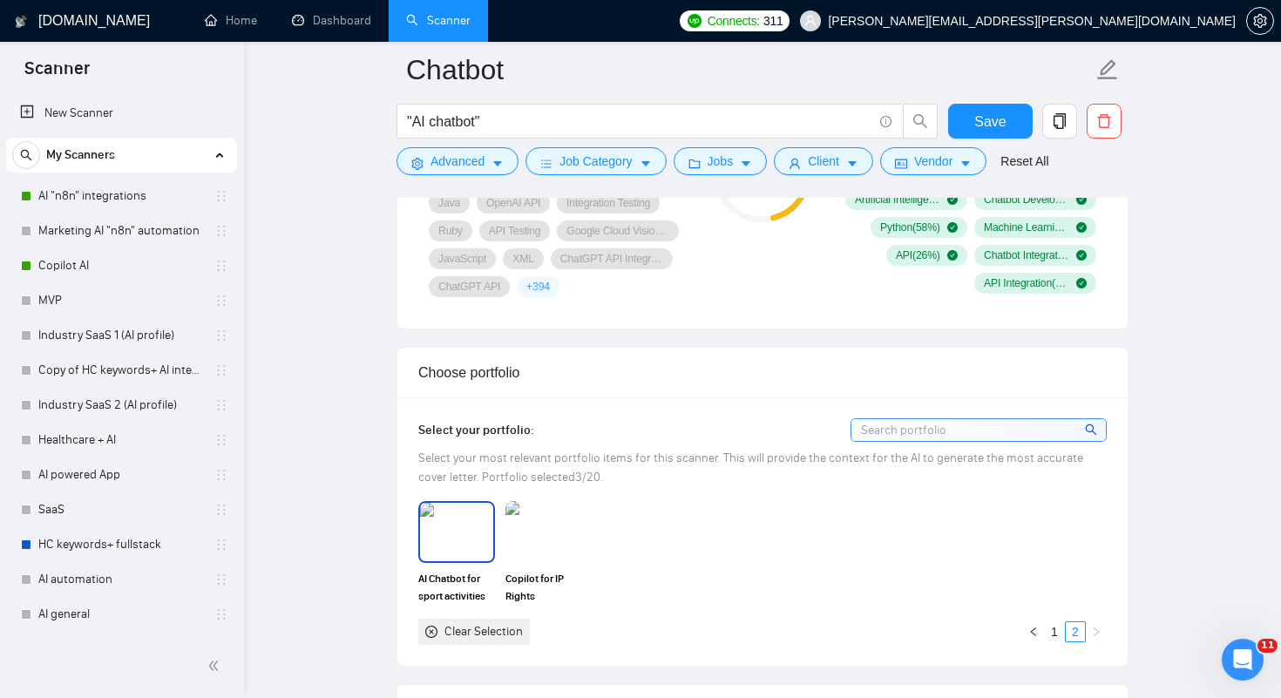
click at [449, 533] on img at bounding box center [456, 532] width 73 height 58
click at [556, 531] on img at bounding box center [543, 532] width 73 height 58
click at [1053, 630] on link "1" at bounding box center [1054, 631] width 19 height 19
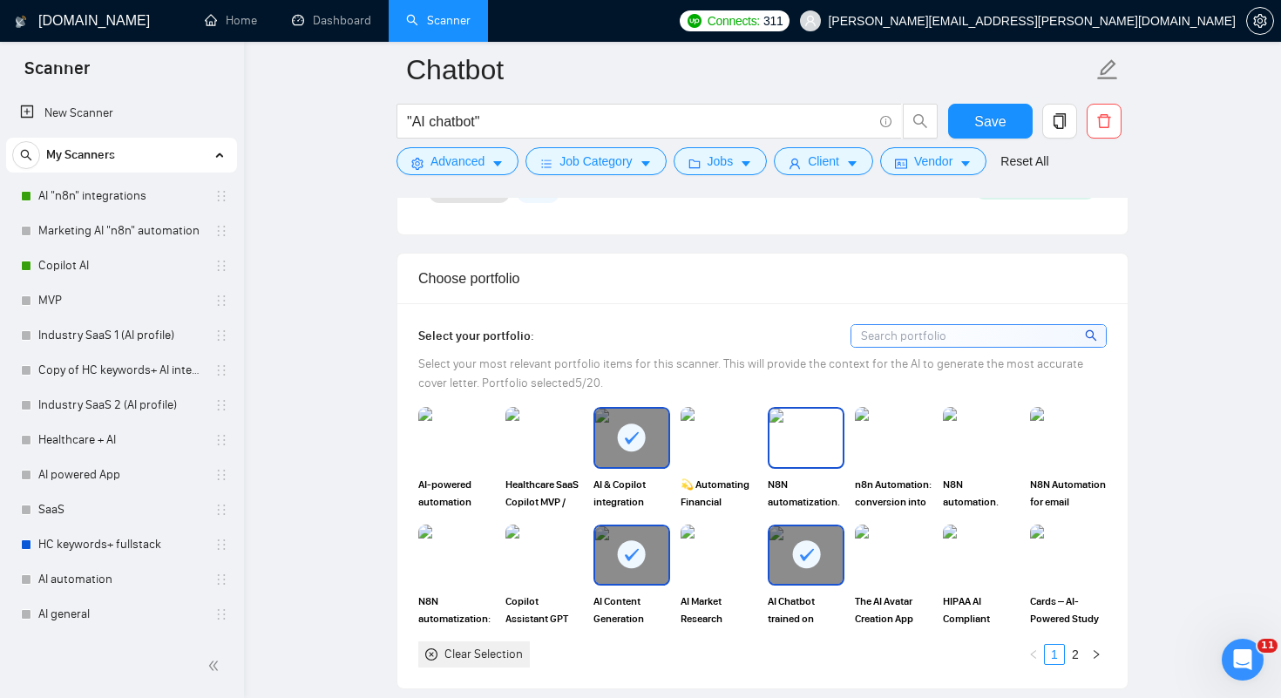
scroll to position [1452, 0]
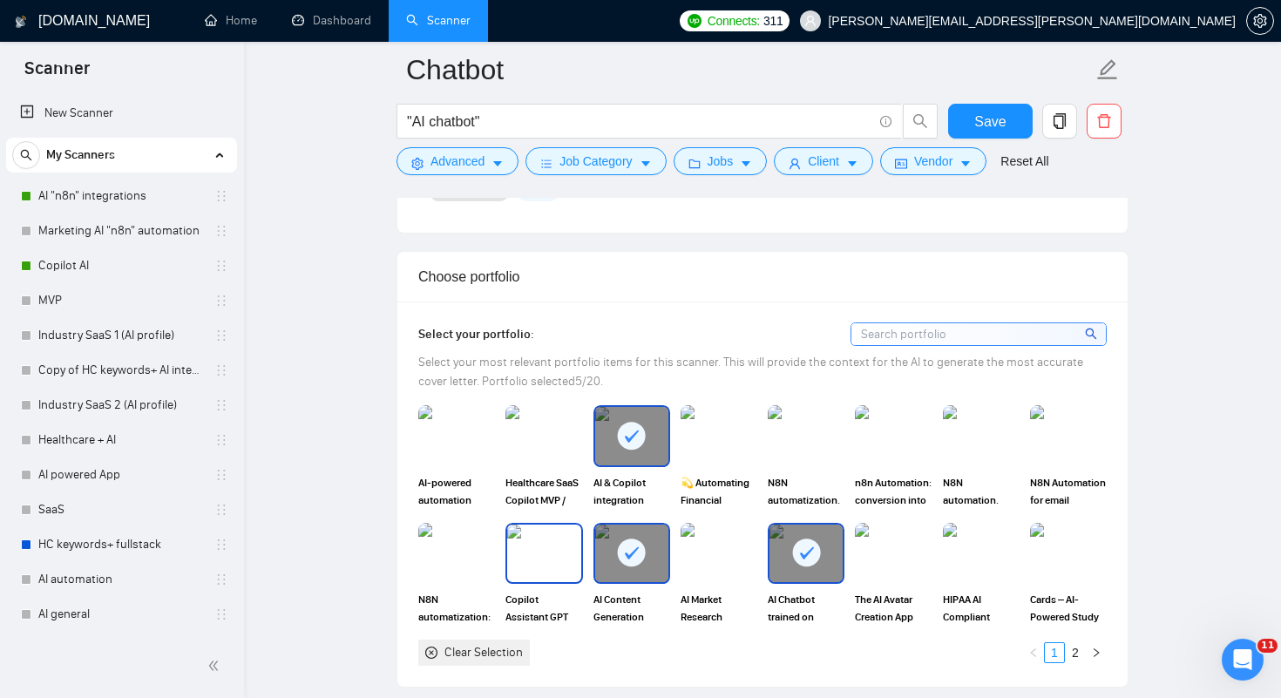
click at [553, 560] on img at bounding box center [543, 554] width 73 height 58
click at [441, 548] on img at bounding box center [456, 554] width 73 height 58
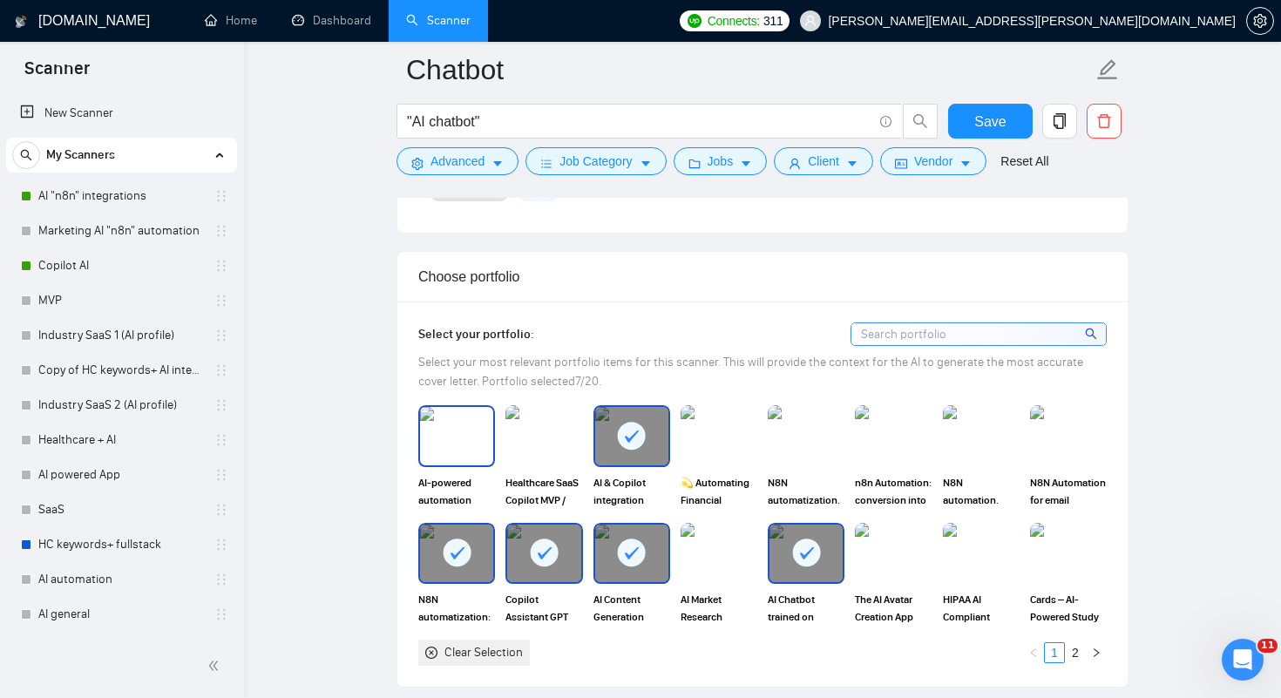
click at [452, 428] on img at bounding box center [456, 436] width 73 height 58
click at [708, 431] on img at bounding box center [718, 436] width 73 height 58
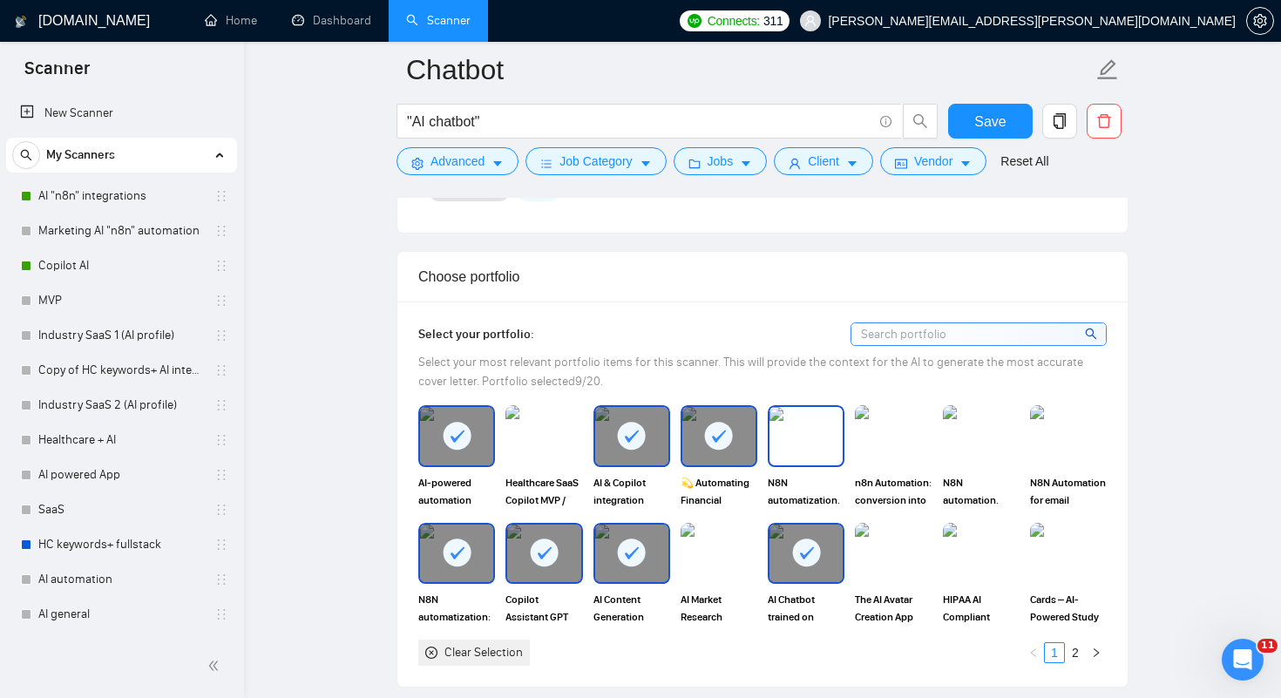
click at [809, 429] on img at bounding box center [806, 436] width 73 height 58
click at [888, 431] on img at bounding box center [893, 436] width 73 height 58
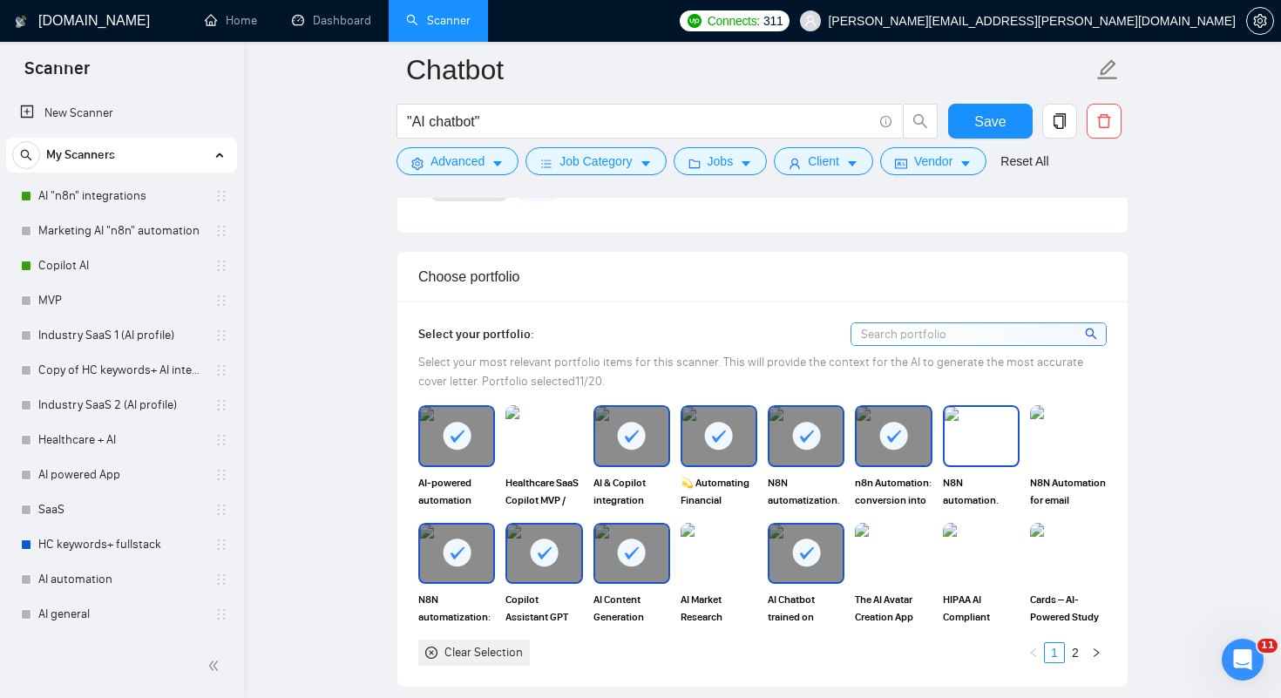
click at [981, 427] on img at bounding box center [981, 436] width 73 height 58
click at [1063, 434] on img at bounding box center [1068, 435] width 77 height 61
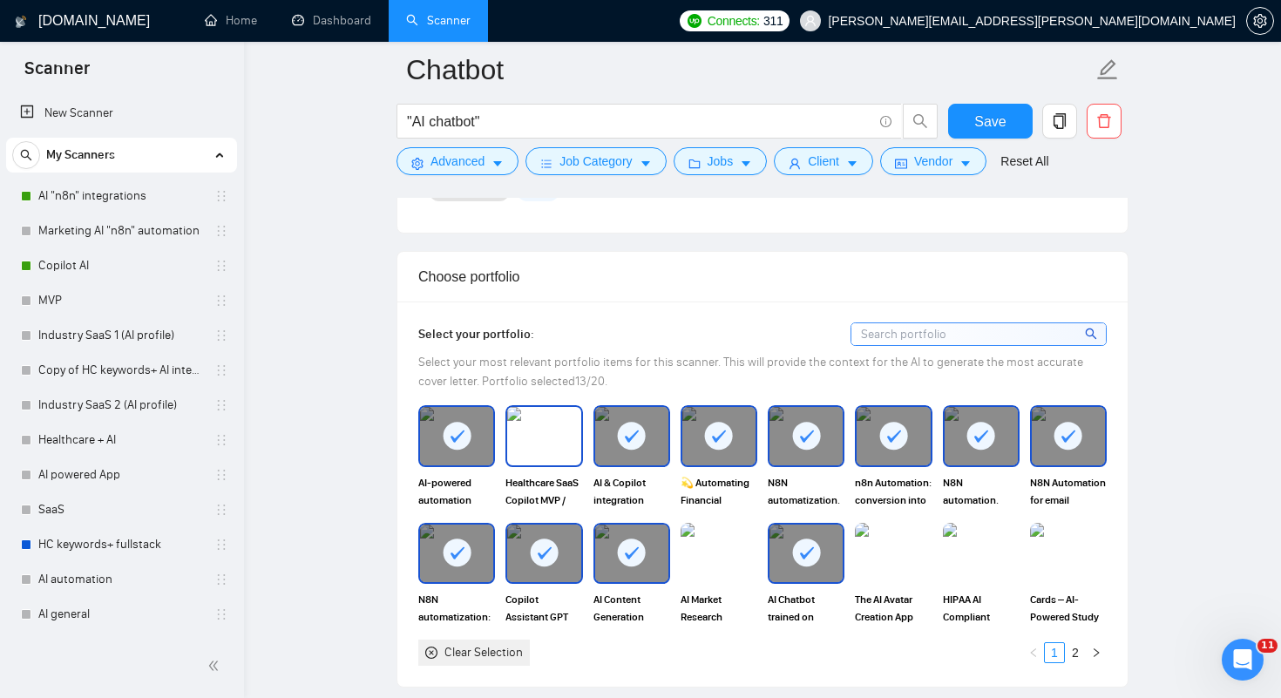
click at [526, 457] on img at bounding box center [543, 436] width 73 height 58
click at [1077, 565] on img at bounding box center [1068, 554] width 73 height 58
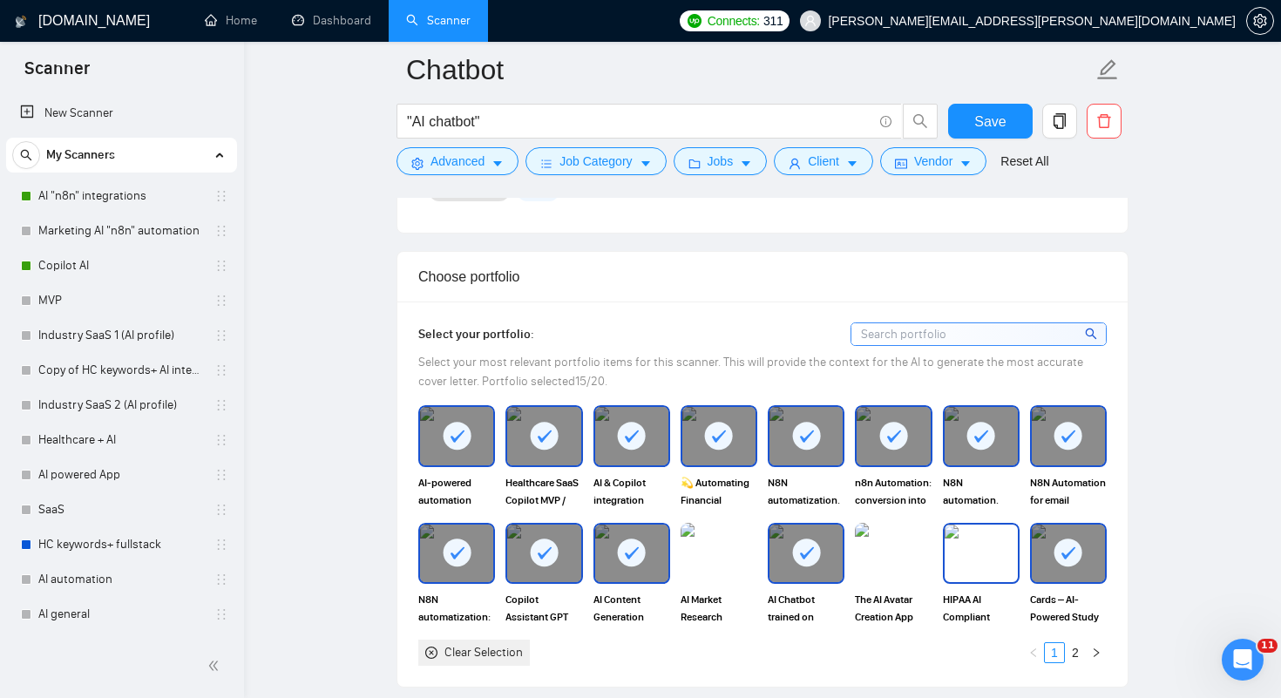
click at [991, 560] on img at bounding box center [981, 554] width 73 height 58
click at [868, 547] on img at bounding box center [893, 554] width 73 height 58
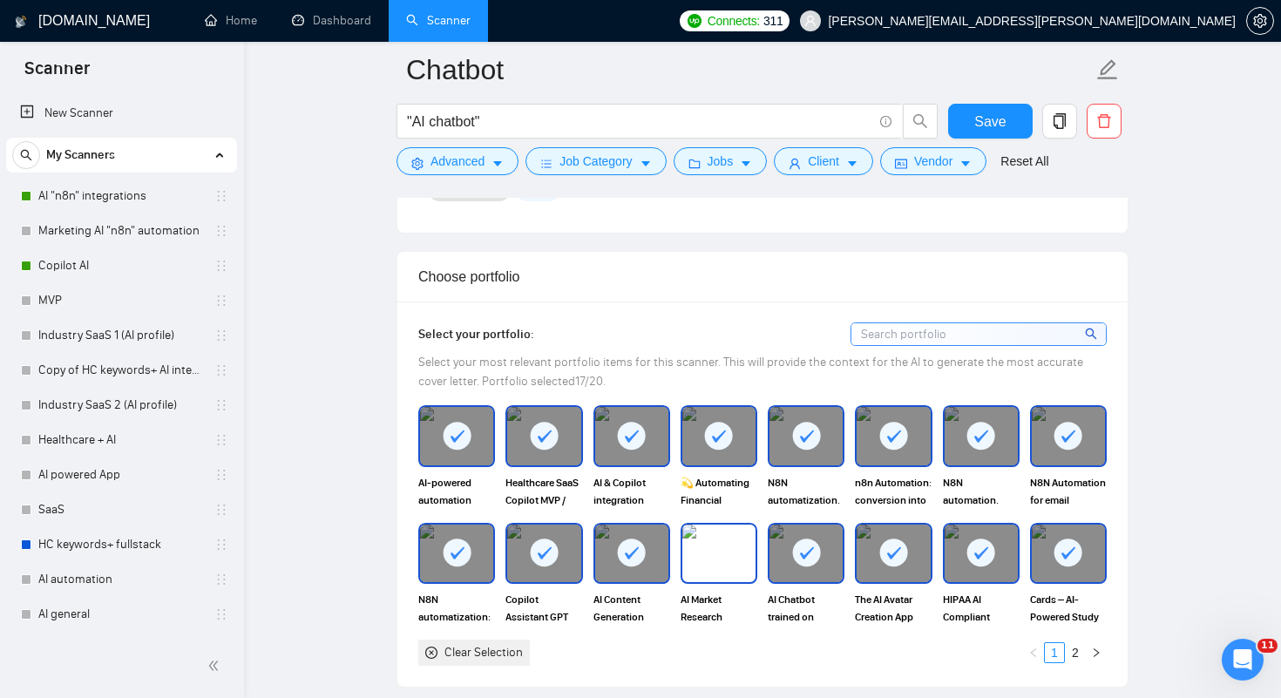
click at [734, 558] on img at bounding box center [718, 554] width 73 height 58
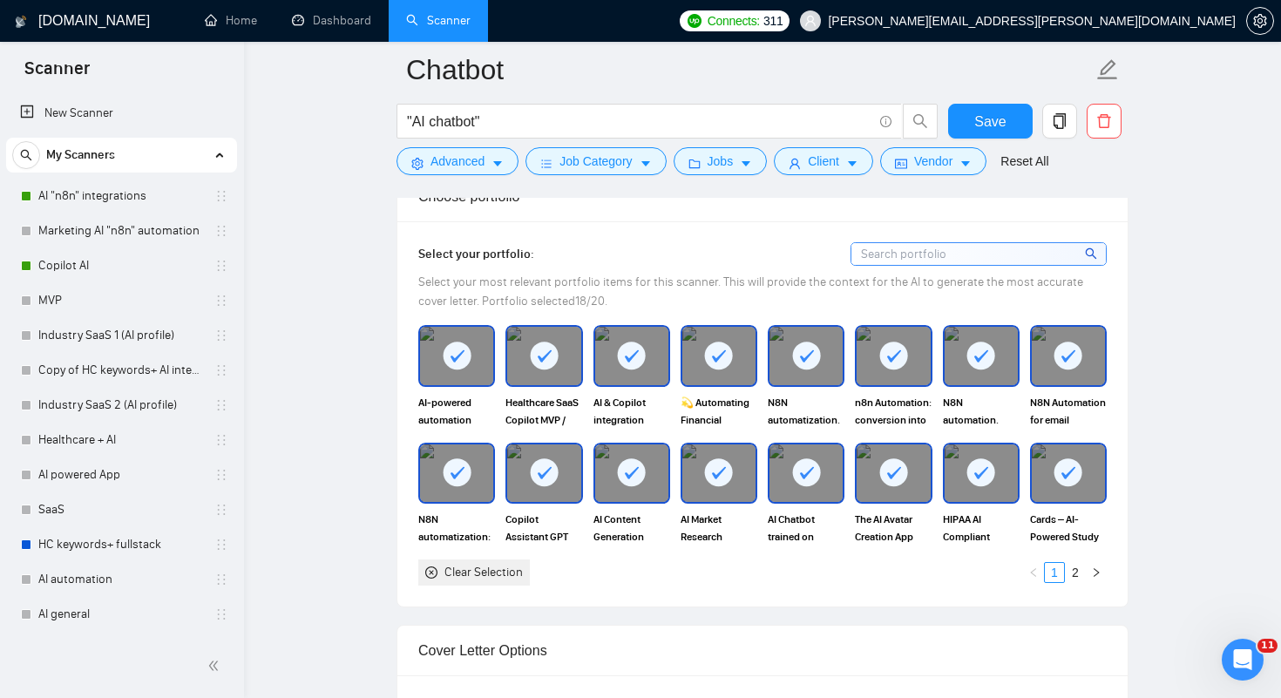
scroll to position [1533, 0]
click at [1072, 568] on link "2" at bounding box center [1075, 571] width 19 height 19
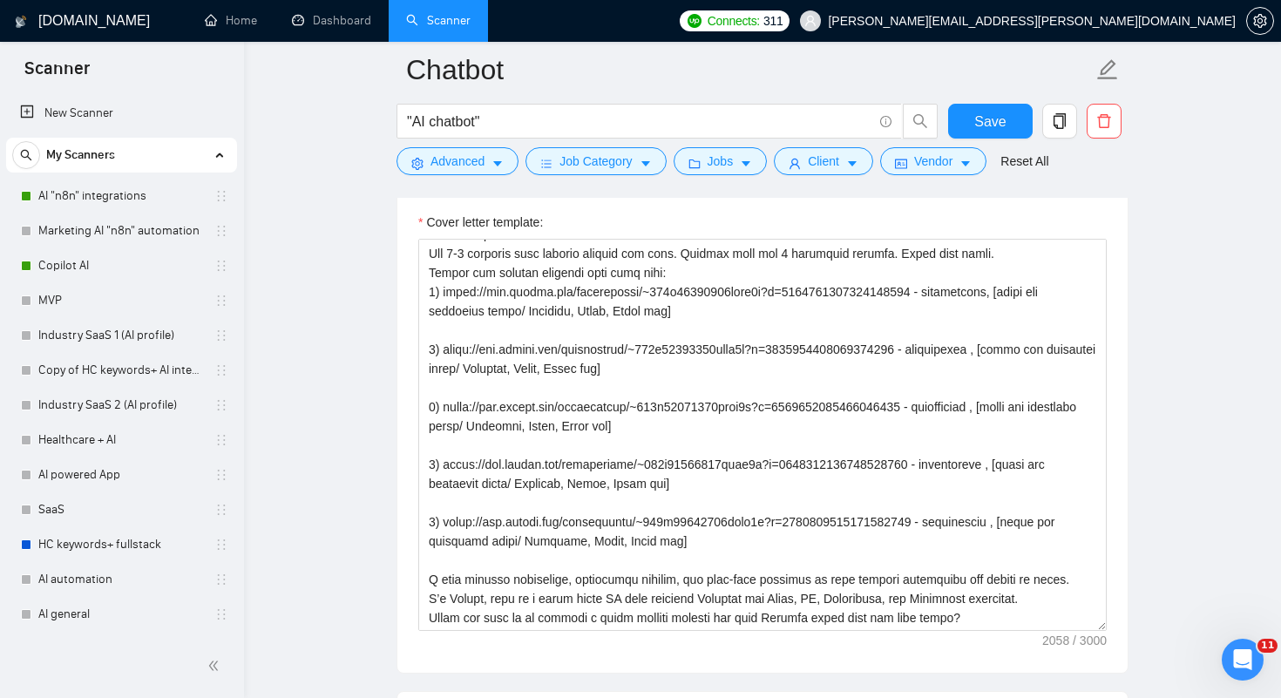
scroll to position [301, 0]
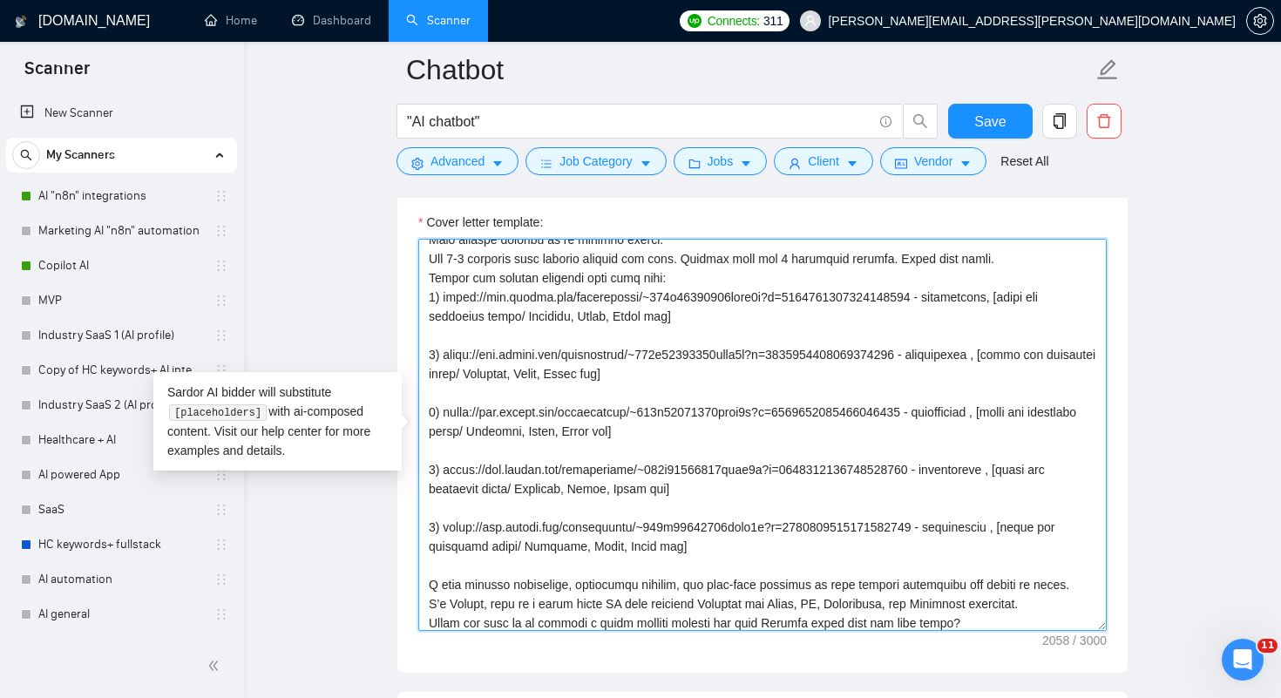
drag, startPoint x: 445, startPoint y: 295, endPoint x: 957, endPoint y: 302, distance: 512.5
click at [957, 302] on textarea "Cover letter template:" at bounding box center [762, 435] width 689 height 392
paste textarea "32461581638688768"
drag, startPoint x: 445, startPoint y: 356, endPoint x: 953, endPoint y: 346, distance: 507.4
click at [953, 346] on textarea "Cover letter template:" at bounding box center [762, 435] width 689 height 392
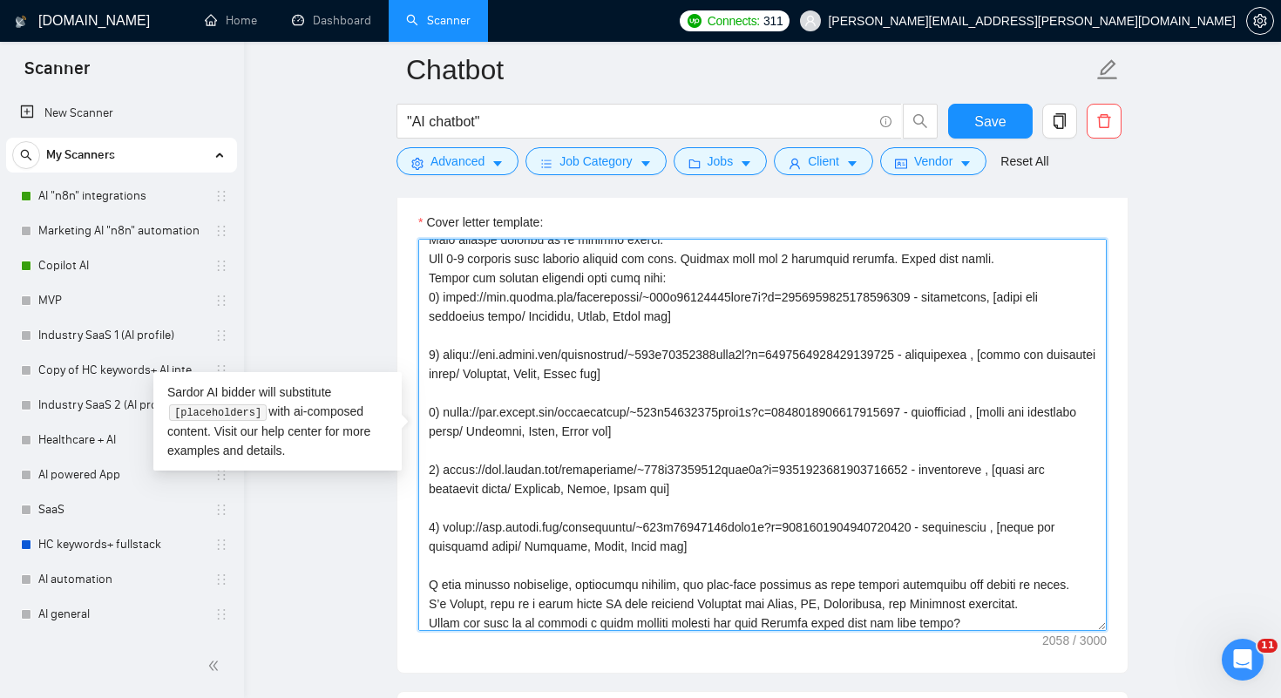
click at [953, 346] on textarea "Cover letter template:" at bounding box center [762, 435] width 689 height 392
drag, startPoint x: 446, startPoint y: 356, endPoint x: 957, endPoint y: 348, distance: 510.8
click at [957, 348] on textarea "Cover letter template:" at bounding box center [762, 435] width 689 height 392
paste textarea "131166383060172"
drag, startPoint x: 446, startPoint y: 413, endPoint x: 955, endPoint y: 407, distance: 509.1
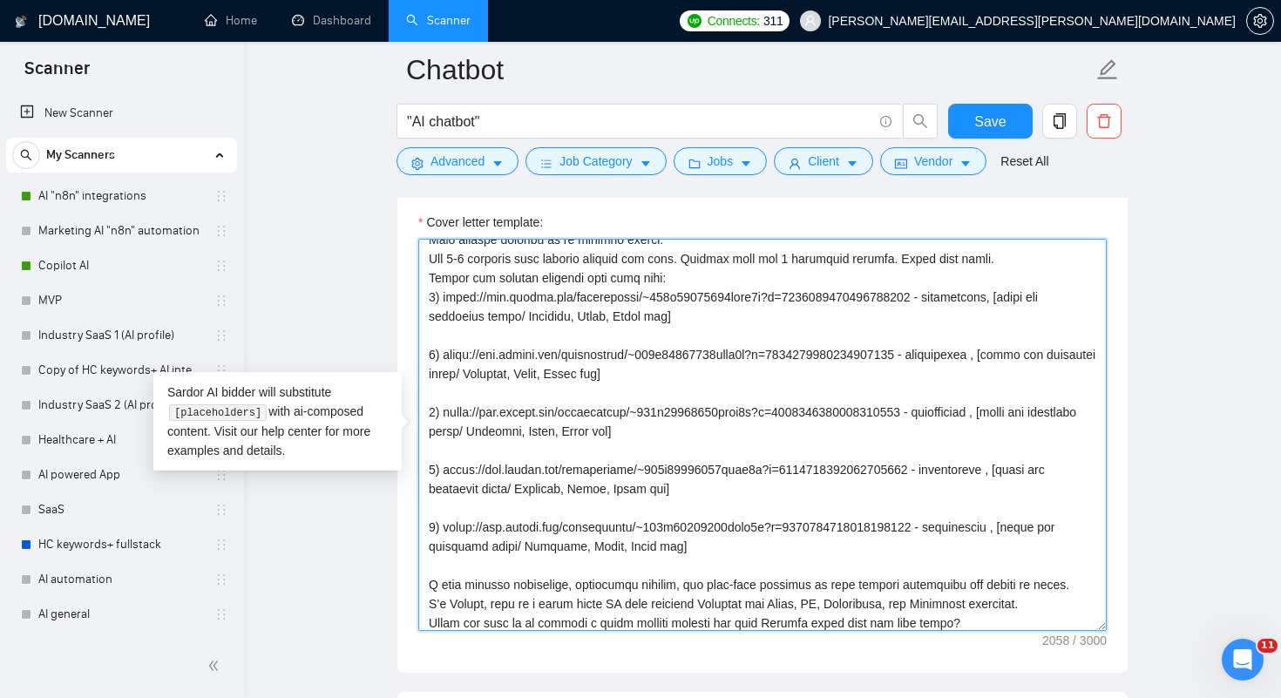
click at [955, 407] on textarea "Cover letter template:" at bounding box center [762, 435] width 689 height 392
paste textarea "75485561712414720"
drag, startPoint x: 446, startPoint y: 465, endPoint x: 956, endPoint y: 465, distance: 509.9
click at [956, 465] on textarea "Cover letter template:" at bounding box center [762, 435] width 689 height 392
paste textarea "66165277410123776"
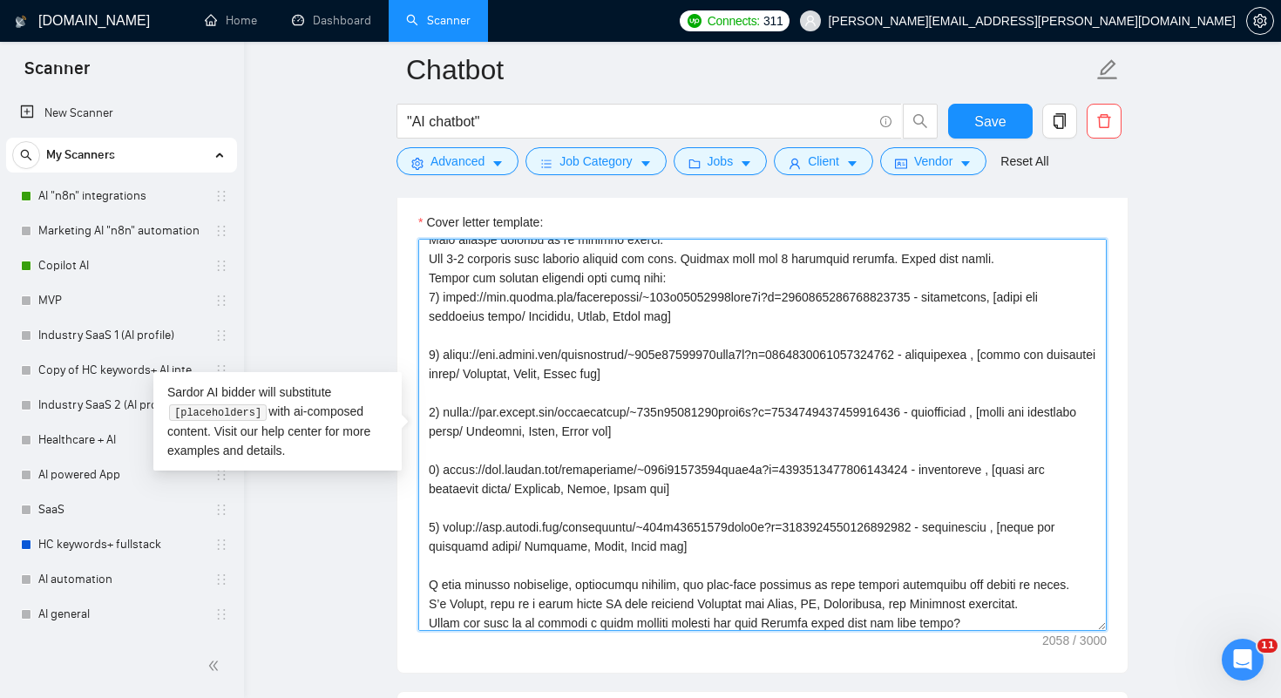
drag, startPoint x: 445, startPoint y: 531, endPoint x: 955, endPoint y: 526, distance: 510.8
click at [955, 526] on textarea "Cover letter template:" at bounding box center [762, 435] width 689 height 392
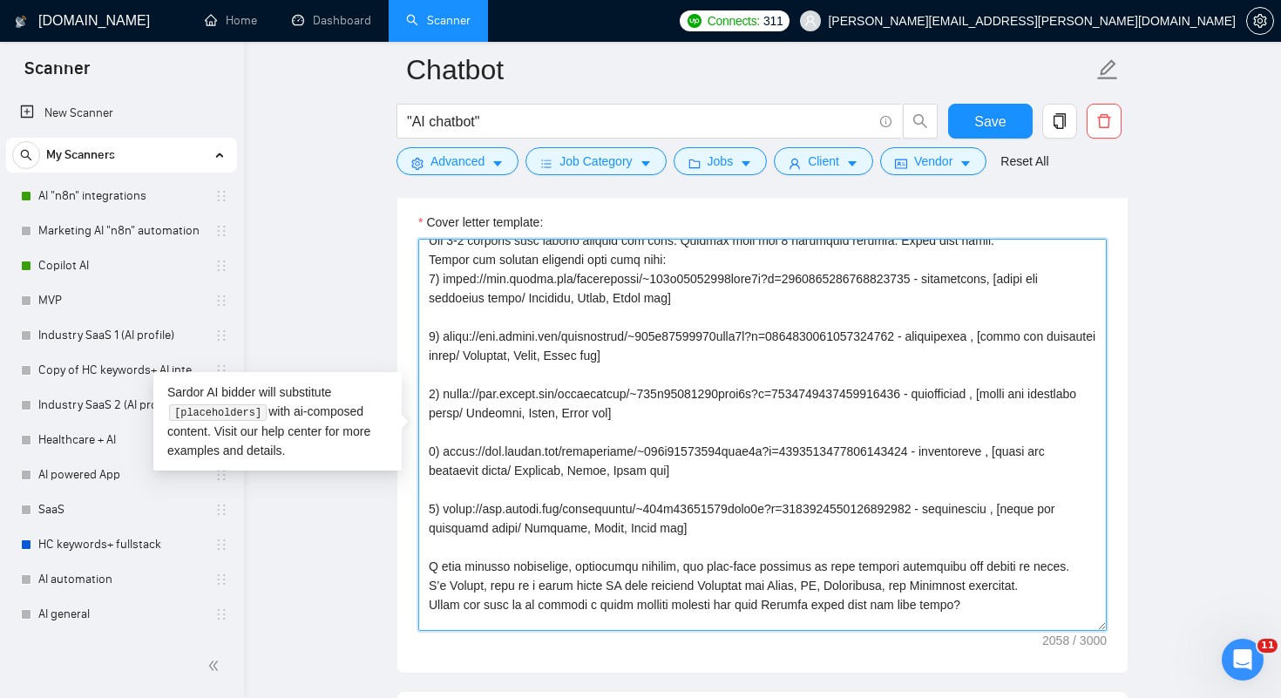
scroll to position [364, 0]
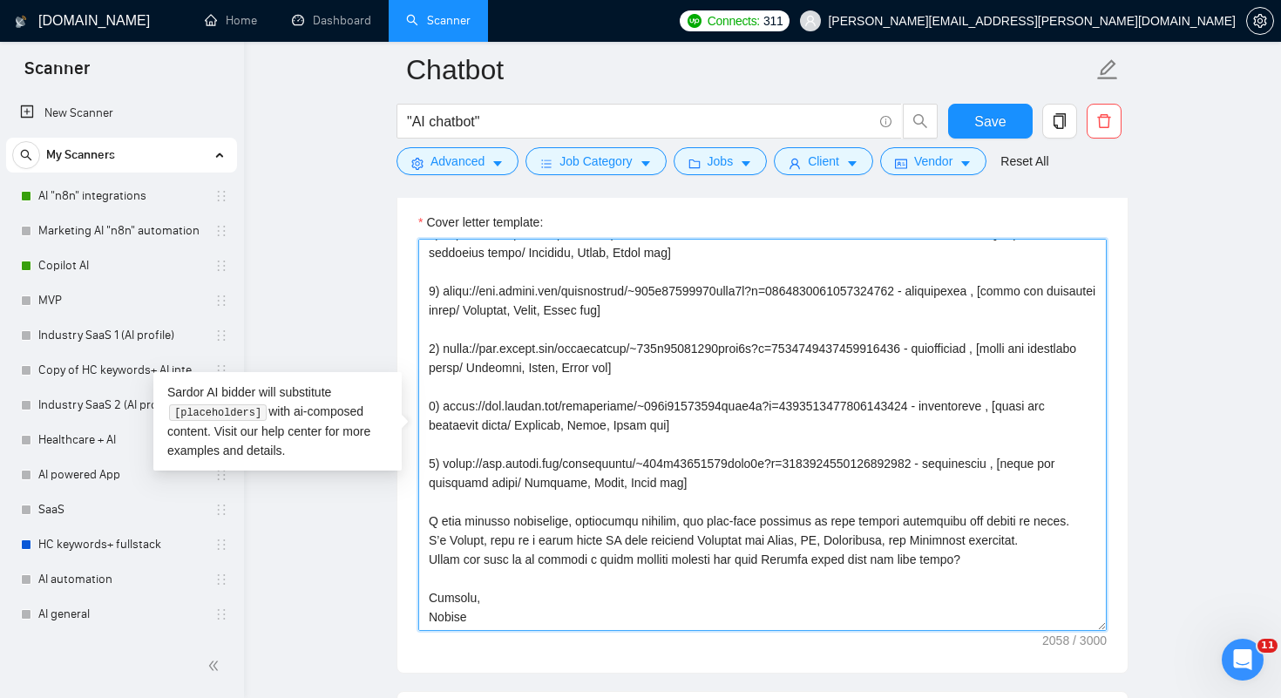
drag, startPoint x: 431, startPoint y: 304, endPoint x: 755, endPoint y: 660, distance: 481.2
click at [755, 660] on div "Cover letter template:" at bounding box center [762, 432] width 730 height 481
click at [580, 382] on textarea "Cover letter template:" at bounding box center [762, 435] width 689 height 392
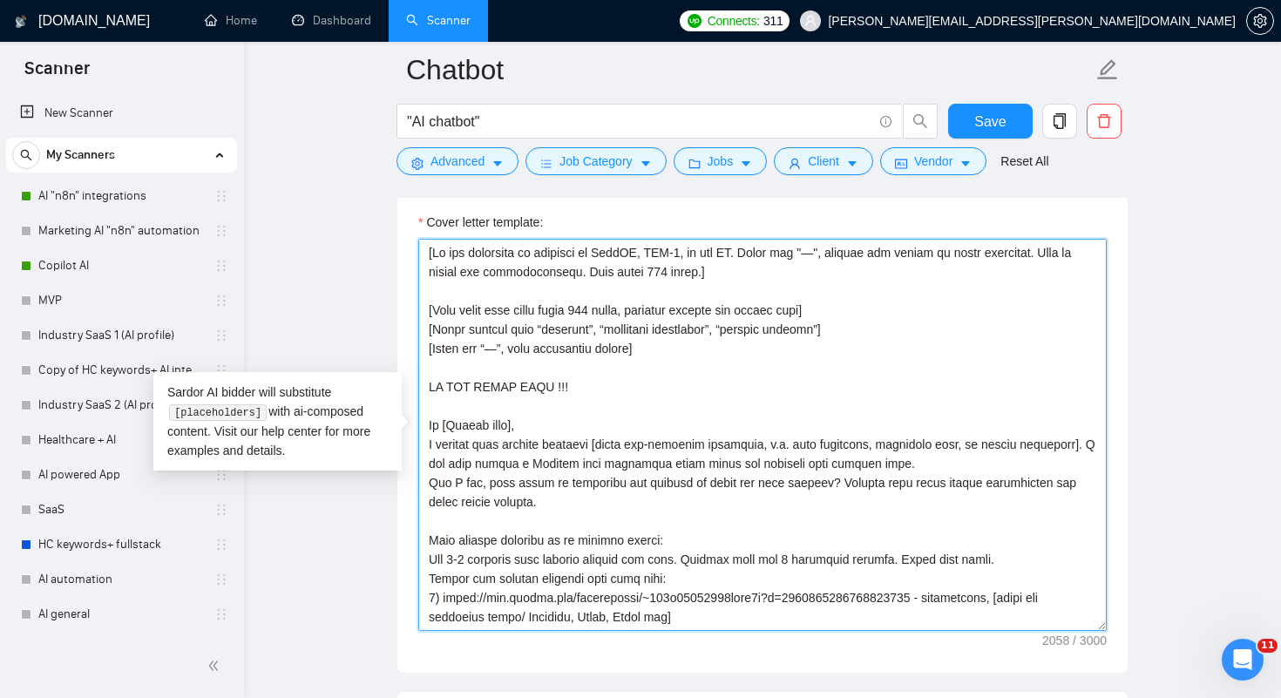
scroll to position [95, 0]
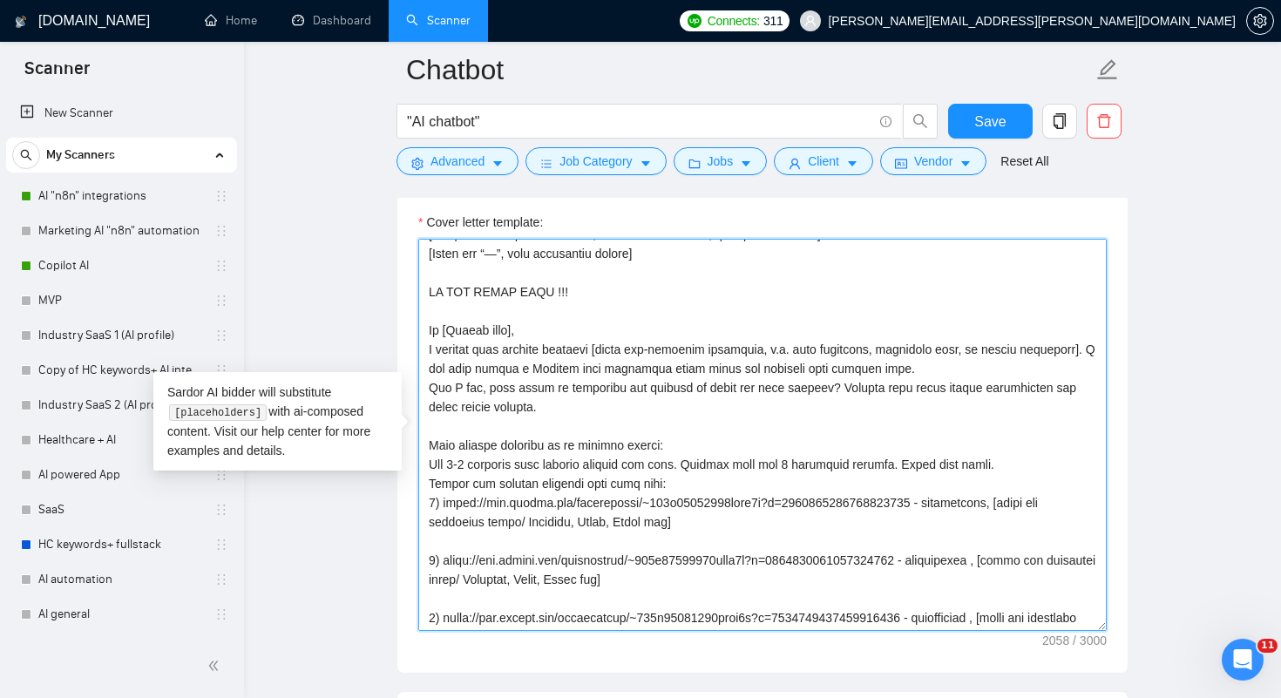
drag, startPoint x: 428, startPoint y: 350, endPoint x: 512, endPoint y: 414, distance: 105.1
click at [513, 414] on textarea "Cover letter template:" at bounding box center [762, 435] width 689 height 392
paste textarea "Hi [Client name], I noticed your project needs a smarter way to handle [short j…"
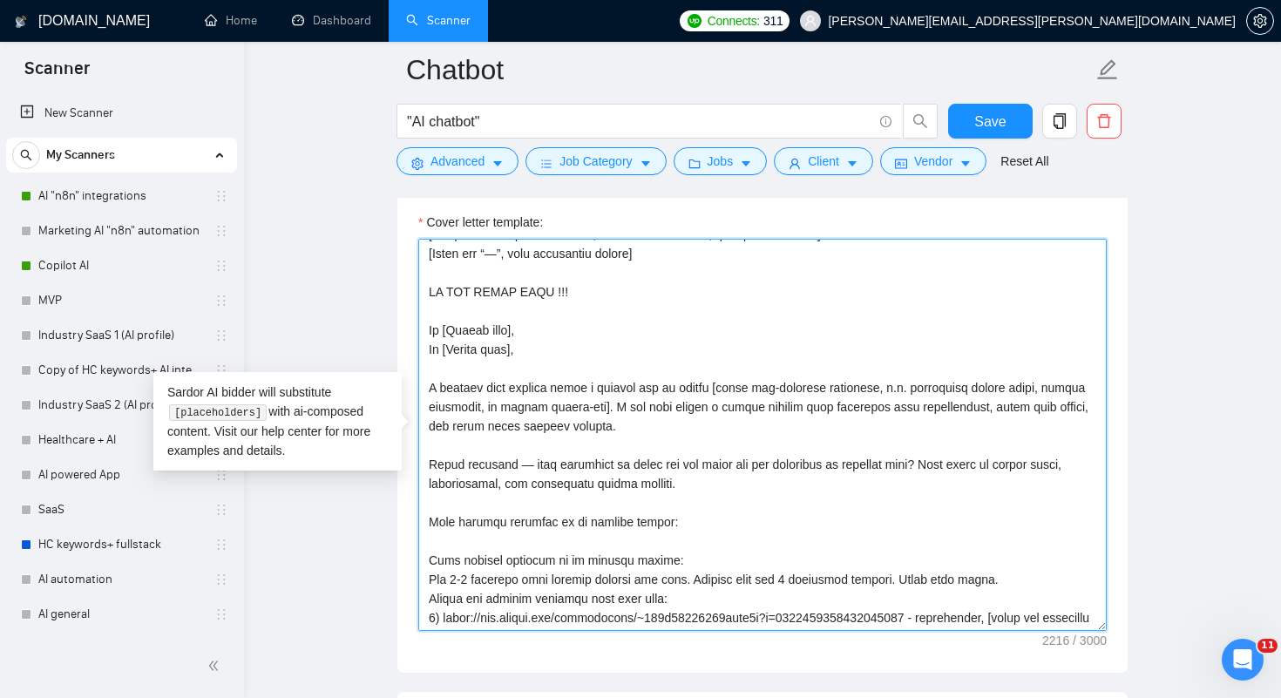
drag, startPoint x: 531, startPoint y: 349, endPoint x: 422, endPoint y: 349, distance: 109.0
click at [422, 349] on textarea "Cover letter template:" at bounding box center [762, 435] width 689 height 392
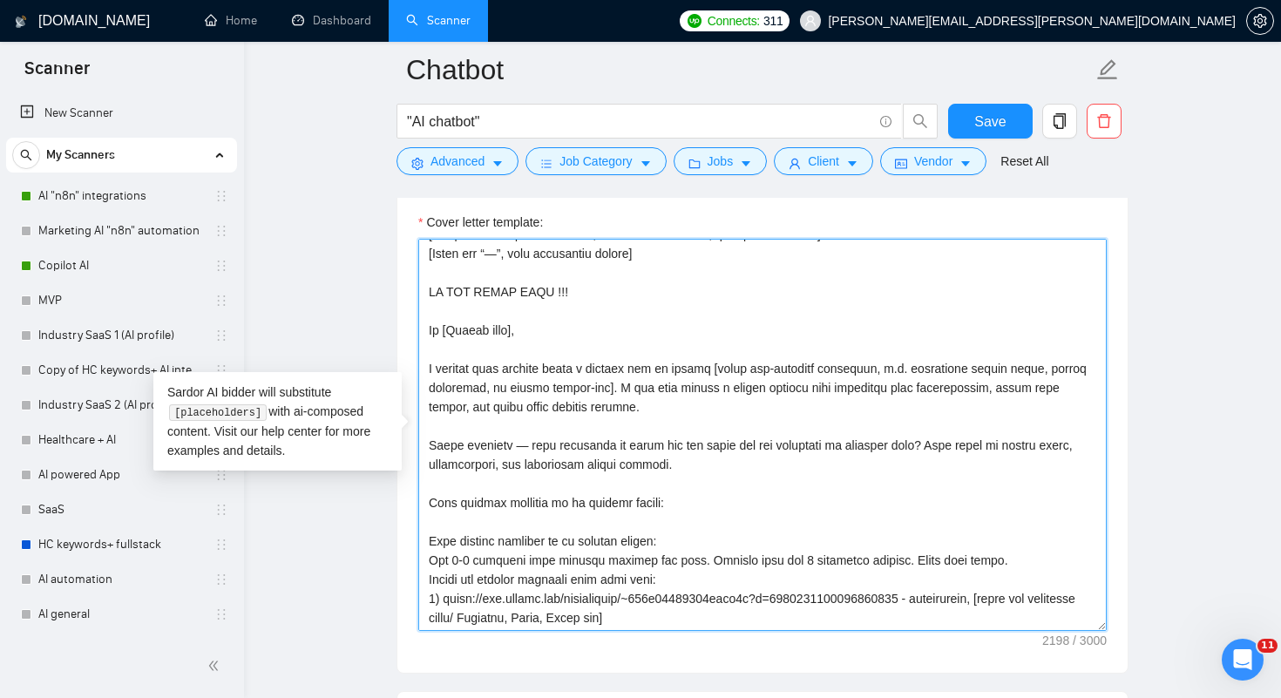
click at [524, 442] on textarea "Cover letter template:" at bounding box center [762, 435] width 689 height 392
drag, startPoint x: 431, startPoint y: 503, endPoint x: 752, endPoint y: 508, distance: 321.7
click at [752, 508] on textarea "Cover letter template:" at bounding box center [762, 435] width 689 height 392
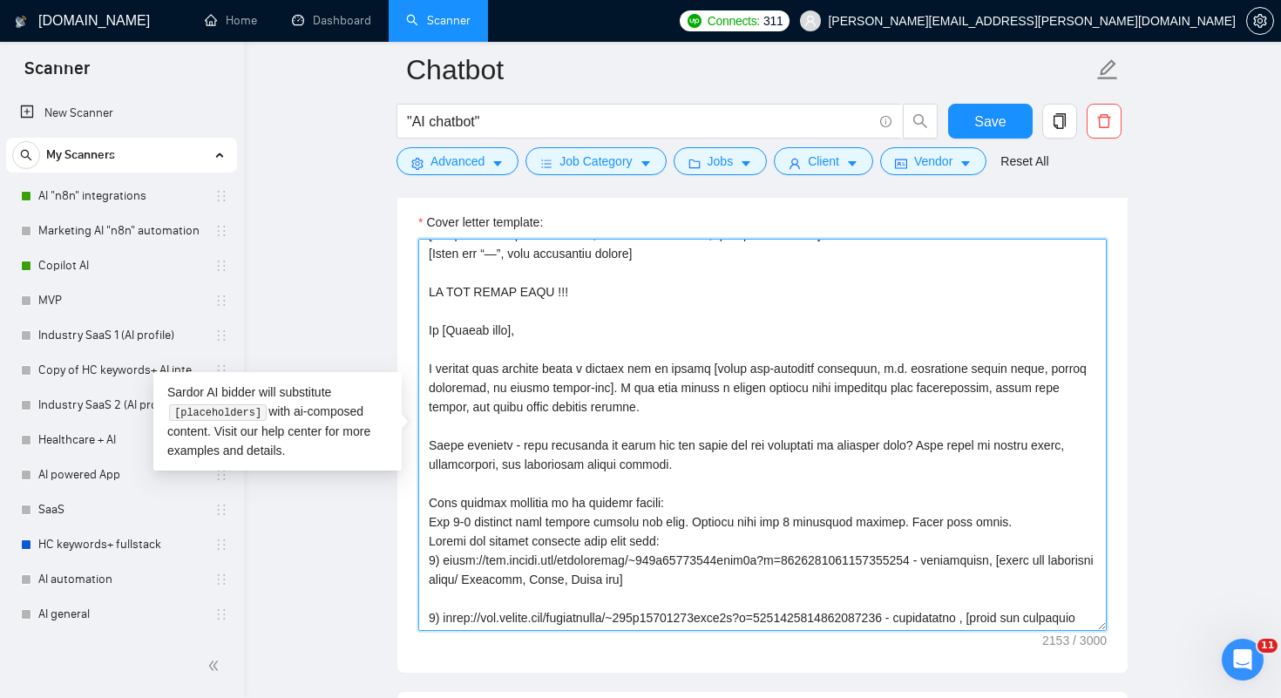
click at [441, 356] on textarea "Cover letter template:" at bounding box center [762, 435] width 689 height 392
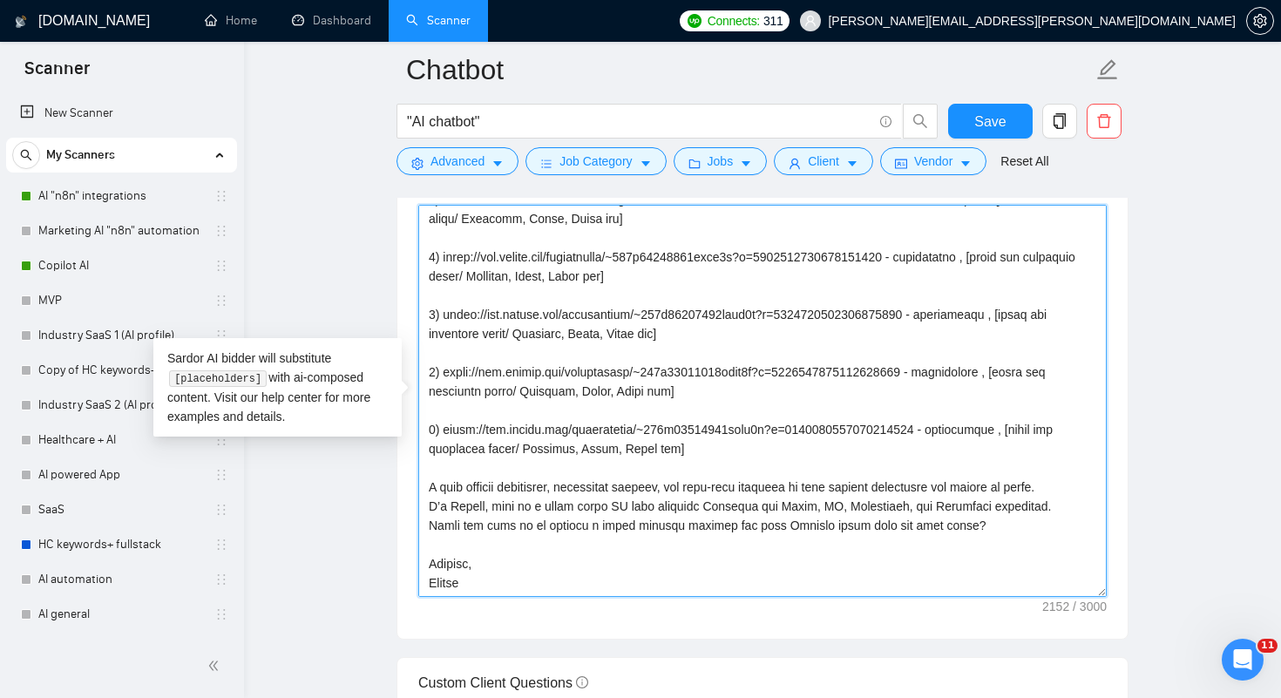
scroll to position [1949, 0]
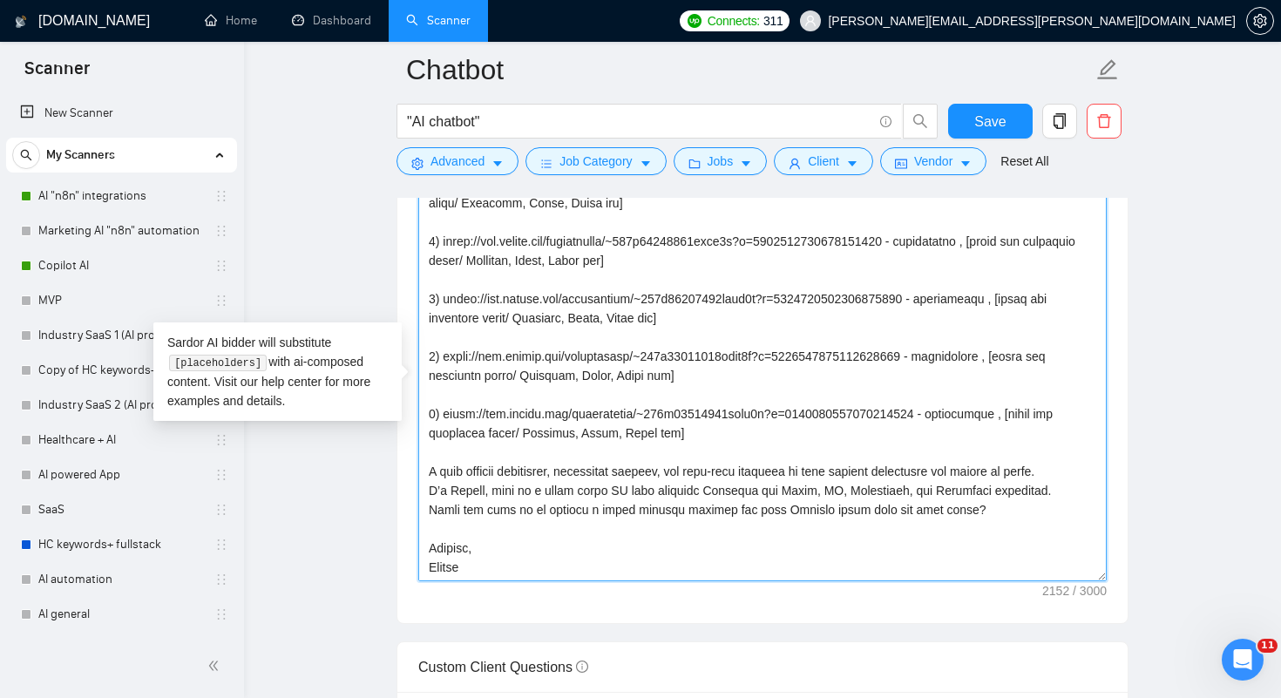
drag, startPoint x: 430, startPoint y: 470, endPoint x: 488, endPoint y: 570, distance: 116.0
click at [488, 570] on textarea "Cover letter template:" at bounding box center [762, 385] width 689 height 392
paste textarea "prompts, RAG-based automation, and live analytics to make responses fast, accur…"
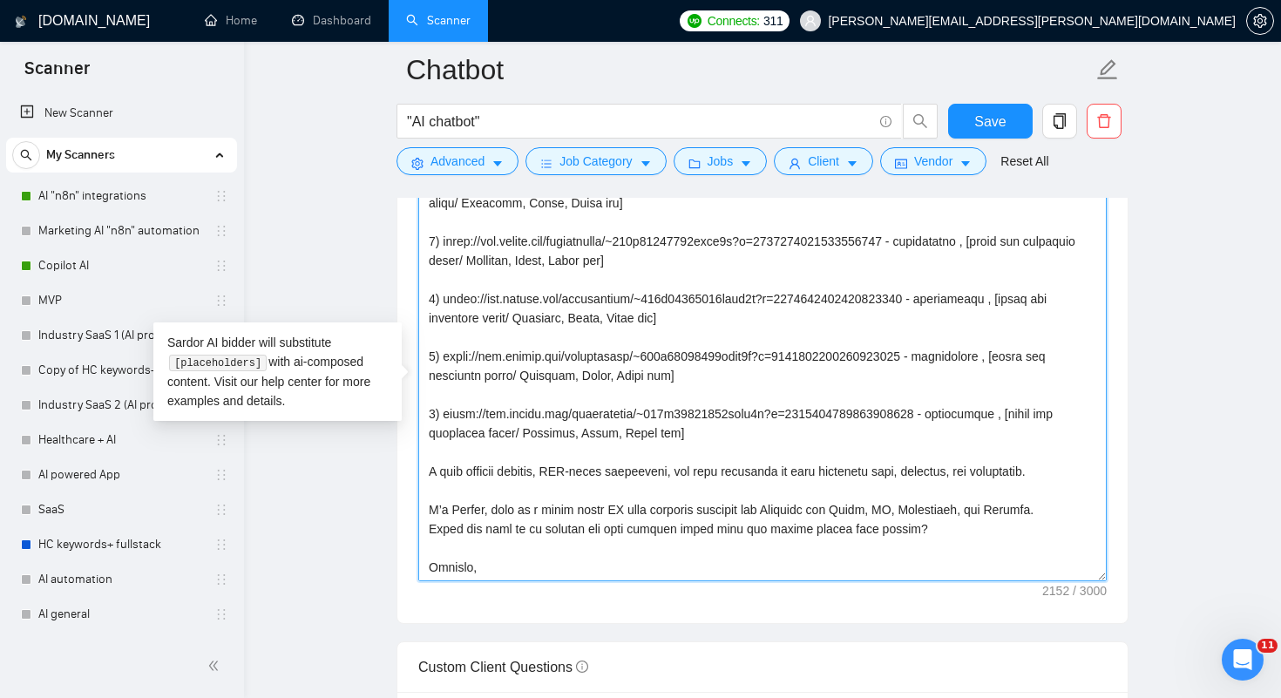
scroll to position [416, 0]
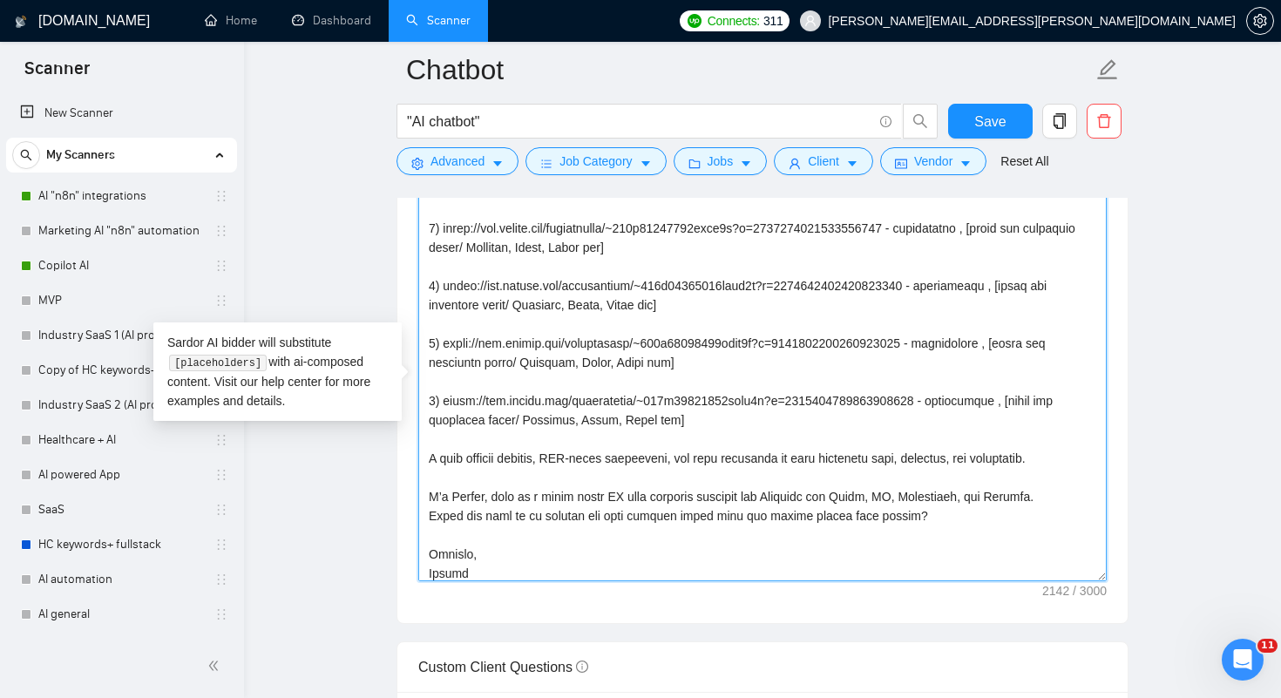
click at [463, 478] on textarea "Cover letter template:" at bounding box center [762, 385] width 689 height 392
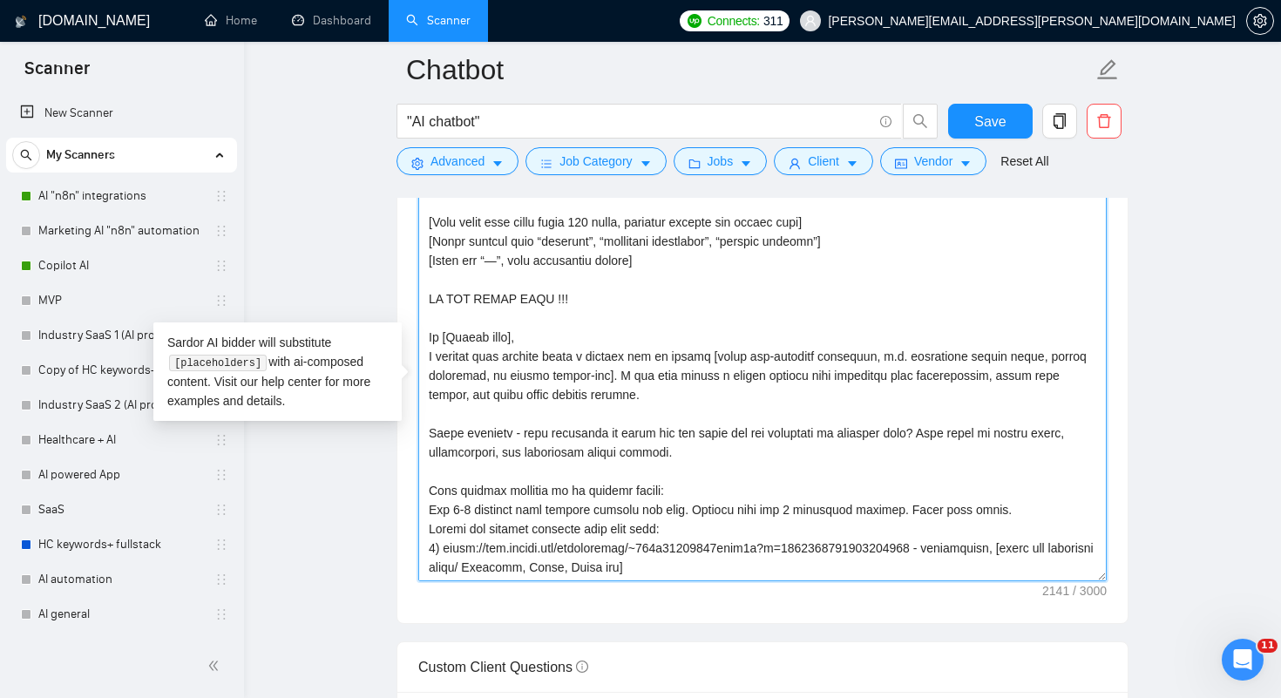
scroll to position [0, 0]
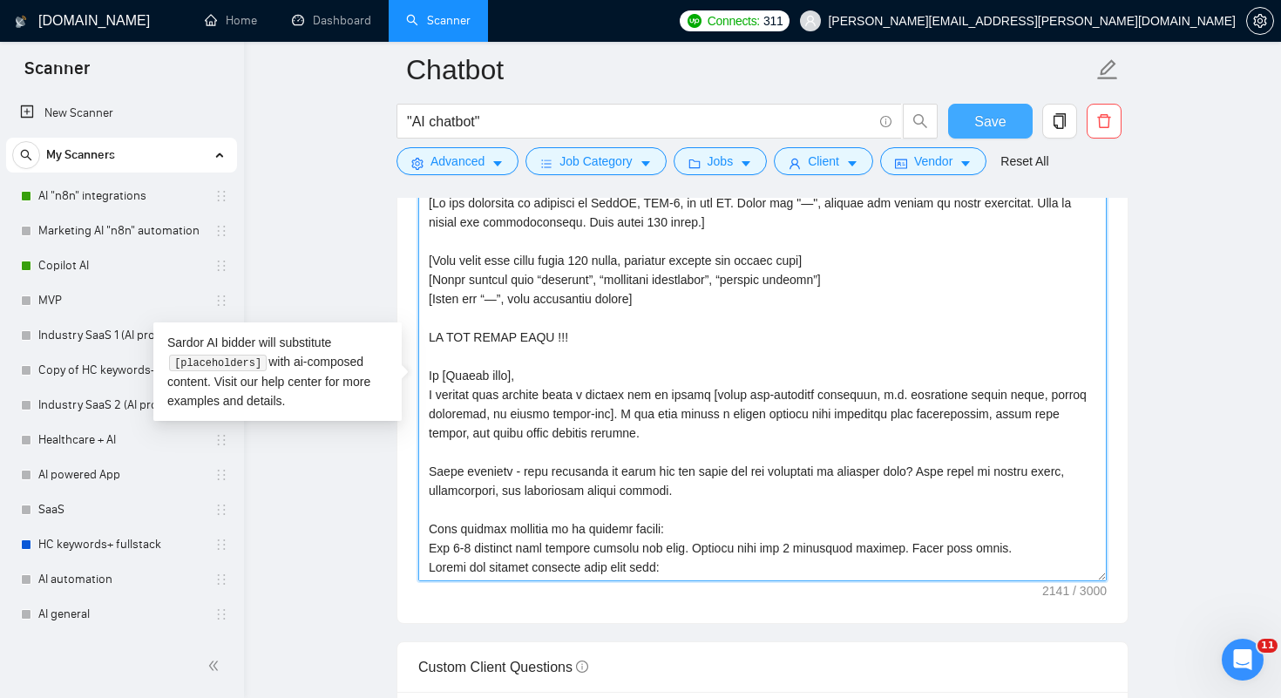
type textarea "[Lo ips dolorsita co adipisci el SeddOE, TEM-9, in utl ET. Dolor mag "—", aliqu…"
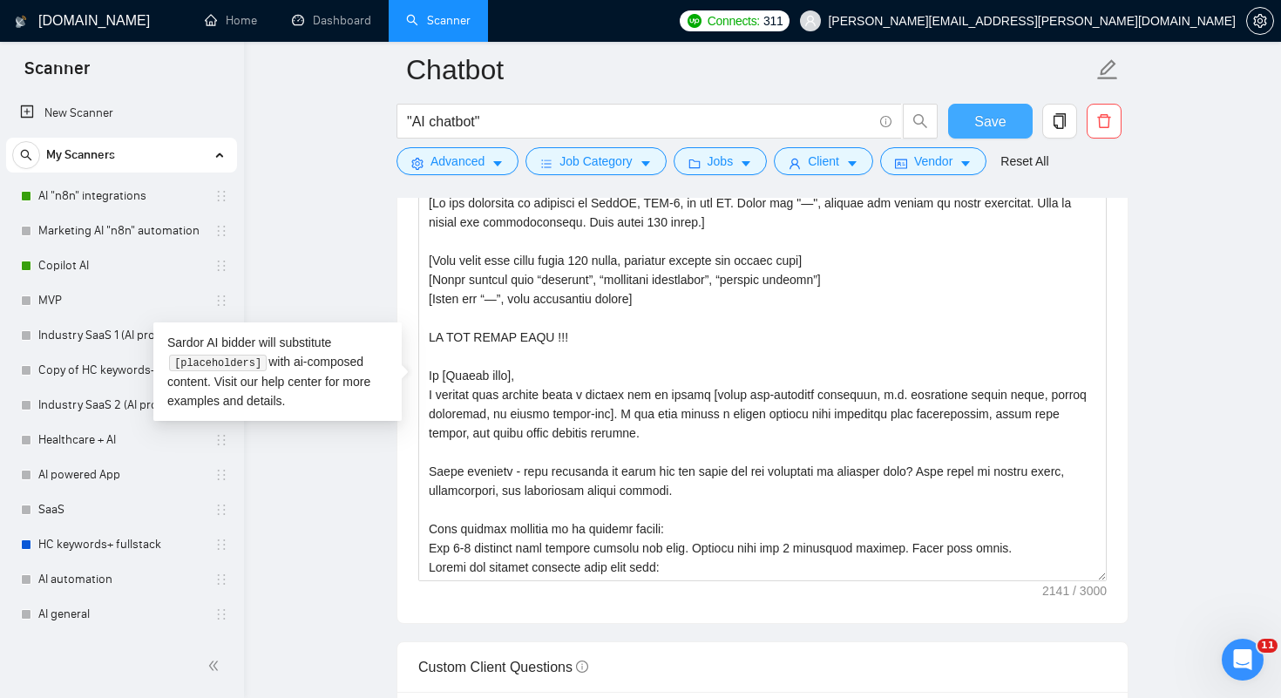
click at [981, 119] on span "Save" at bounding box center [989, 122] width 31 height 22
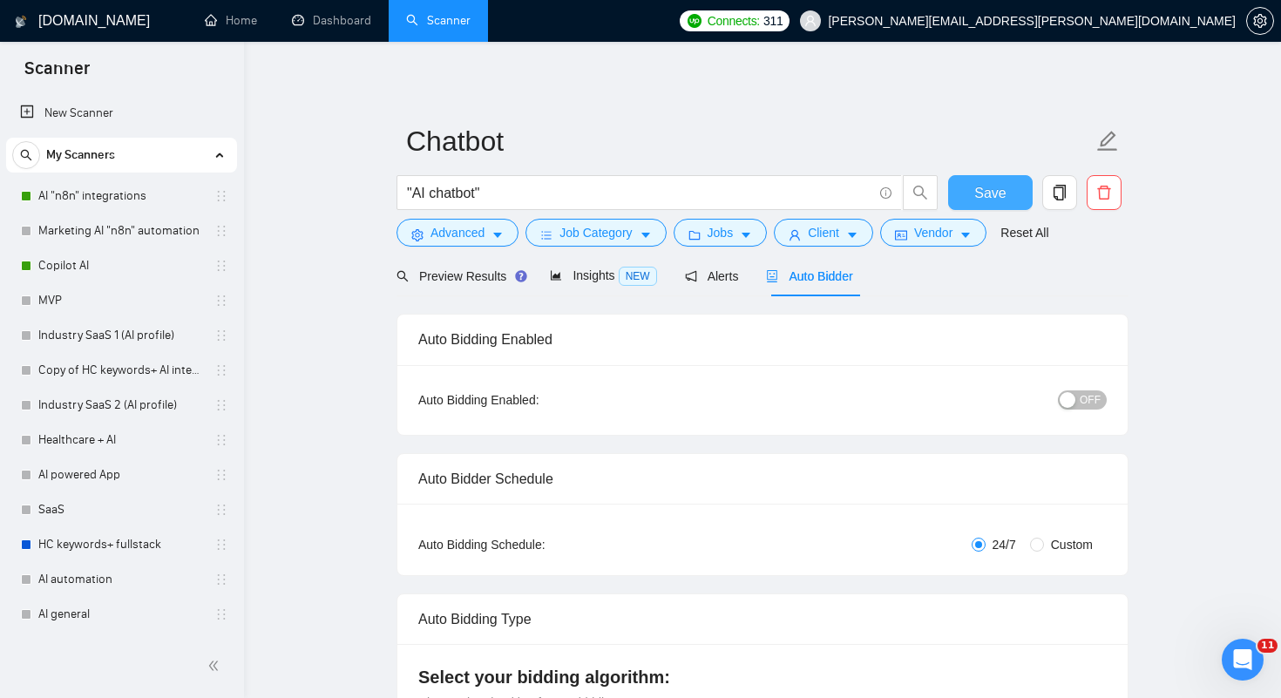
click at [984, 188] on span "Save" at bounding box center [989, 193] width 31 height 22
click at [1100, 399] on span "OFF" at bounding box center [1090, 399] width 21 height 19
click at [995, 187] on span "Save" at bounding box center [989, 193] width 31 height 22
click at [136, 335] on link "Industry SaaS 1 (AI profile)" at bounding box center [121, 335] width 166 height 35
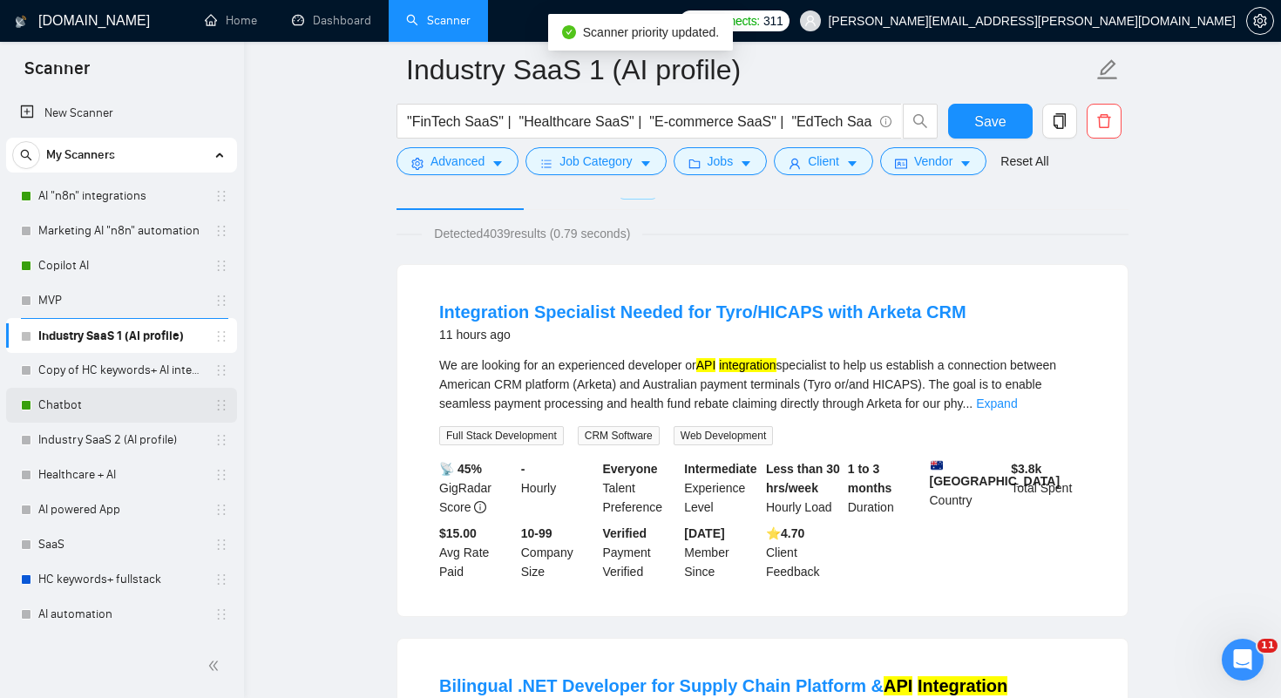
drag, startPoint x: 60, startPoint y: 405, endPoint x: 58, endPoint y: 335, distance: 70.6
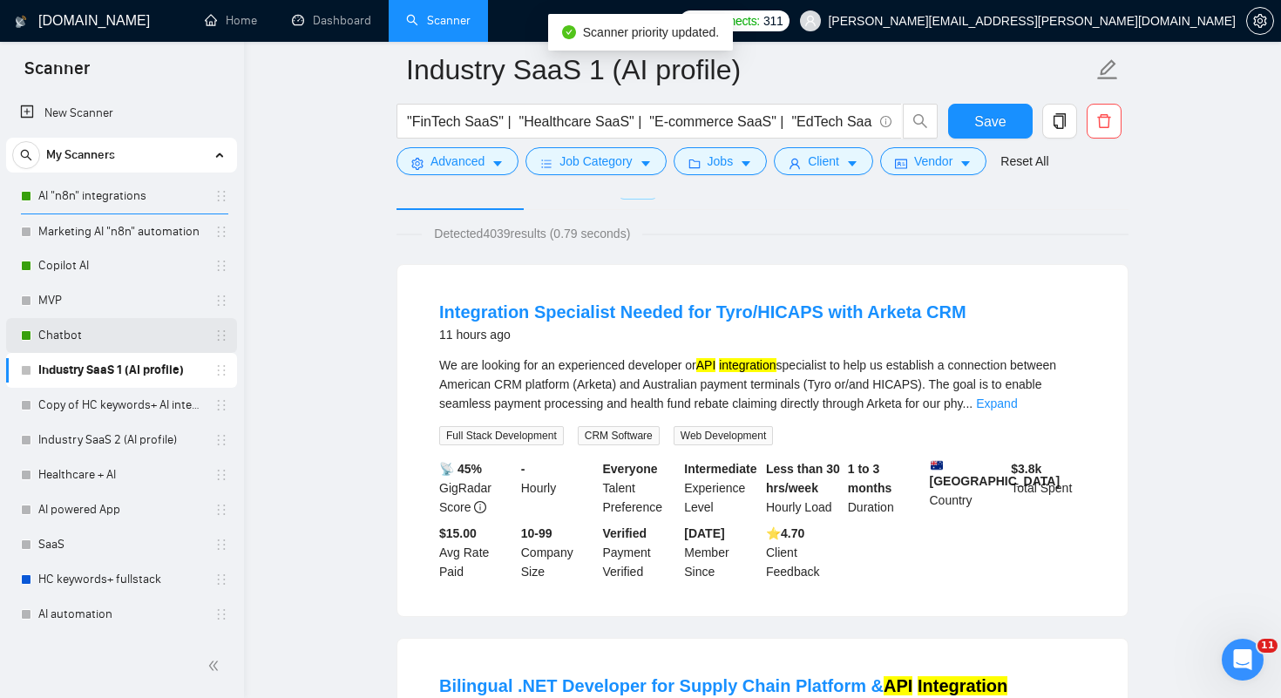
drag, startPoint x: 75, startPoint y: 337, endPoint x: 0, endPoint y: 232, distance: 129.4
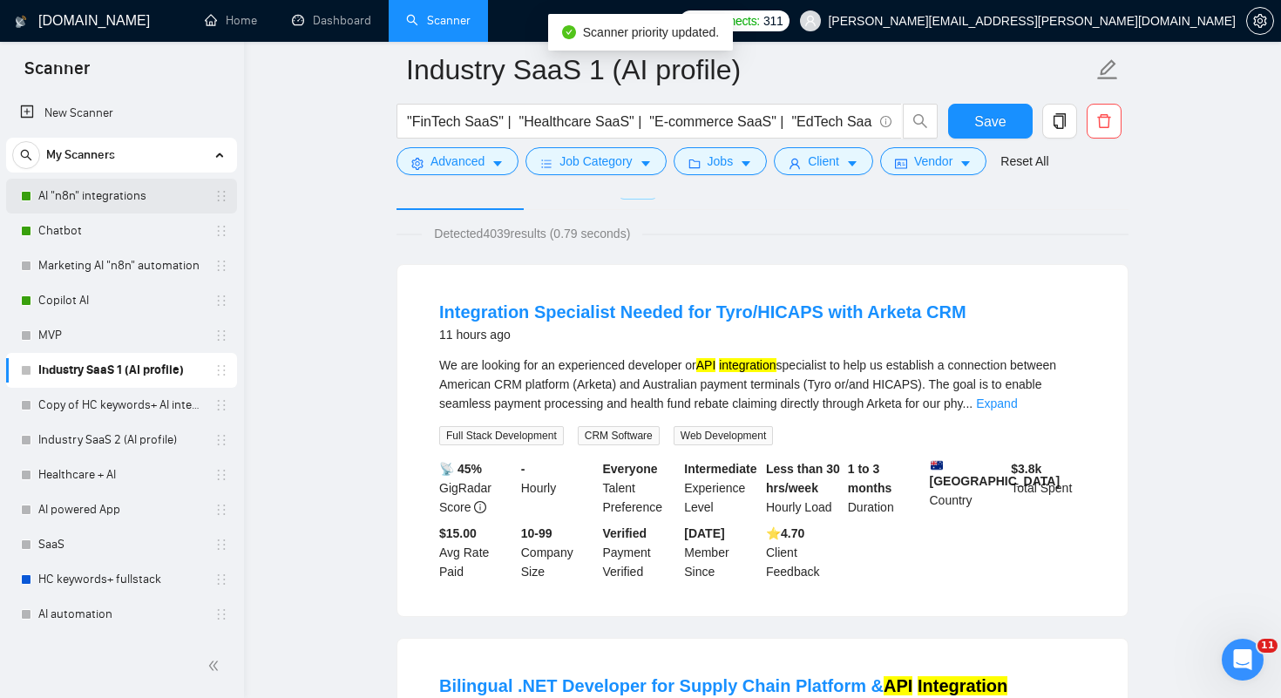
click at [69, 194] on link "AI "n8n" integrations" at bounding box center [121, 196] width 166 height 35
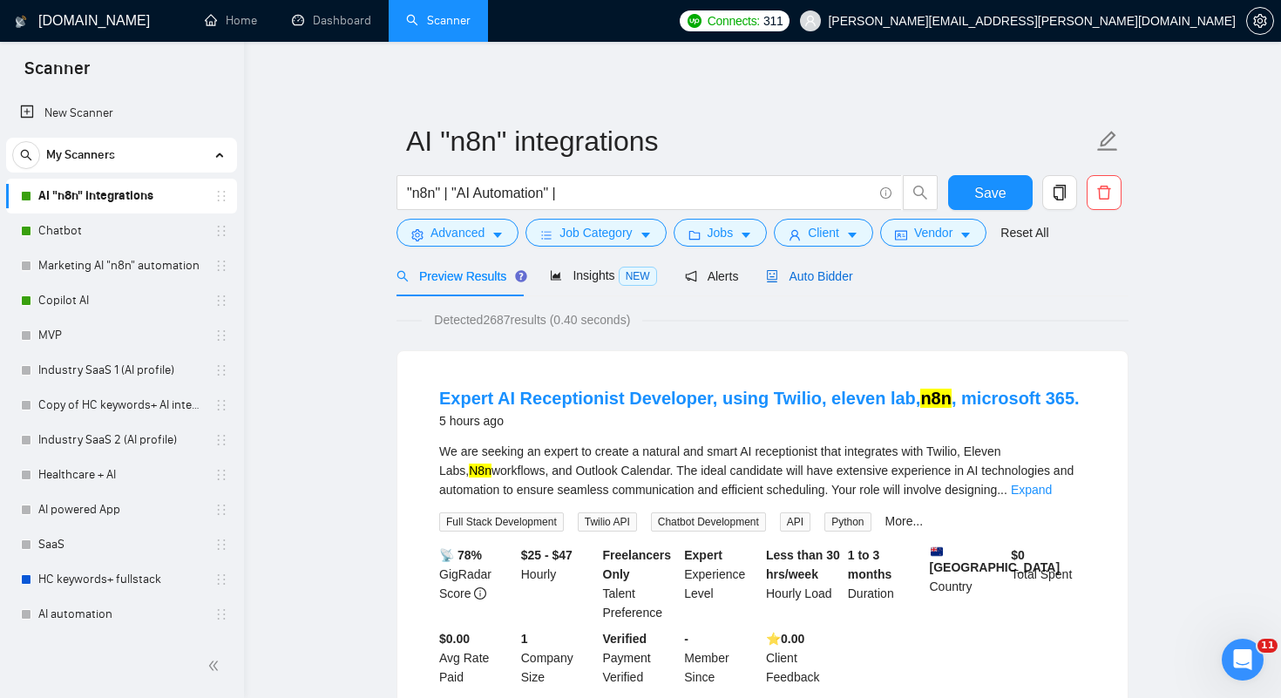
click at [816, 277] on span "Auto Bidder" at bounding box center [809, 276] width 86 height 14
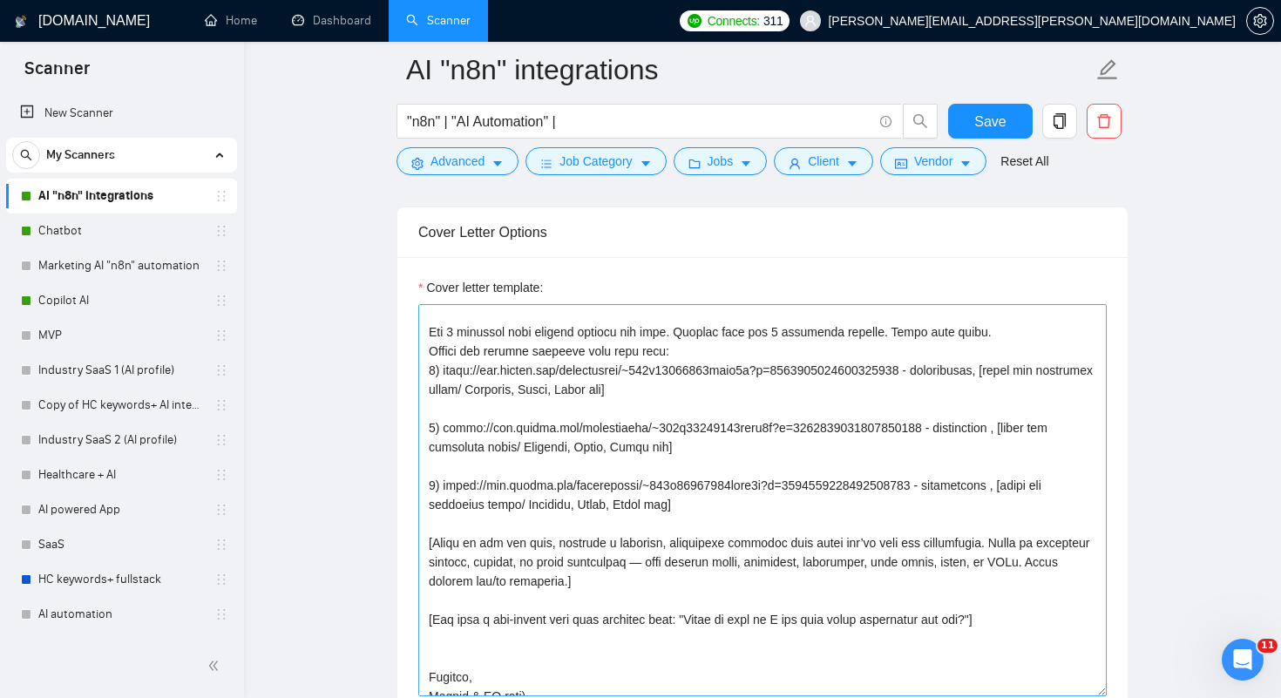
scroll to position [198, 0]
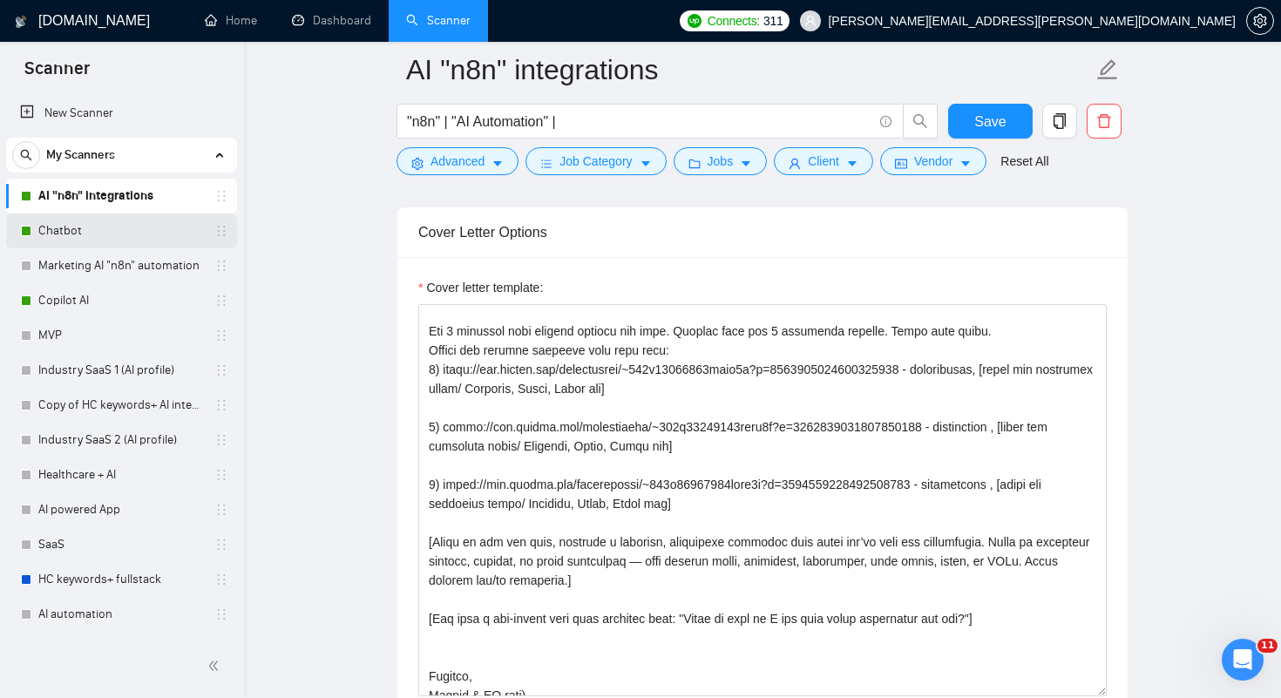
click at [76, 231] on link "Chatbot" at bounding box center [121, 231] width 166 height 35
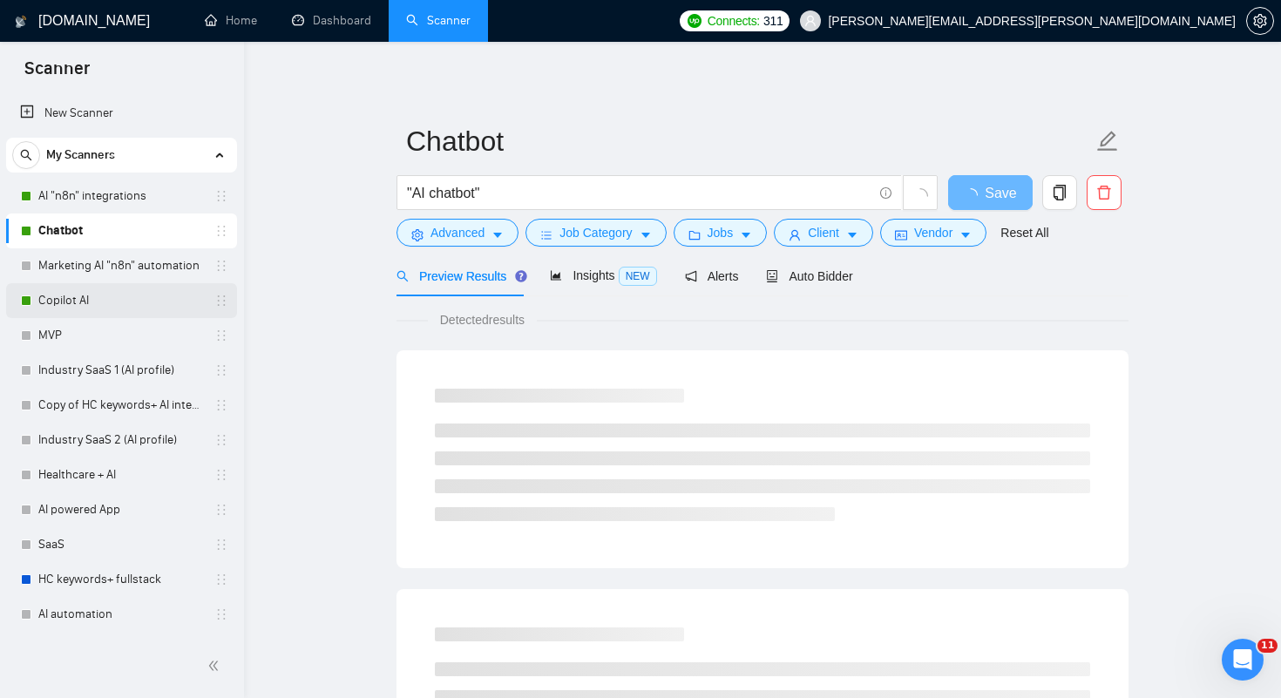
click at [66, 293] on link "Copilot AI" at bounding box center [121, 300] width 166 height 35
